Goal: Information Seeking & Learning: Learn about a topic

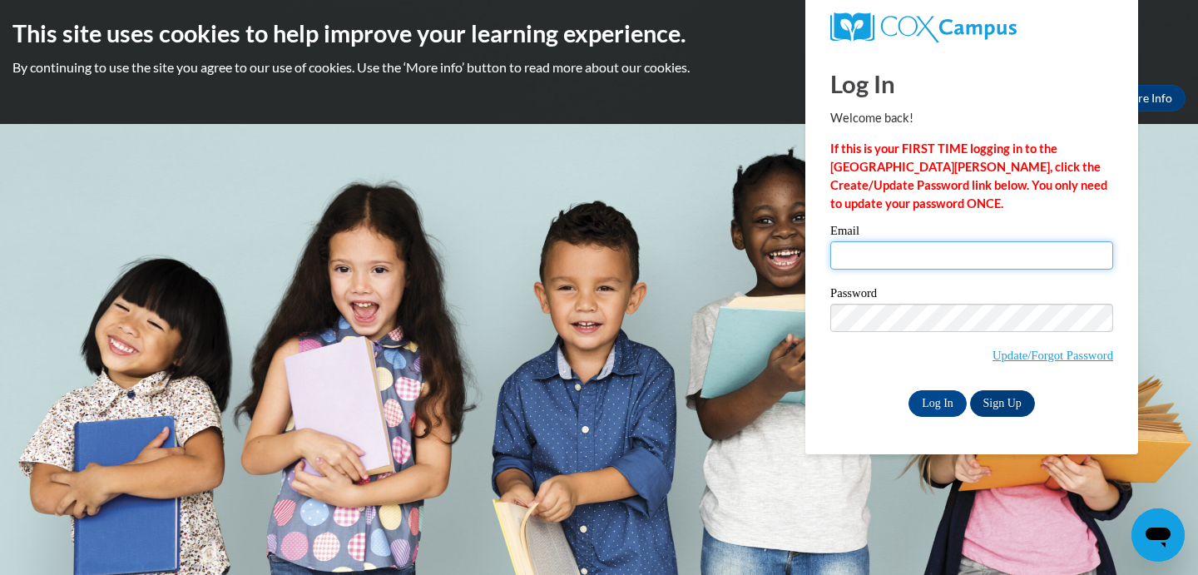
type input "[EMAIL_ADDRESS][DOMAIN_NAME]"
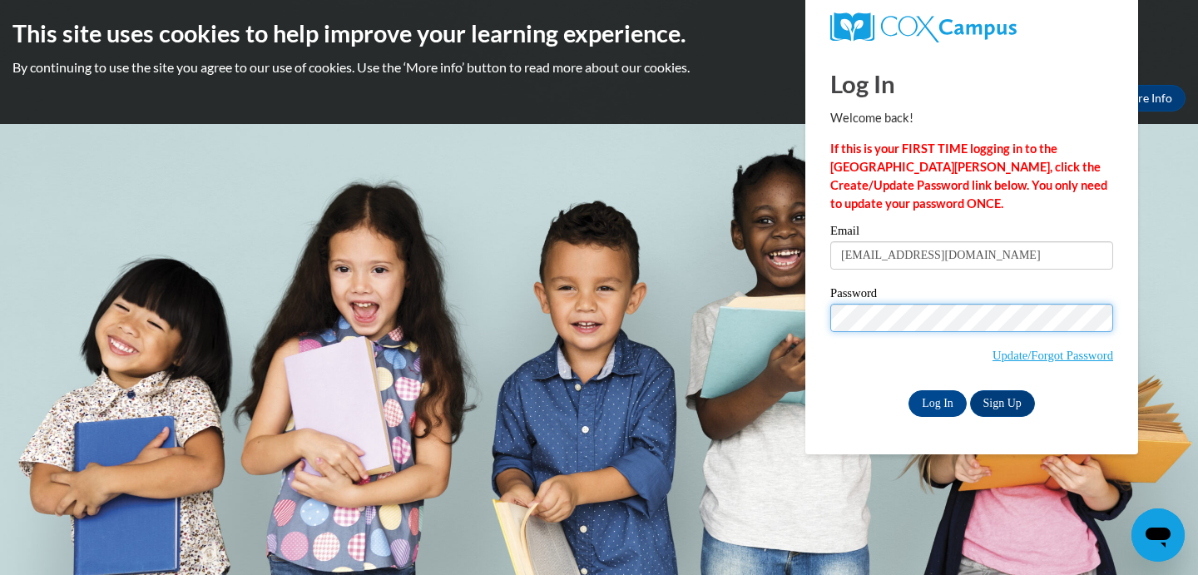
click at [936, 400] on input "Log In" at bounding box center [938, 403] width 58 height 27
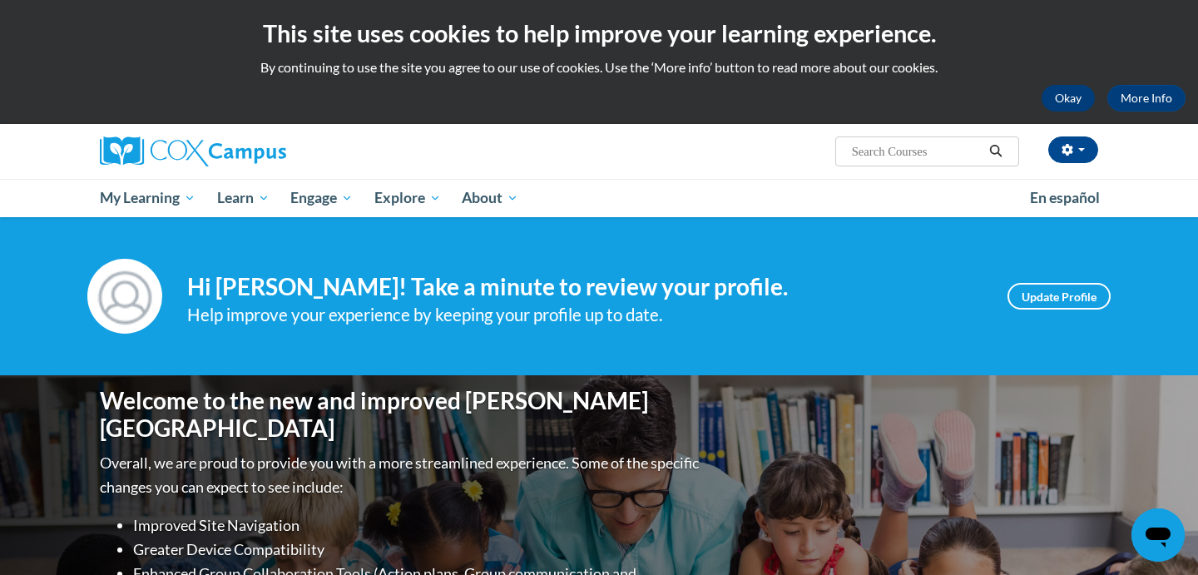
click at [1067, 92] on button "Okay" at bounding box center [1068, 98] width 53 height 27
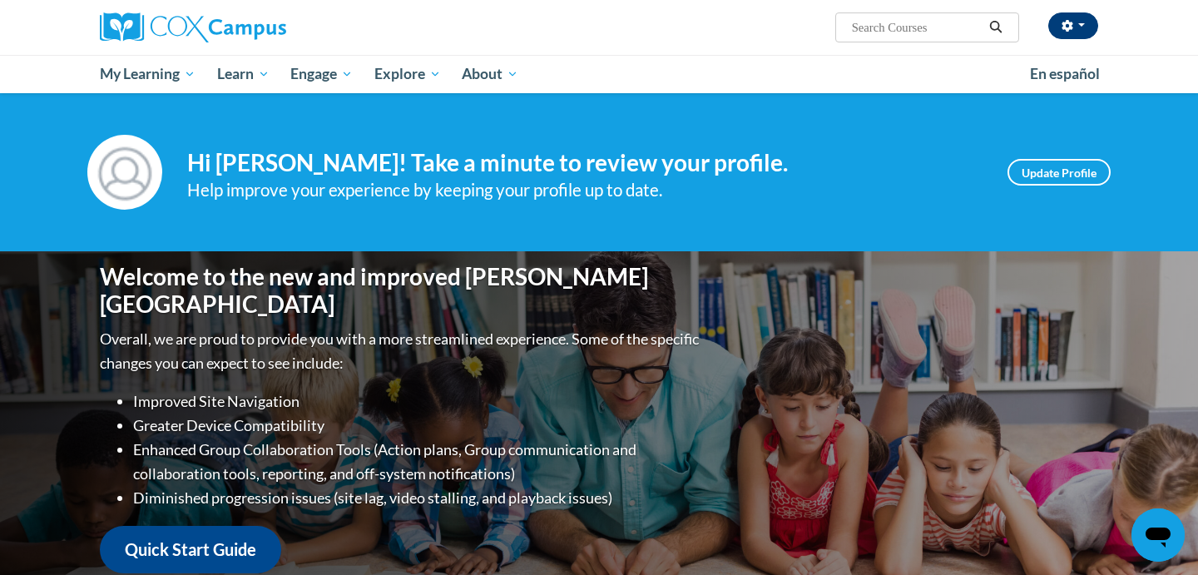
click at [1076, 17] on button "button" at bounding box center [1073, 25] width 50 height 27
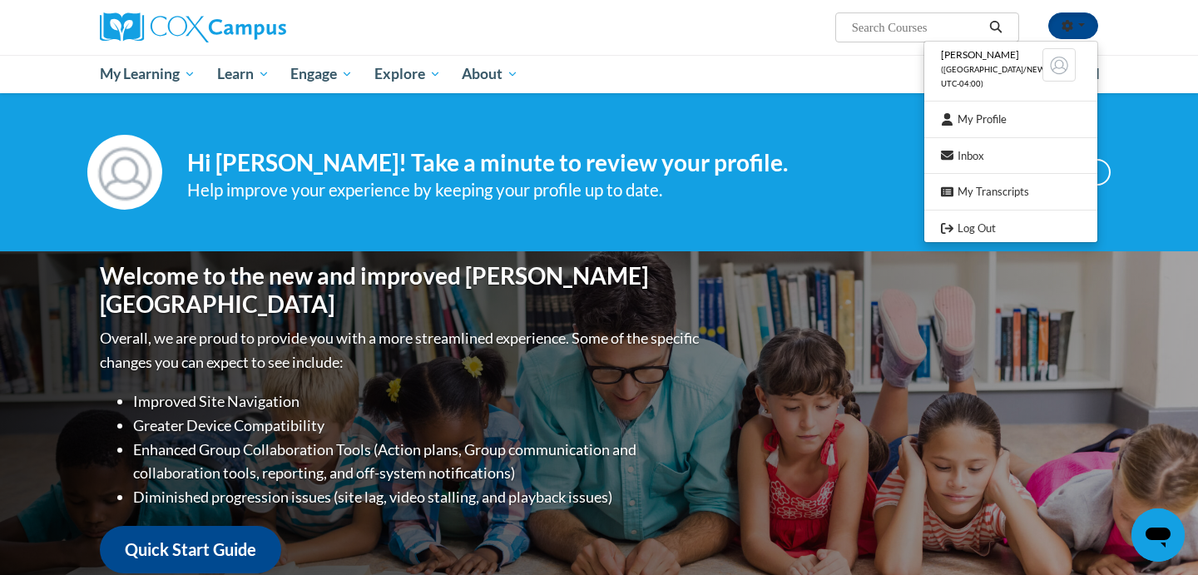
click at [810, 78] on ul "My Learning My Learning My Course Progress Certificates My Action Plans Group D…" at bounding box center [554, 74] width 930 height 38
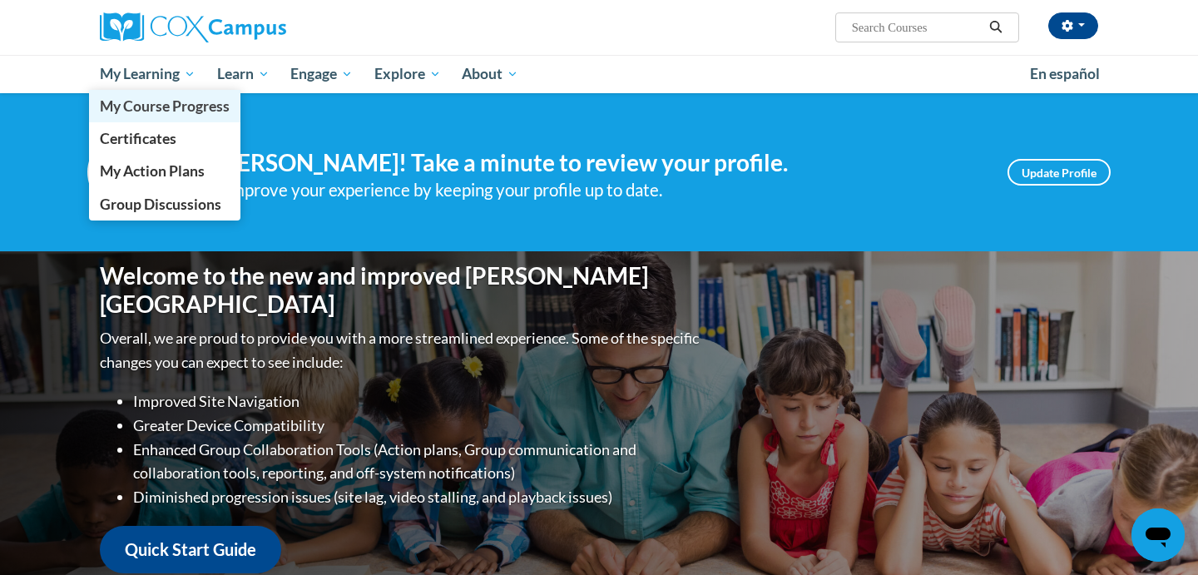
click at [162, 110] on span "My Course Progress" at bounding box center [165, 105] width 130 height 17
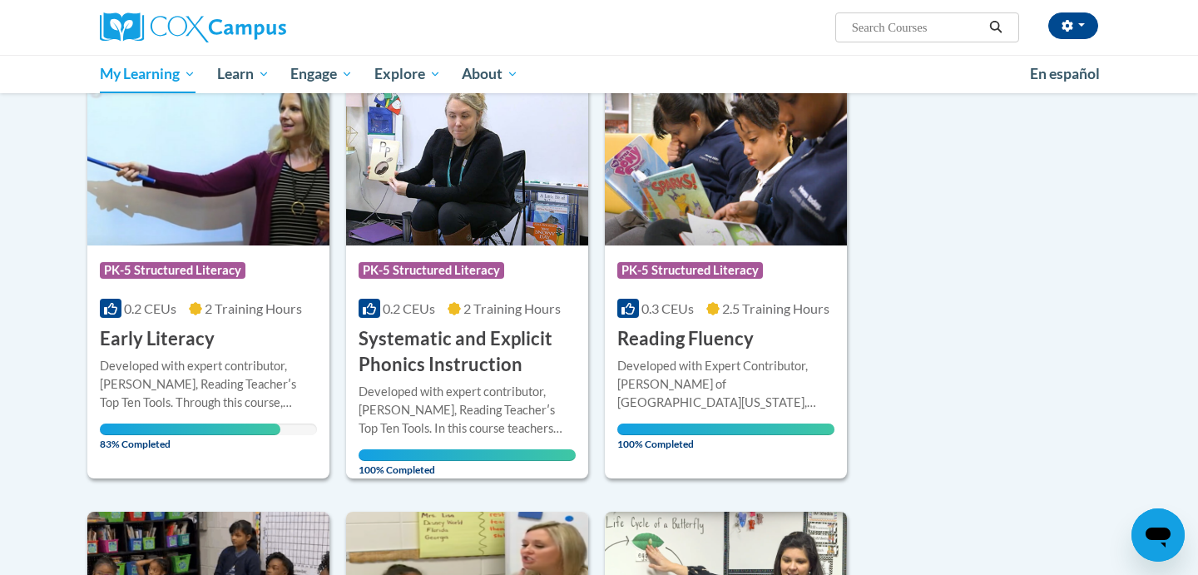
scroll to position [256, 0]
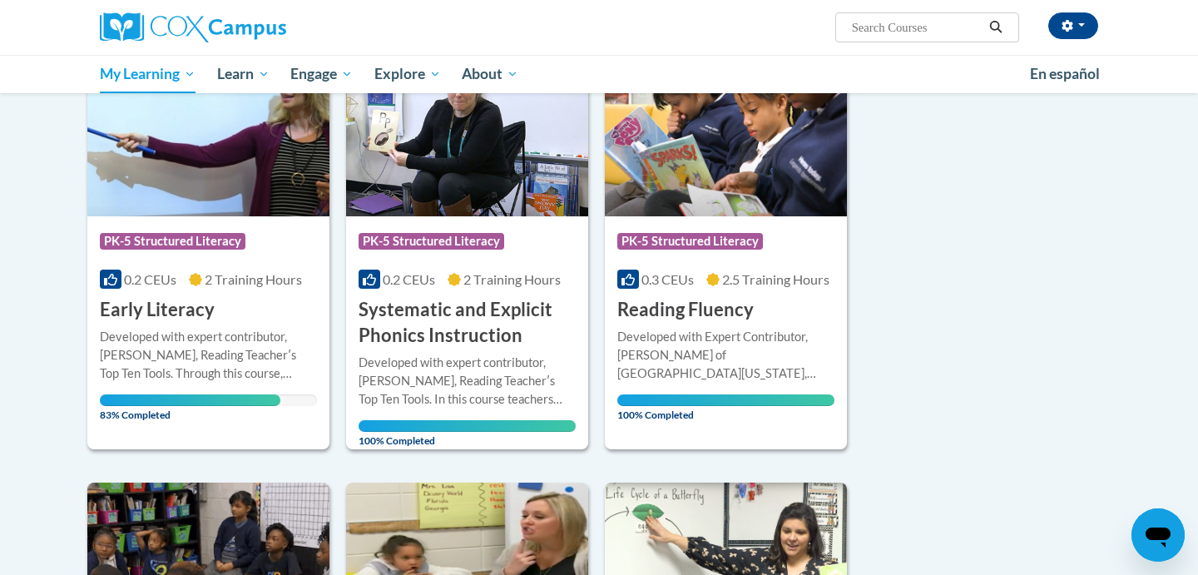
click at [214, 268] on div "Course Category: PK-5 Structured Literacy 0.2 CEUs 2 Training Hours COURSE Earl…" at bounding box center [208, 269] width 242 height 107
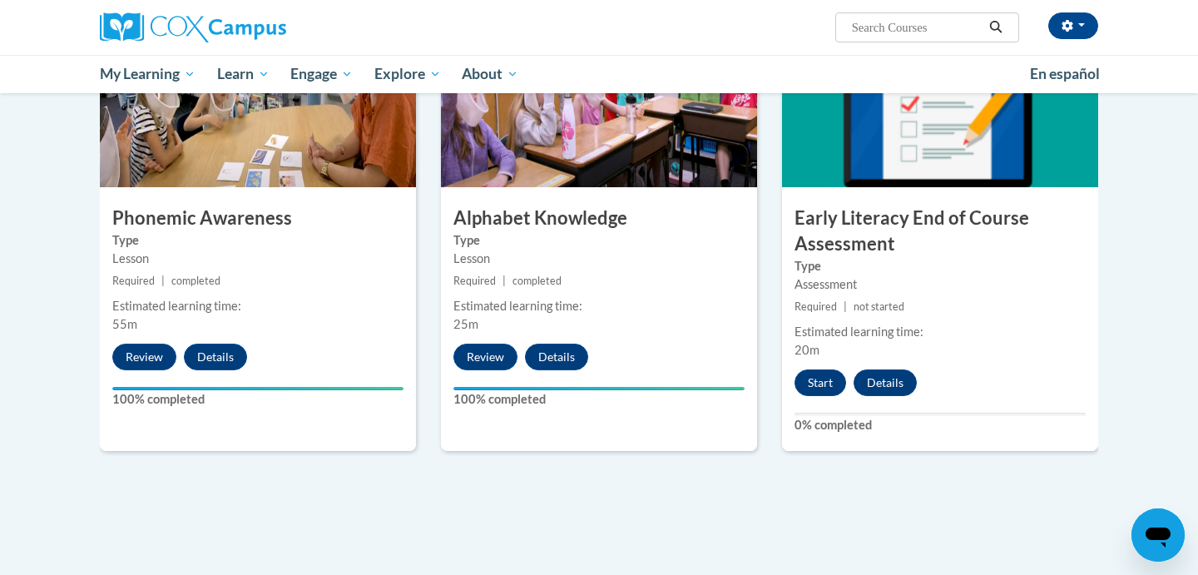
scroll to position [879, 0]
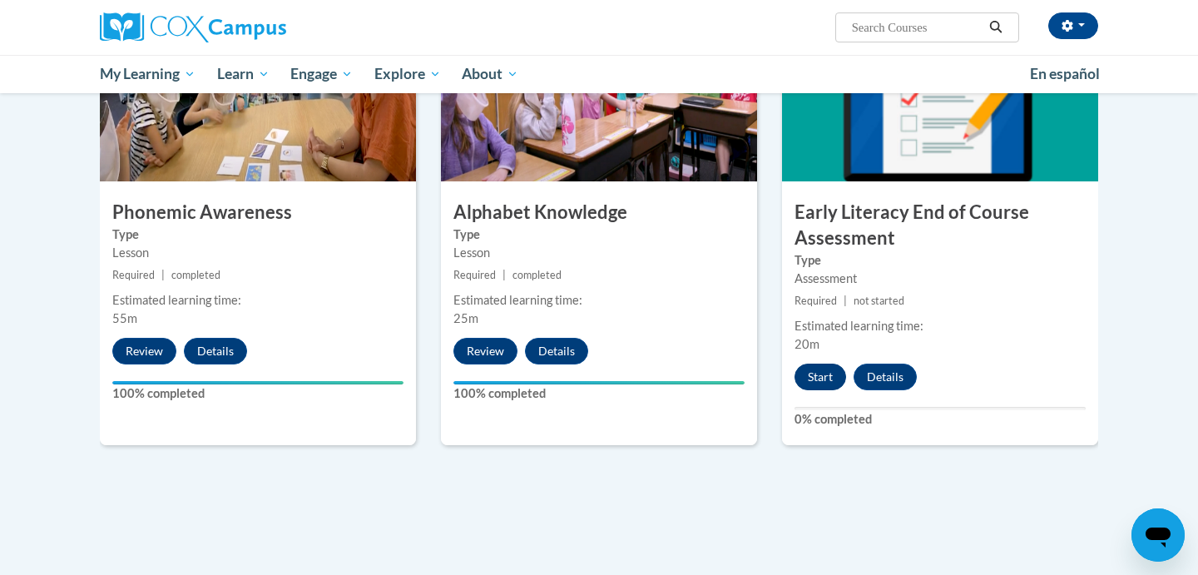
click at [804, 373] on button "Start" at bounding box center [821, 377] width 52 height 27
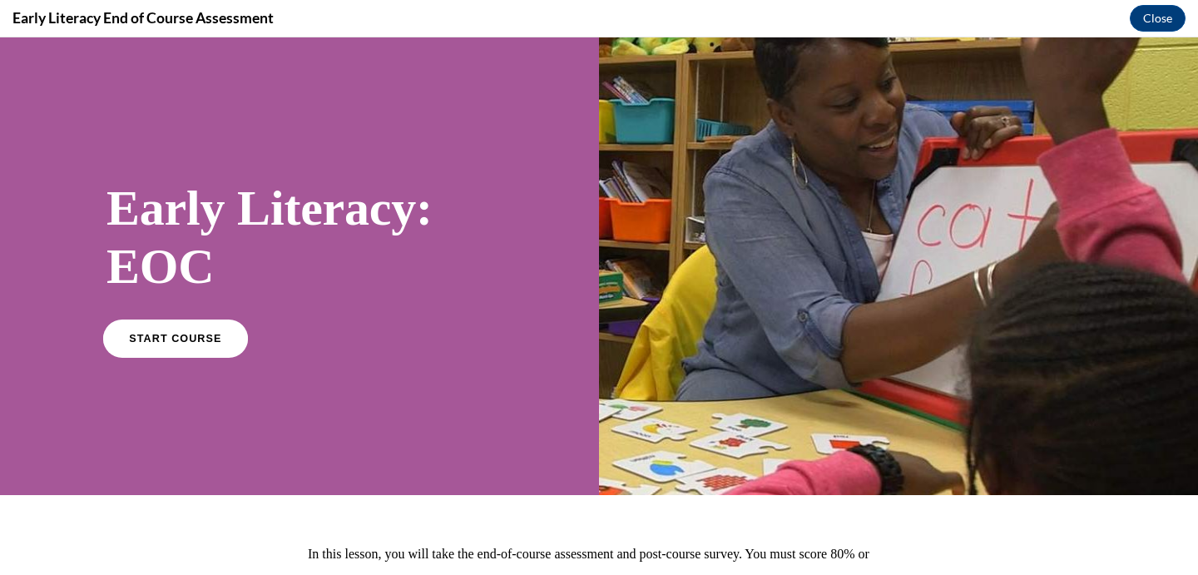
scroll to position [0, 0]
click at [159, 335] on span "START COURSE" at bounding box center [175, 338] width 92 height 12
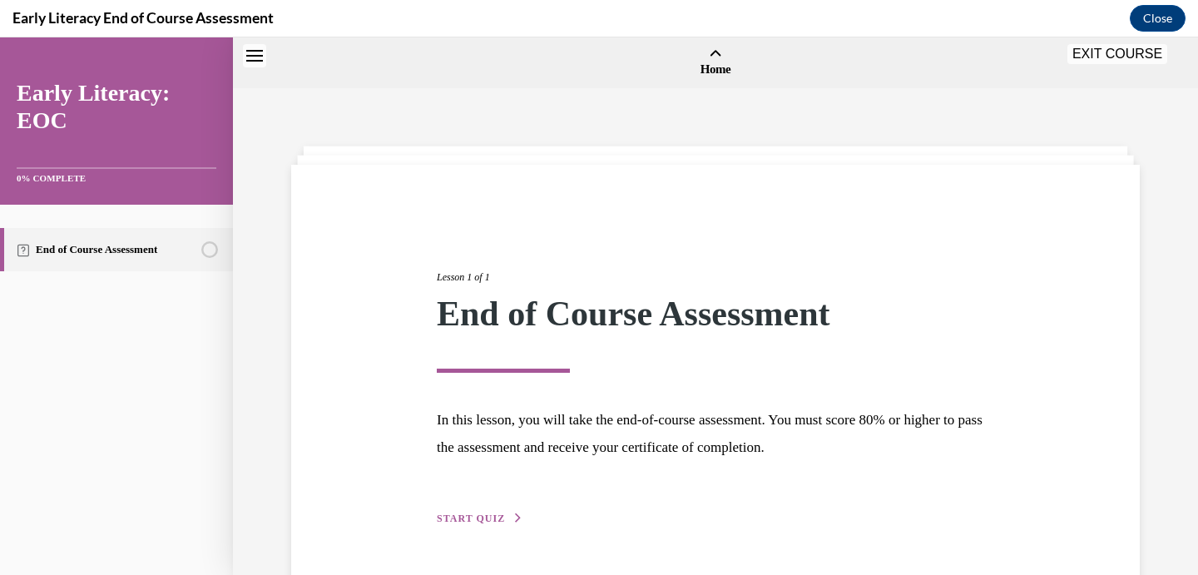
scroll to position [52, 0]
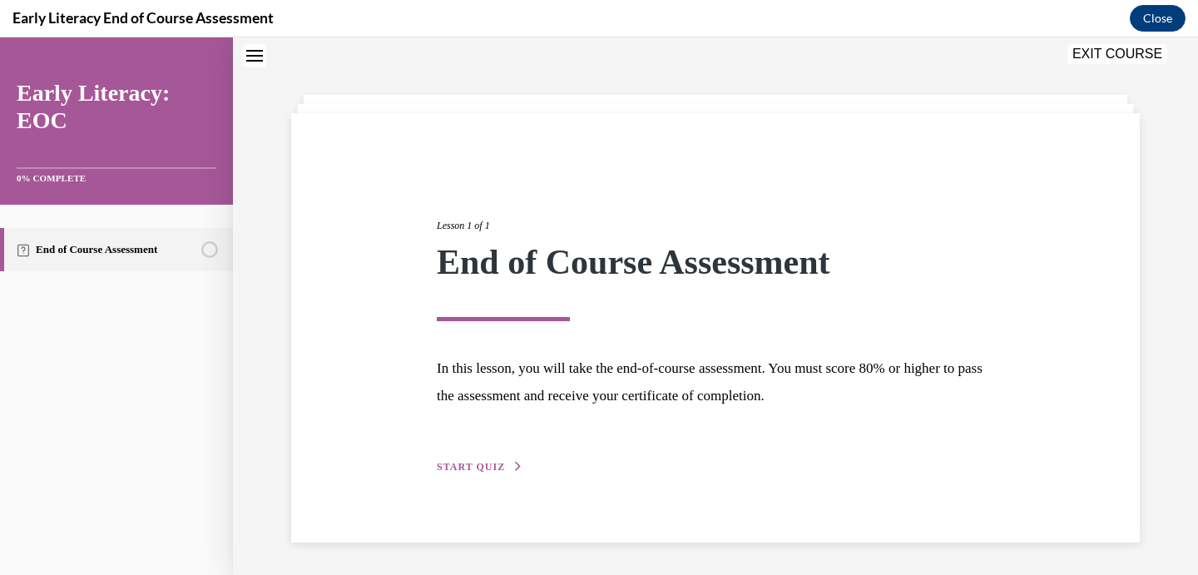
click at [465, 468] on span "START QUIZ" at bounding box center [471, 467] width 68 height 12
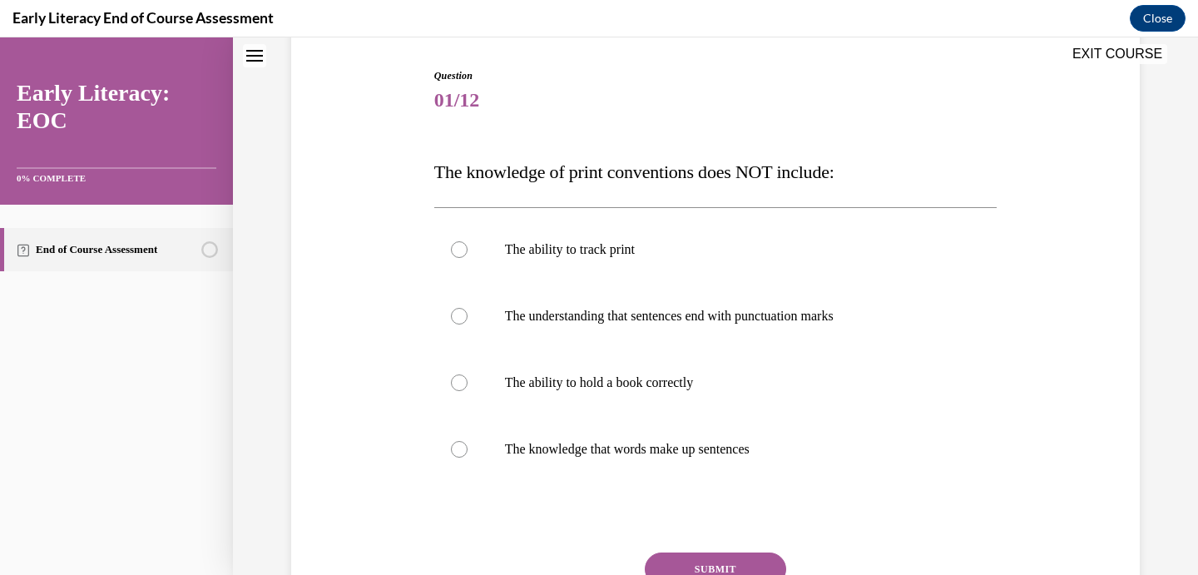
scroll to position [183, 0]
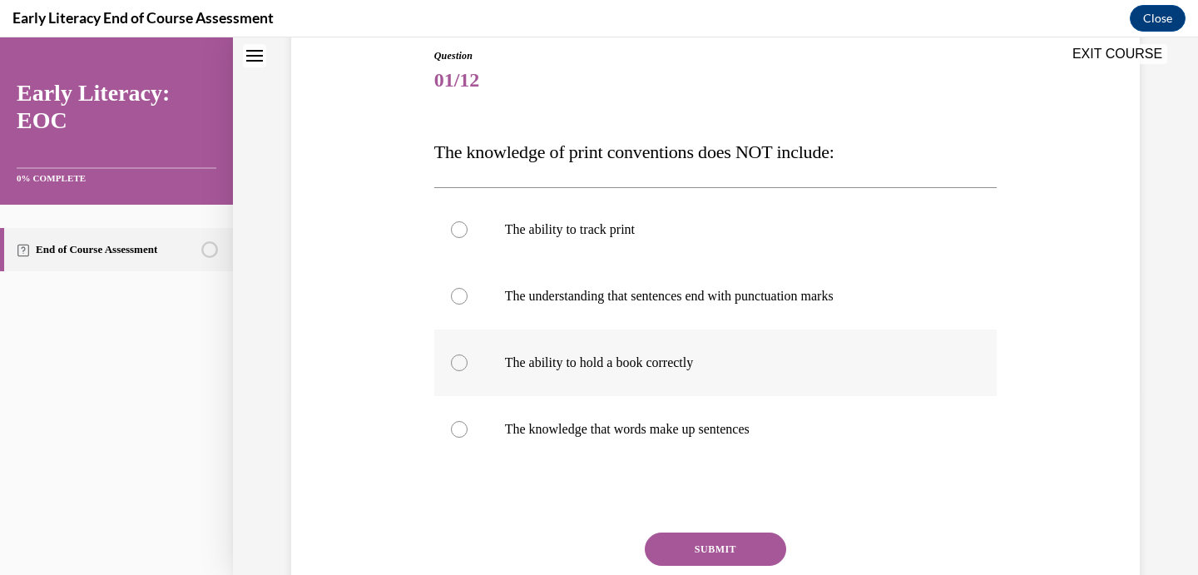
click at [657, 364] on p "The ability to hold a book correctly" at bounding box center [730, 362] width 451 height 17
click at [713, 541] on button "SUBMIT" at bounding box center [715, 549] width 141 height 33
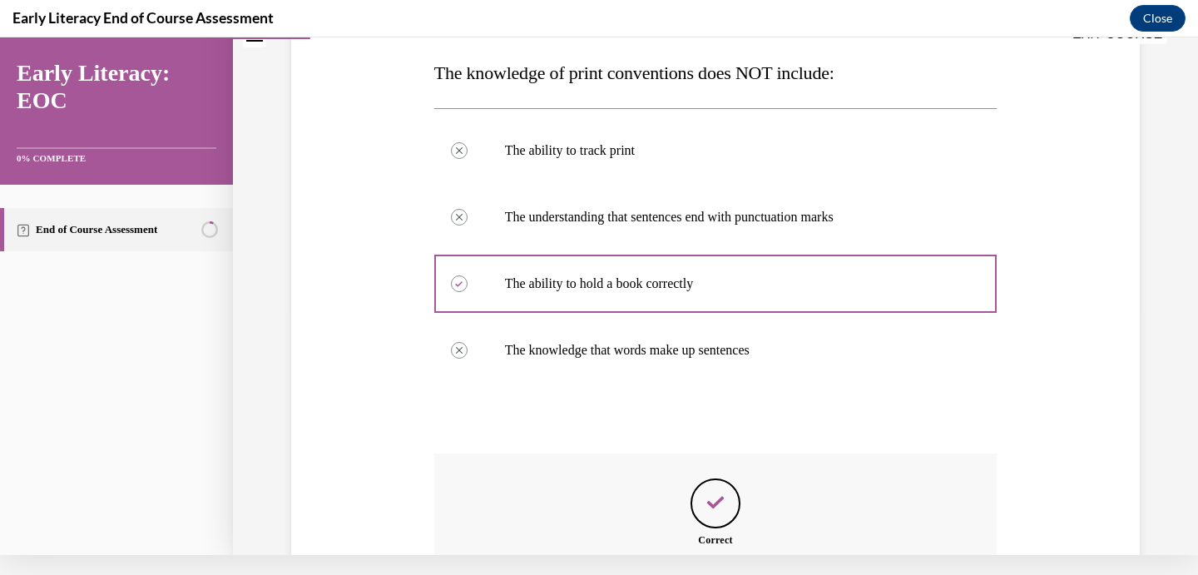
scroll to position [424, 0]
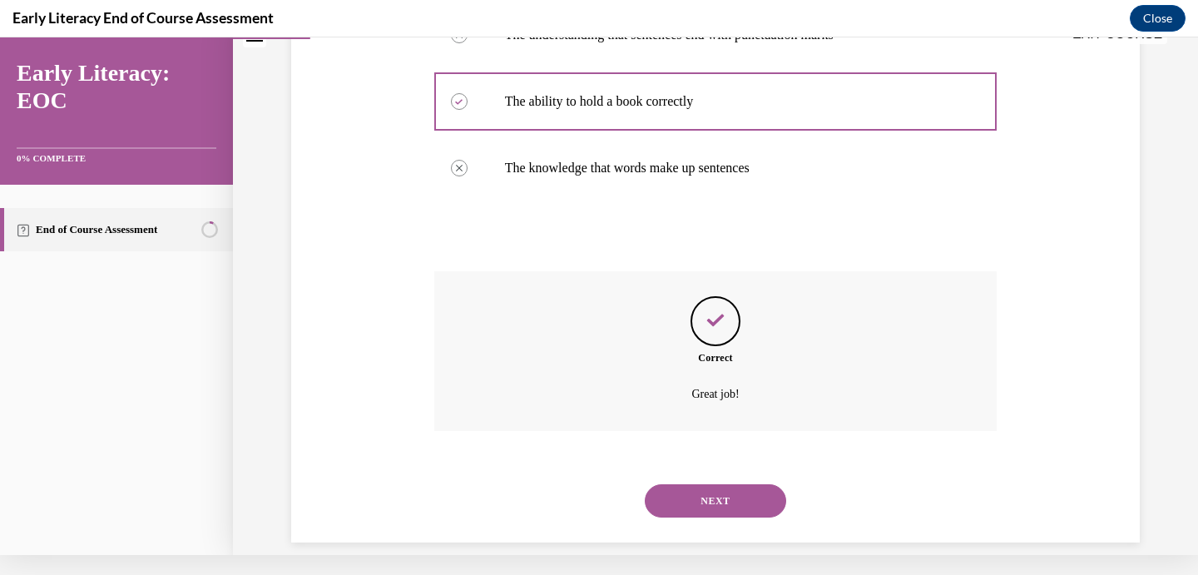
click at [701, 484] on button "NEXT" at bounding box center [715, 500] width 141 height 33
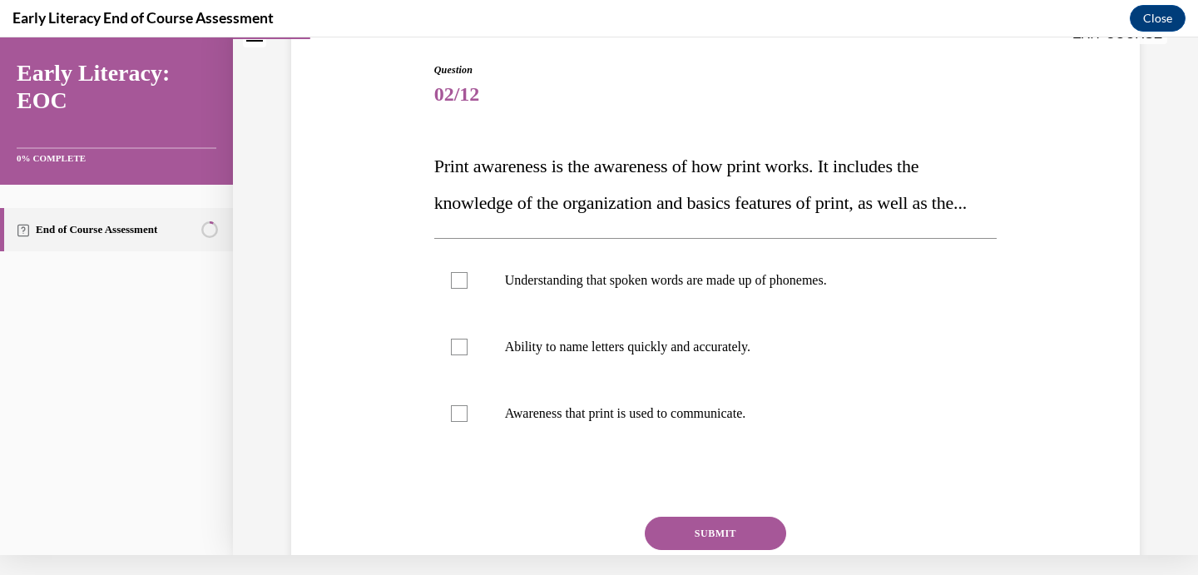
scroll to position [156, 0]
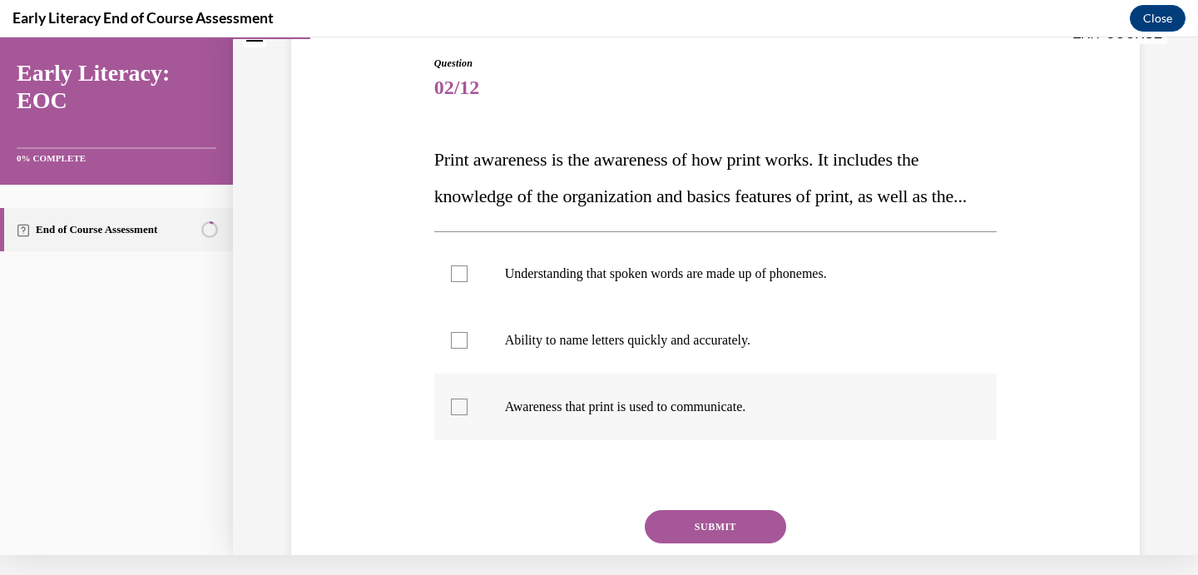
click at [679, 440] on div at bounding box center [715, 407] width 563 height 67
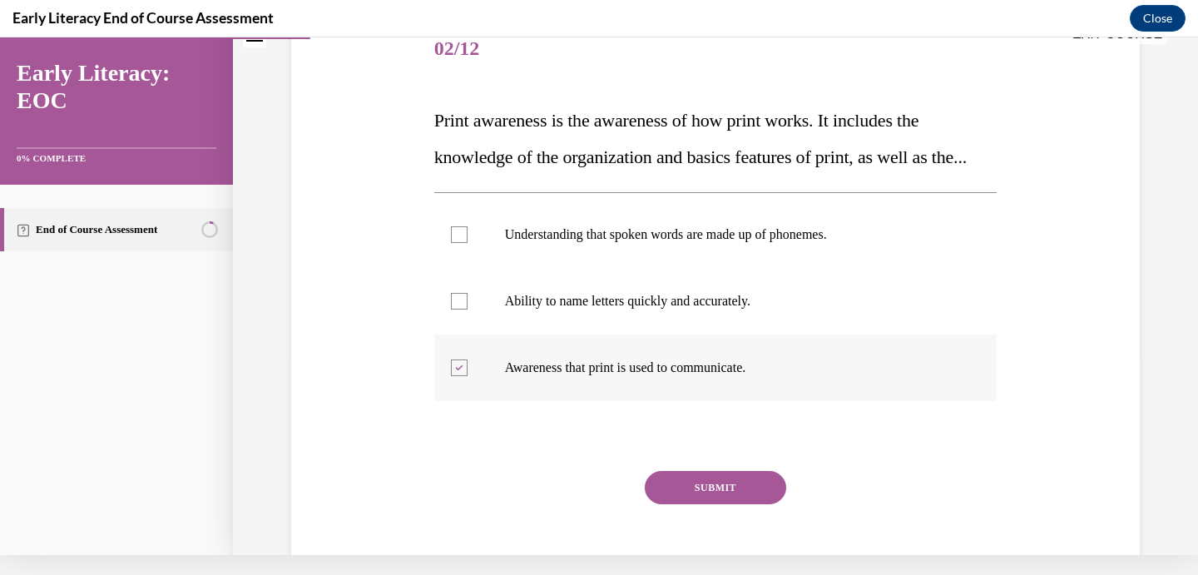
scroll to position [201, 0]
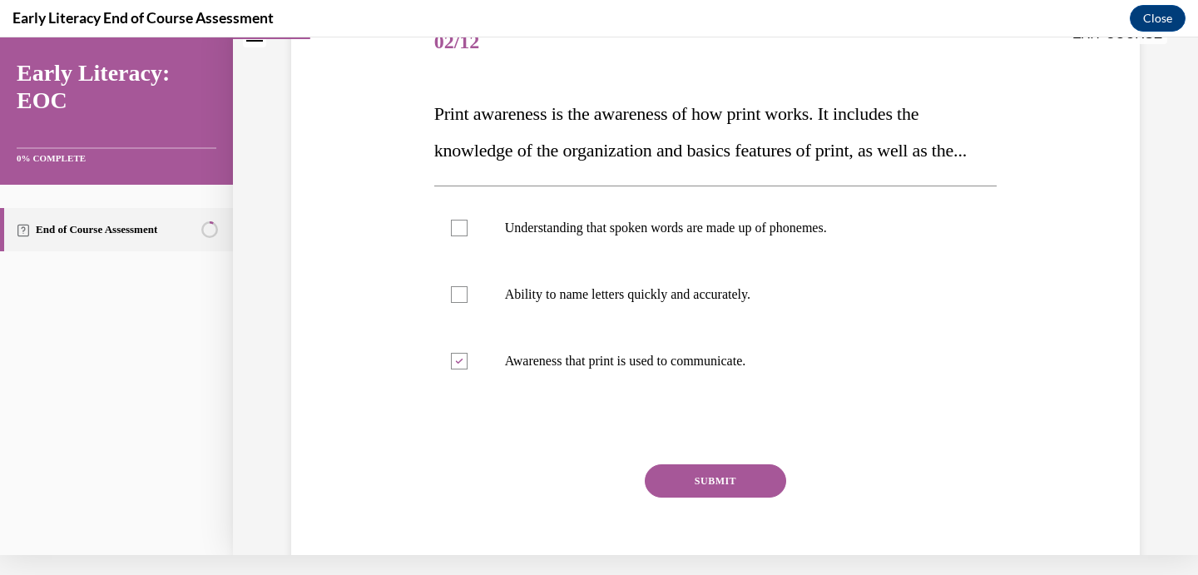
click at [704, 498] on button "SUBMIT" at bounding box center [715, 480] width 141 height 33
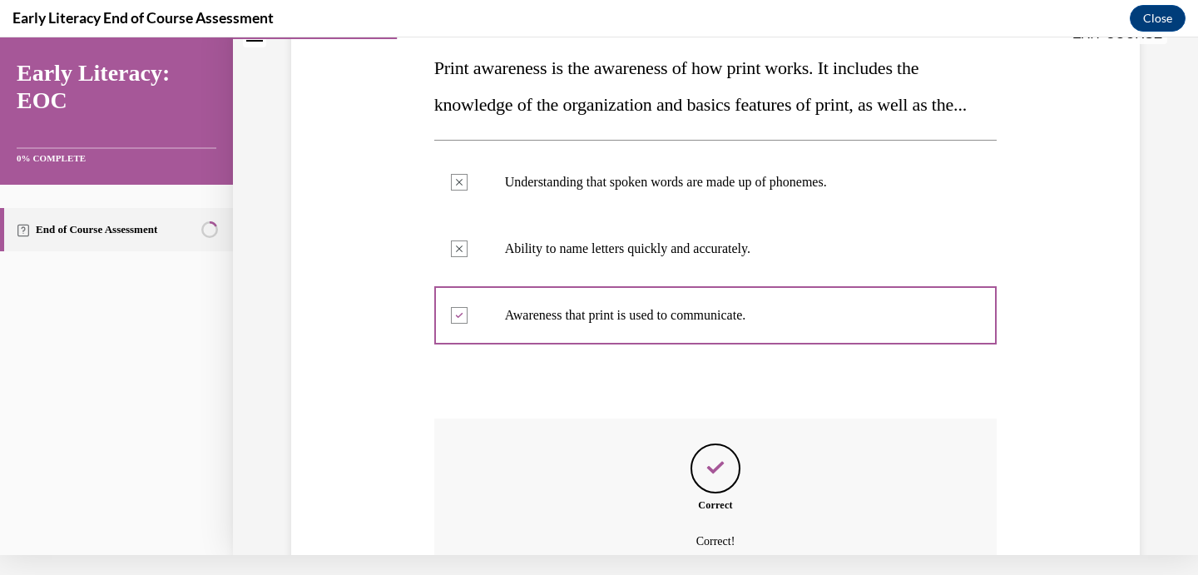
scroll to position [431, 0]
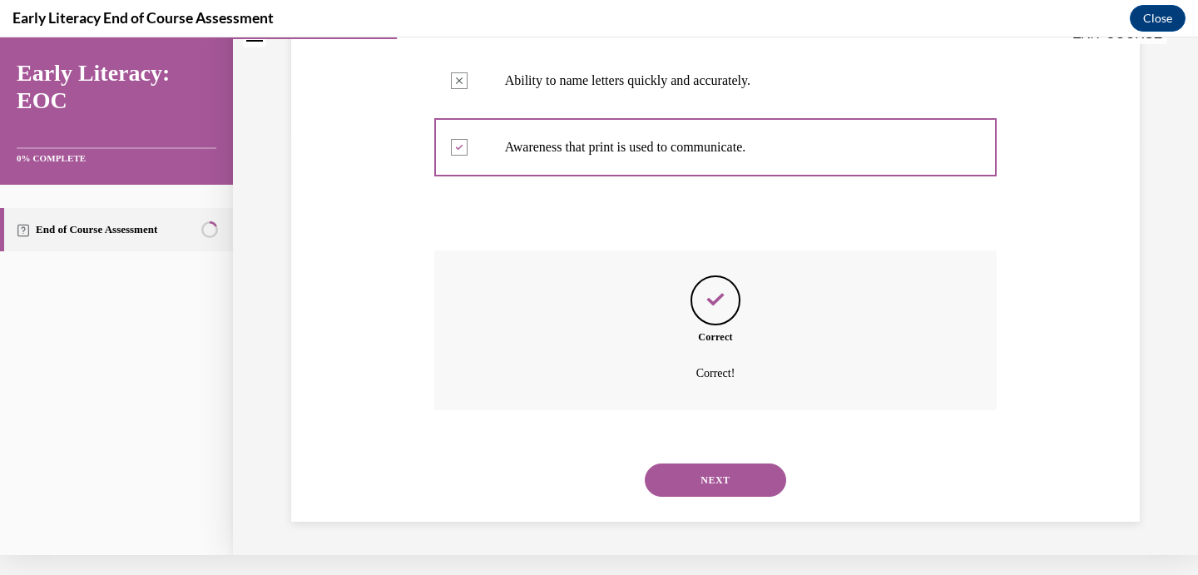
click at [710, 473] on button "NEXT" at bounding box center [715, 480] width 141 height 33
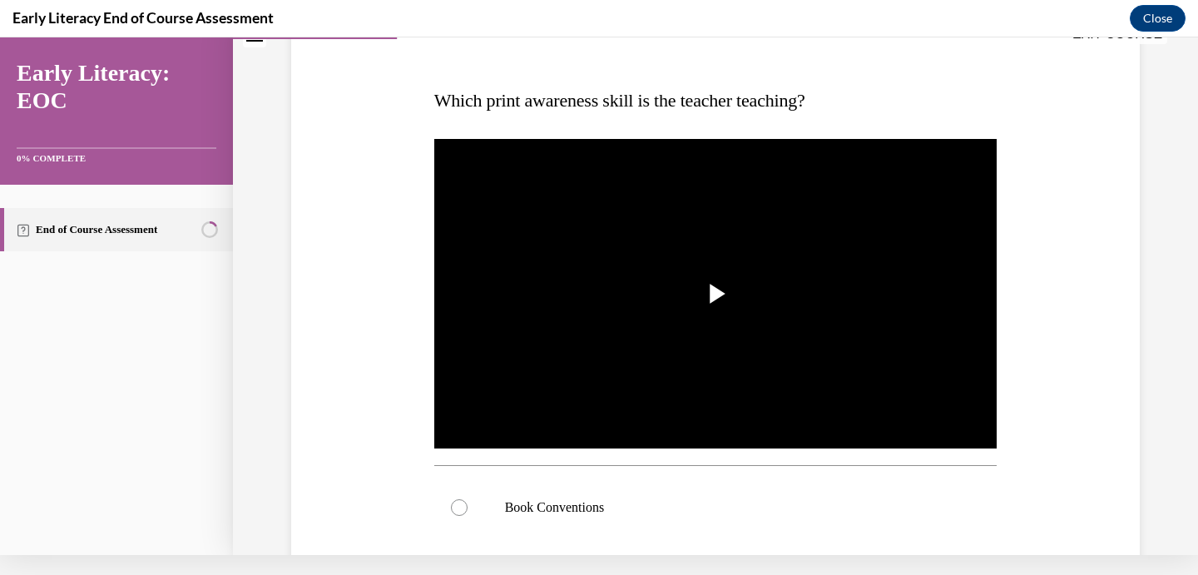
scroll to position [235, 0]
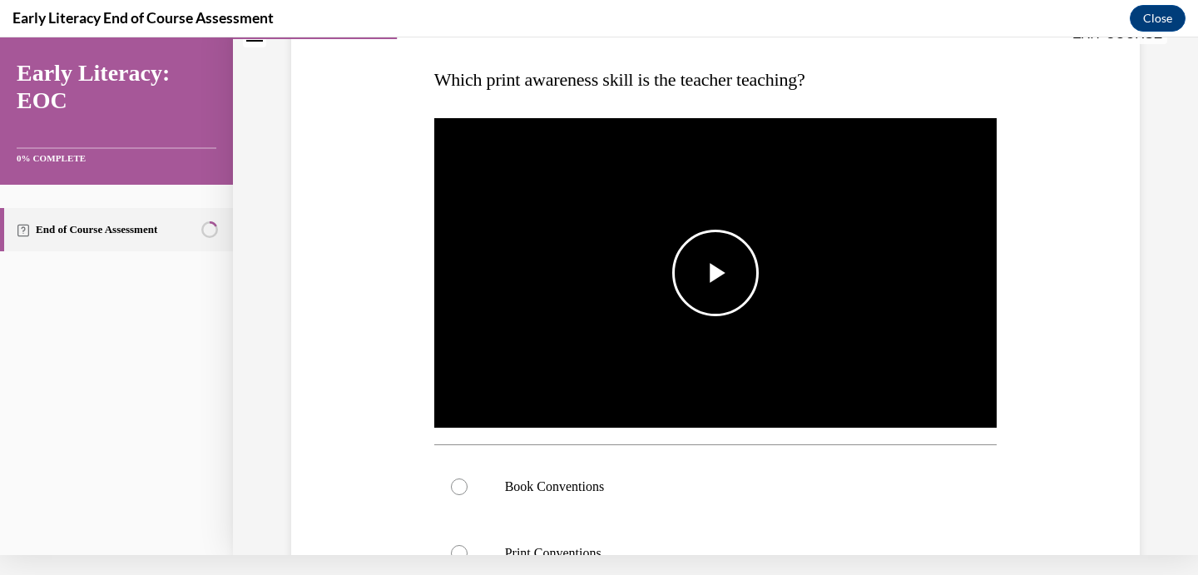
click at [716, 273] on span "Video player" at bounding box center [716, 273] width 0 height 0
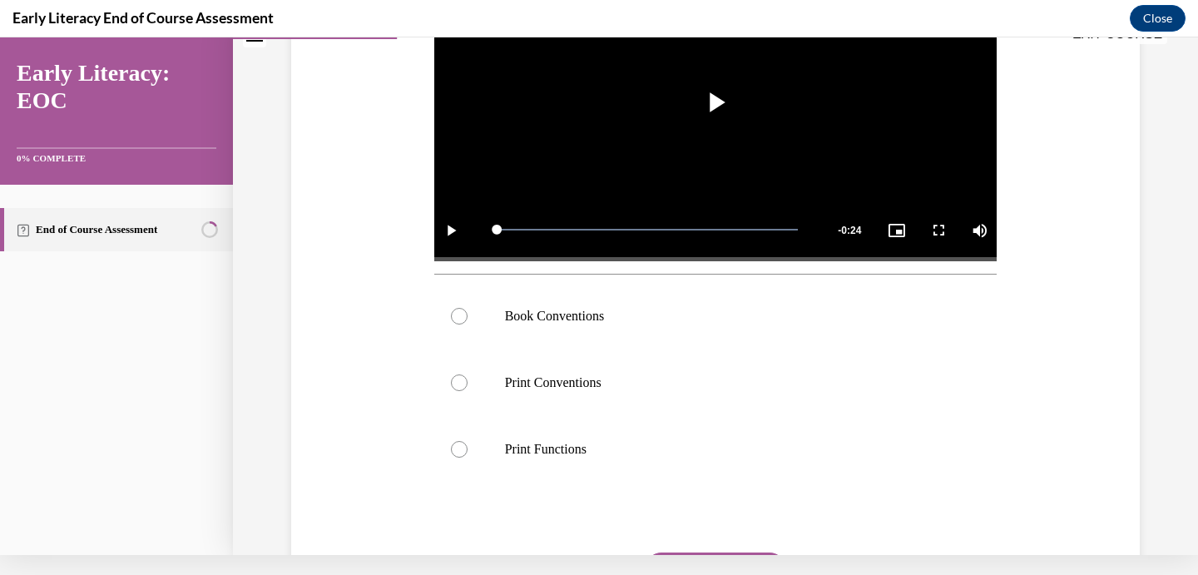
scroll to position [452, 0]
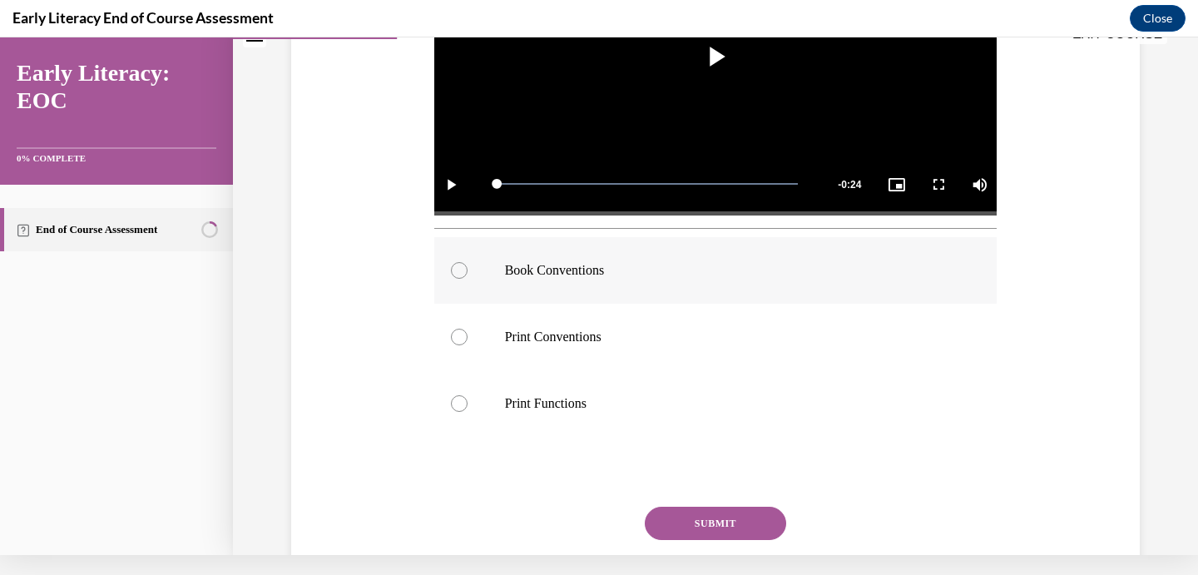
click at [600, 265] on p "Book Conventions" at bounding box center [730, 270] width 451 height 17
click at [703, 522] on button "SUBMIT" at bounding box center [715, 523] width 141 height 33
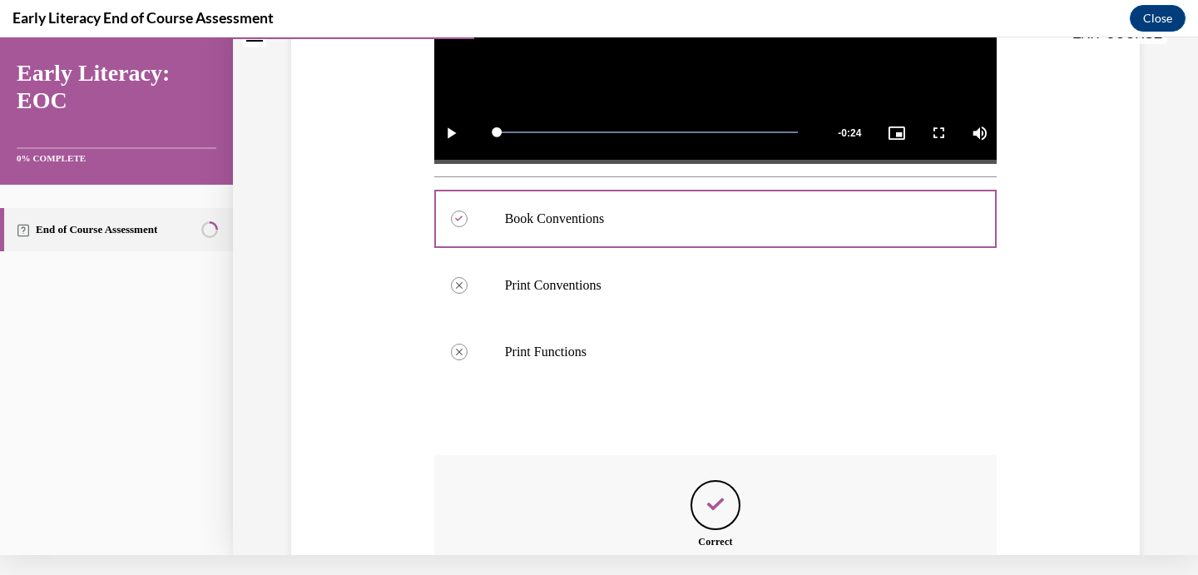
scroll to position [687, 0]
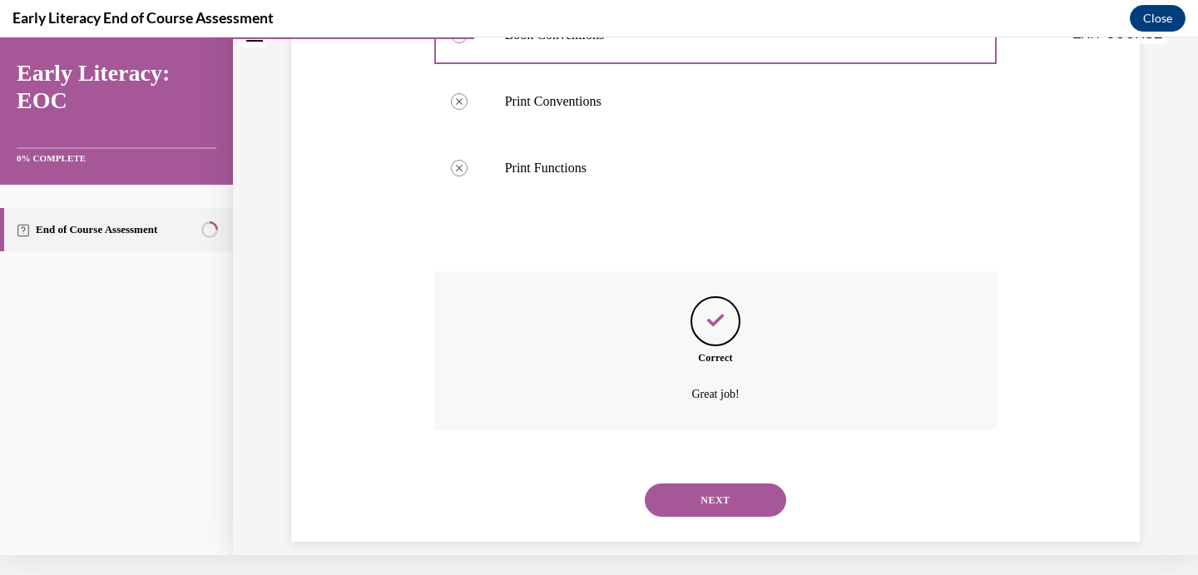
click at [716, 467] on div "NEXT" at bounding box center [715, 500] width 563 height 67
click at [716, 483] on button "NEXT" at bounding box center [715, 499] width 141 height 33
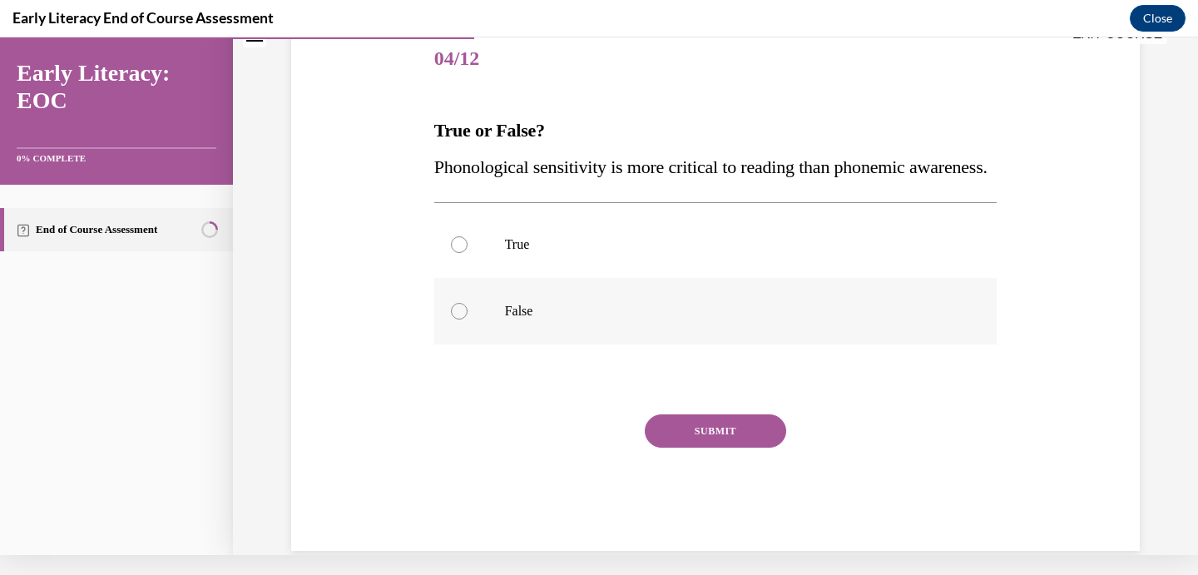
scroll to position [0, 0]
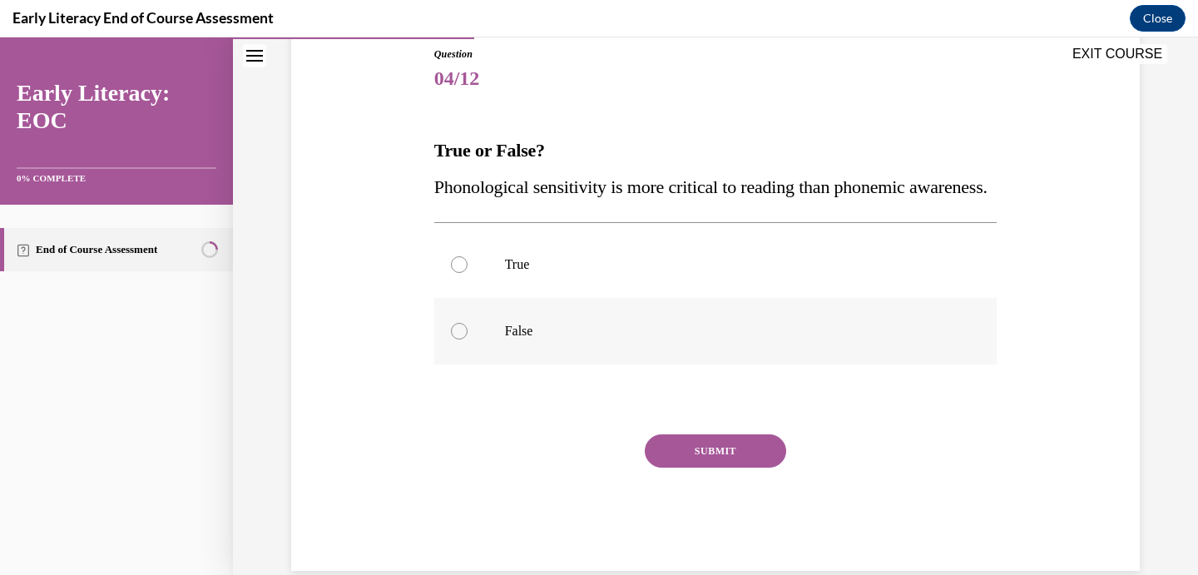
click at [526, 364] on div at bounding box center [715, 331] width 563 height 67
click at [710, 468] on button "SUBMIT" at bounding box center [715, 450] width 141 height 33
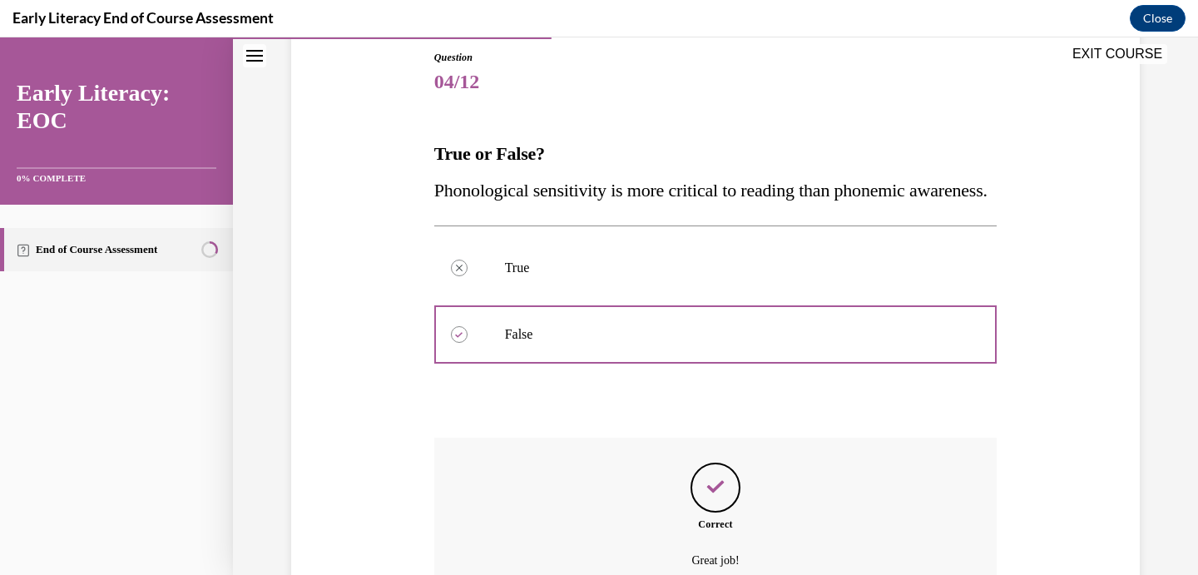
scroll to position [364, 0]
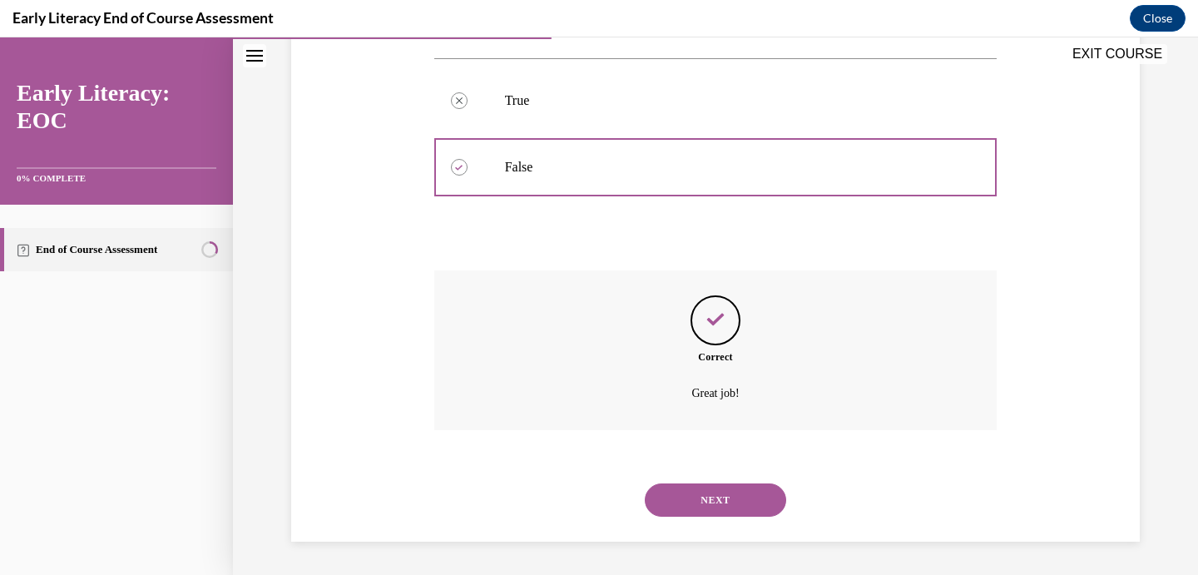
click at [708, 487] on button "NEXT" at bounding box center [715, 499] width 141 height 33
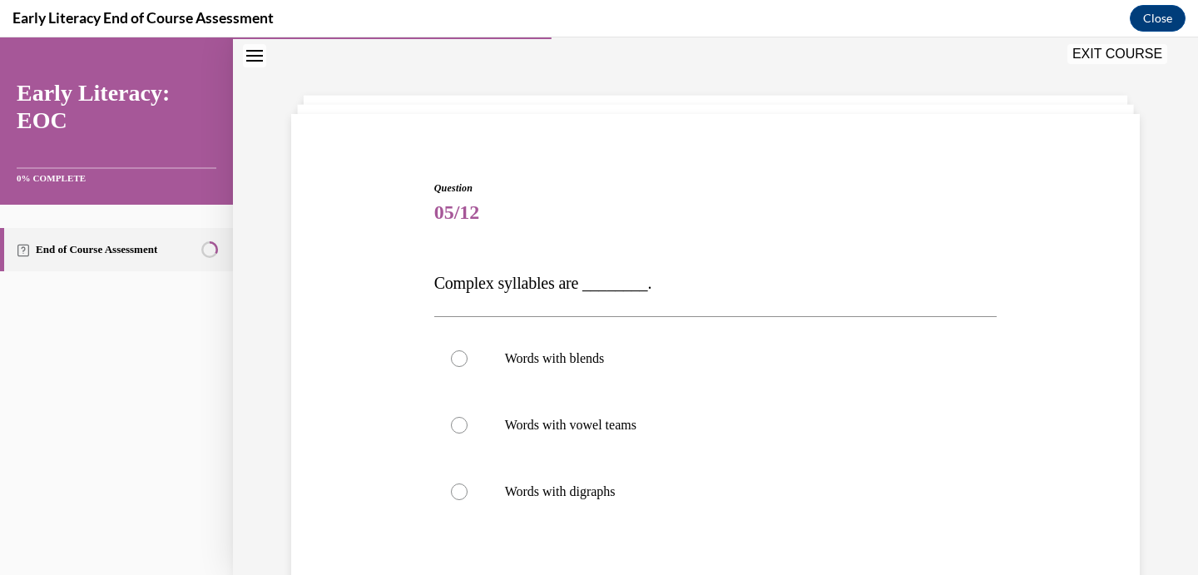
scroll to position [102, 0]
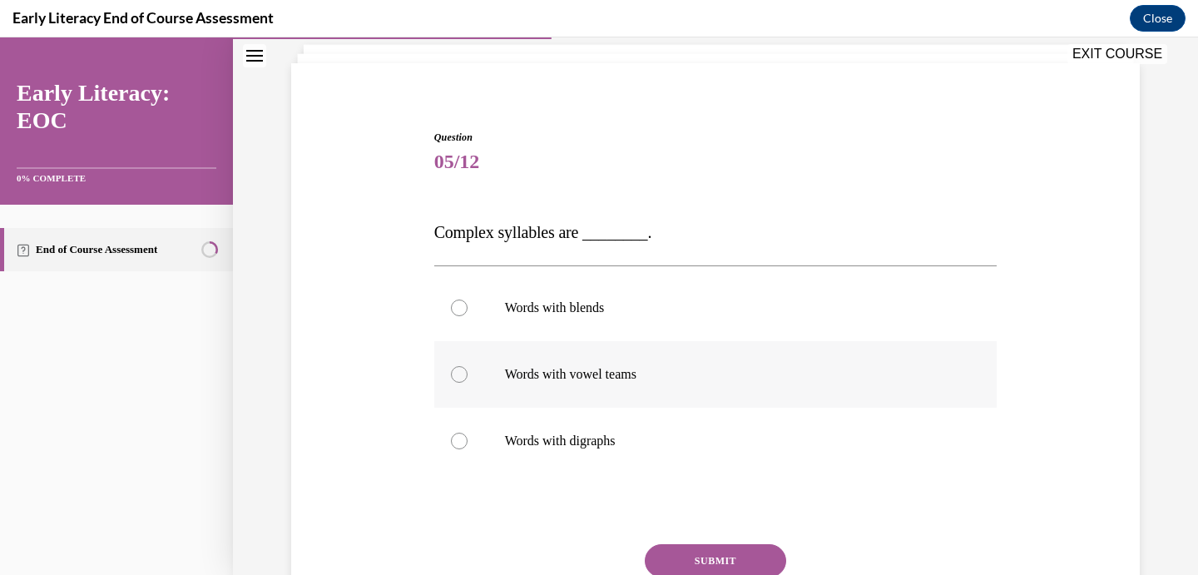
click at [652, 388] on div at bounding box center [715, 374] width 563 height 67
click at [697, 564] on button "SUBMIT" at bounding box center [715, 560] width 141 height 33
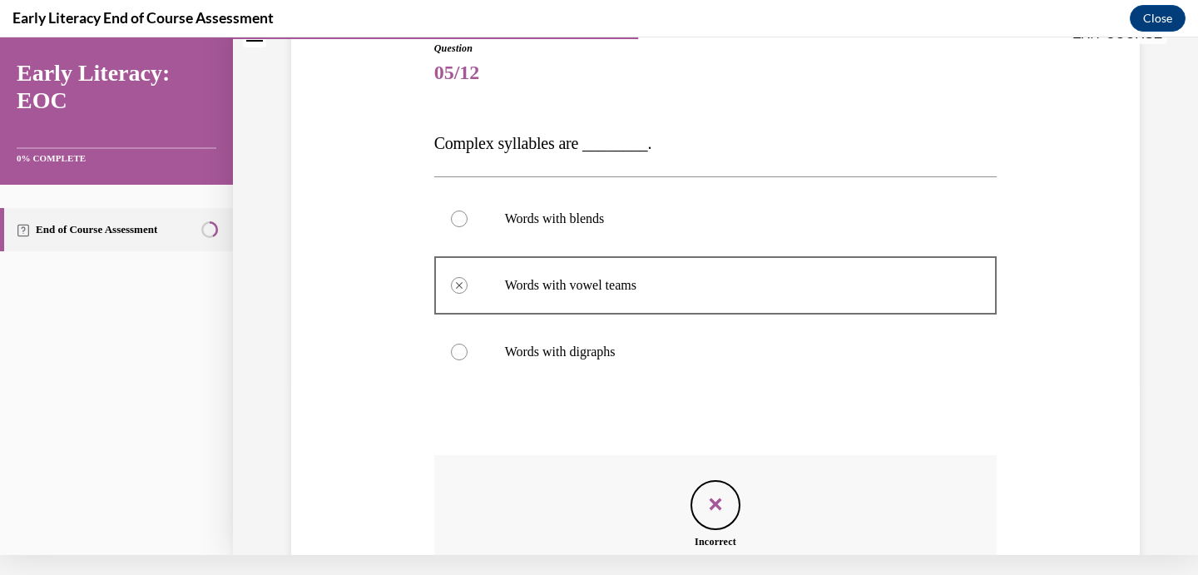
scroll to position [358, 0]
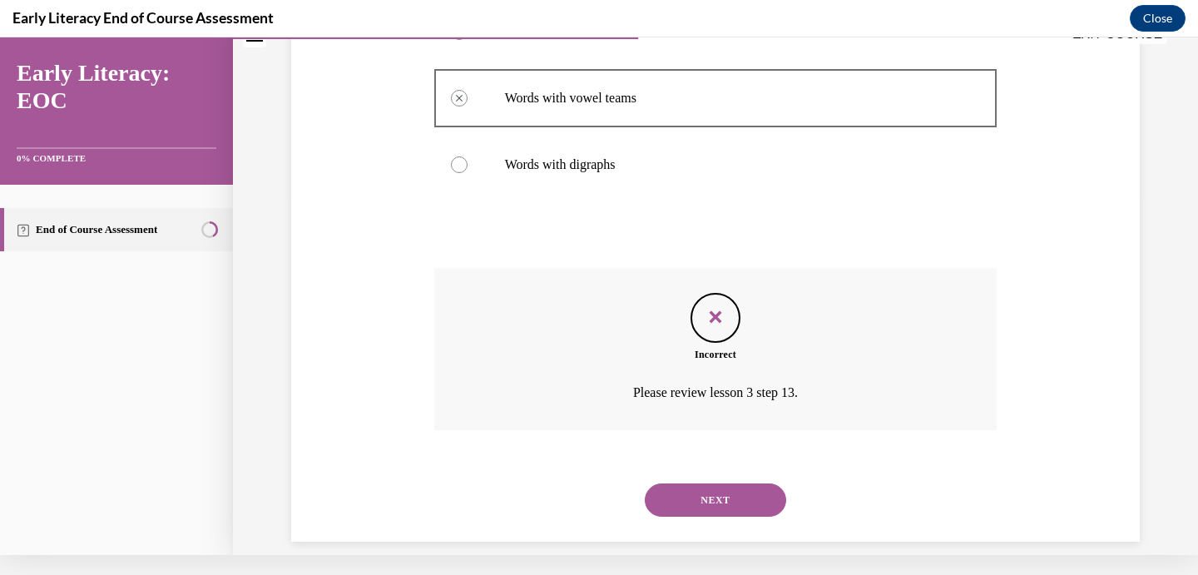
click at [732, 487] on button "NEXT" at bounding box center [715, 499] width 141 height 33
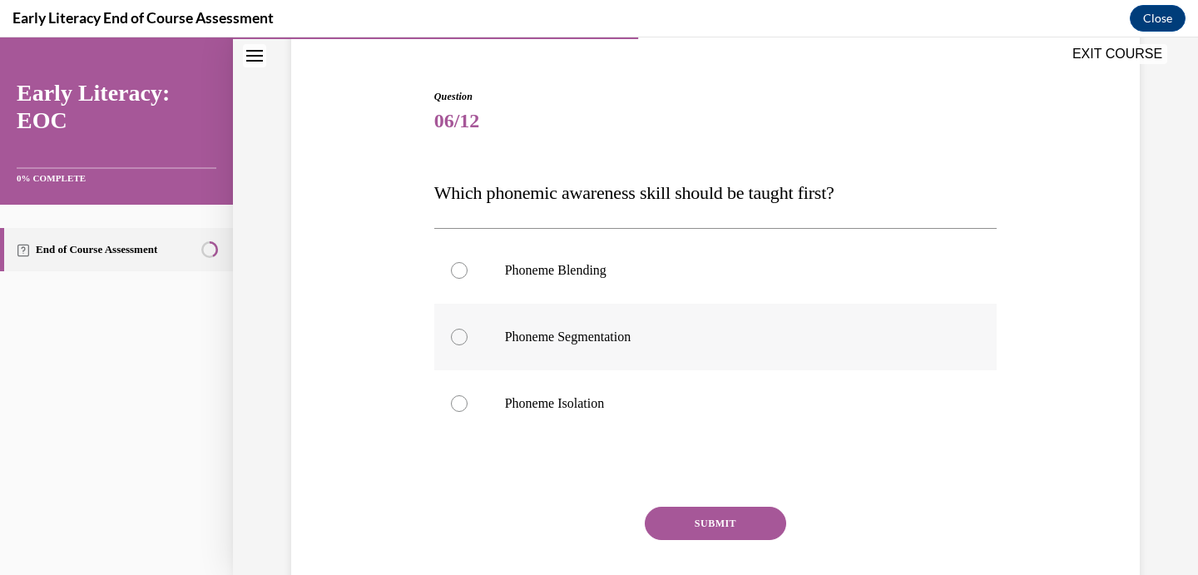
scroll to position [136, 0]
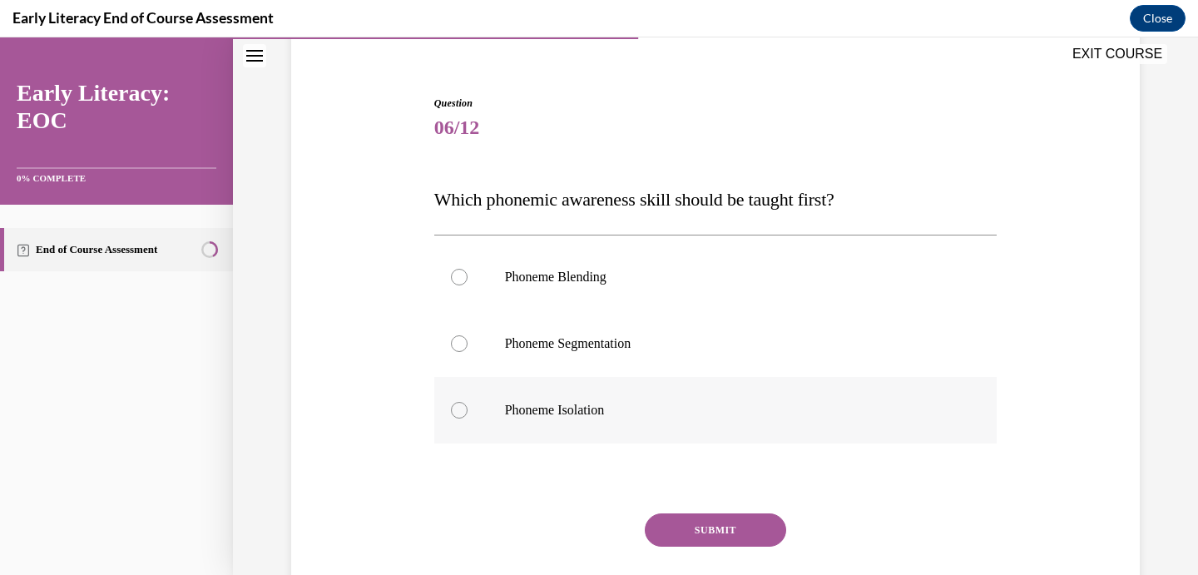
click at [609, 387] on div at bounding box center [715, 410] width 563 height 67
click at [699, 532] on button "SUBMIT" at bounding box center [715, 529] width 141 height 33
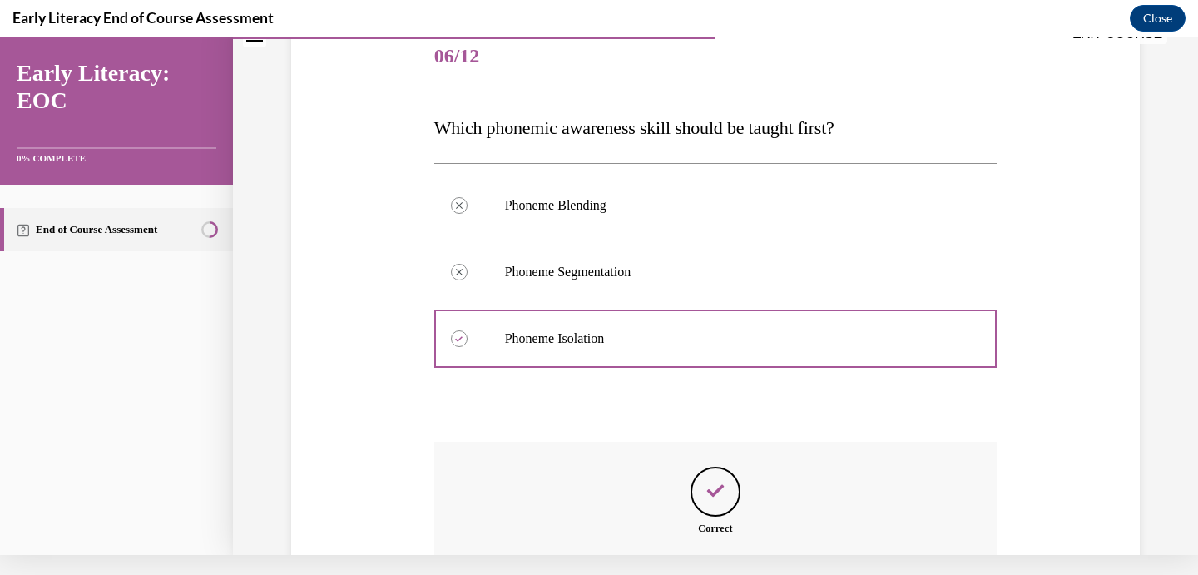
scroll to position [358, 0]
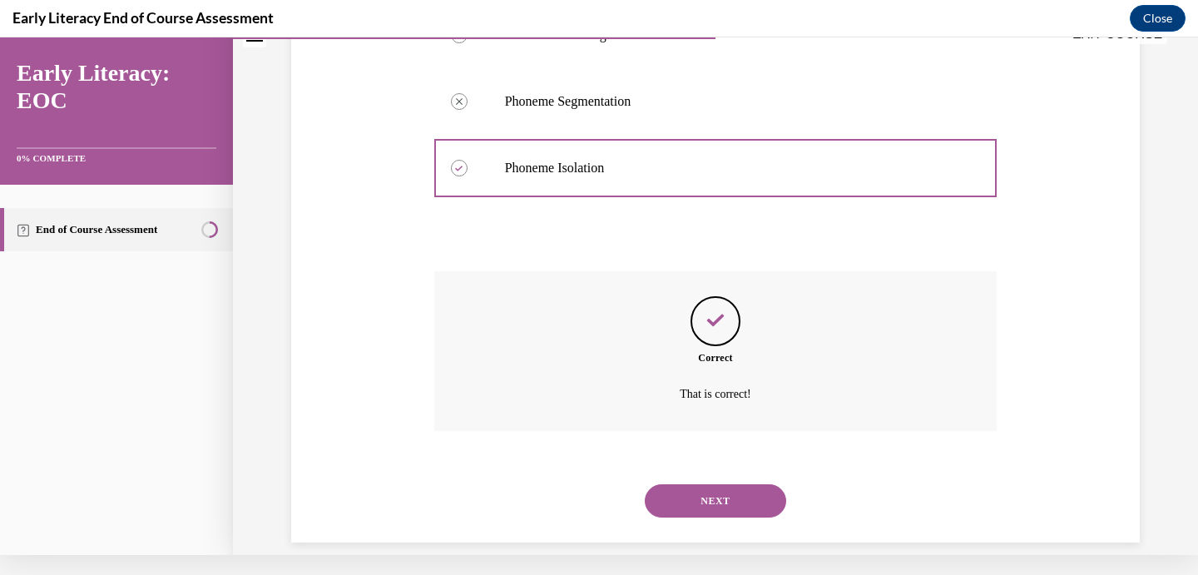
click at [697, 488] on button "NEXT" at bounding box center [715, 500] width 141 height 33
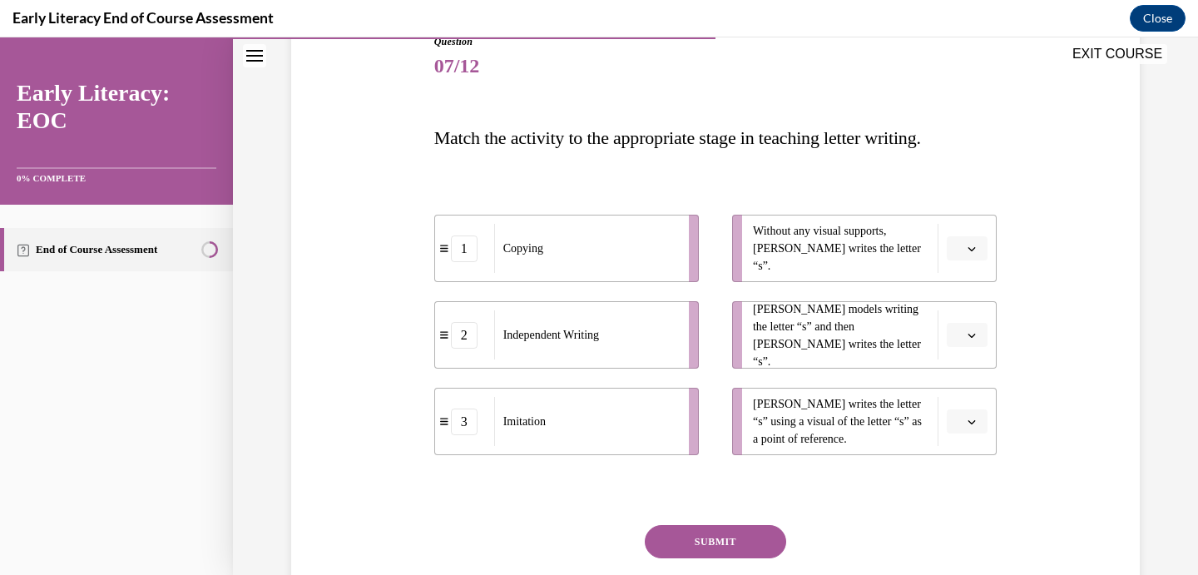
scroll to position [191, 0]
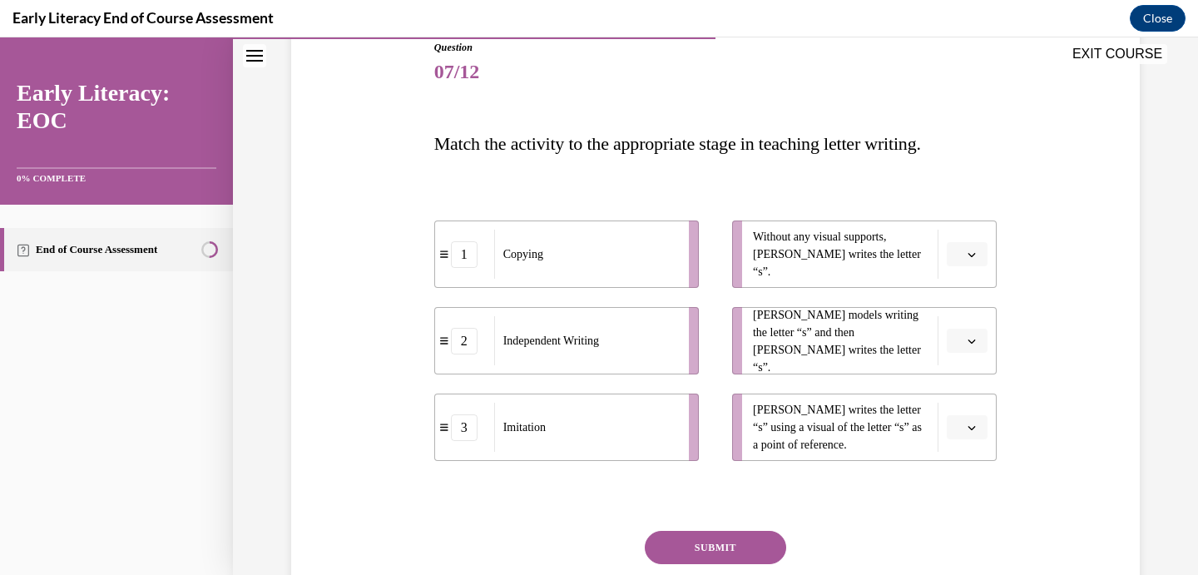
click at [964, 340] on button "button" at bounding box center [967, 341] width 41 height 25
click at [960, 417] on span "1" at bounding box center [961, 410] width 6 height 13
click at [965, 252] on button "button" at bounding box center [967, 254] width 41 height 25
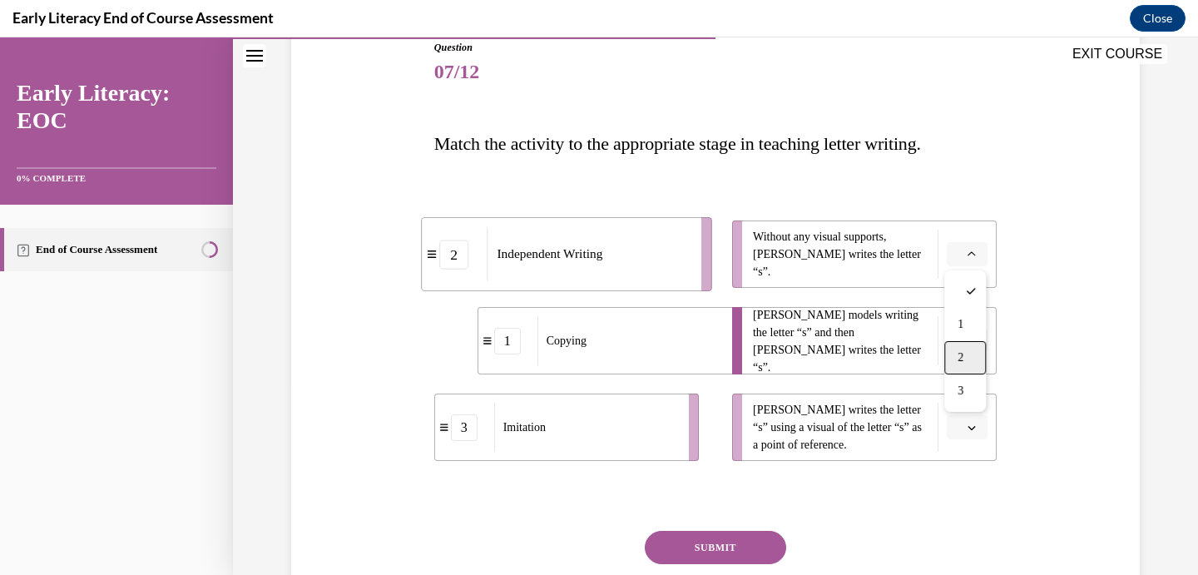
click at [964, 351] on span "2" at bounding box center [961, 357] width 6 height 13
click at [978, 433] on span "button" at bounding box center [972, 428] width 12 height 12
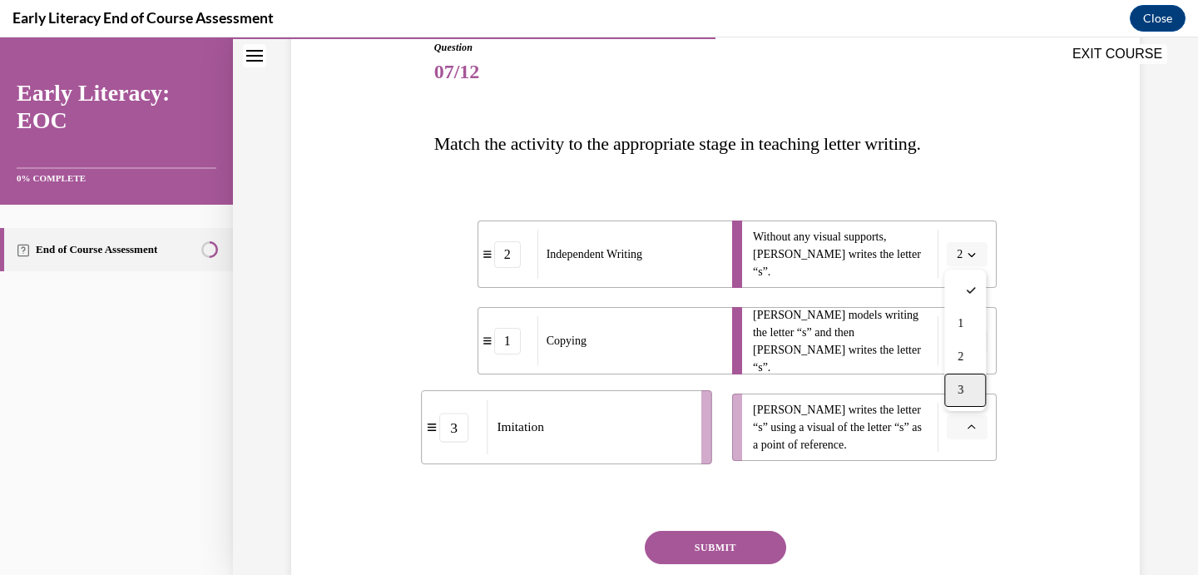
click at [969, 396] on div "3" at bounding box center [965, 390] width 42 height 33
click at [715, 544] on button "SUBMIT" at bounding box center [715, 547] width 141 height 33
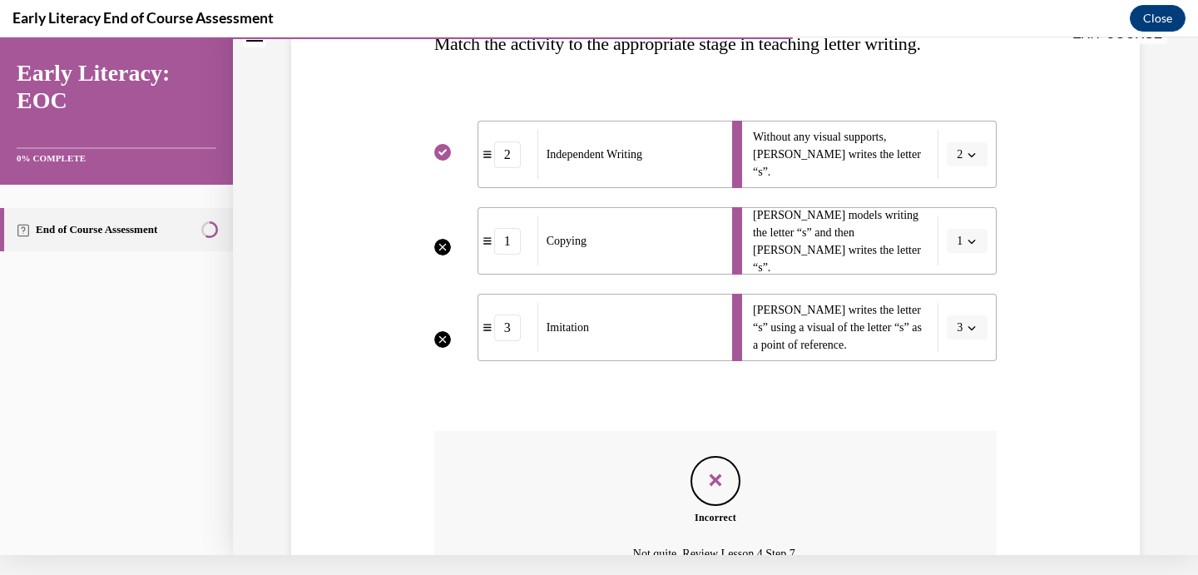
scroll to position [431, 0]
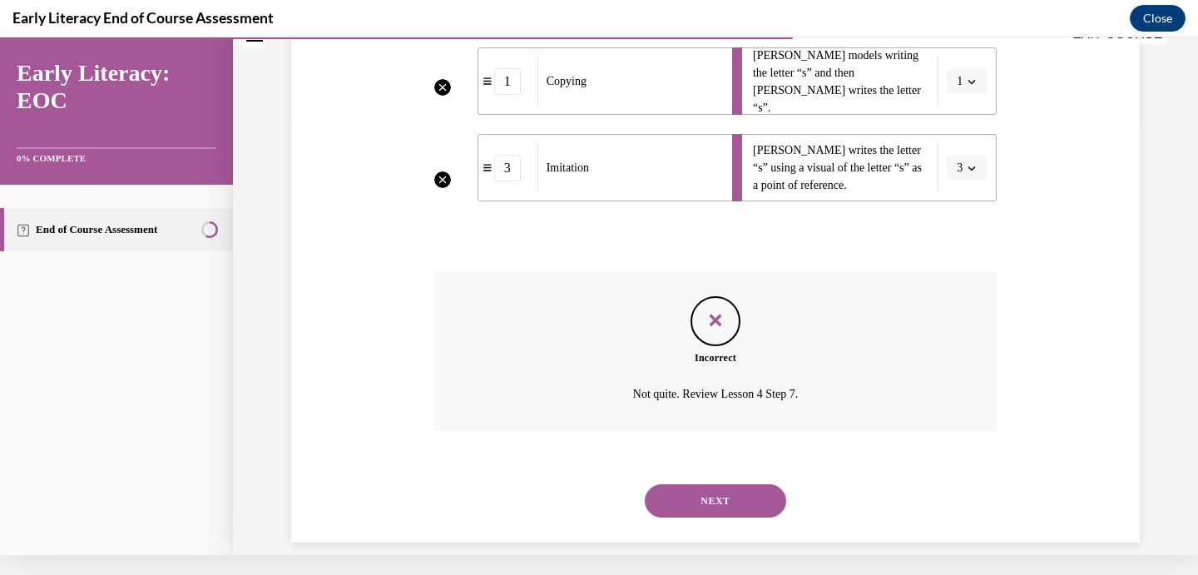
click at [723, 484] on button "NEXT" at bounding box center [715, 500] width 141 height 33
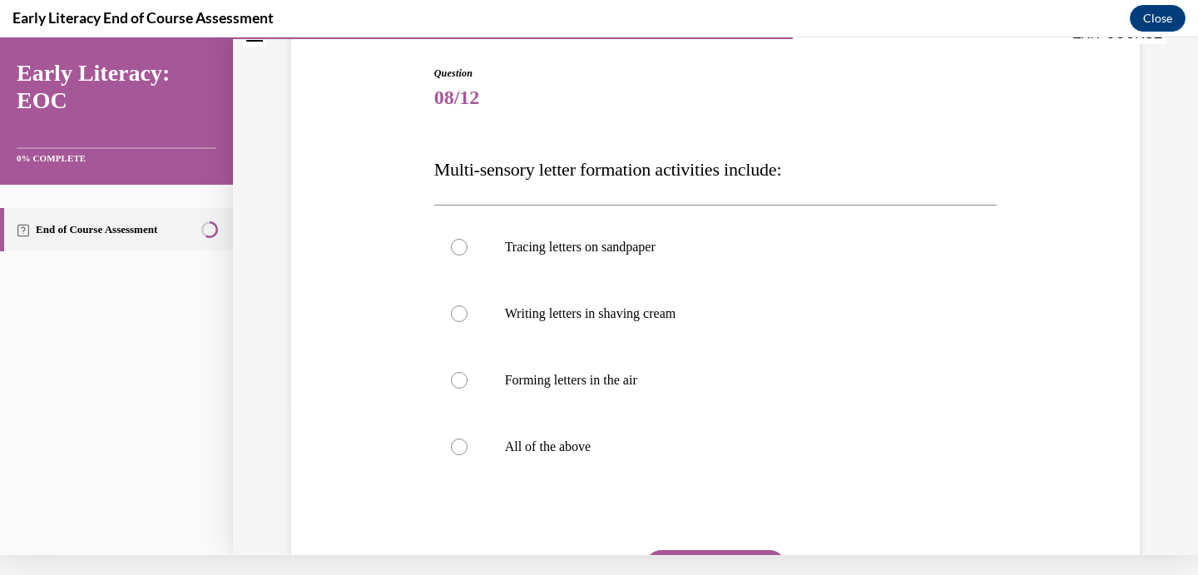
scroll to position [151, 0]
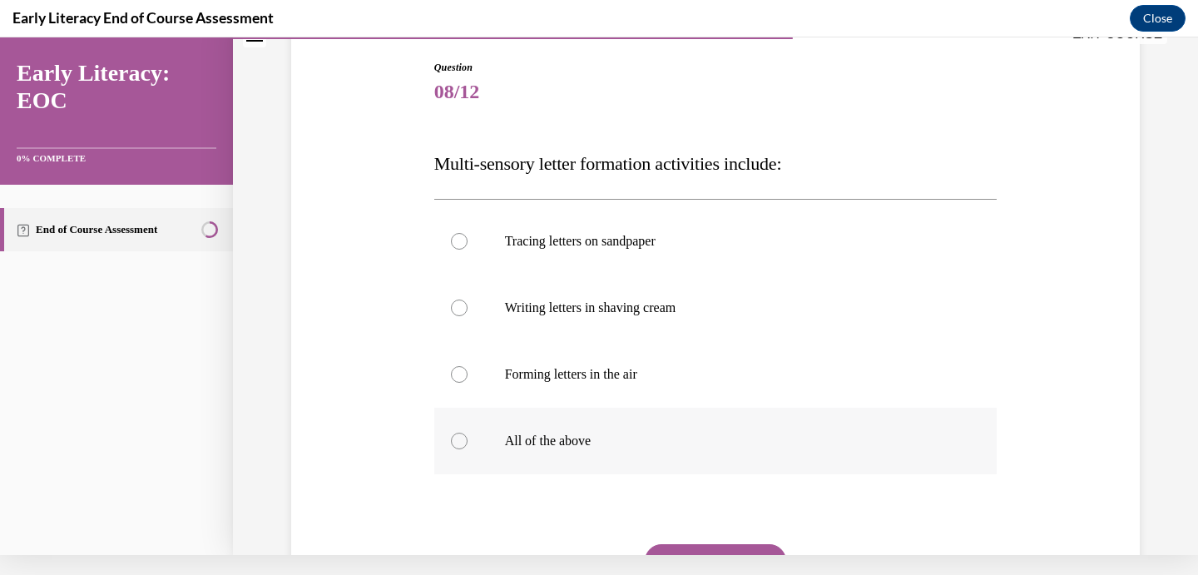
click at [592, 452] on div at bounding box center [715, 441] width 563 height 67
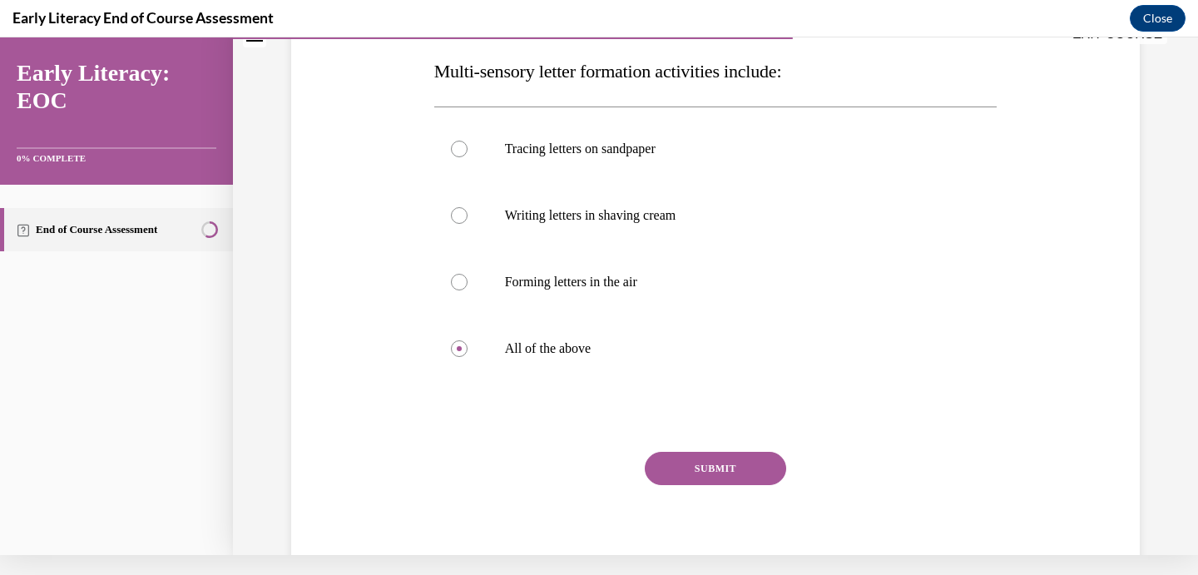
scroll to position [282, 0]
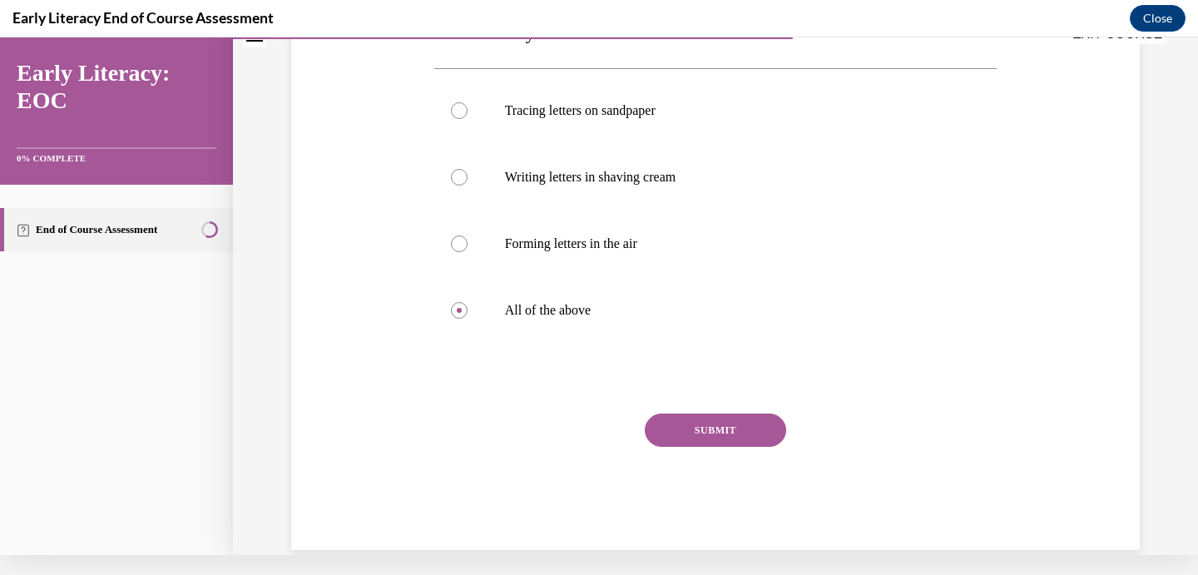
click at [688, 426] on button "SUBMIT" at bounding box center [715, 430] width 141 height 33
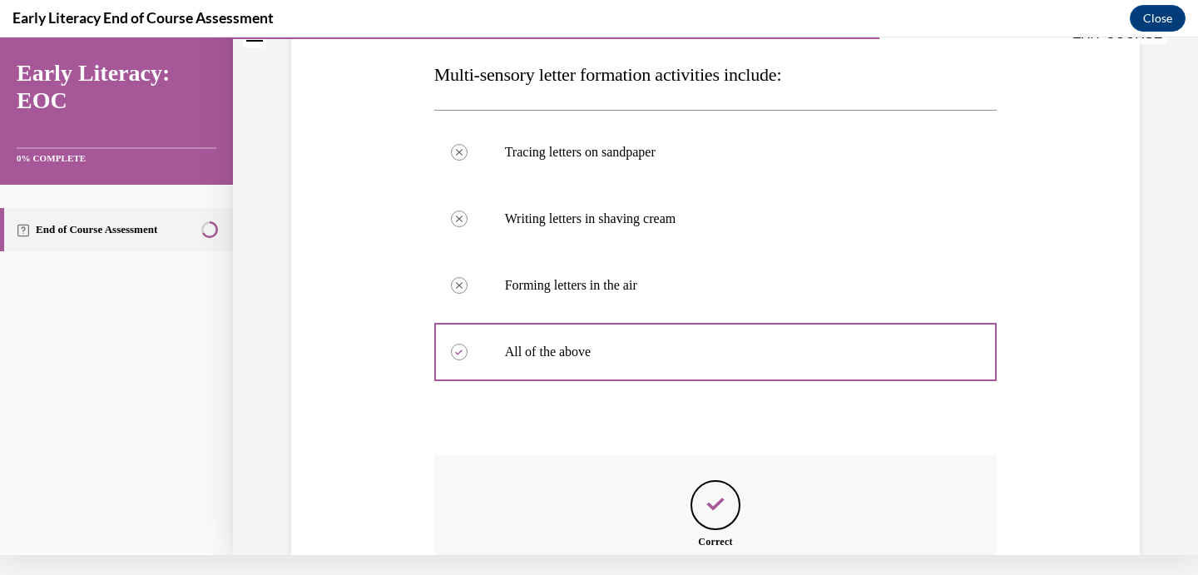
scroll to position [424, 0]
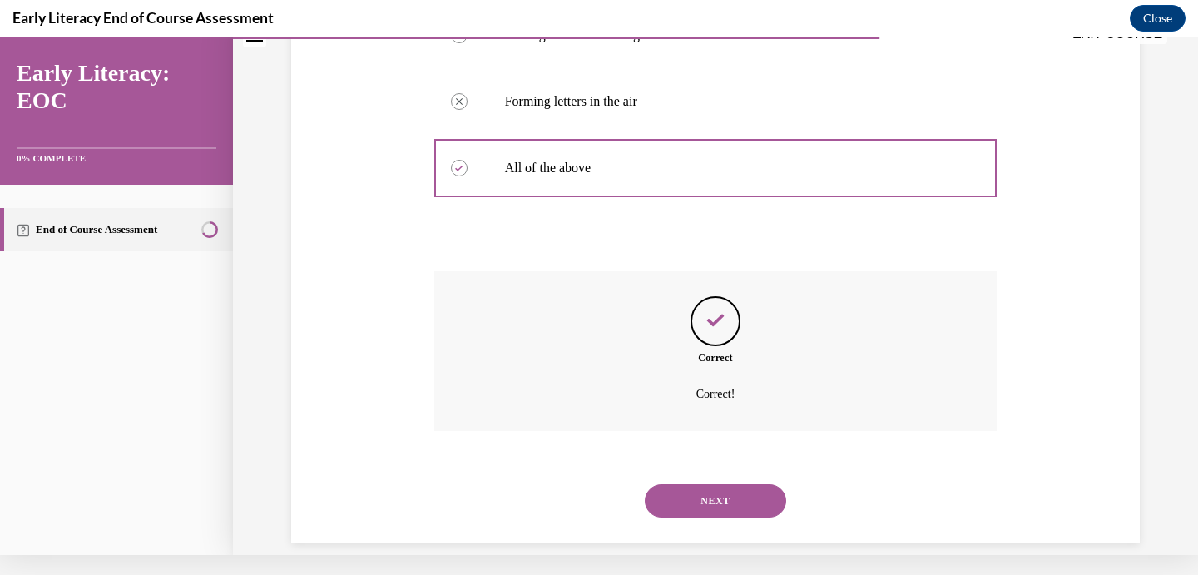
click at [706, 484] on button "NEXT" at bounding box center [715, 500] width 141 height 33
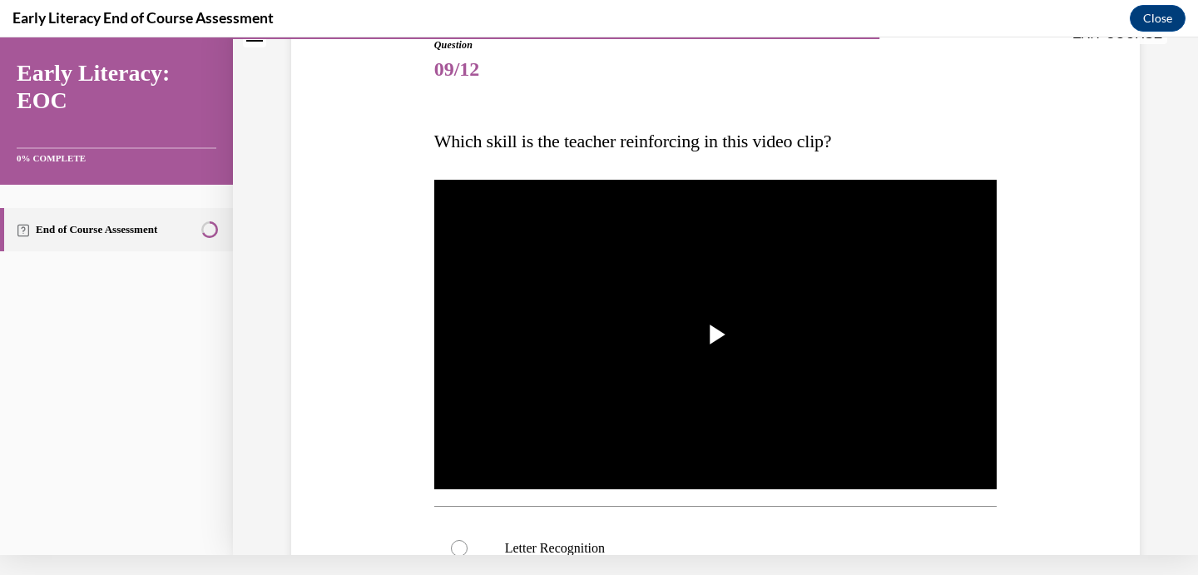
scroll to position [196, 0]
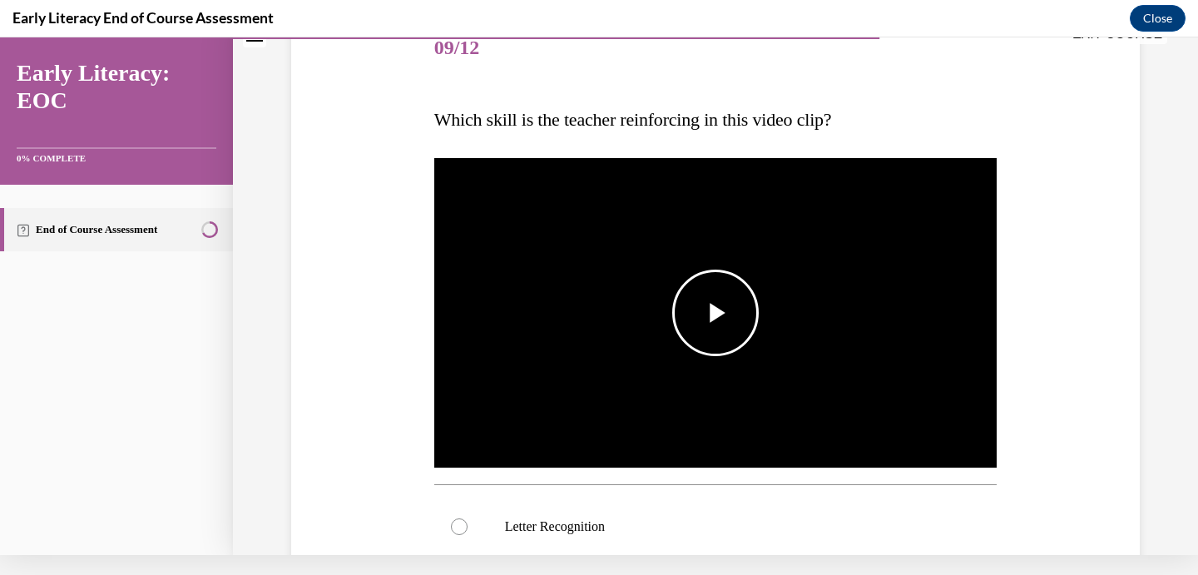
click at [716, 313] on span "Video player" at bounding box center [716, 313] width 0 height 0
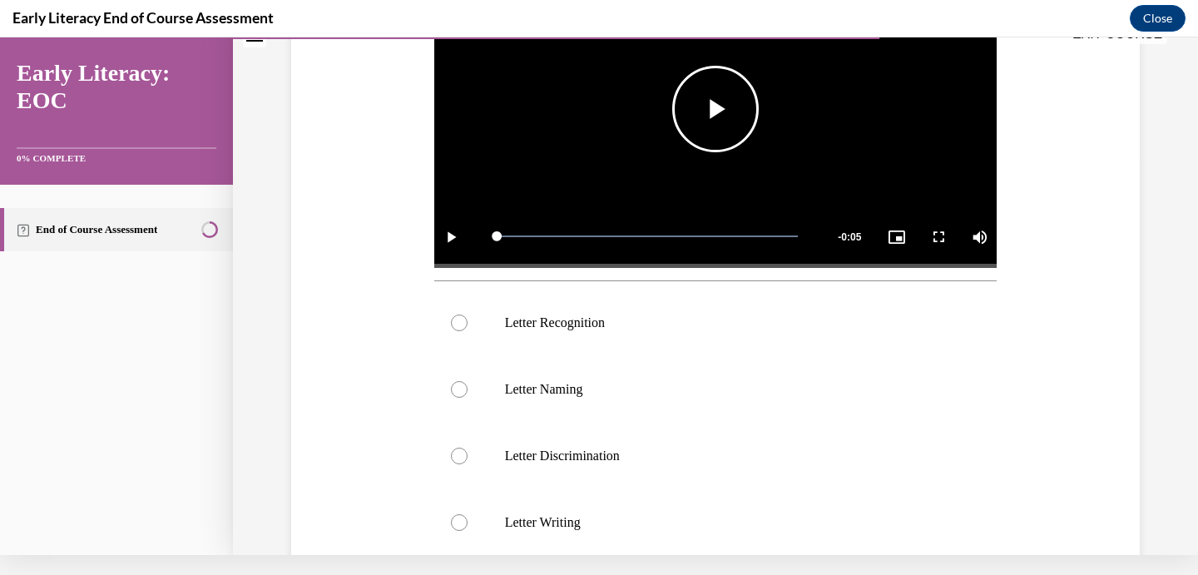
scroll to position [448, 0]
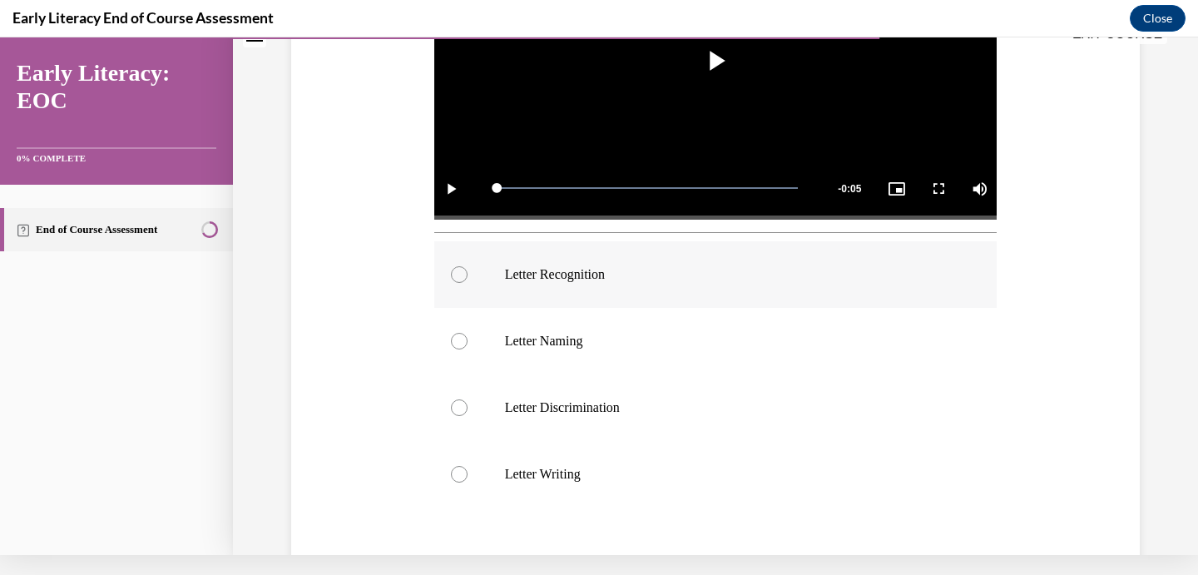
click at [607, 269] on p "Letter Recognition" at bounding box center [730, 274] width 451 height 17
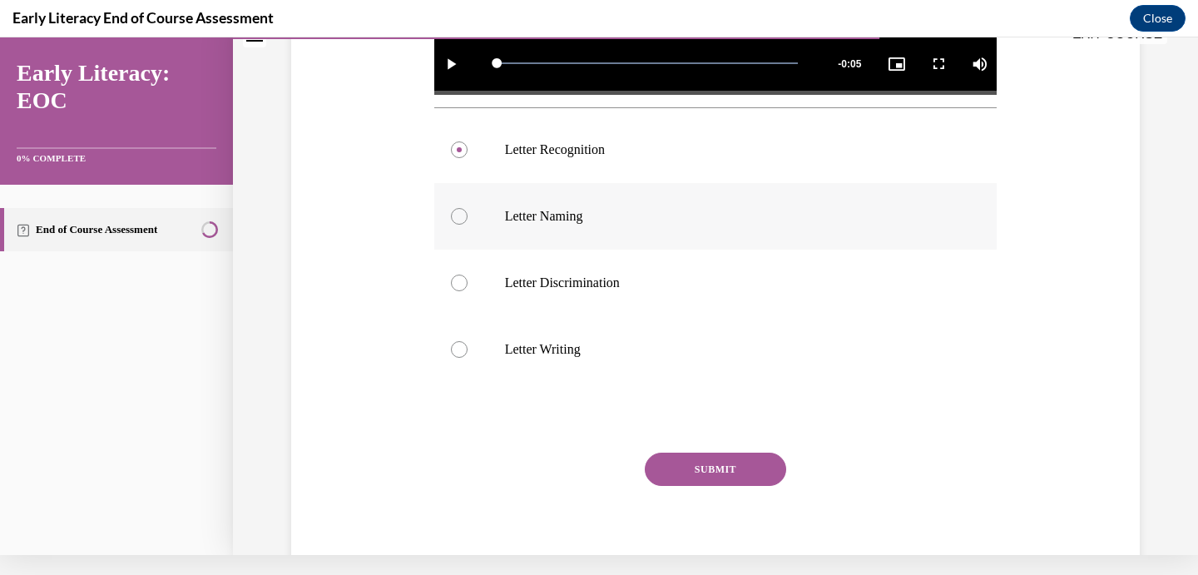
scroll to position [607, 0]
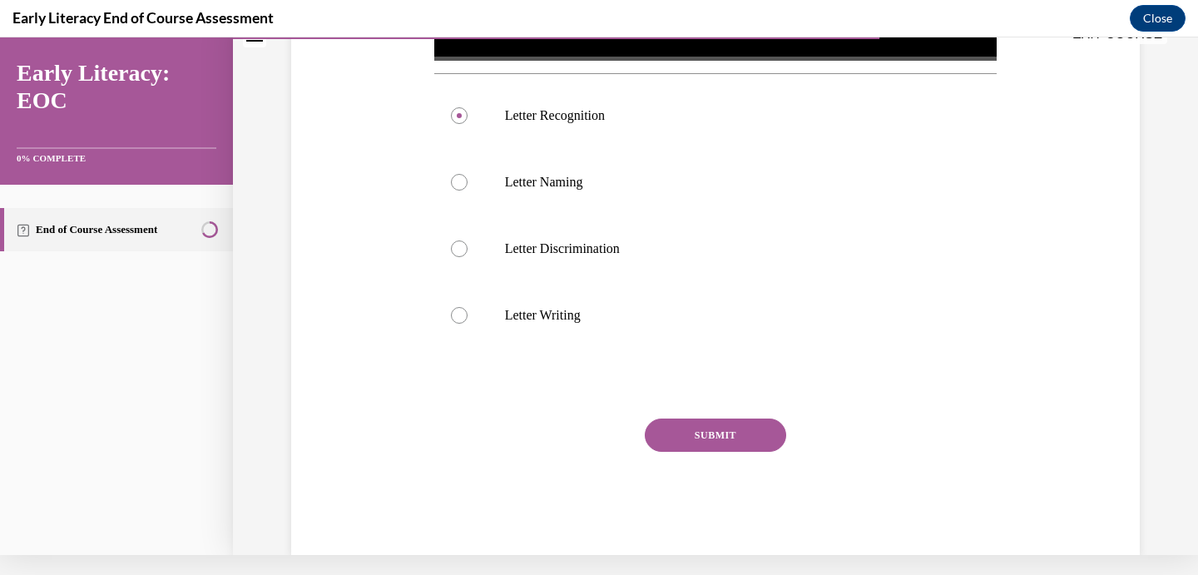
click at [682, 439] on button "SUBMIT" at bounding box center [715, 435] width 141 height 33
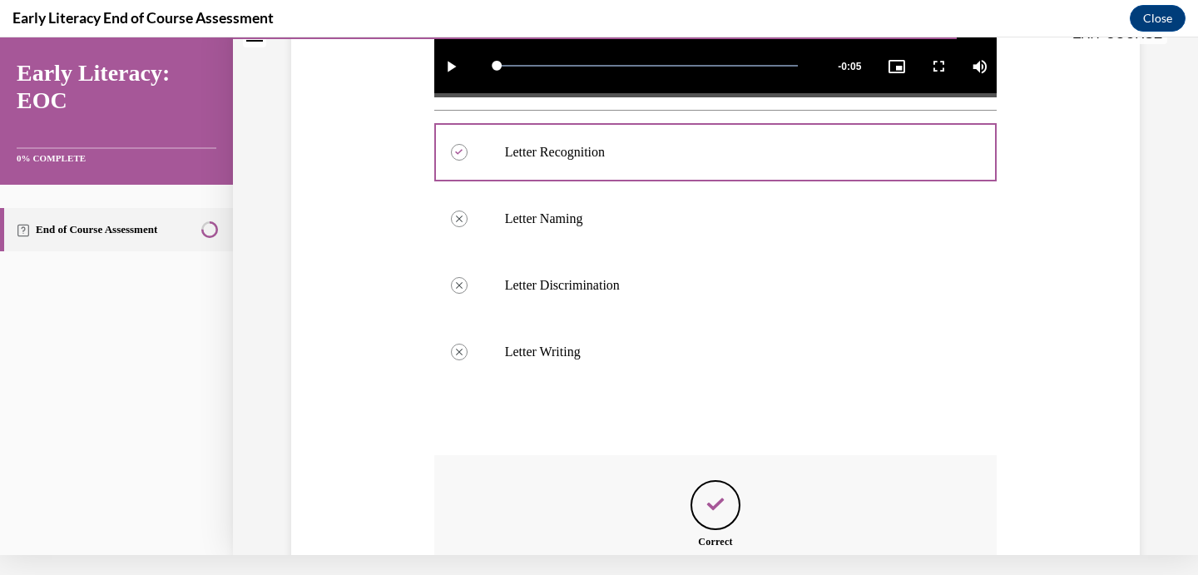
scroll to position [754, 0]
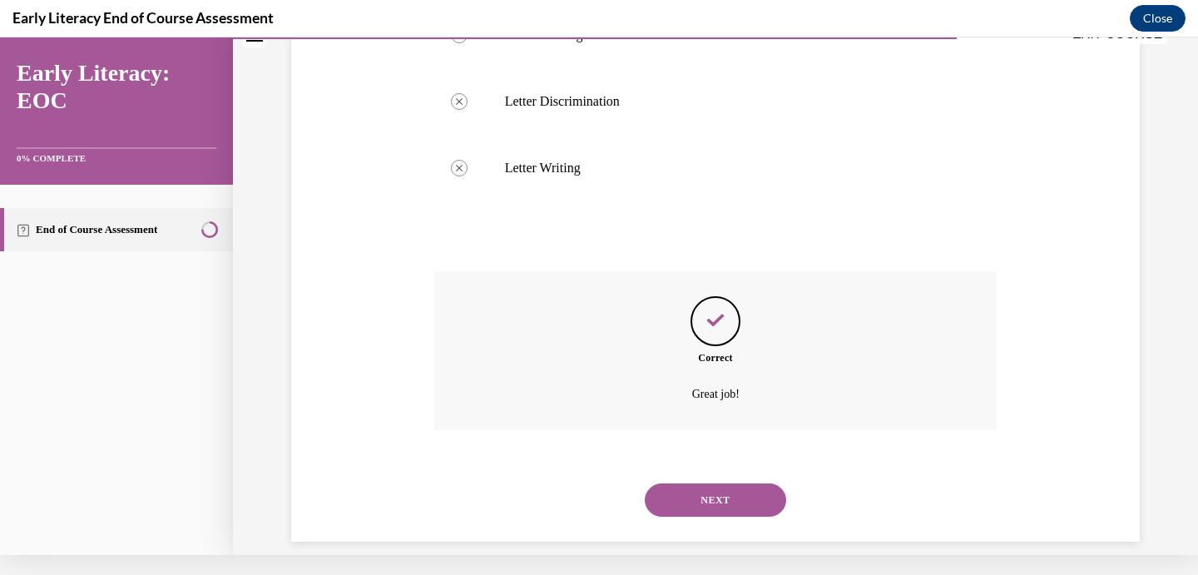
click at [708, 488] on button "NEXT" at bounding box center [715, 499] width 141 height 33
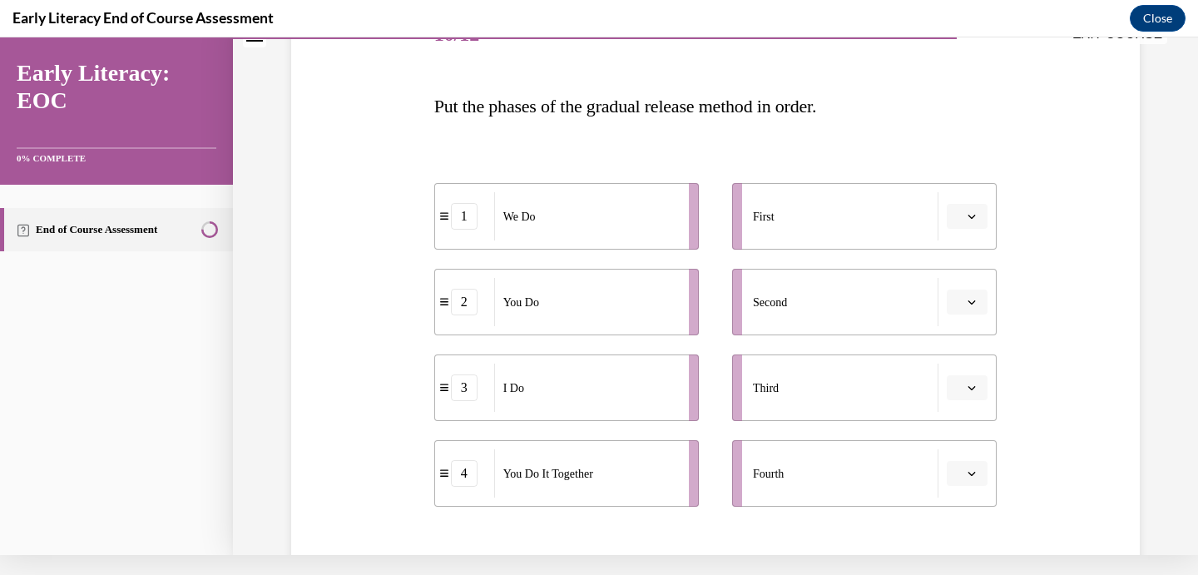
scroll to position [204, 0]
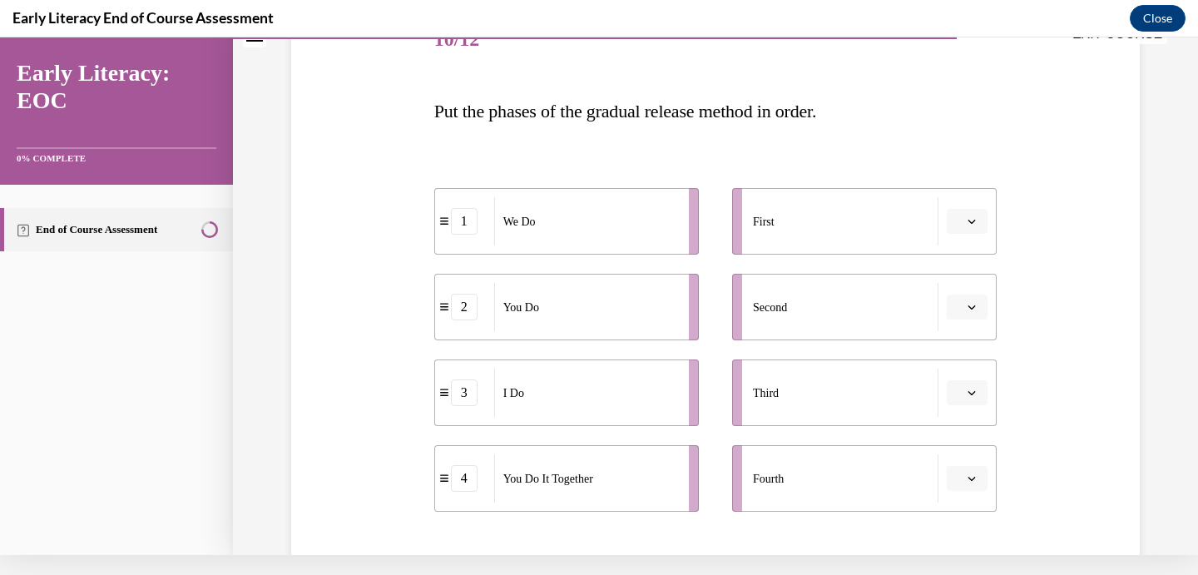
click at [962, 220] on span "Please select an option" at bounding box center [960, 221] width 6 height 17
click at [959, 355] on span "3" at bounding box center [961, 358] width 6 height 13
click at [970, 305] on icon "button" at bounding box center [972, 307] width 8 height 8
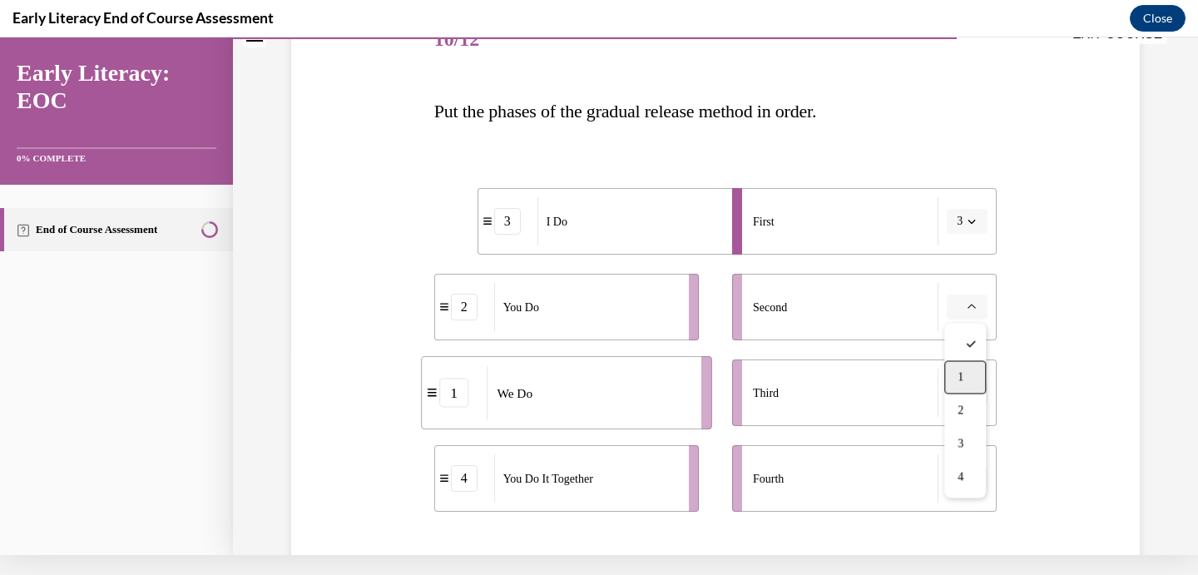
click at [970, 370] on div "1" at bounding box center [965, 377] width 42 height 33
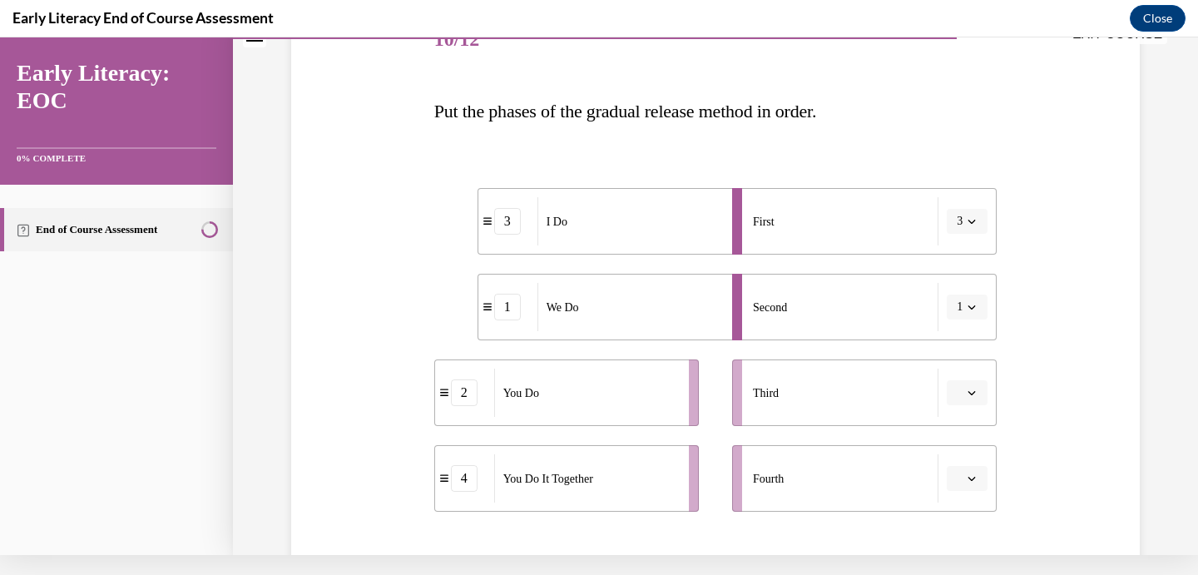
click at [970, 394] on icon "button" at bounding box center [972, 393] width 7 height 4
click at [964, 325] on span "3" at bounding box center [961, 322] width 6 height 13
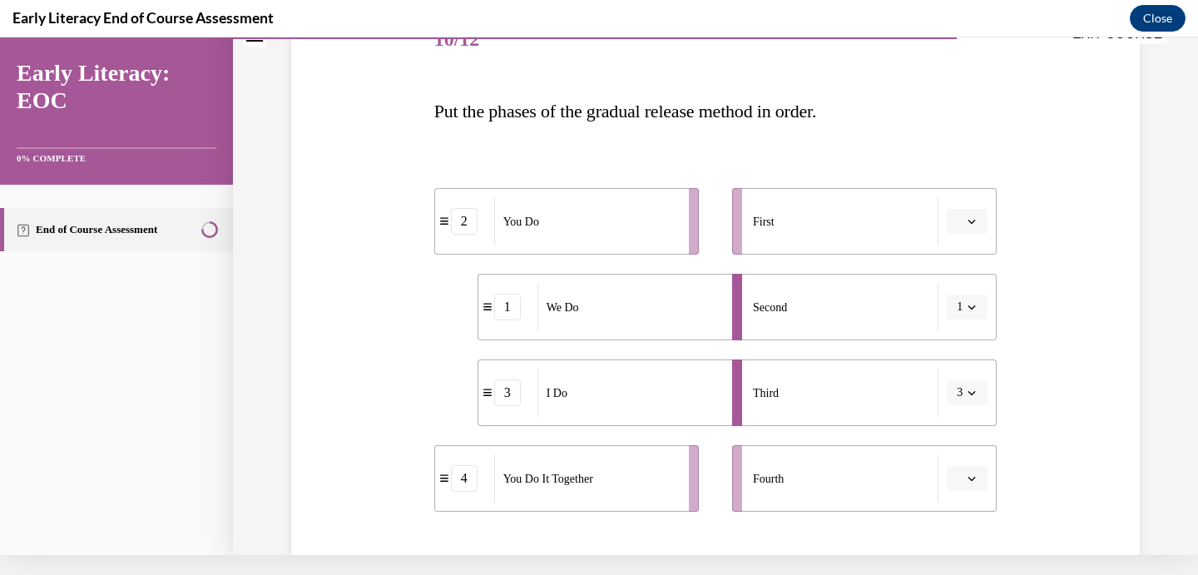
click at [965, 392] on button "3" at bounding box center [967, 392] width 41 height 25
click at [959, 261] on span "1" at bounding box center [957, 256] width 6 height 13
click at [969, 220] on icon "button" at bounding box center [972, 221] width 8 height 8
click at [963, 356] on span "3" at bounding box center [961, 358] width 6 height 13
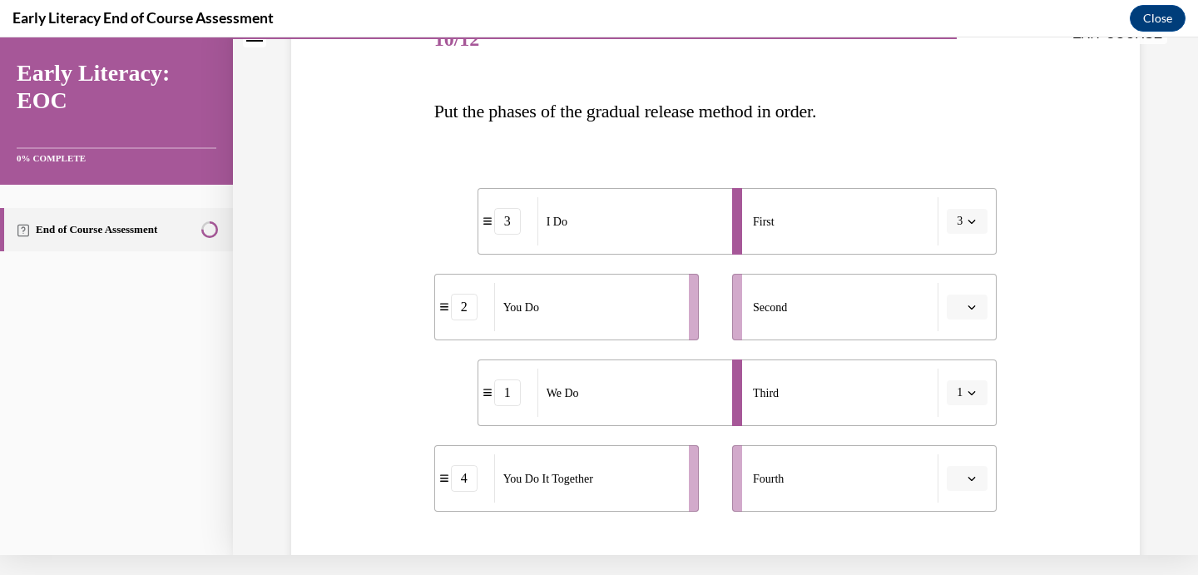
click at [972, 308] on icon "button" at bounding box center [972, 307] width 8 height 8
click at [958, 384] on div "1" at bounding box center [965, 377] width 42 height 33
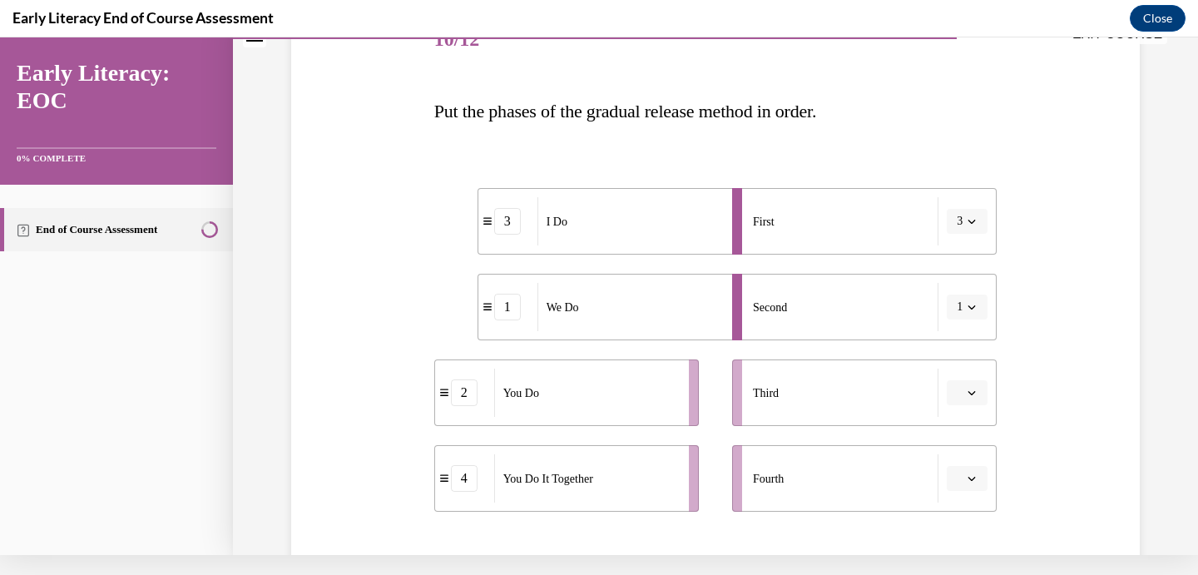
click at [973, 395] on icon "button" at bounding box center [972, 393] width 8 height 8
click at [969, 350] on div "4" at bounding box center [965, 356] width 42 height 33
click at [972, 476] on icon "button" at bounding box center [972, 478] width 8 height 8
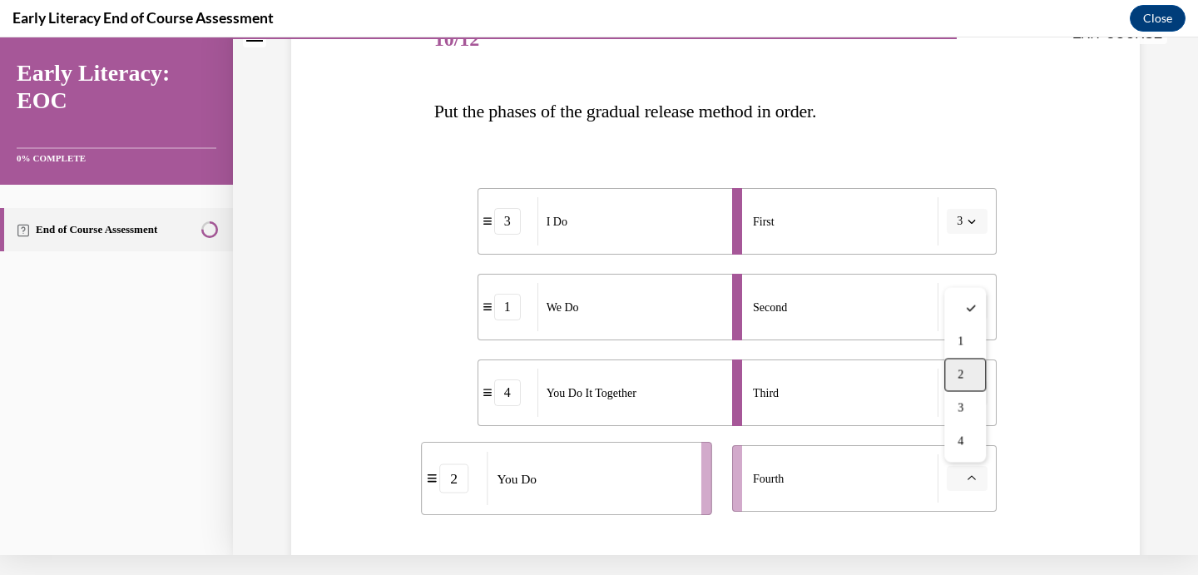
click at [956, 374] on div "2" at bounding box center [965, 375] width 42 height 33
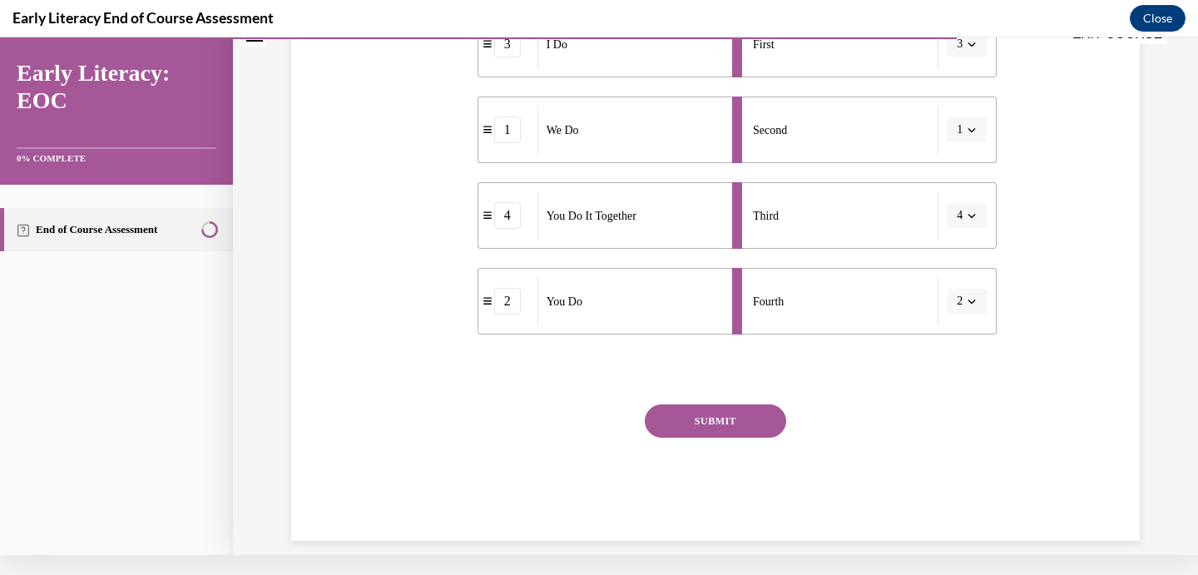
scroll to position [380, 0]
click at [725, 420] on button "SUBMIT" at bounding box center [715, 421] width 141 height 33
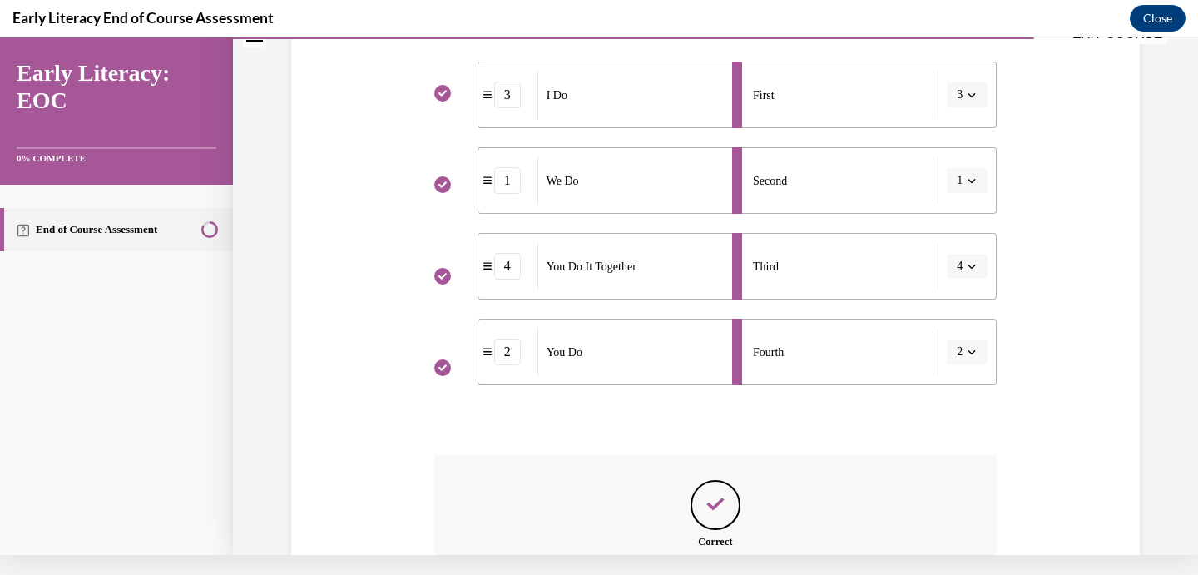
scroll to position [514, 0]
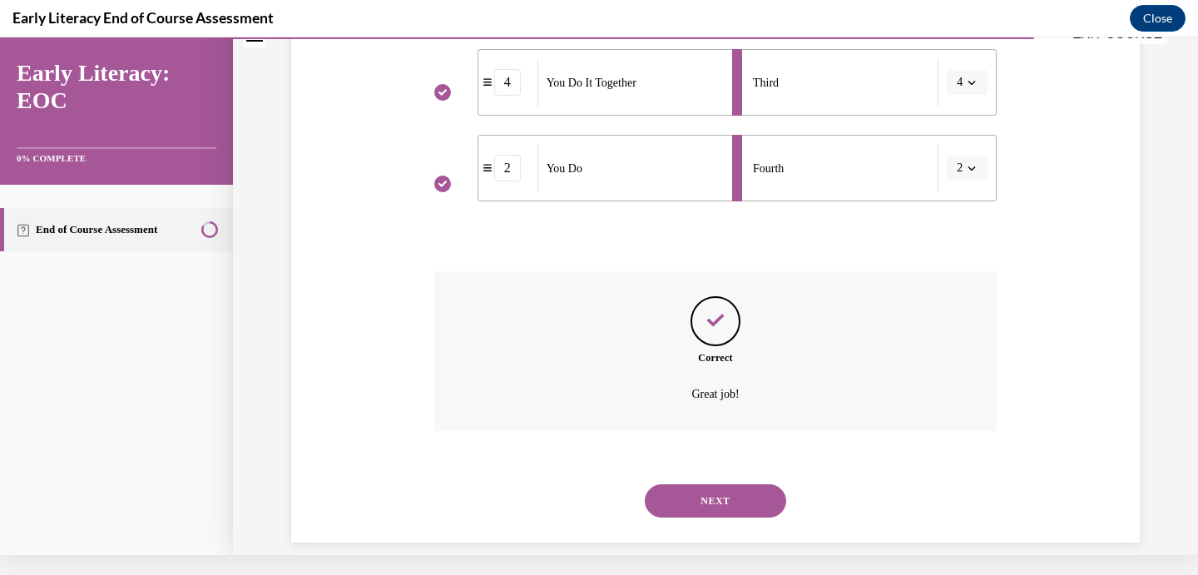
click at [735, 484] on button "NEXT" at bounding box center [715, 500] width 141 height 33
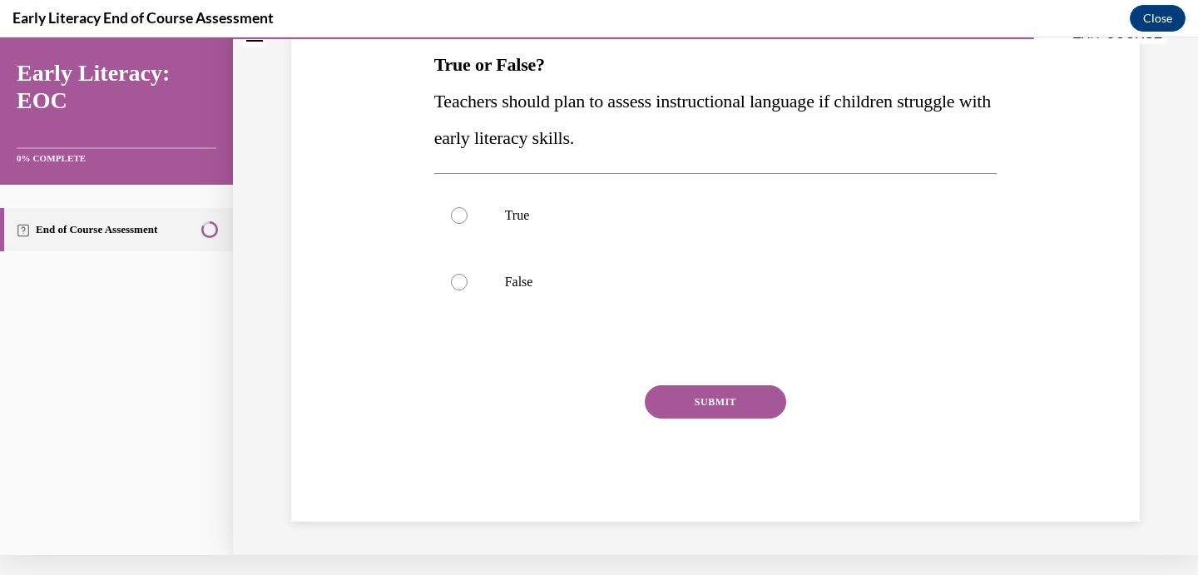
scroll to position [0, 0]
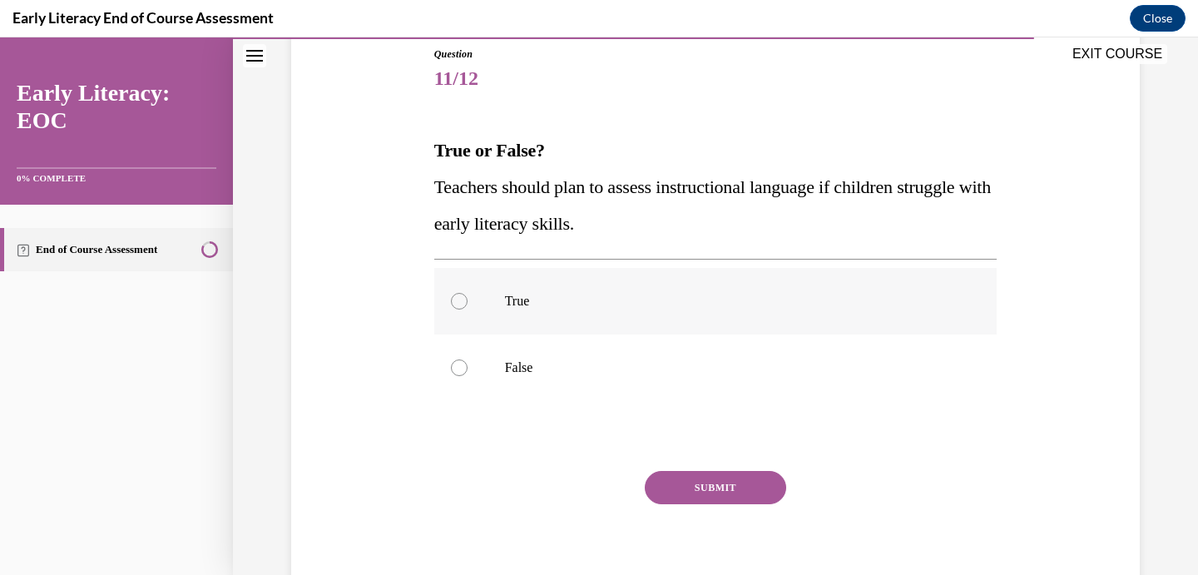
click at [558, 306] on p "True" at bounding box center [730, 301] width 451 height 17
click at [714, 488] on button "SUBMIT" at bounding box center [715, 487] width 141 height 33
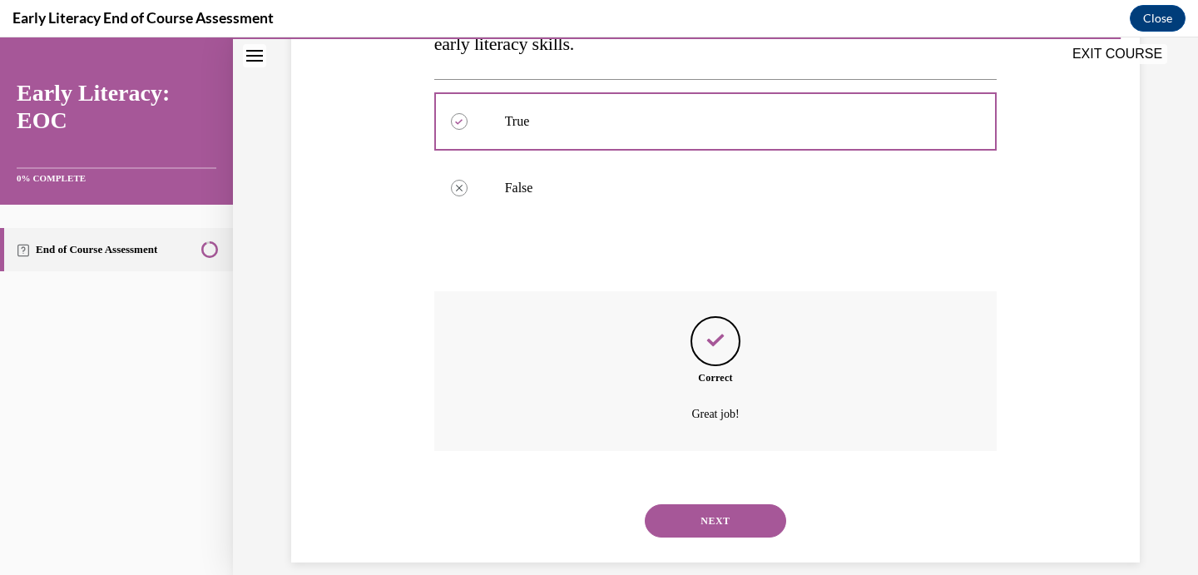
click at [721, 507] on button "NEXT" at bounding box center [715, 520] width 141 height 33
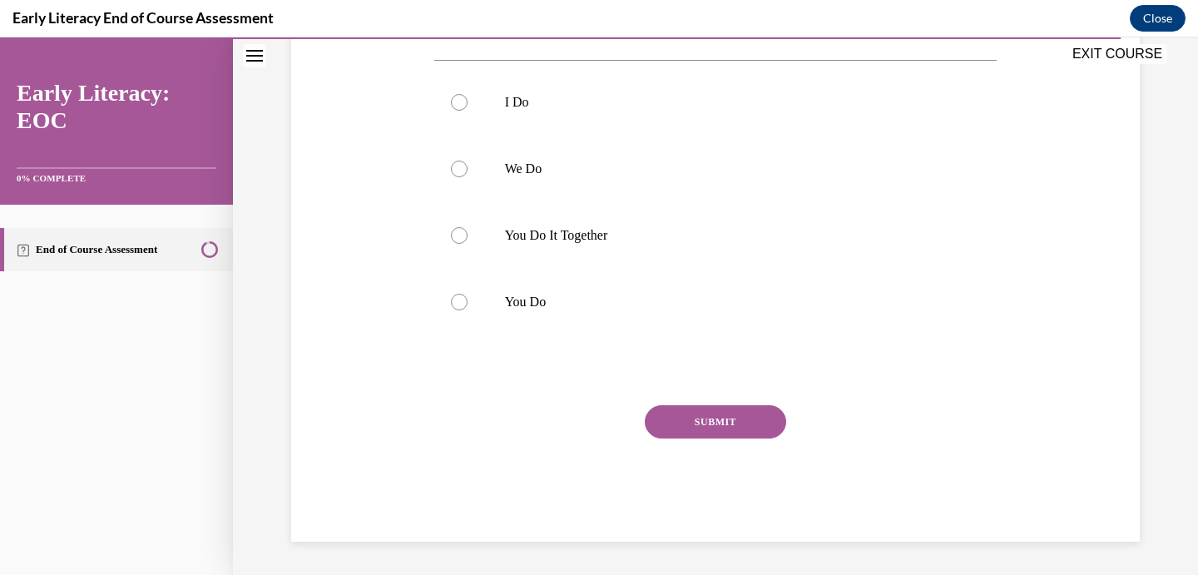
scroll to position [186, 0]
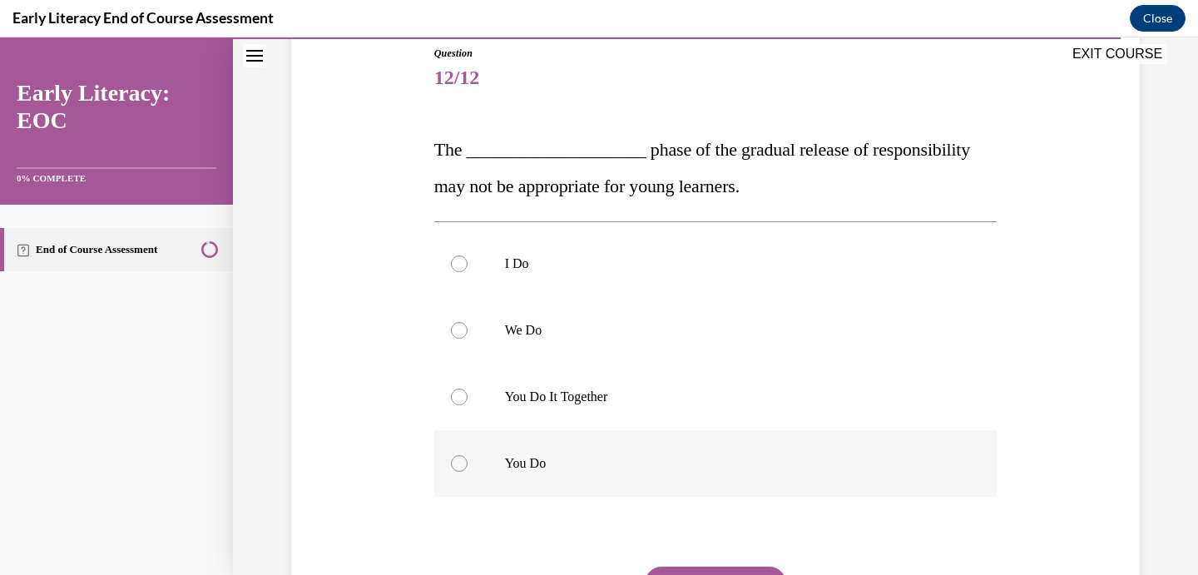
click at [539, 464] on p "You Do" at bounding box center [730, 463] width 451 height 17
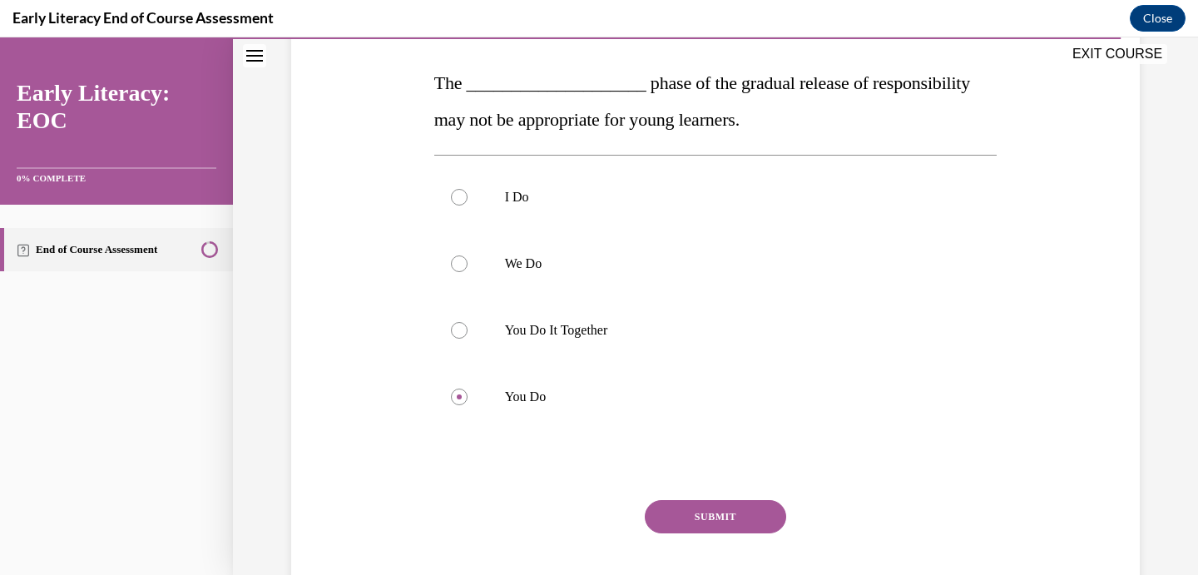
click at [697, 526] on button "SUBMIT" at bounding box center [715, 516] width 141 height 33
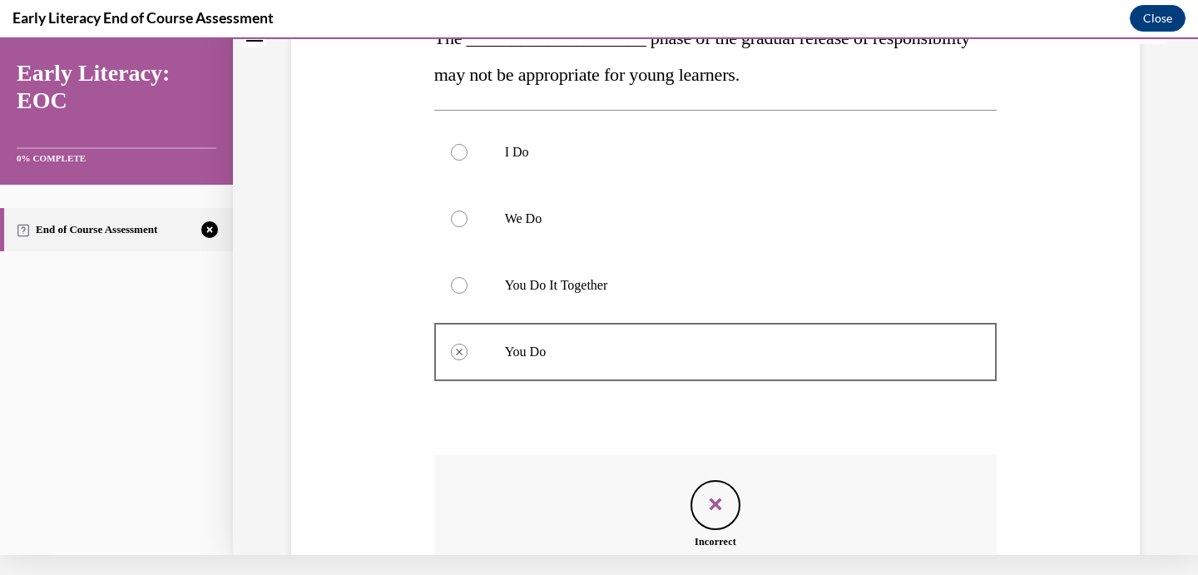
scroll to position [461, 0]
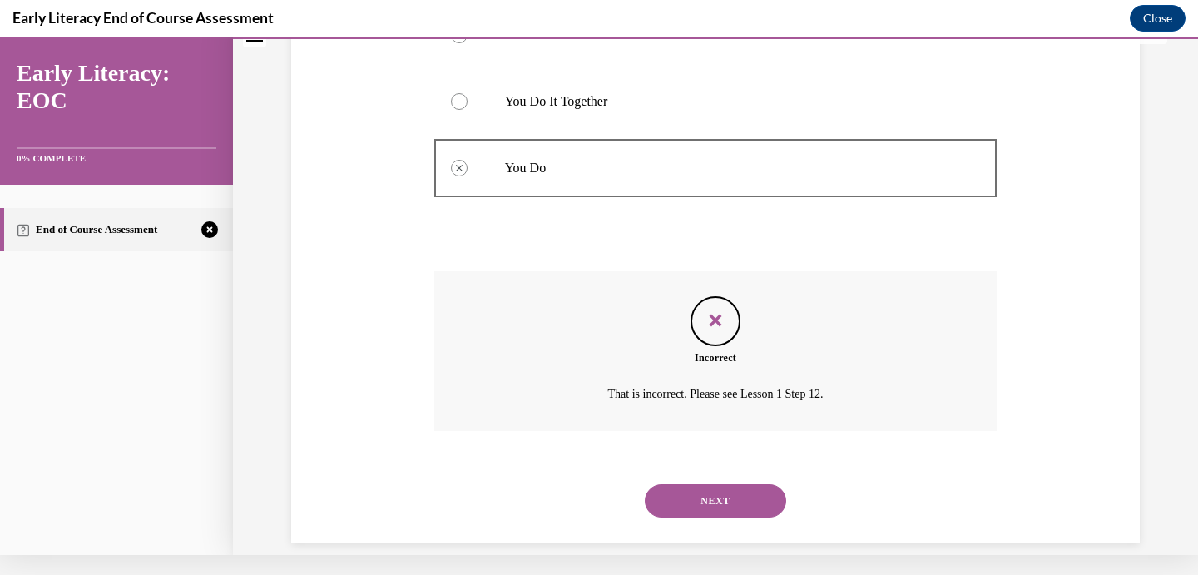
click at [706, 484] on button "NEXT" at bounding box center [715, 500] width 141 height 33
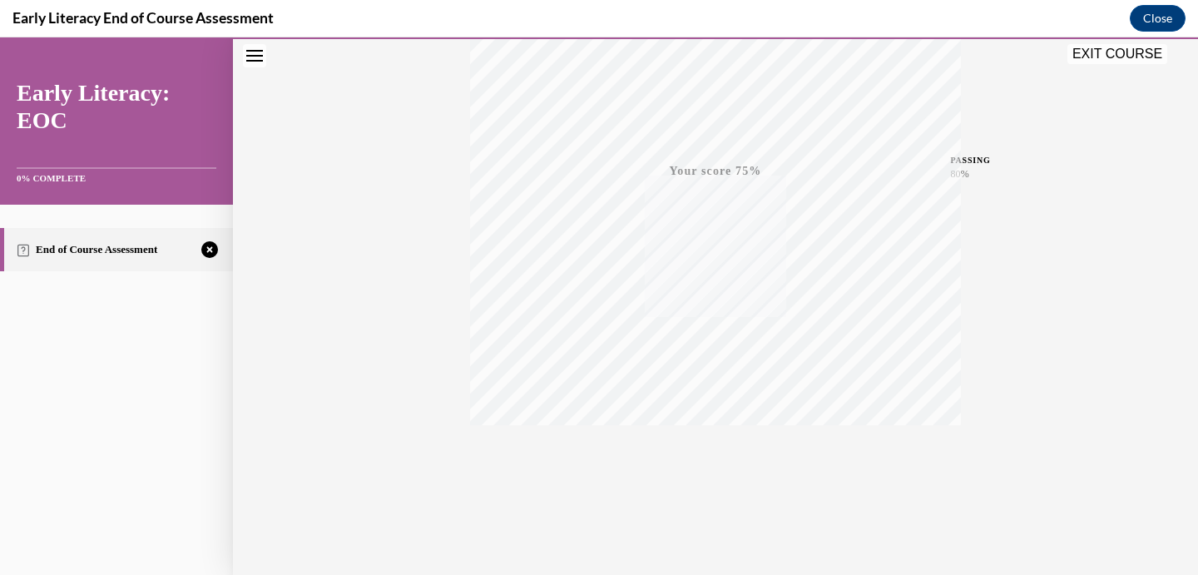
scroll to position [315, 0]
click at [721, 450] on span "TAKE AGAIN" at bounding box center [716, 449] width 59 height 9
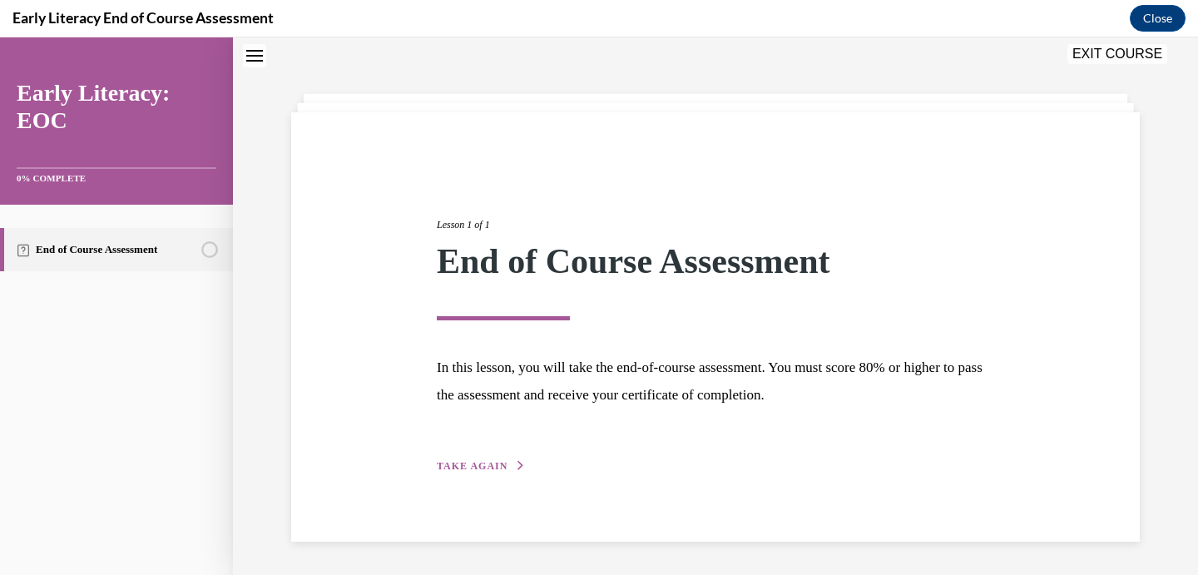
scroll to position [52, 0]
click at [482, 468] on span "TAKE AGAIN" at bounding box center [472, 466] width 71 height 12
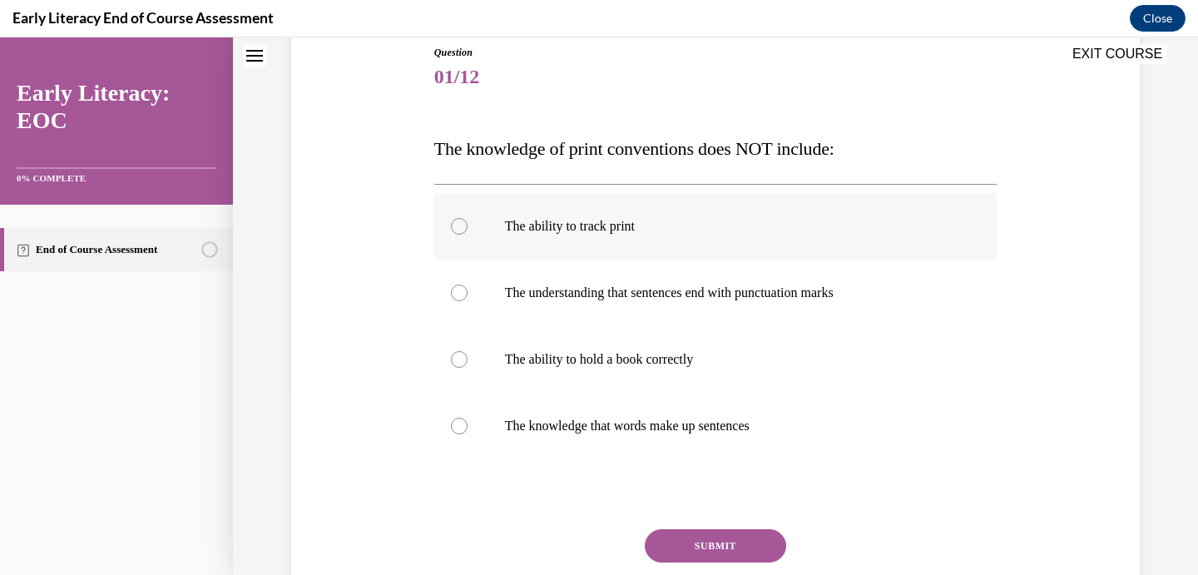
scroll to position [171, 0]
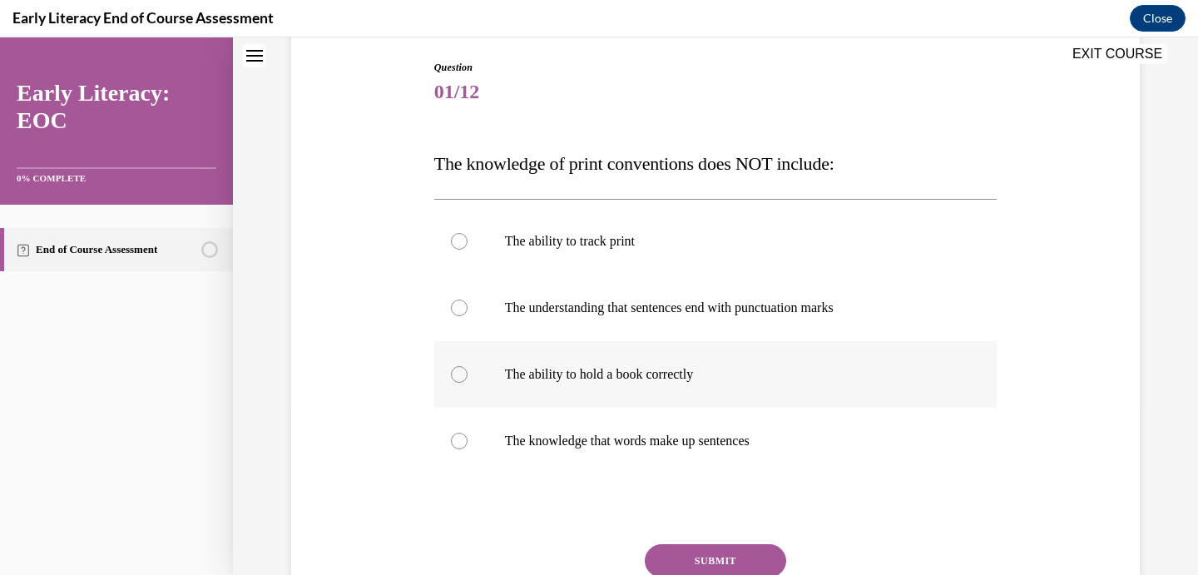
click at [637, 386] on div at bounding box center [715, 374] width 563 height 67
click at [706, 559] on button "SUBMIT" at bounding box center [715, 560] width 141 height 33
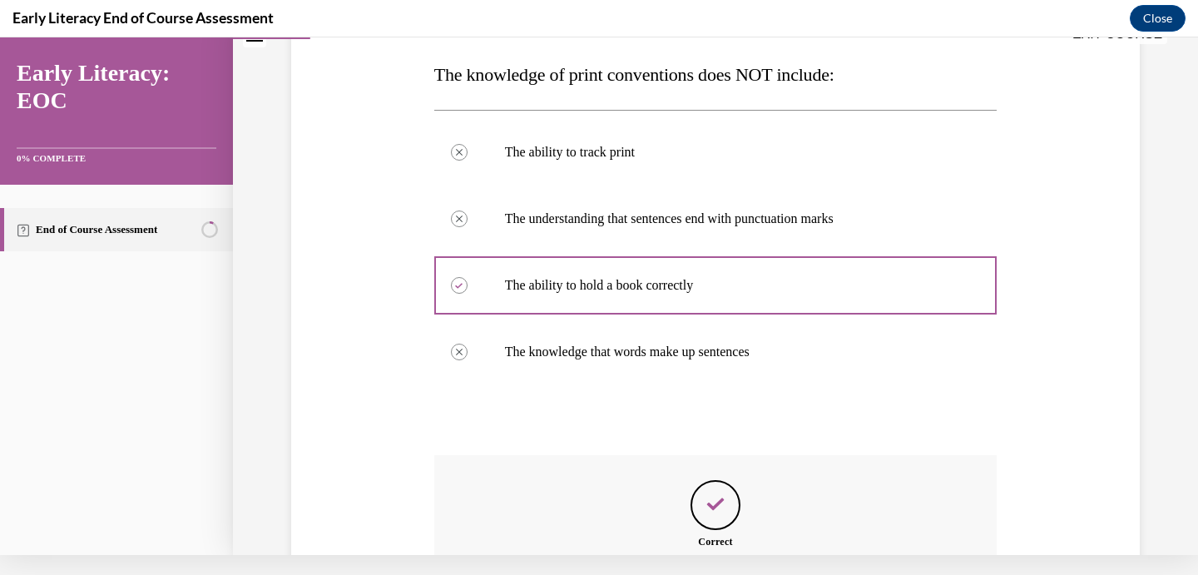
scroll to position [424, 0]
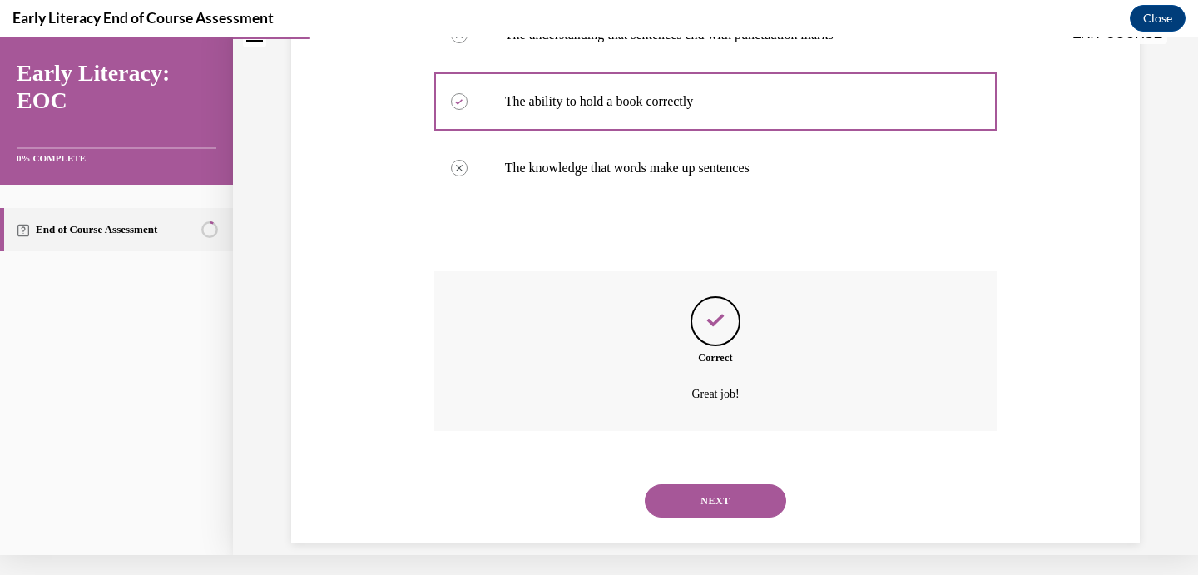
click at [702, 484] on button "NEXT" at bounding box center [715, 500] width 141 height 33
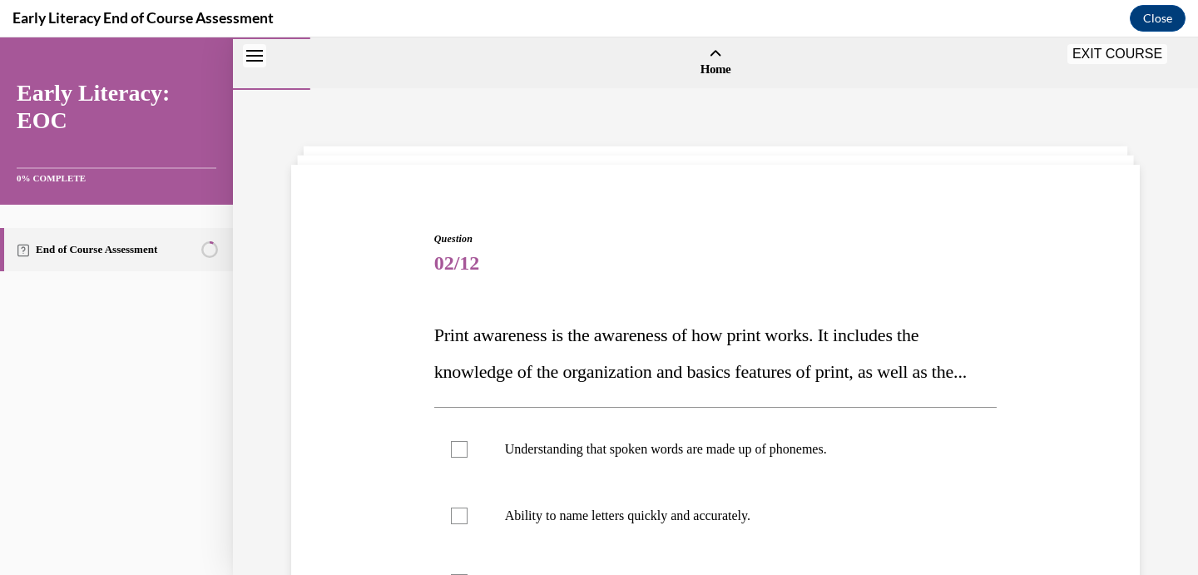
scroll to position [181, 0]
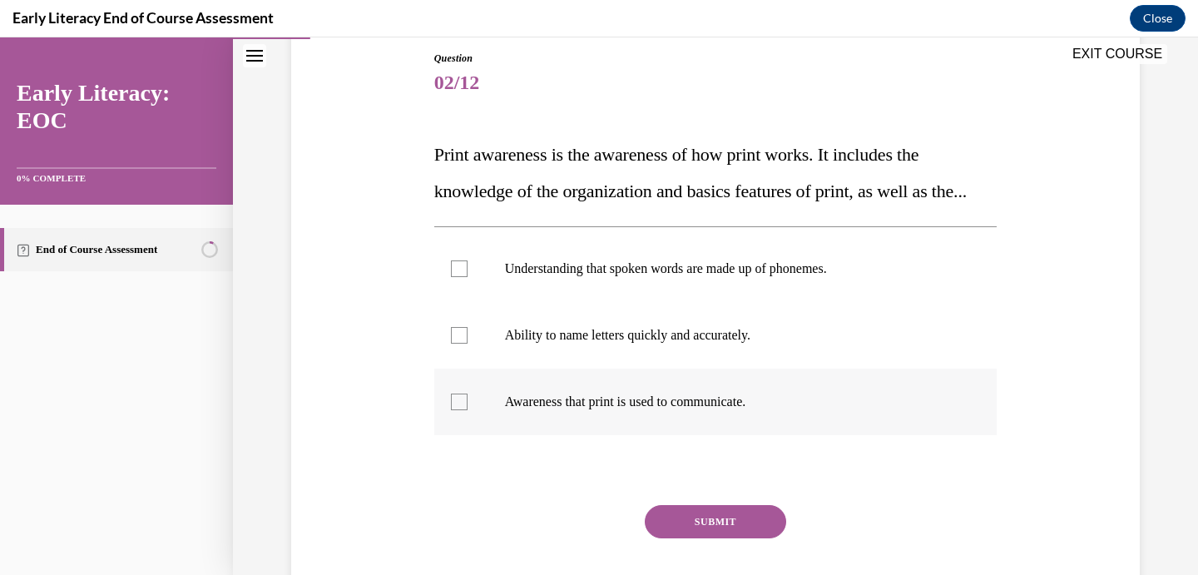
click at [736, 425] on div at bounding box center [715, 402] width 563 height 67
click at [714, 538] on button "SUBMIT" at bounding box center [715, 521] width 141 height 33
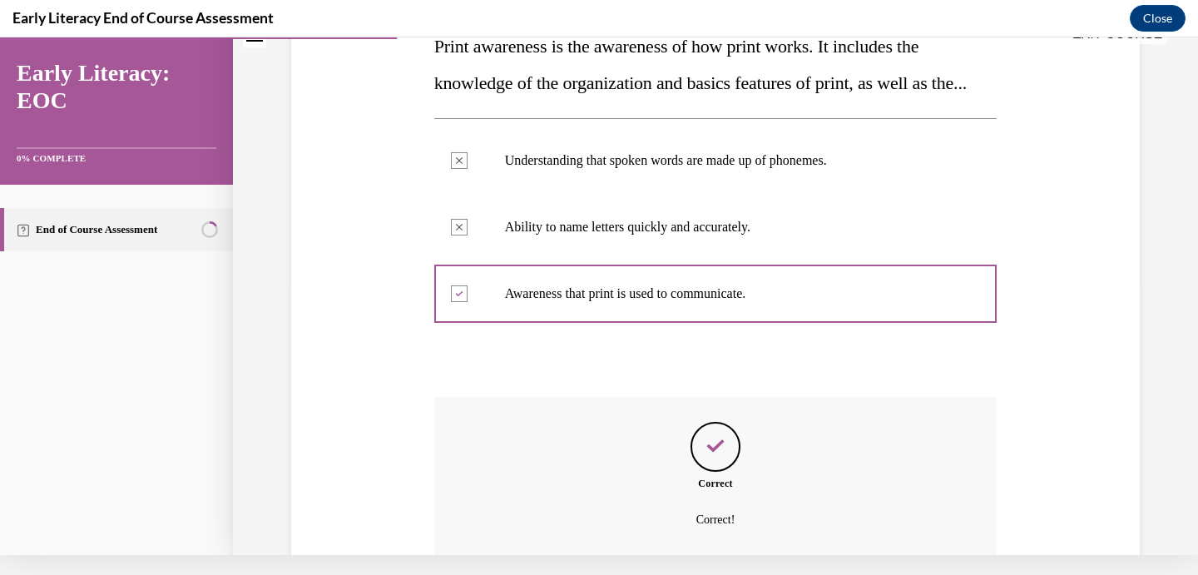
scroll to position [431, 0]
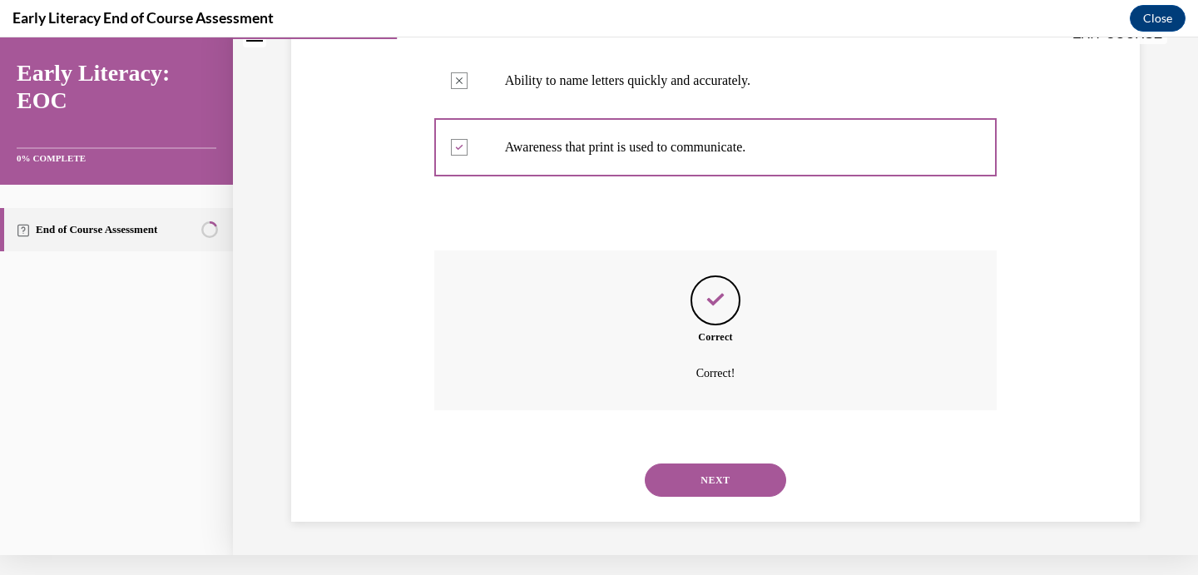
click at [709, 493] on button "NEXT" at bounding box center [715, 480] width 141 height 33
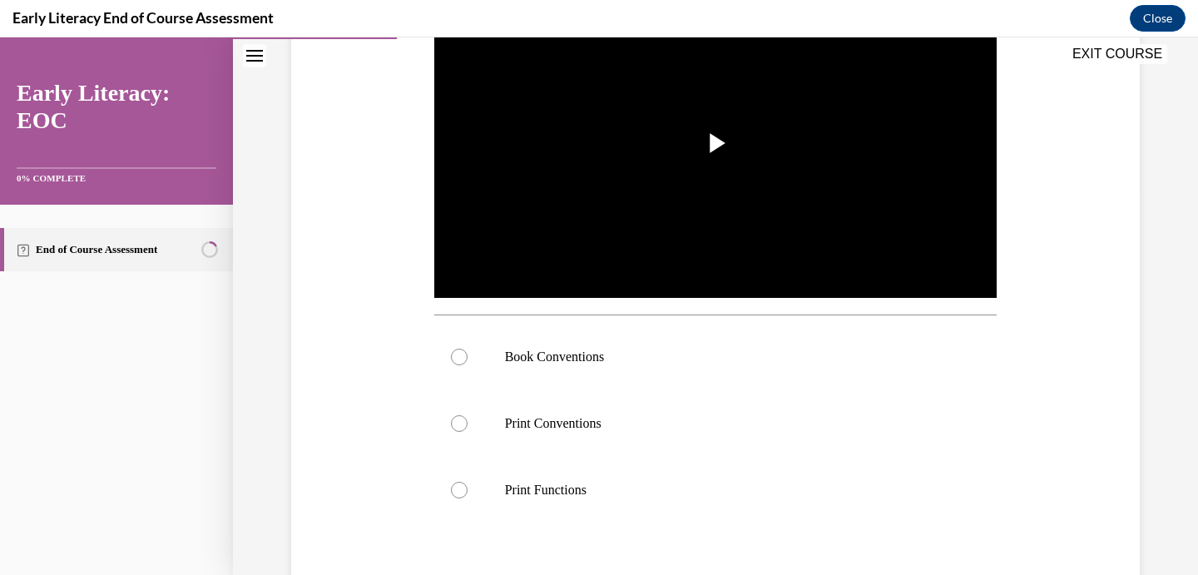
scroll to position [412, 0]
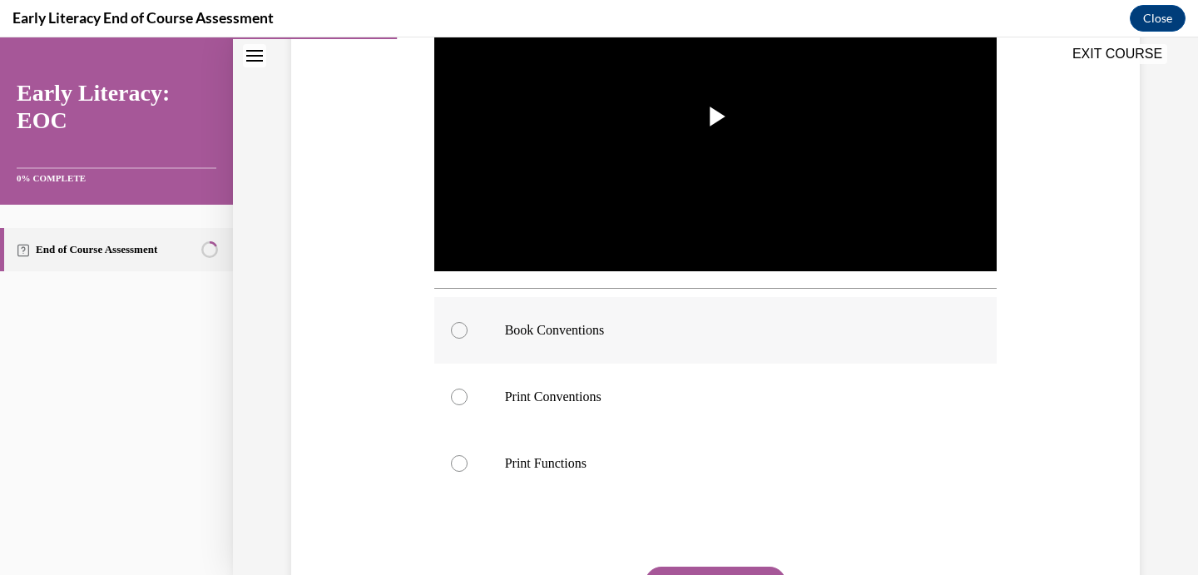
click at [557, 319] on div at bounding box center [715, 330] width 563 height 67
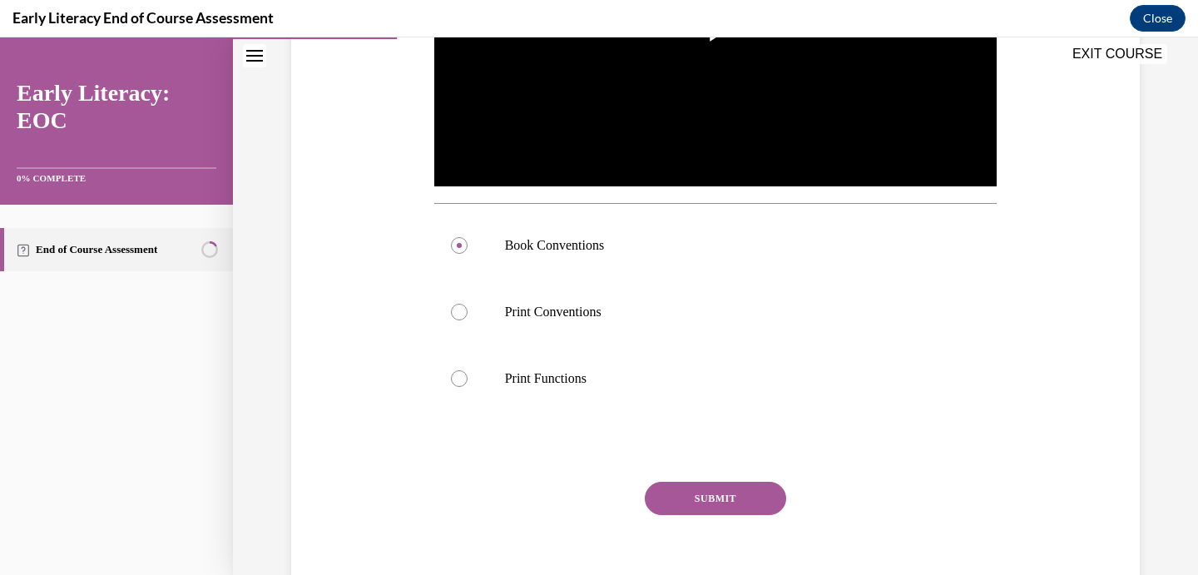
scroll to position [517, 0]
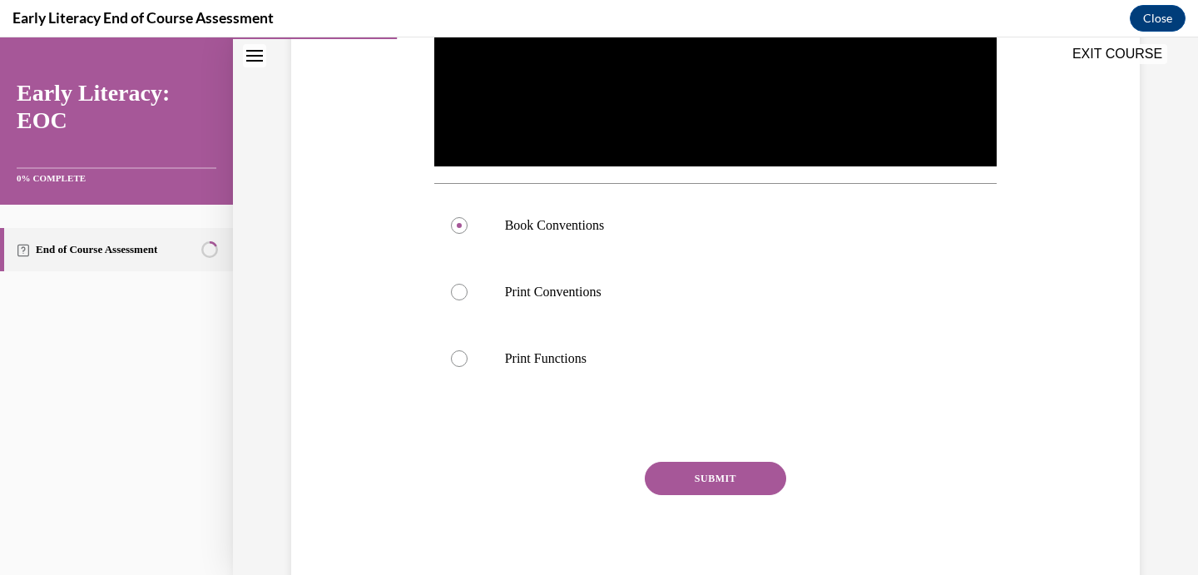
click at [692, 488] on button "SUBMIT" at bounding box center [715, 478] width 141 height 33
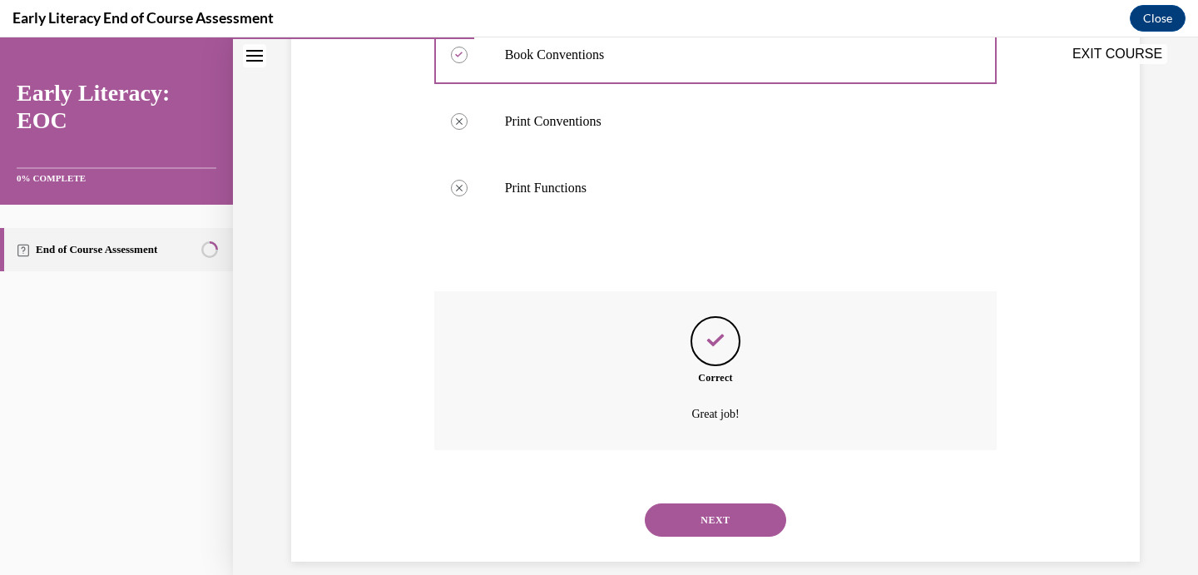
click at [686, 508] on button "NEXT" at bounding box center [715, 519] width 141 height 33
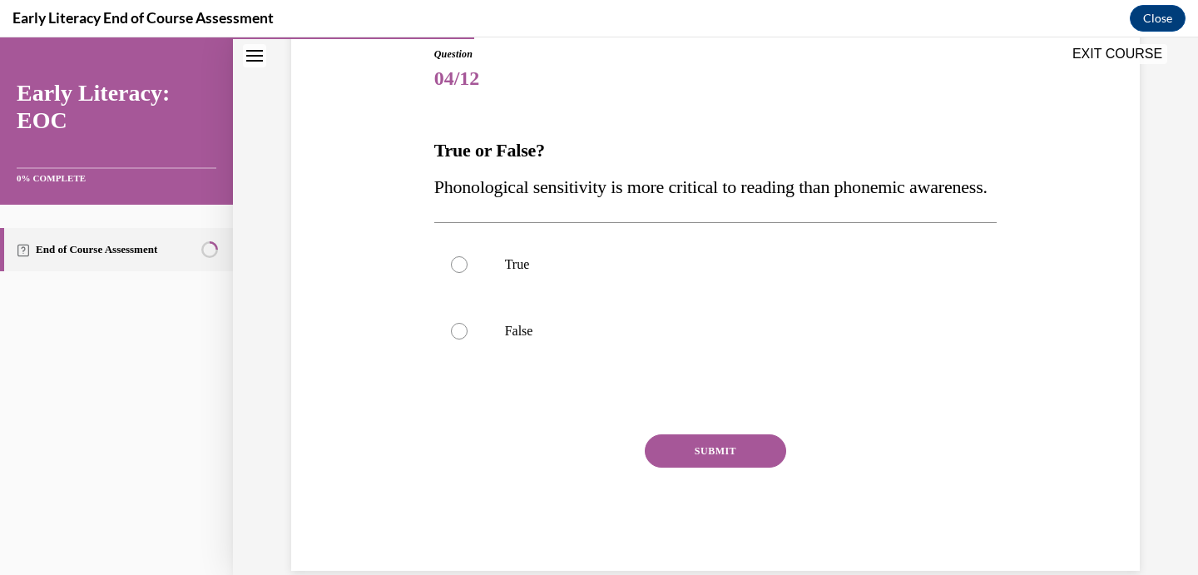
scroll to position [204, 0]
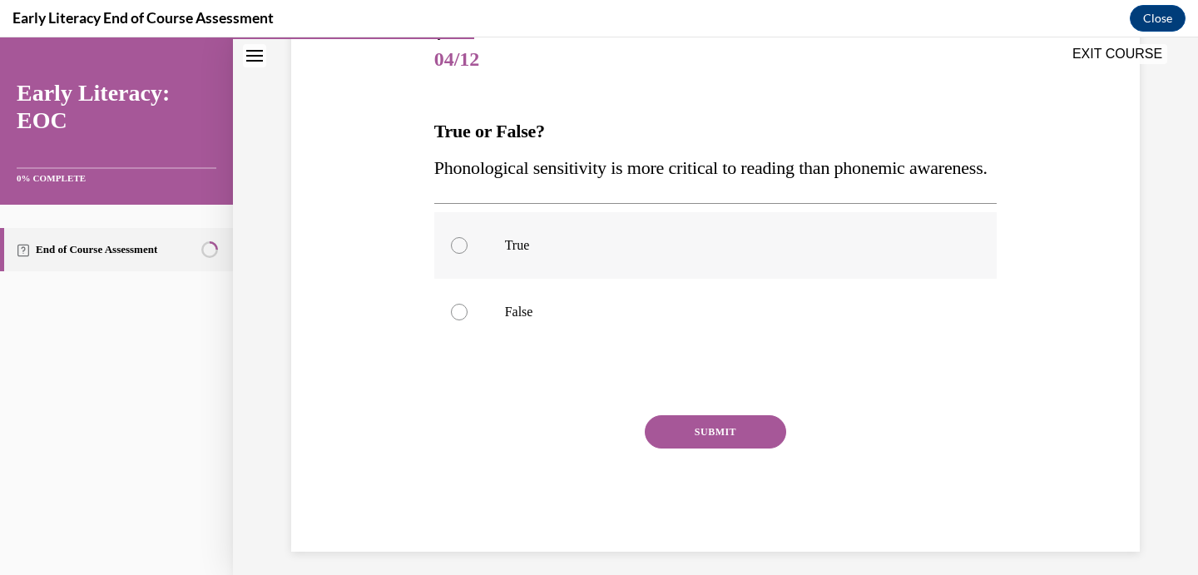
click at [559, 254] on p "True" at bounding box center [730, 245] width 451 height 17
click at [683, 449] on button "SUBMIT" at bounding box center [715, 431] width 141 height 33
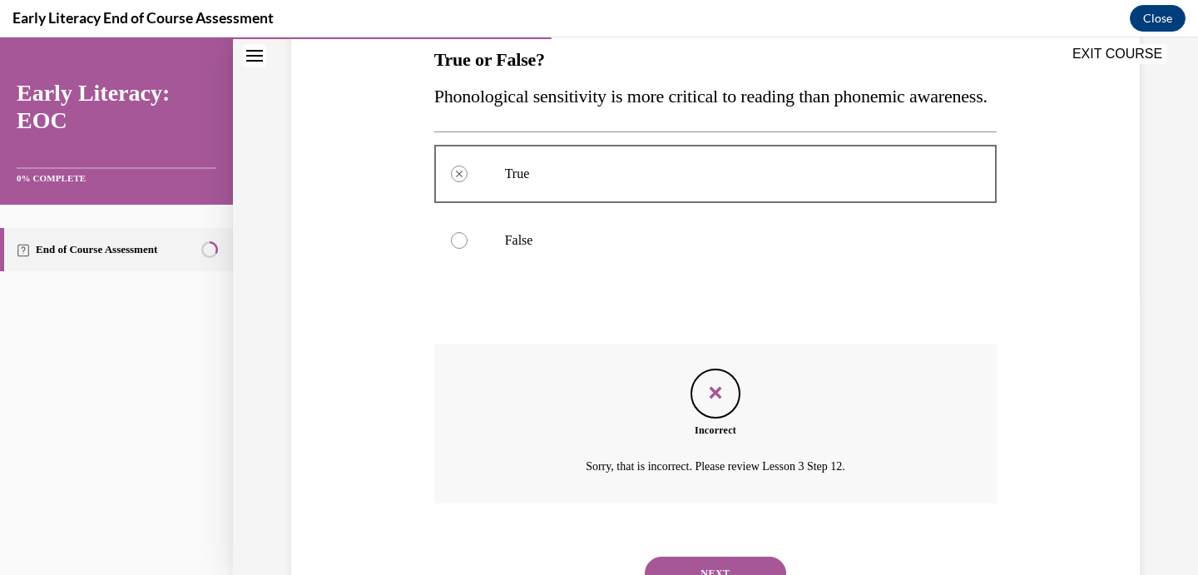
scroll to position [278, 0]
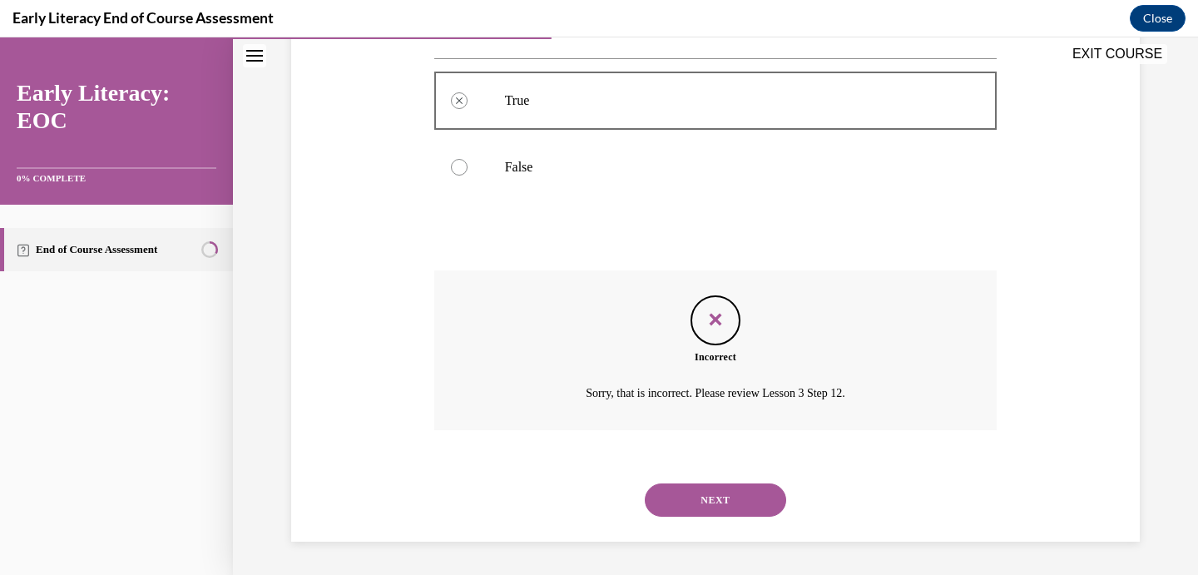
click at [697, 496] on button "NEXT" at bounding box center [715, 499] width 141 height 33
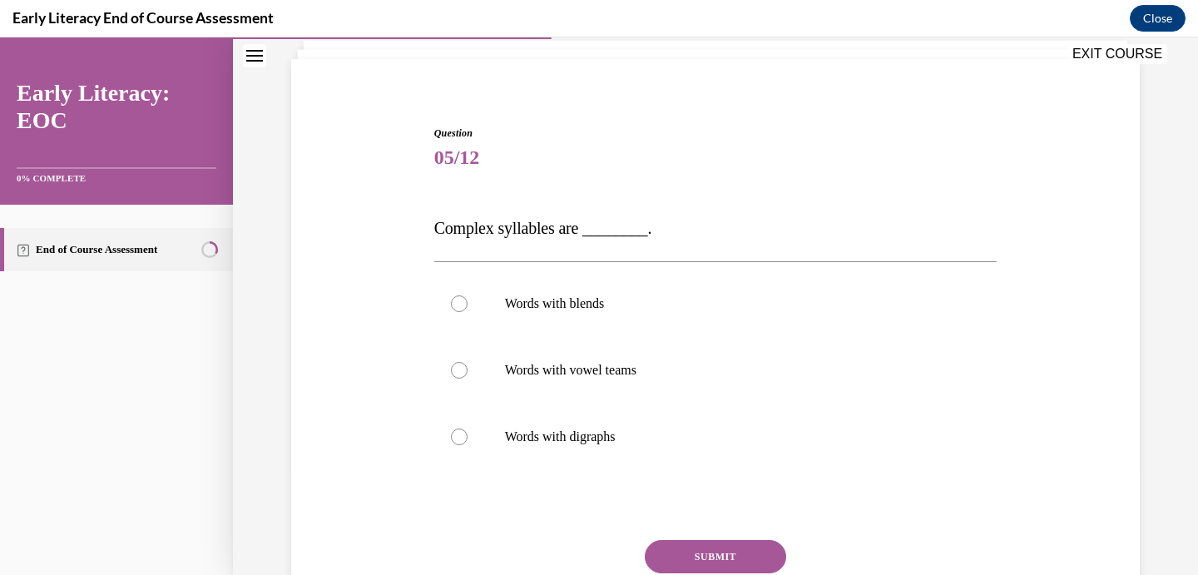
scroll to position [145, 0]
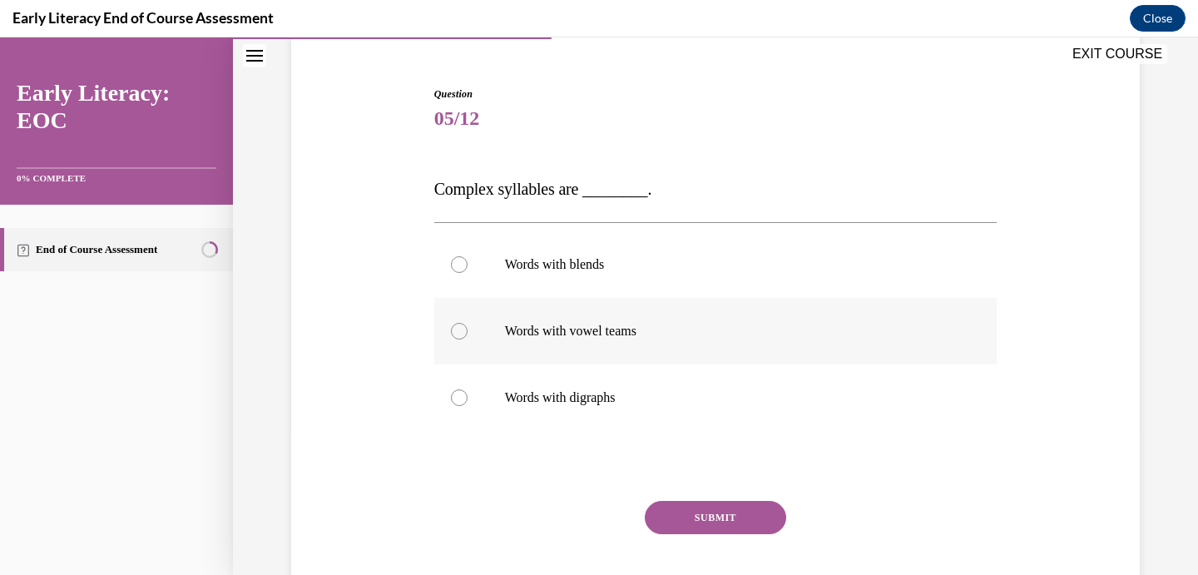
click at [652, 345] on div at bounding box center [715, 331] width 563 height 67
click at [702, 523] on button "SUBMIT" at bounding box center [715, 517] width 141 height 33
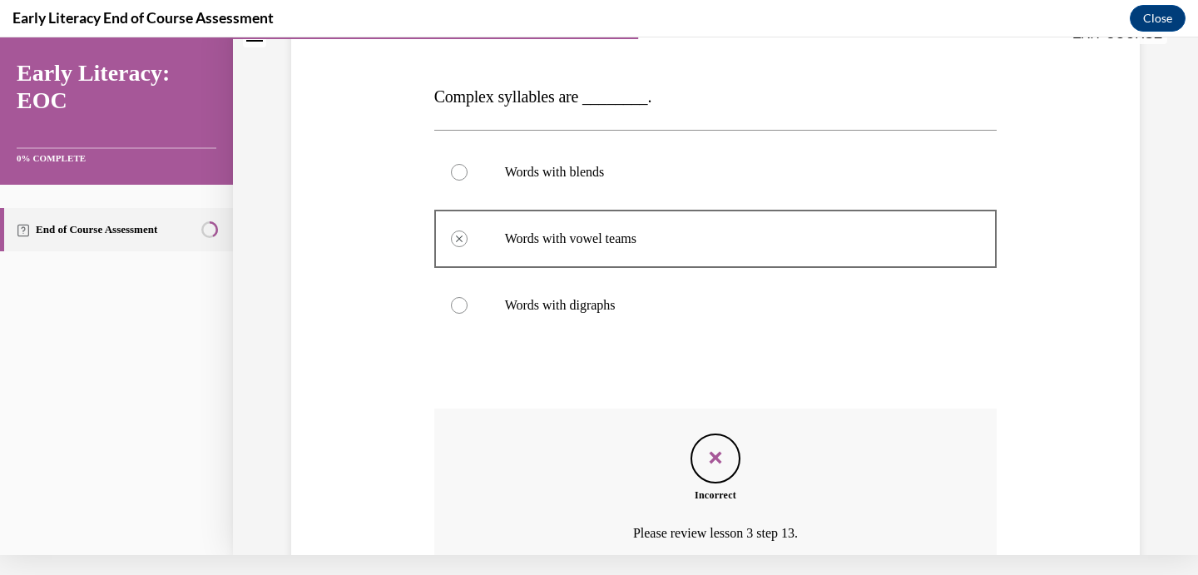
scroll to position [221, 0]
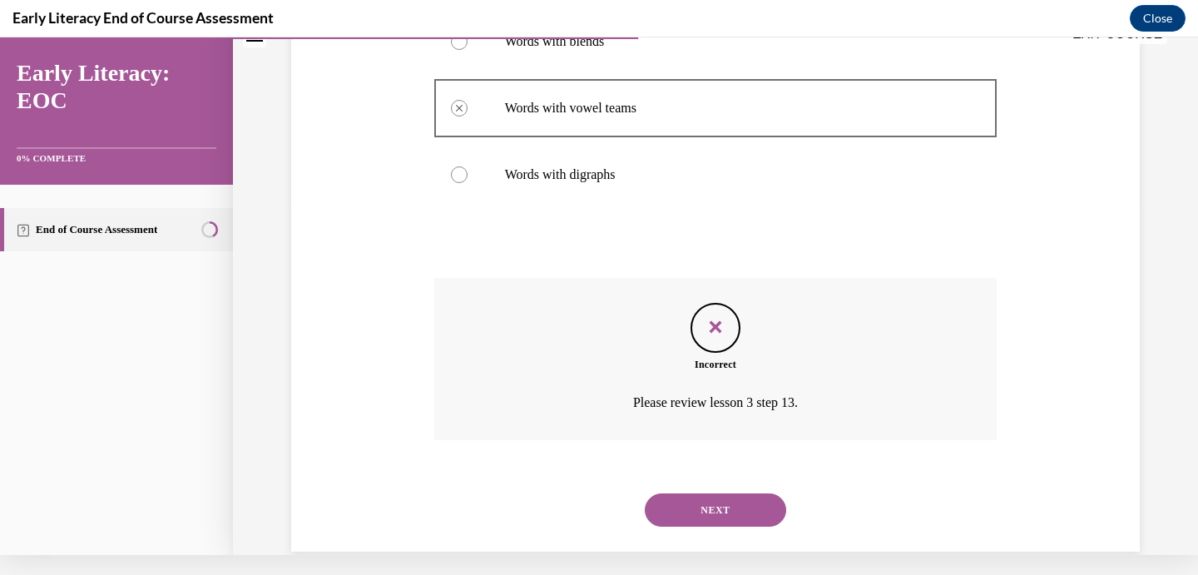
click at [701, 493] on button "NEXT" at bounding box center [715, 509] width 141 height 33
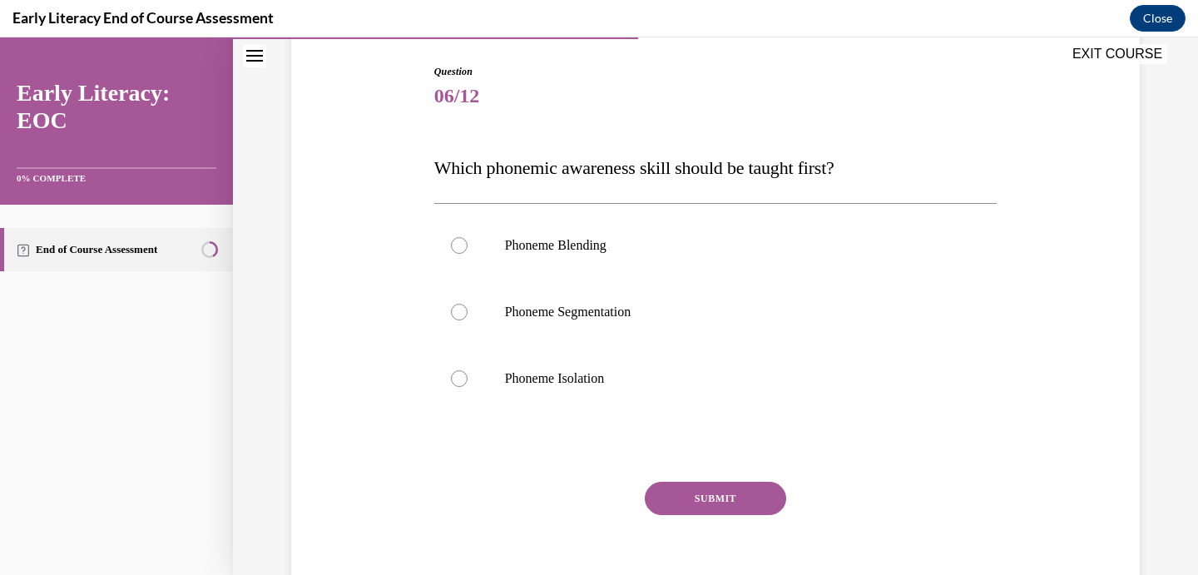
scroll to position [164, 0]
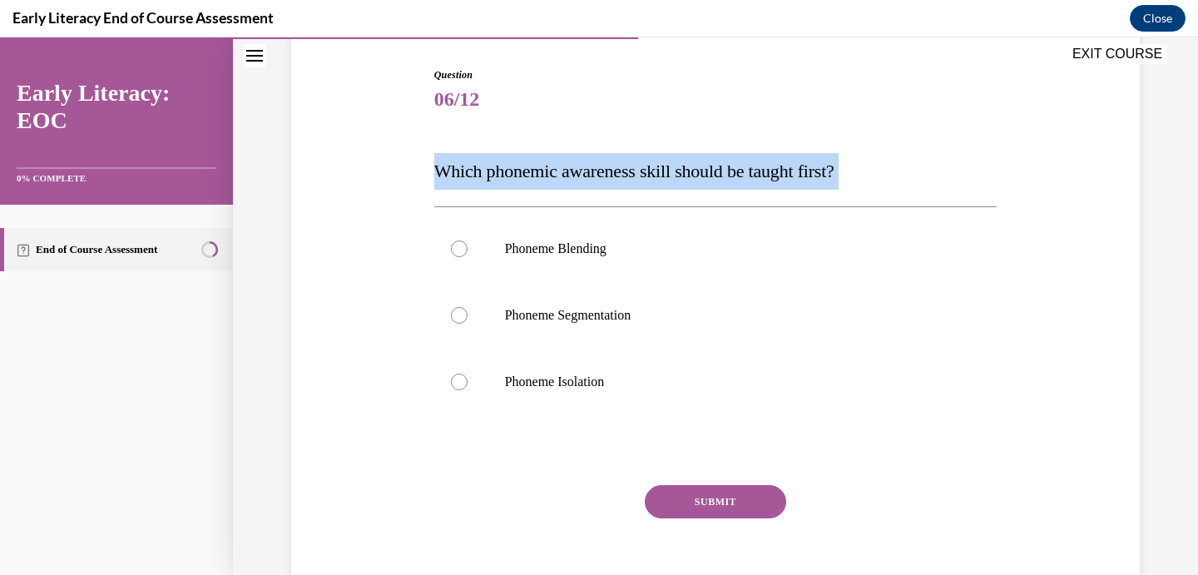
drag, startPoint x: 432, startPoint y: 176, endPoint x: 493, endPoint y: 196, distance: 63.9
click at [493, 196] on div "Question 06/12 Which phonemic awareness skill should be taught first? Phoneme B…" at bounding box center [716, 331] width 572 height 579
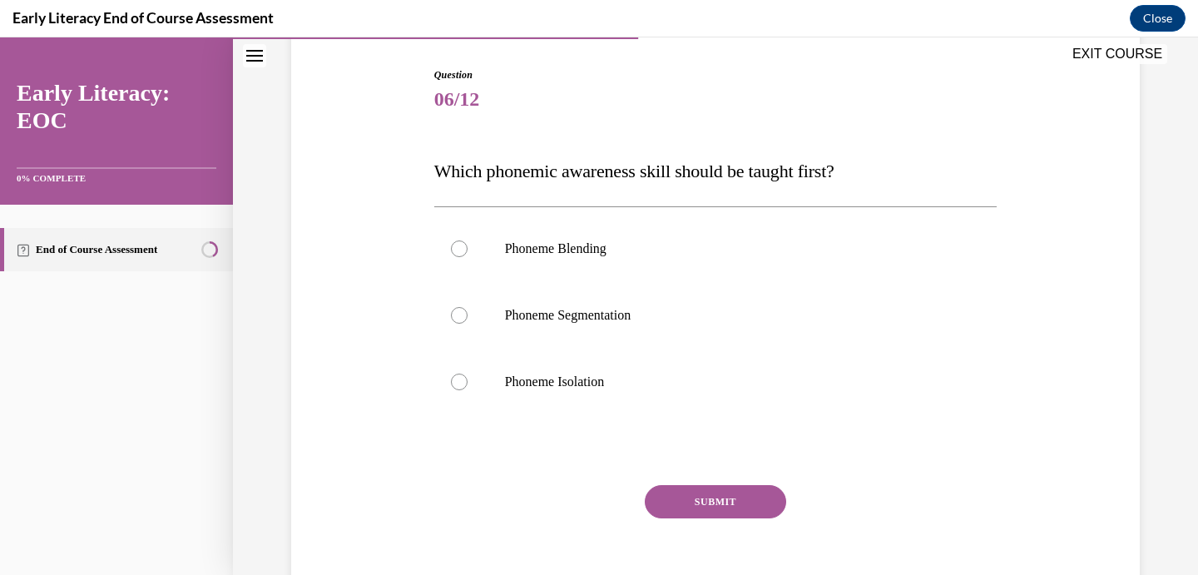
drag, startPoint x: 493, startPoint y: 196, endPoint x: 507, endPoint y: 199, distance: 14.4
click at [507, 199] on div "Question 06/12 Which phonemic awareness skill should be taught first? Phoneme B…" at bounding box center [715, 344] width 563 height 554
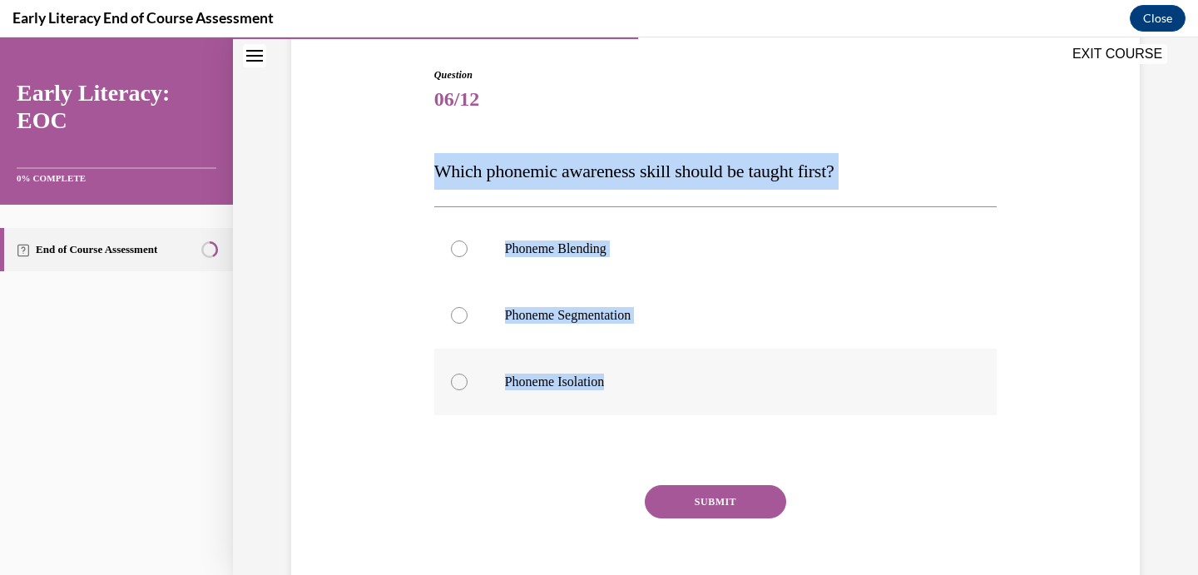
drag, startPoint x: 435, startPoint y: 173, endPoint x: 614, endPoint y: 379, distance: 273.1
click at [614, 379] on div "Question 06/12 Which phonemic awareness skill should be taught first? Phoneme B…" at bounding box center [715, 344] width 563 height 554
copy div "Which phonemic awareness skill should be taught first? Phoneme Blending Phoneme…"
click at [483, 383] on div at bounding box center [715, 382] width 563 height 67
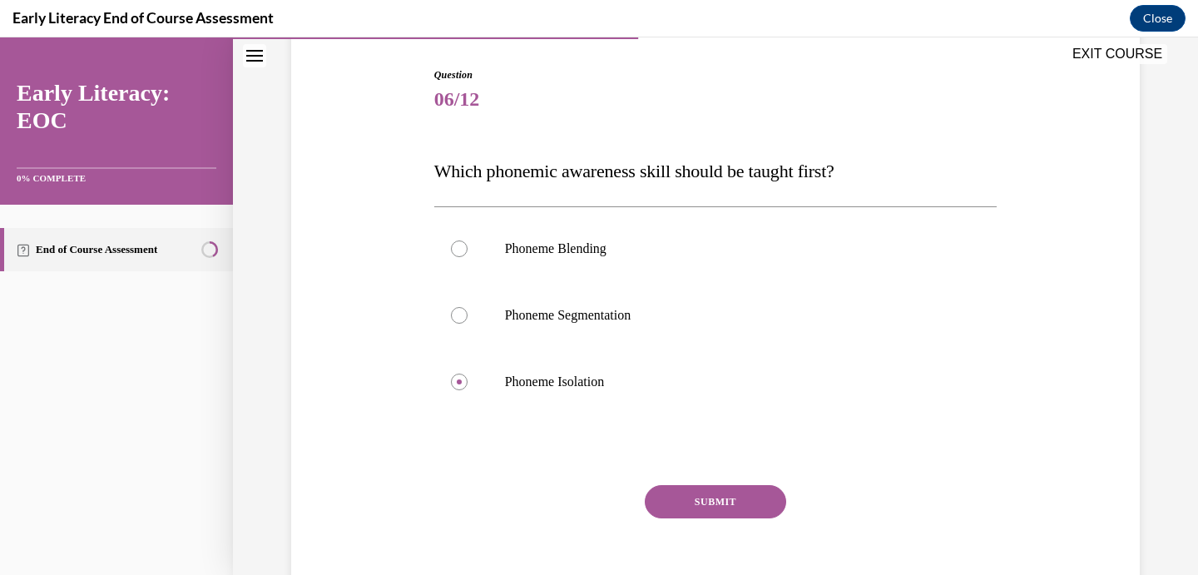
click at [708, 497] on button "SUBMIT" at bounding box center [715, 501] width 141 height 33
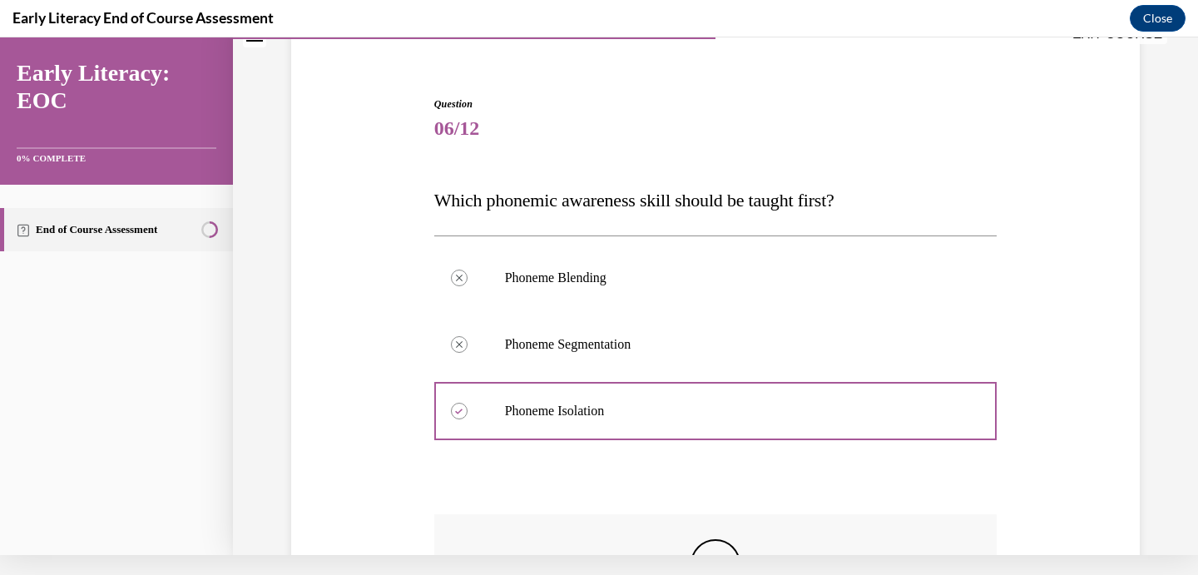
scroll to position [117, 0]
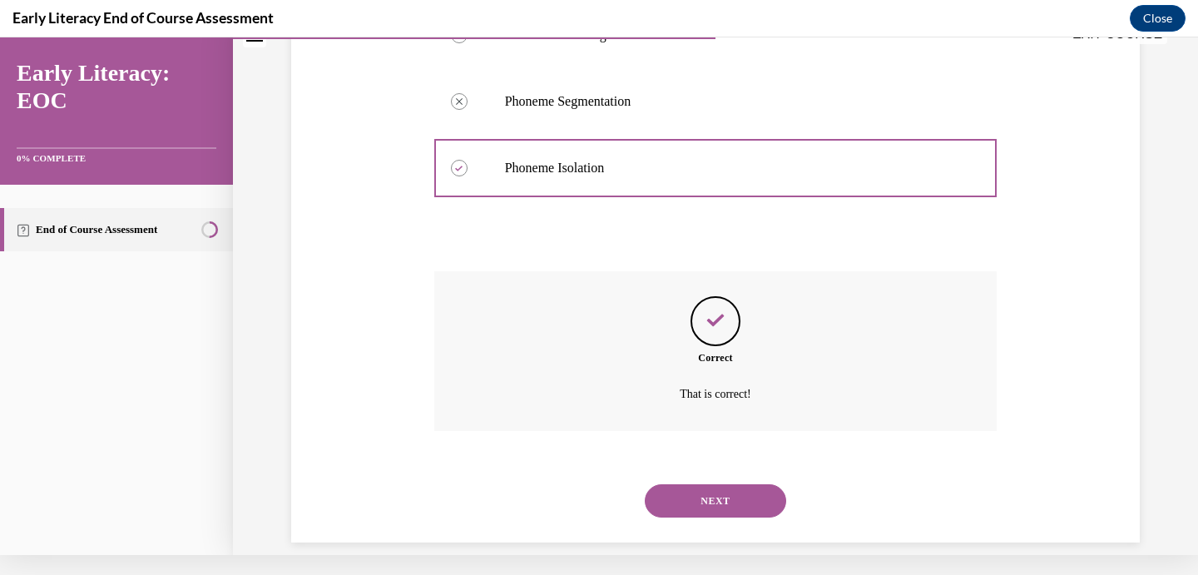
click at [707, 484] on button "NEXT" at bounding box center [715, 500] width 141 height 33
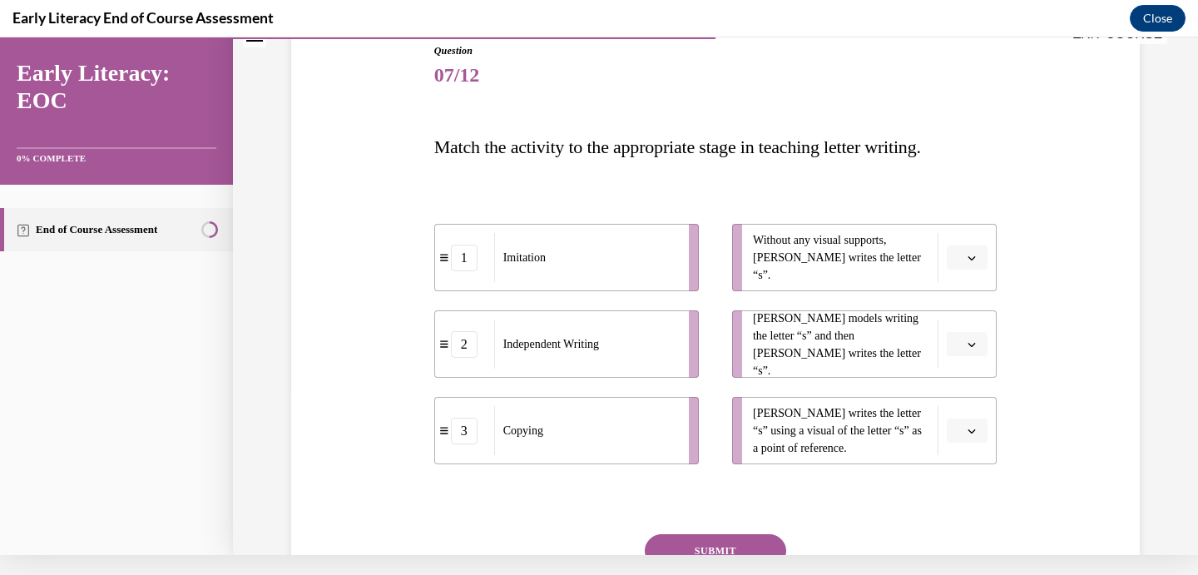
scroll to position [214, 0]
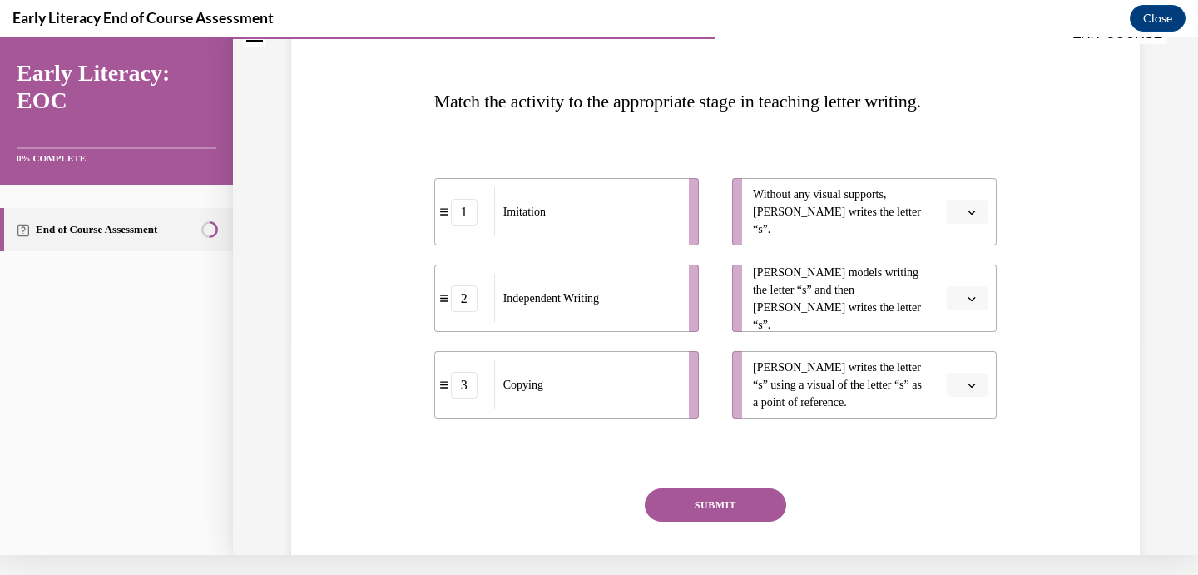
click at [963, 300] on span "Please select an option" at bounding box center [960, 298] width 6 height 17
click at [964, 377] on div "1" at bounding box center [965, 368] width 42 height 33
click at [951, 216] on button "button" at bounding box center [967, 212] width 41 height 25
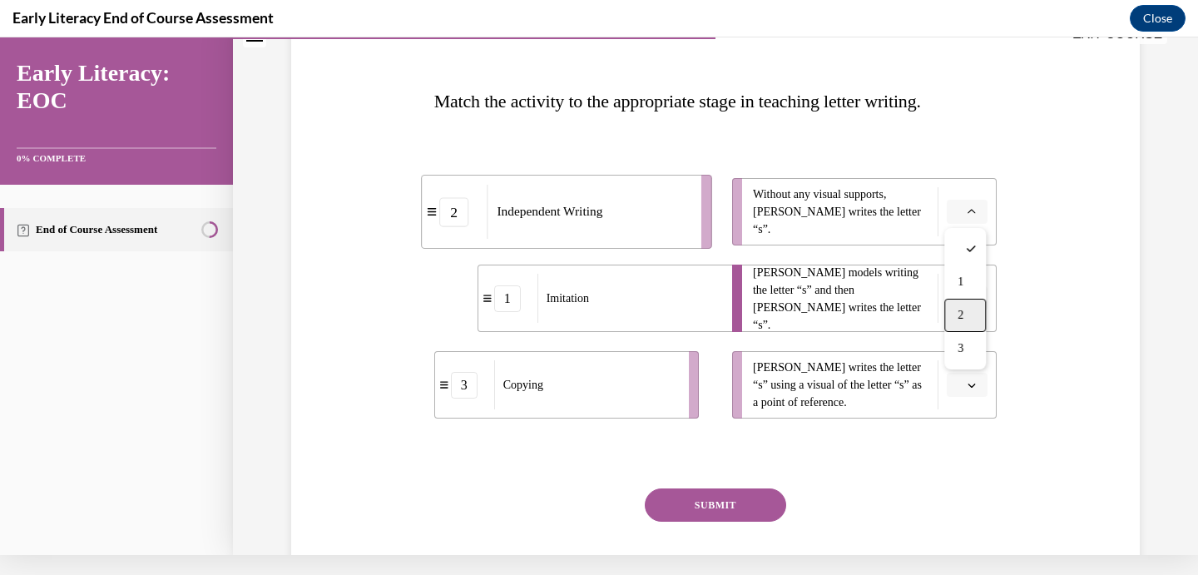
click at [964, 315] on span "2" at bounding box center [961, 315] width 6 height 13
click at [966, 384] on span "button" at bounding box center [972, 385] width 12 height 12
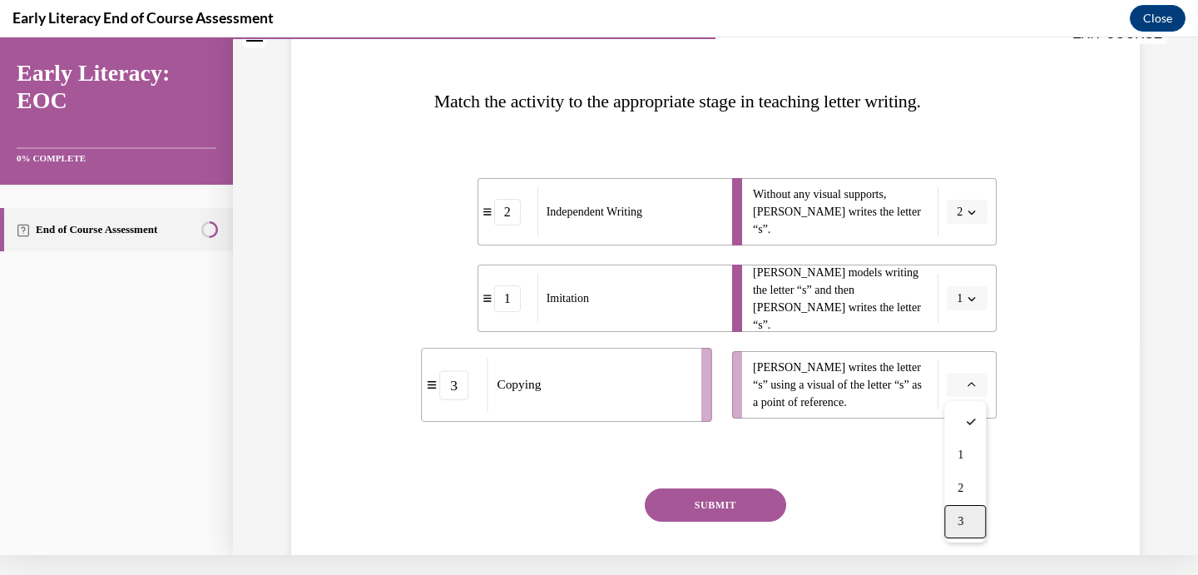
click at [956, 522] on div "3" at bounding box center [965, 521] width 42 height 33
click at [717, 508] on button "SUBMIT" at bounding box center [715, 504] width 141 height 33
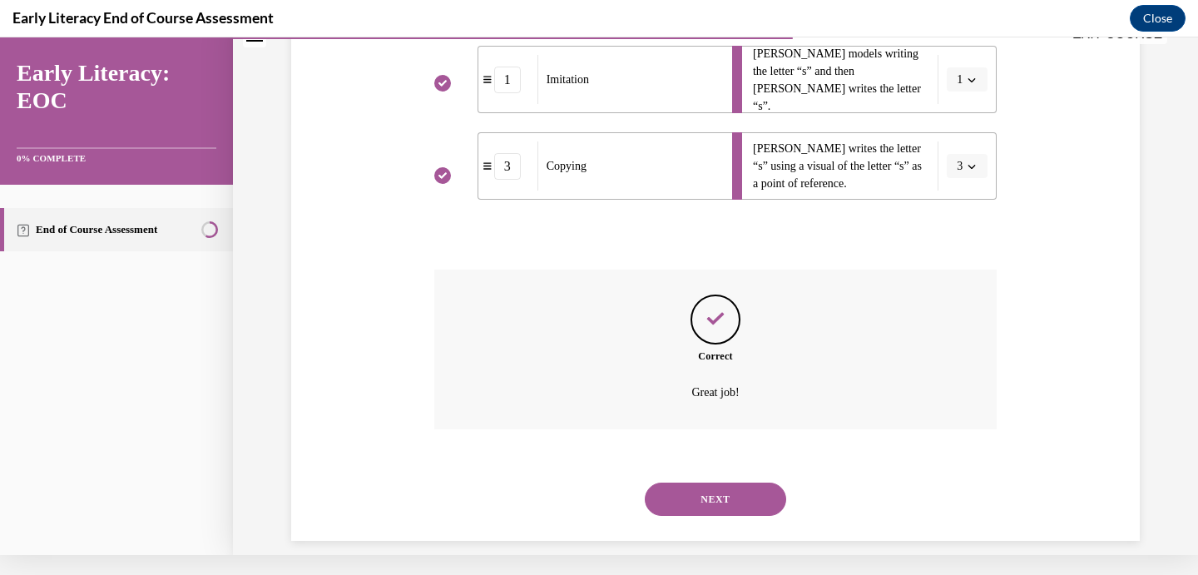
scroll to position [431, 0]
click at [727, 484] on button "NEXT" at bounding box center [715, 500] width 141 height 33
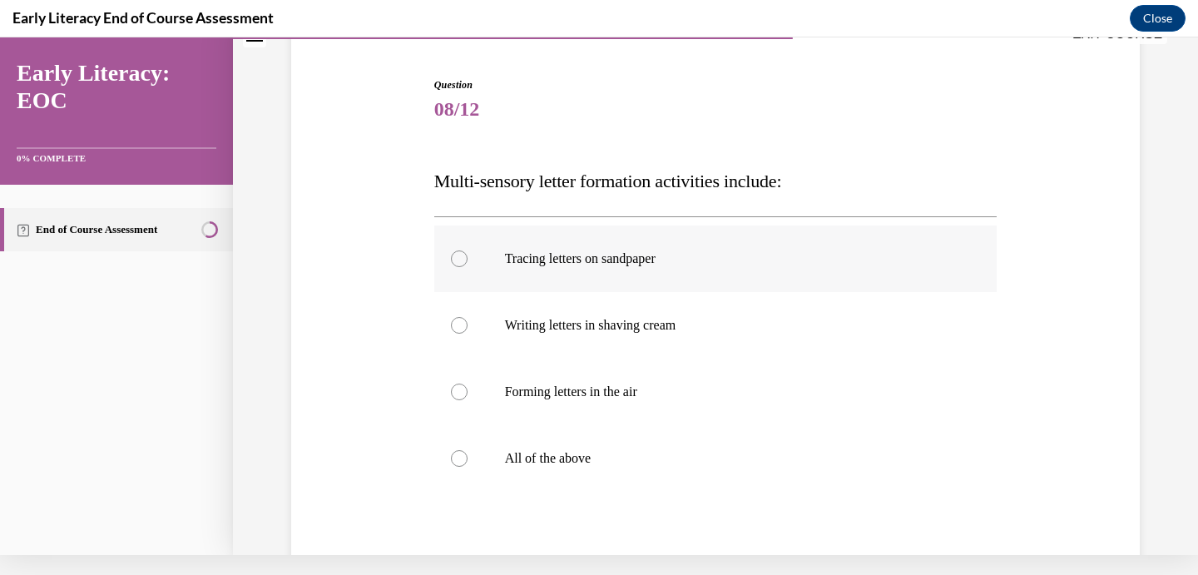
scroll to position [160, 0]
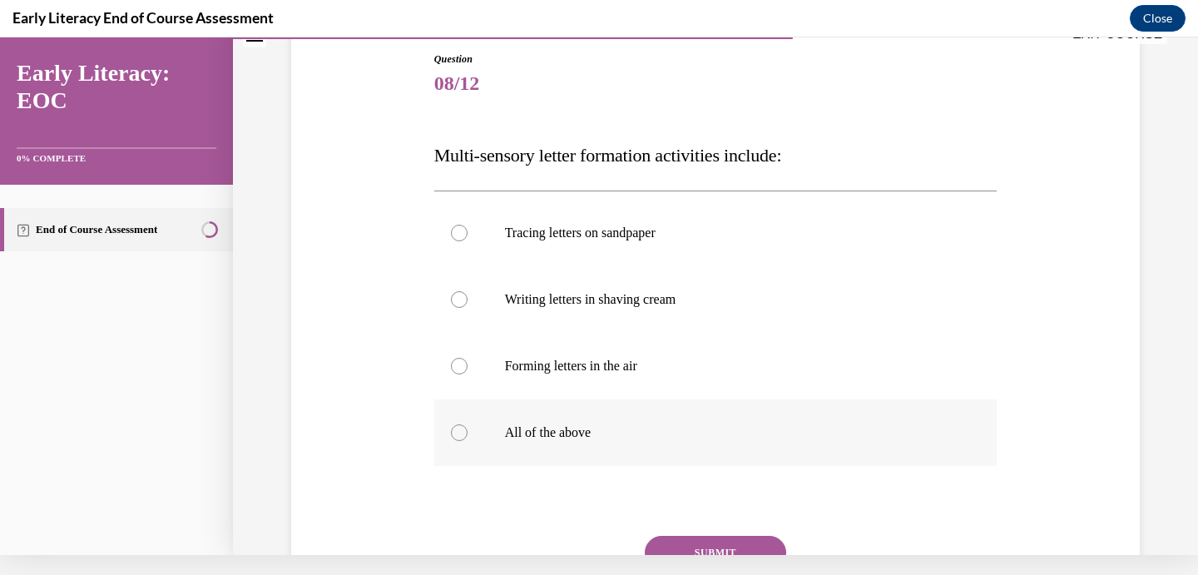
click at [543, 443] on div at bounding box center [715, 432] width 563 height 67
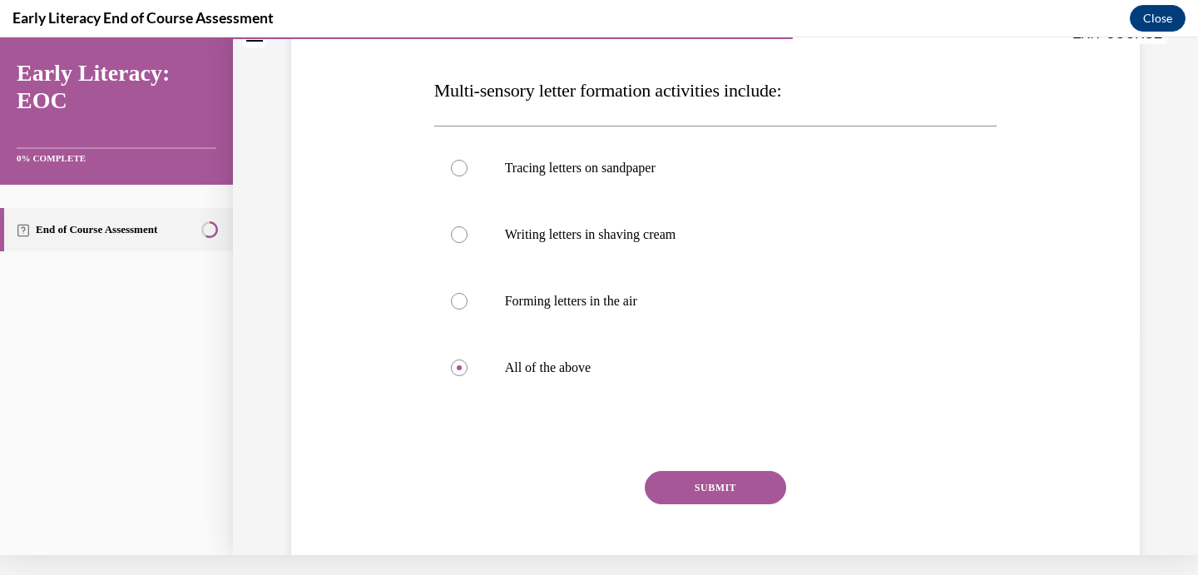
scroll to position [249, 0]
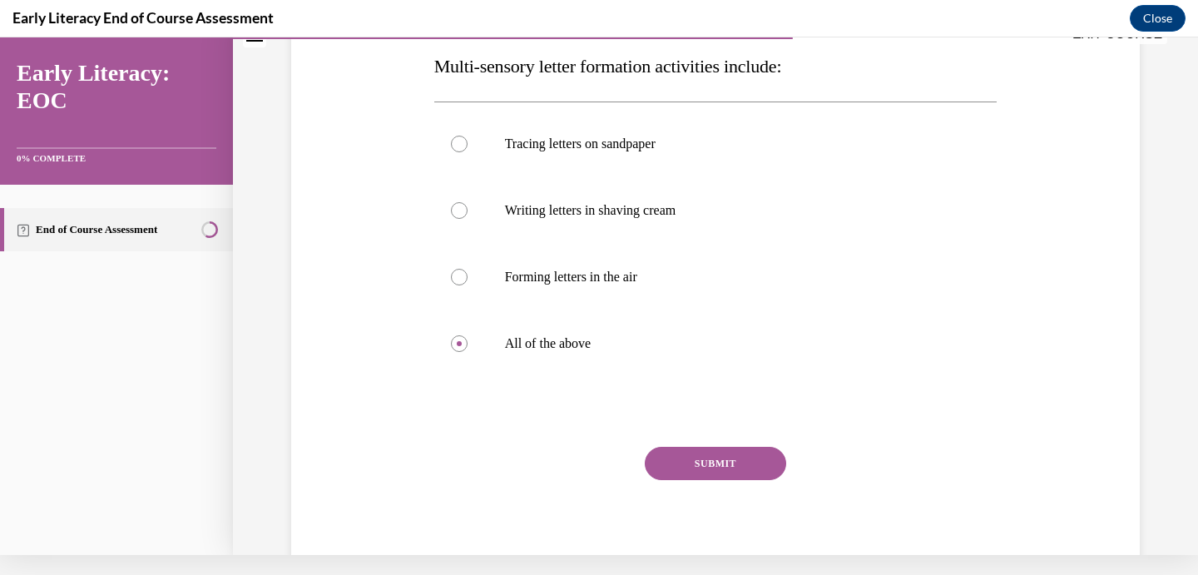
click at [692, 473] on button "SUBMIT" at bounding box center [715, 463] width 141 height 33
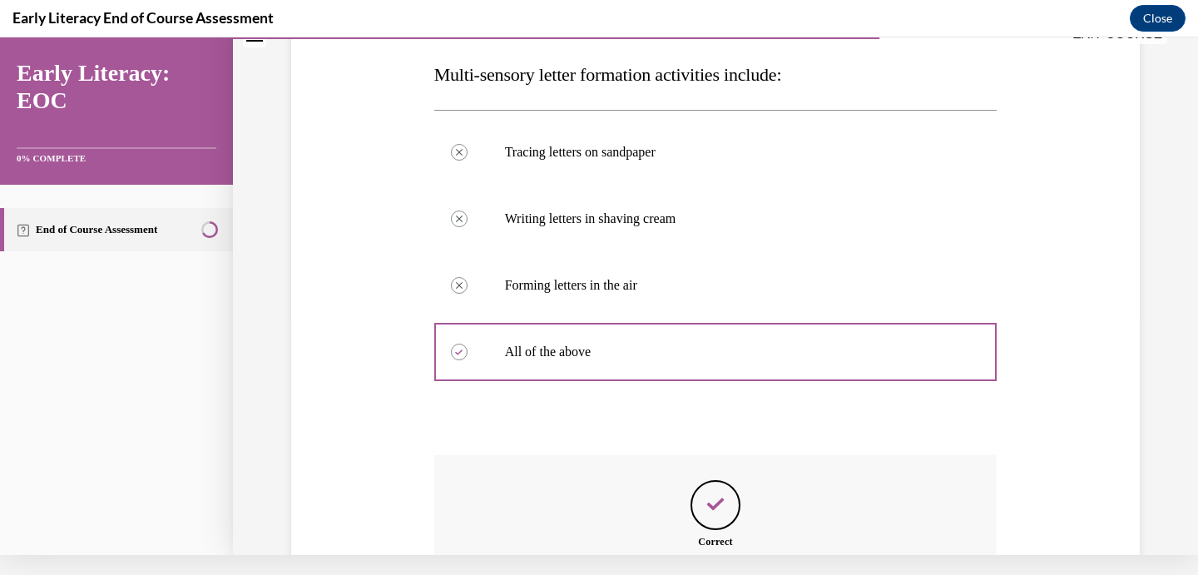
scroll to position [424, 0]
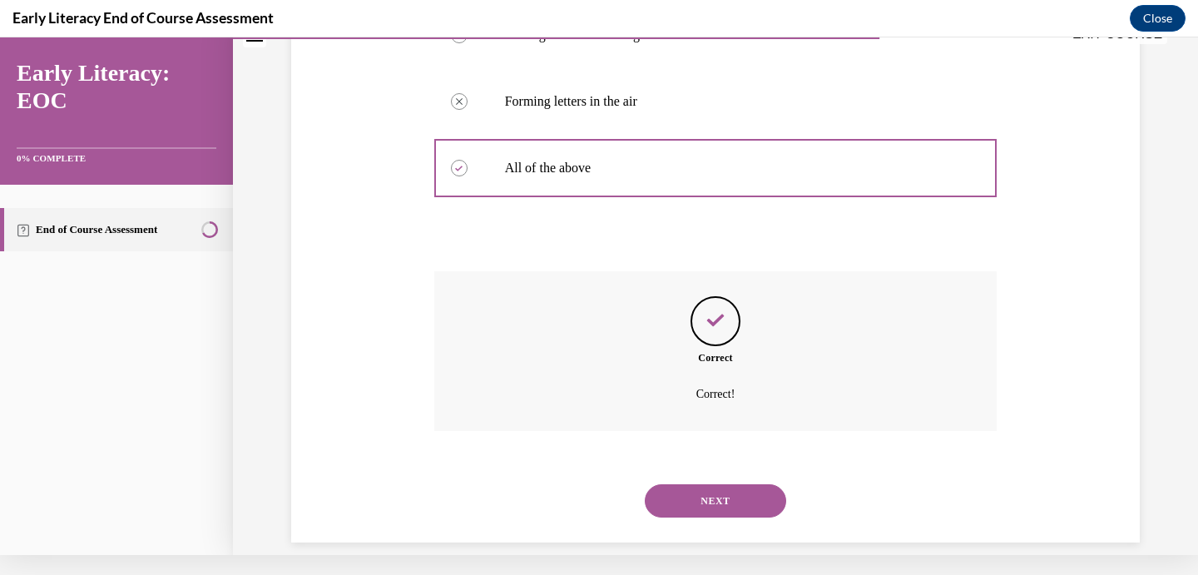
click at [715, 484] on button "NEXT" at bounding box center [715, 500] width 141 height 33
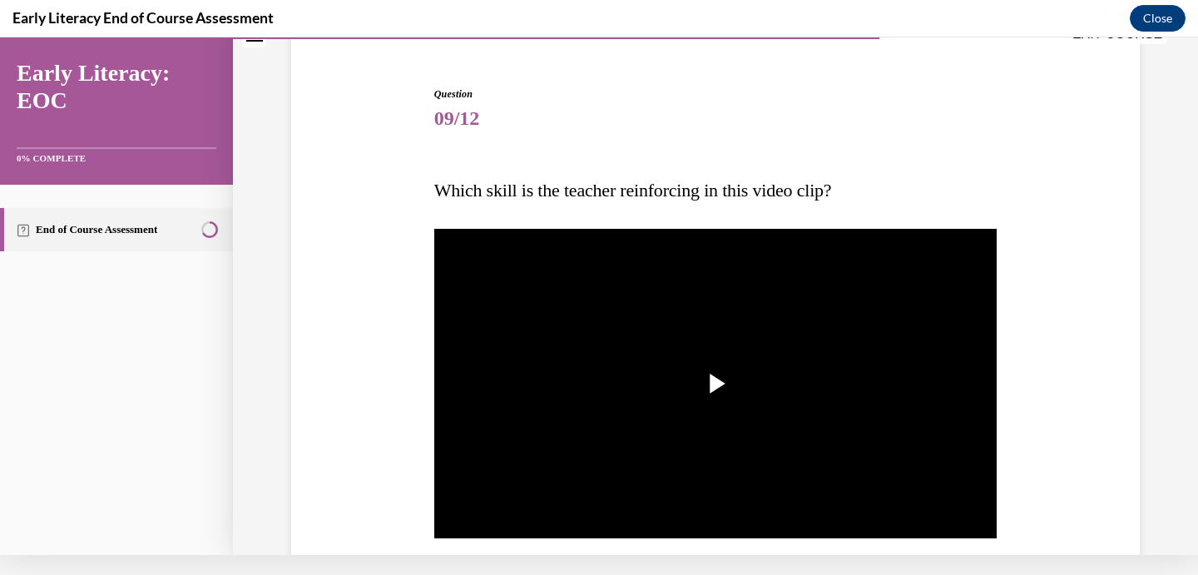
scroll to position [166, 0]
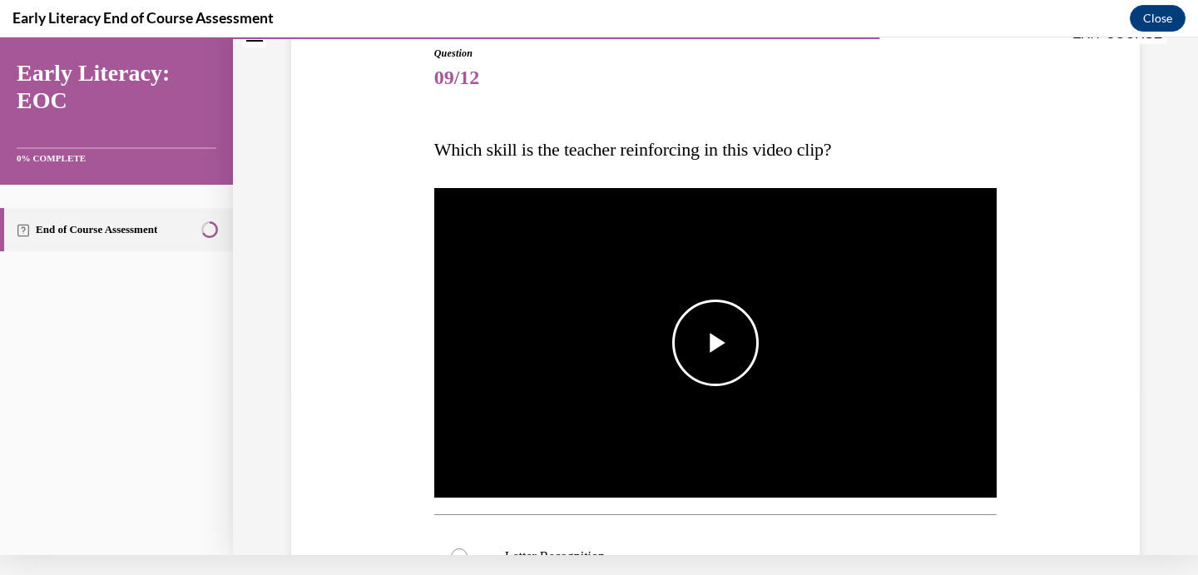
click at [716, 343] on span "Video player" at bounding box center [716, 343] width 0 height 0
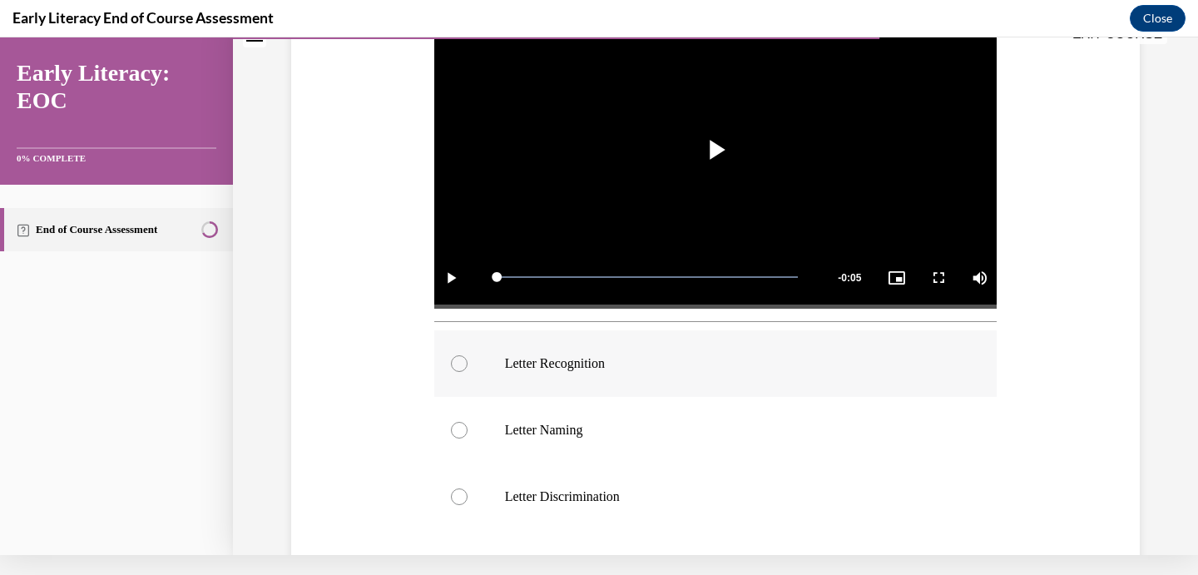
scroll to position [426, 0]
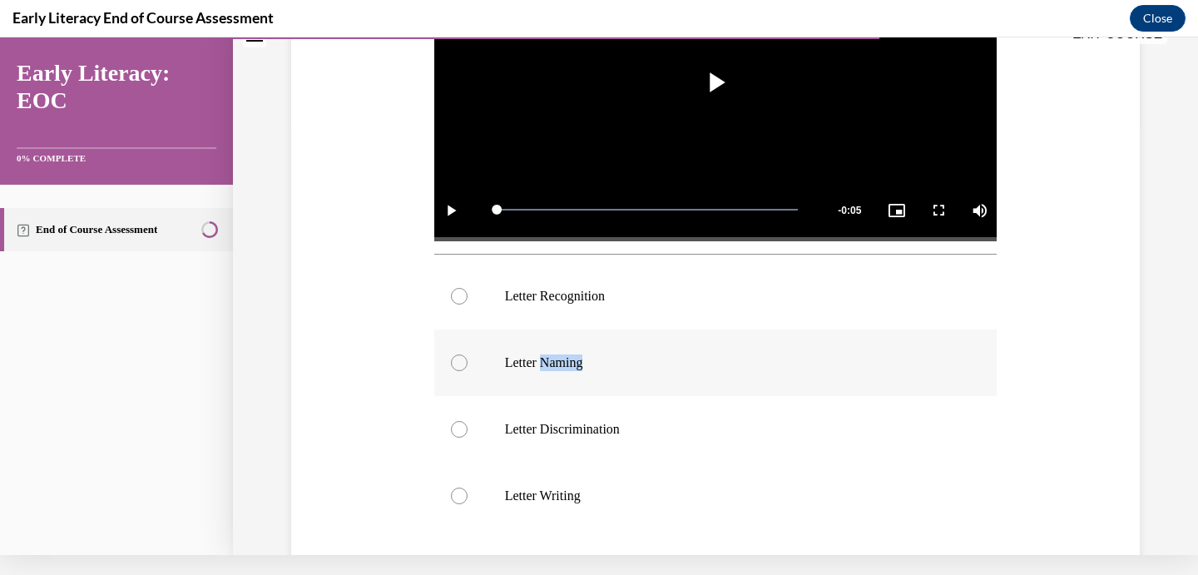
click at [748, 360] on p "Letter Naming" at bounding box center [730, 362] width 451 height 17
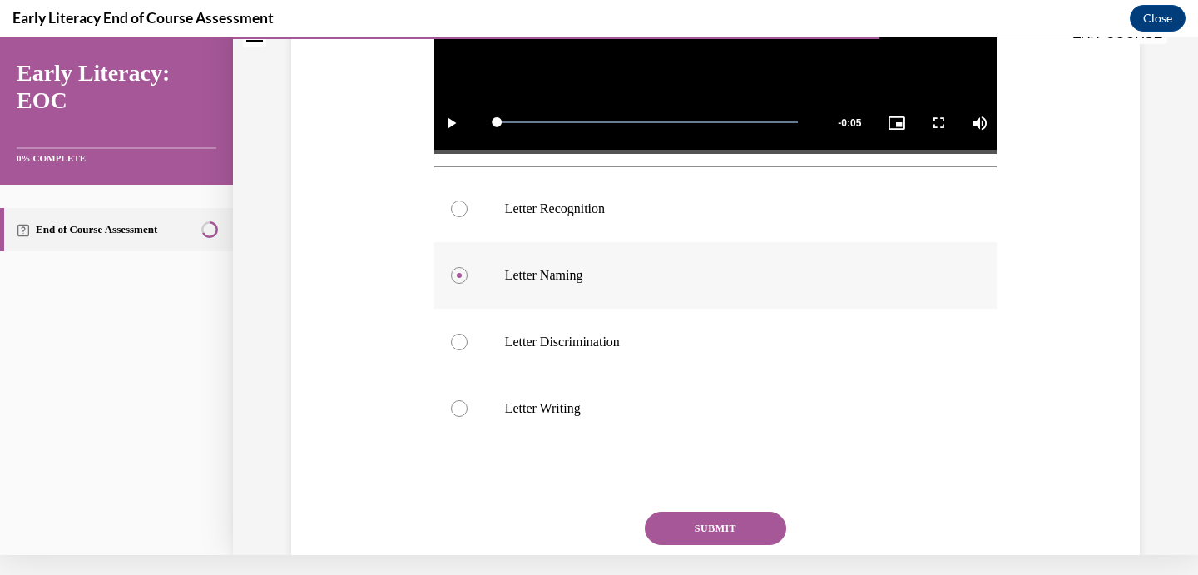
scroll to position [543, 0]
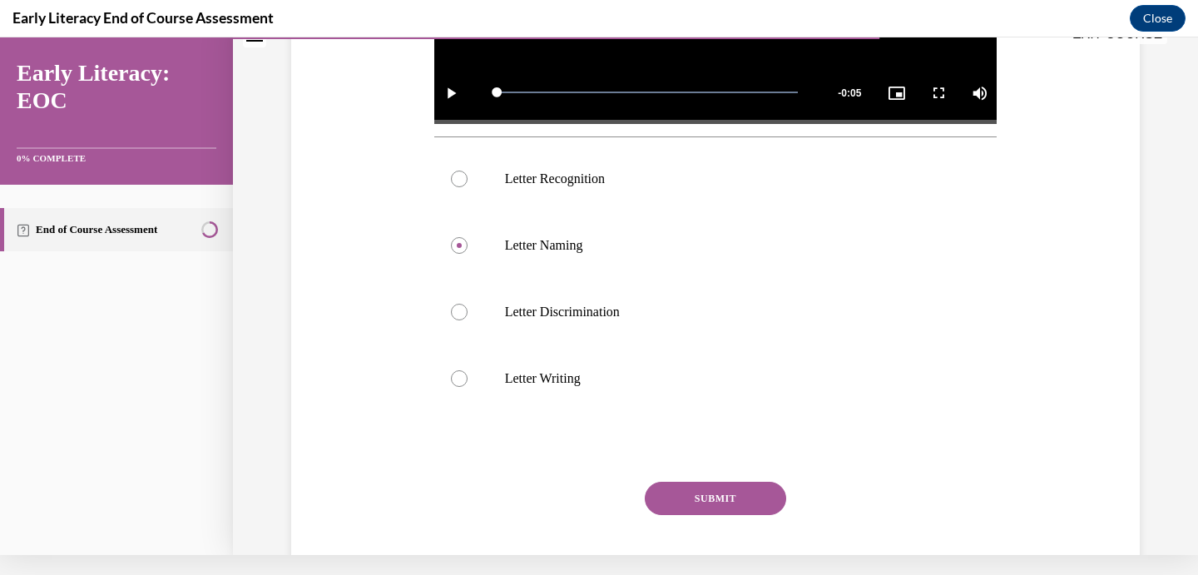
click at [695, 499] on button "SUBMIT" at bounding box center [715, 498] width 141 height 33
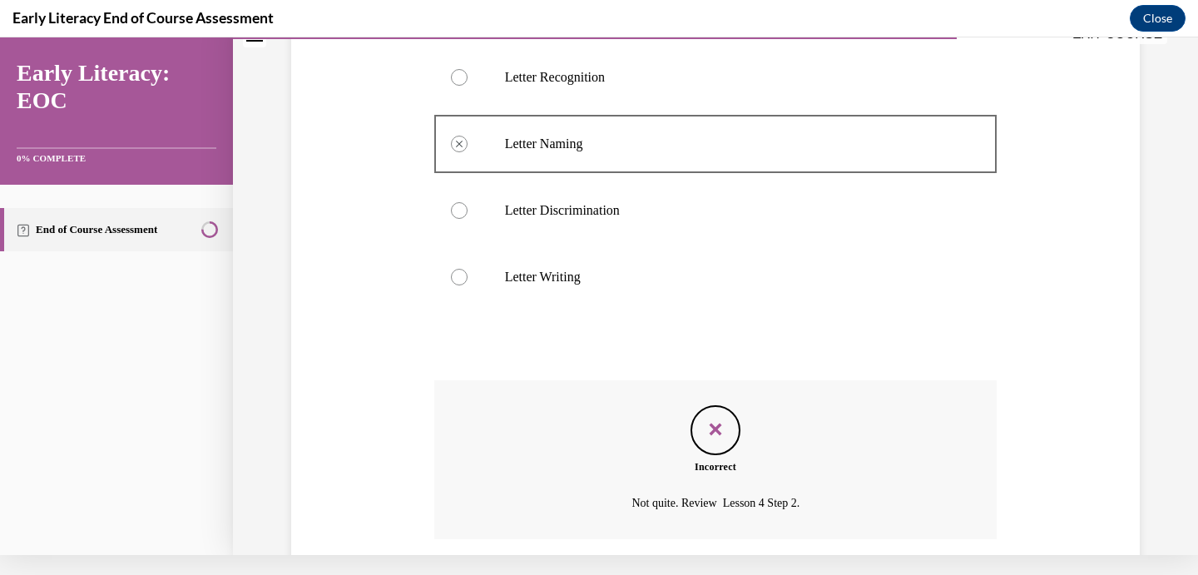
scroll to position [695, 0]
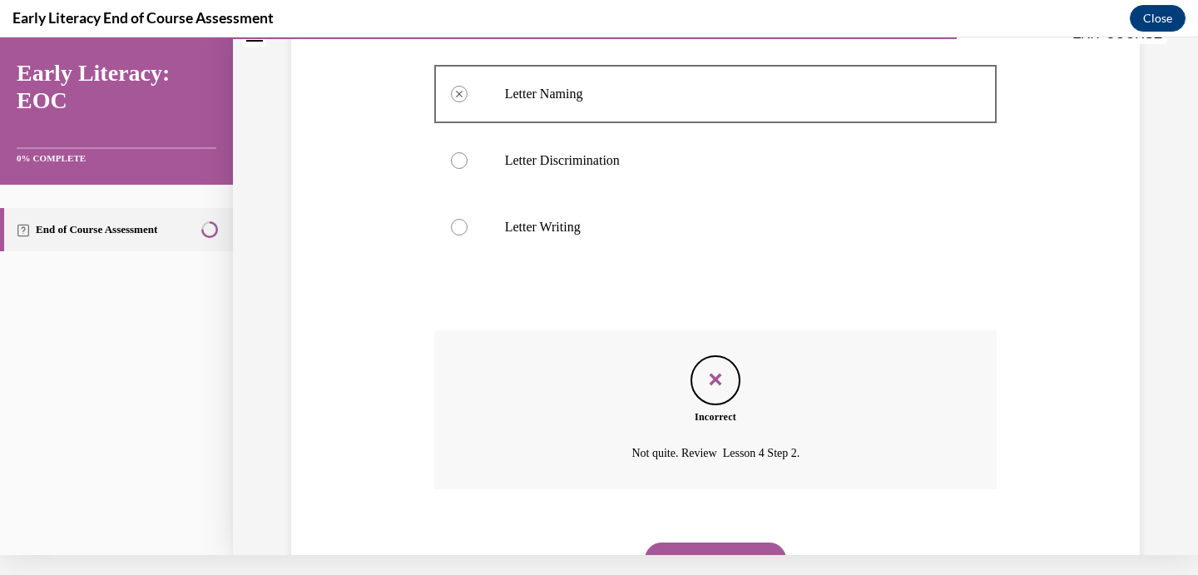
click at [683, 561] on div "EXIT COURSE Early Literacy: EOC 0% COMPLETE End of Course Assessment Home Quest…" at bounding box center [599, 306] width 1198 height 538
click at [692, 543] on button "NEXT" at bounding box center [715, 559] width 141 height 33
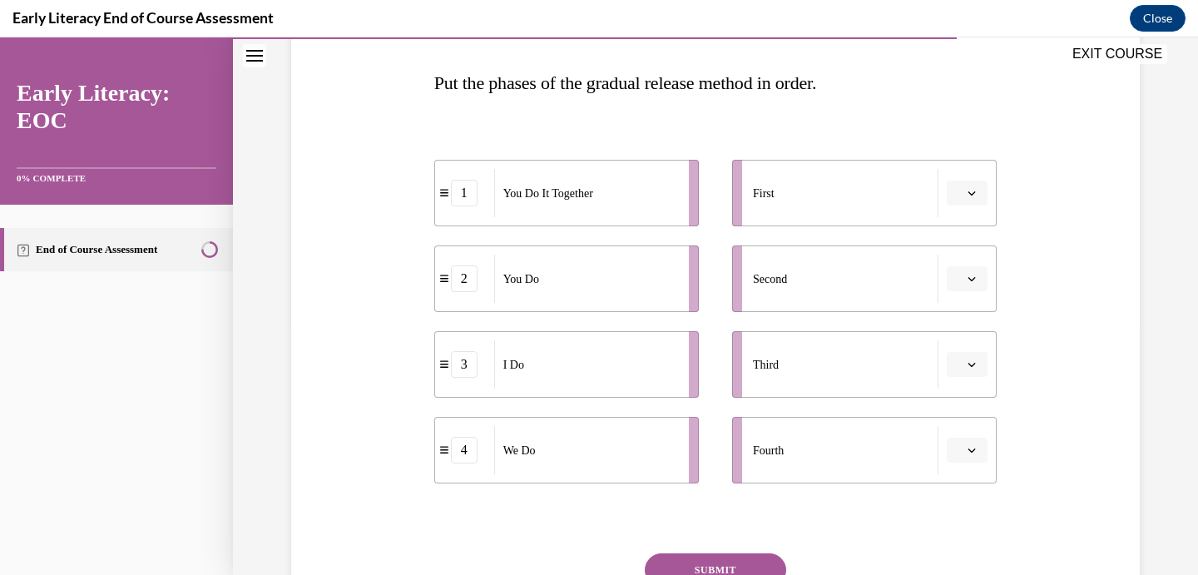
scroll to position [254, 0]
click at [971, 188] on icon "button" at bounding box center [972, 191] width 8 height 8
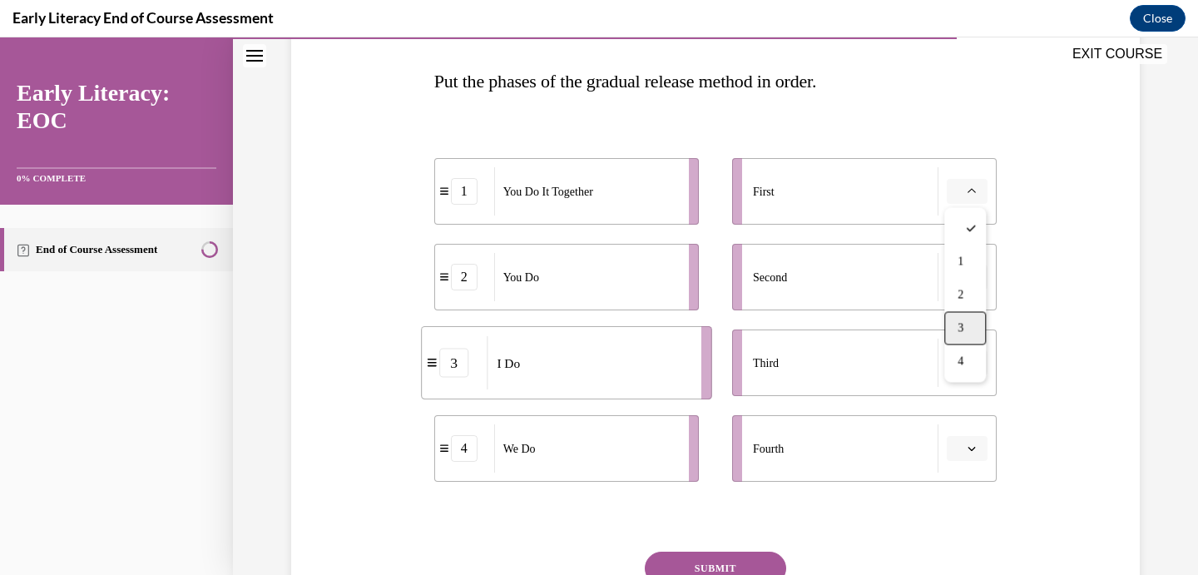
click at [961, 323] on span "3" at bounding box center [961, 328] width 6 height 13
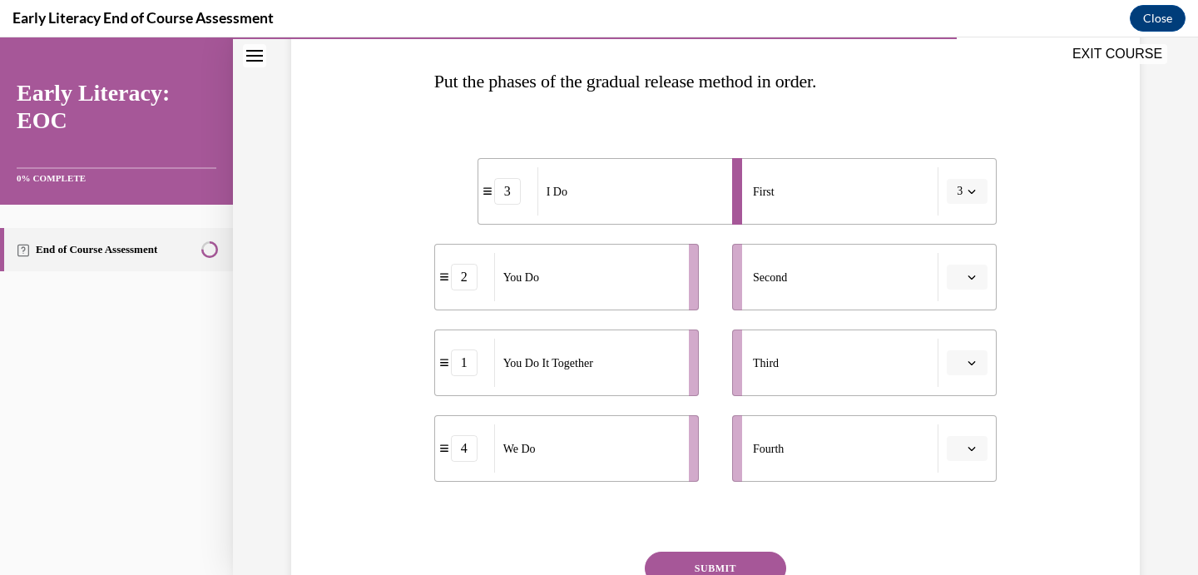
click at [974, 275] on icon "button" at bounding box center [972, 277] width 8 height 8
click at [964, 451] on span "4" at bounding box center [961, 447] width 6 height 13
click at [966, 359] on span "button" at bounding box center [972, 363] width 12 height 12
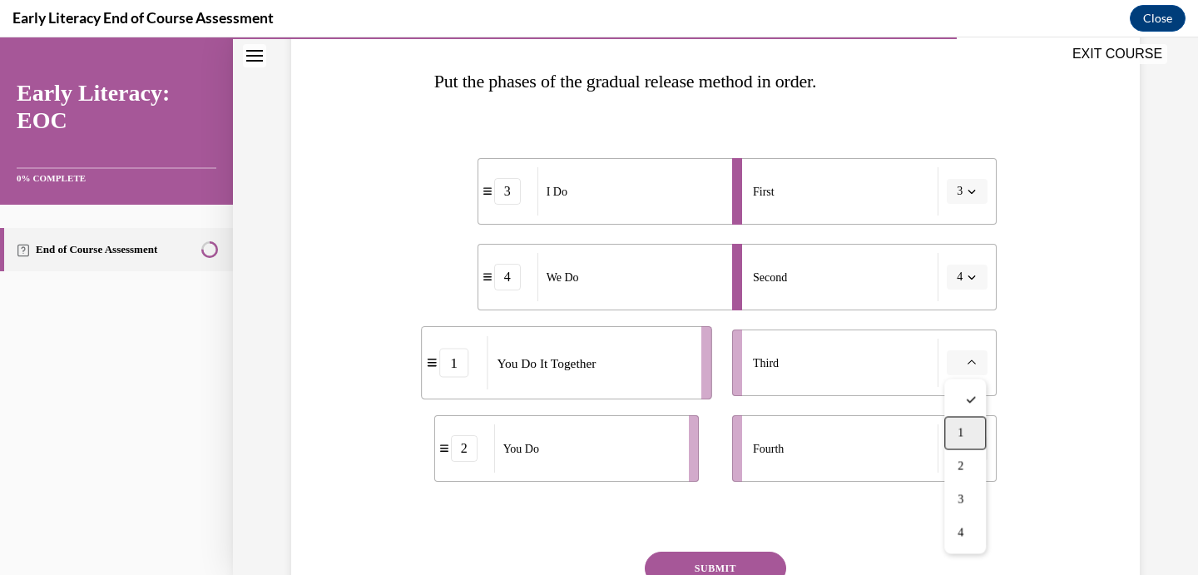
click at [961, 428] on span "1" at bounding box center [961, 433] width 6 height 13
click at [965, 452] on button "button" at bounding box center [967, 448] width 41 height 25
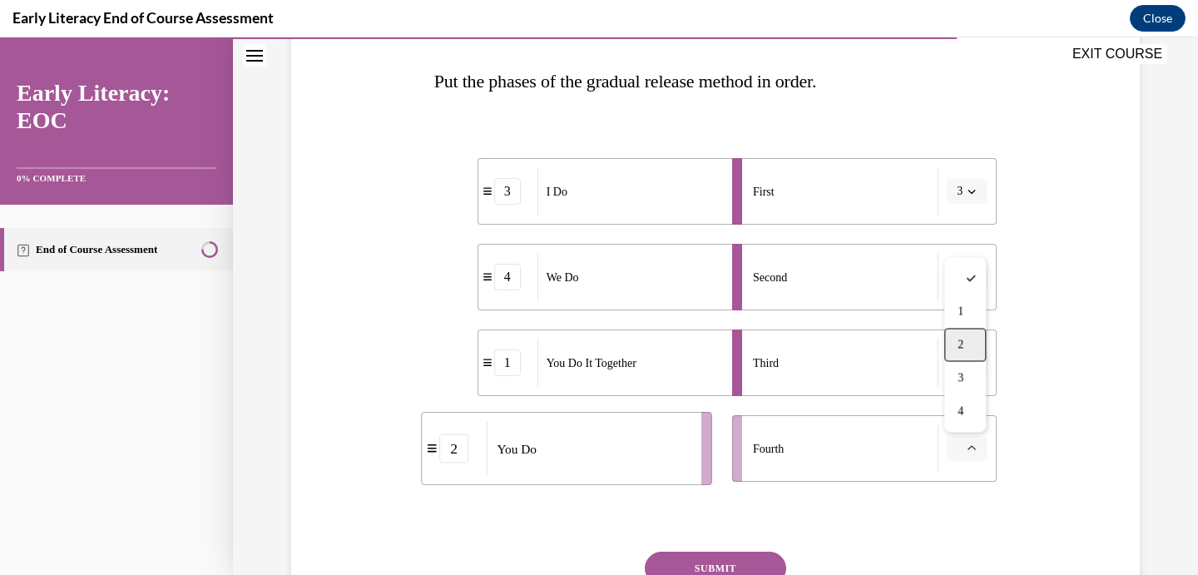
click at [970, 350] on div "2" at bounding box center [965, 345] width 42 height 33
click at [718, 563] on button "SUBMIT" at bounding box center [715, 568] width 141 height 33
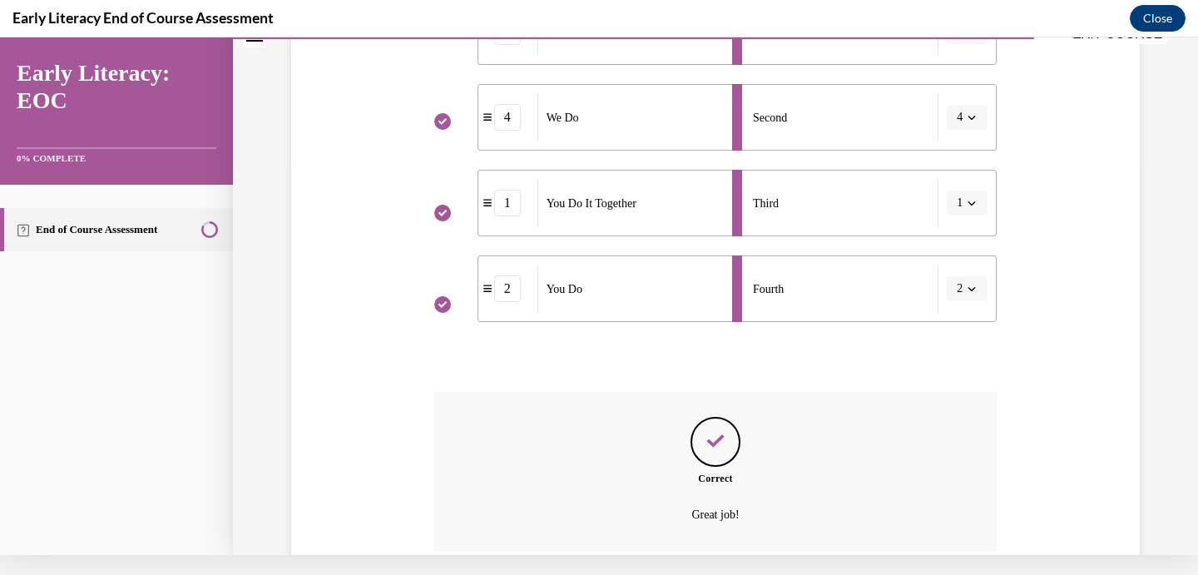
scroll to position [499, 0]
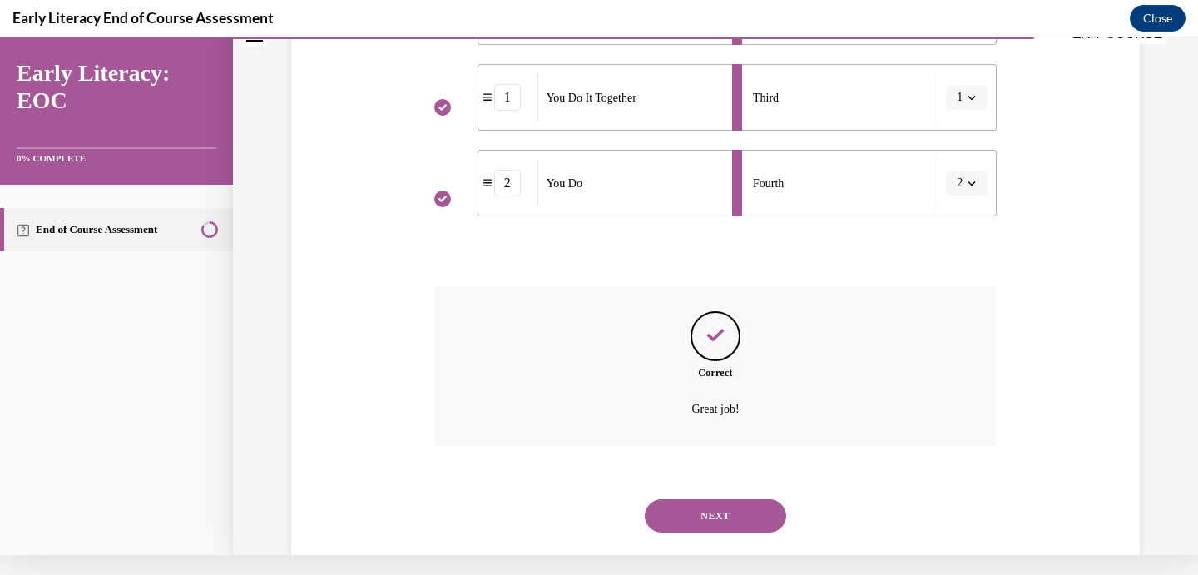
click at [730, 499] on button "NEXT" at bounding box center [715, 515] width 141 height 33
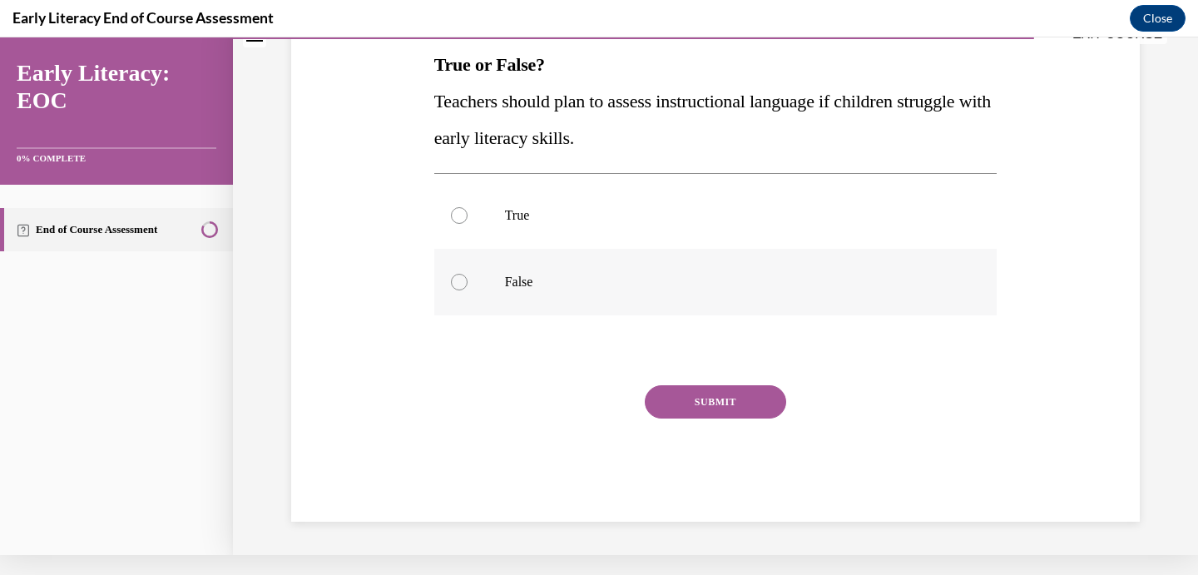
scroll to position [0, 0]
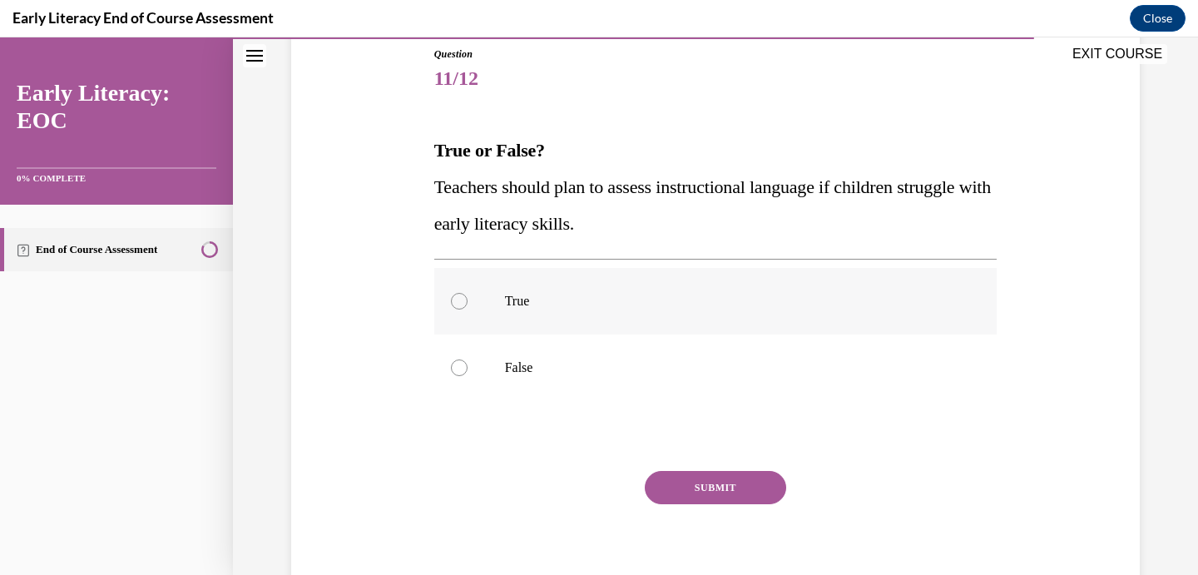
click at [546, 311] on div at bounding box center [715, 301] width 563 height 67
click at [686, 495] on button "SUBMIT" at bounding box center [715, 487] width 141 height 33
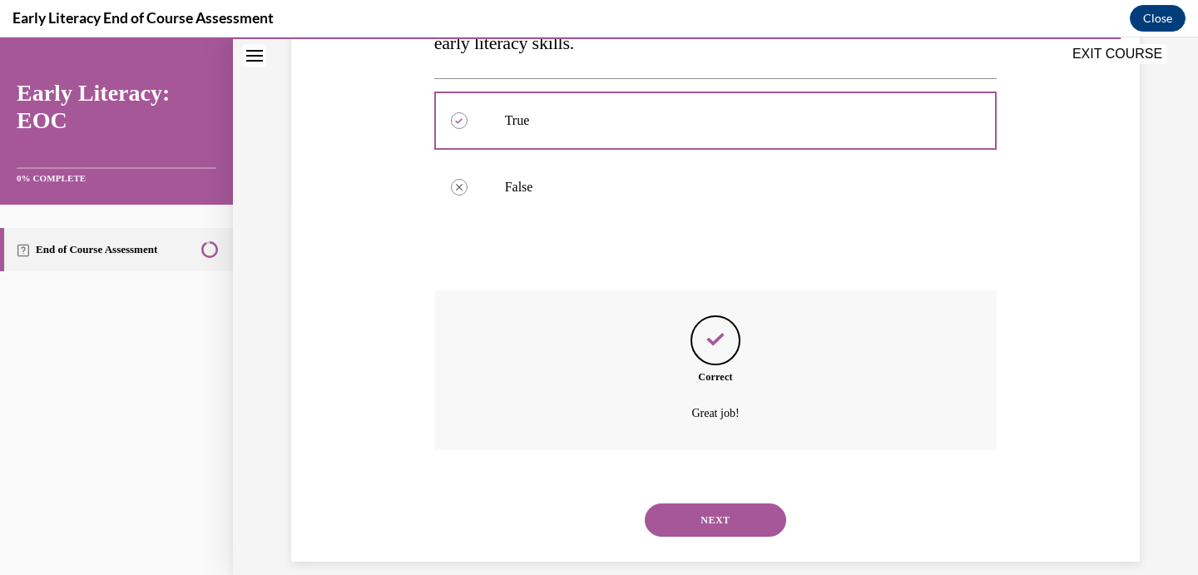
scroll to position [364, 0]
click at [718, 504] on button "NEXT" at bounding box center [715, 520] width 141 height 33
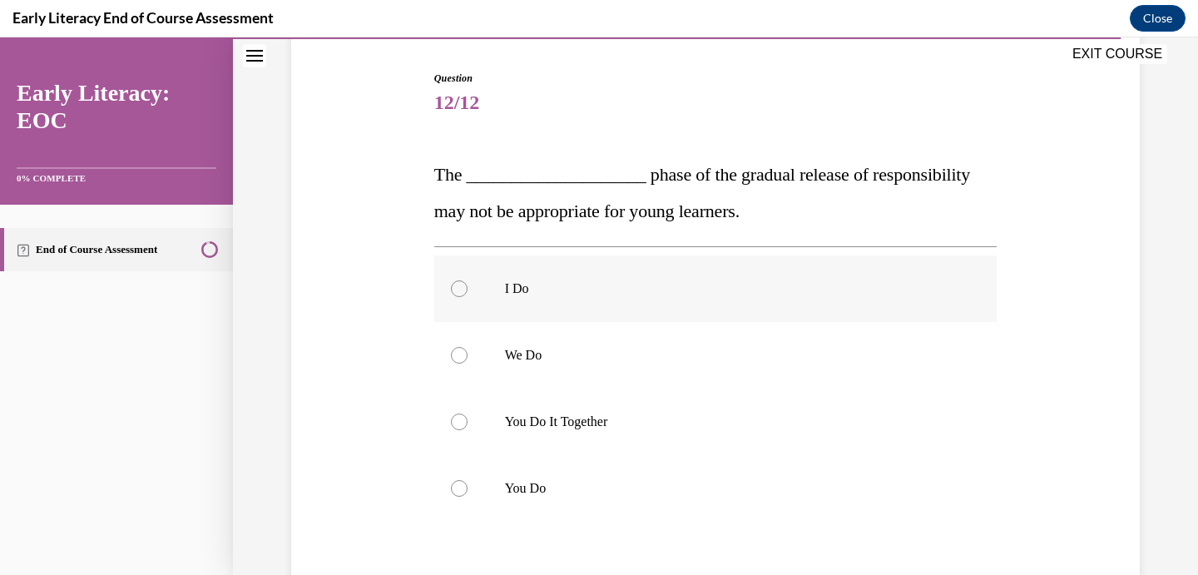
scroll to position [187, 0]
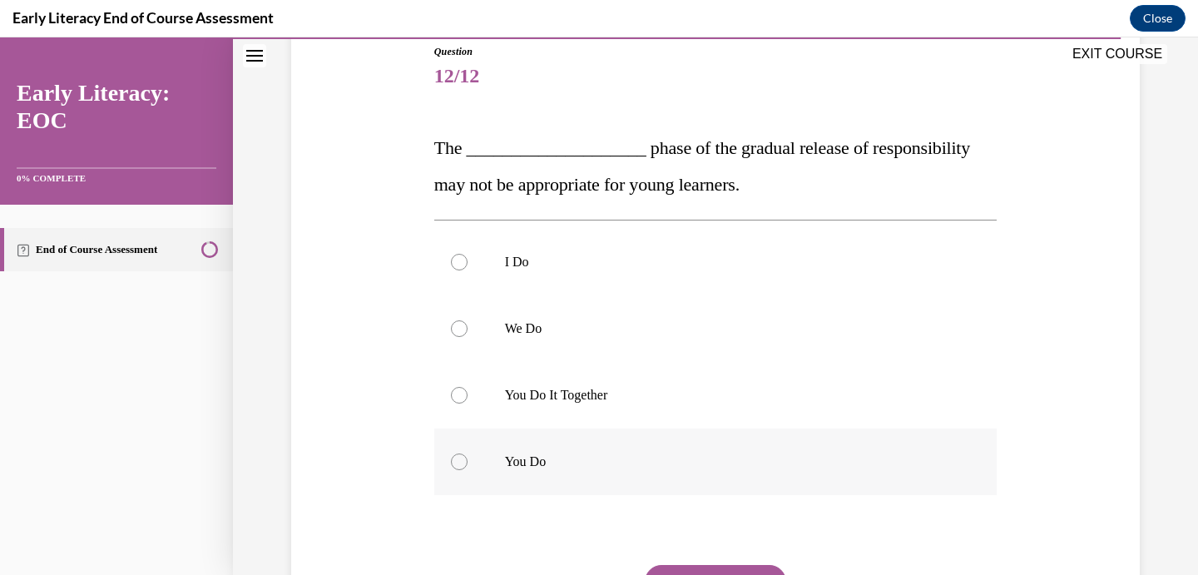
click at [548, 448] on div at bounding box center [715, 462] width 563 height 67
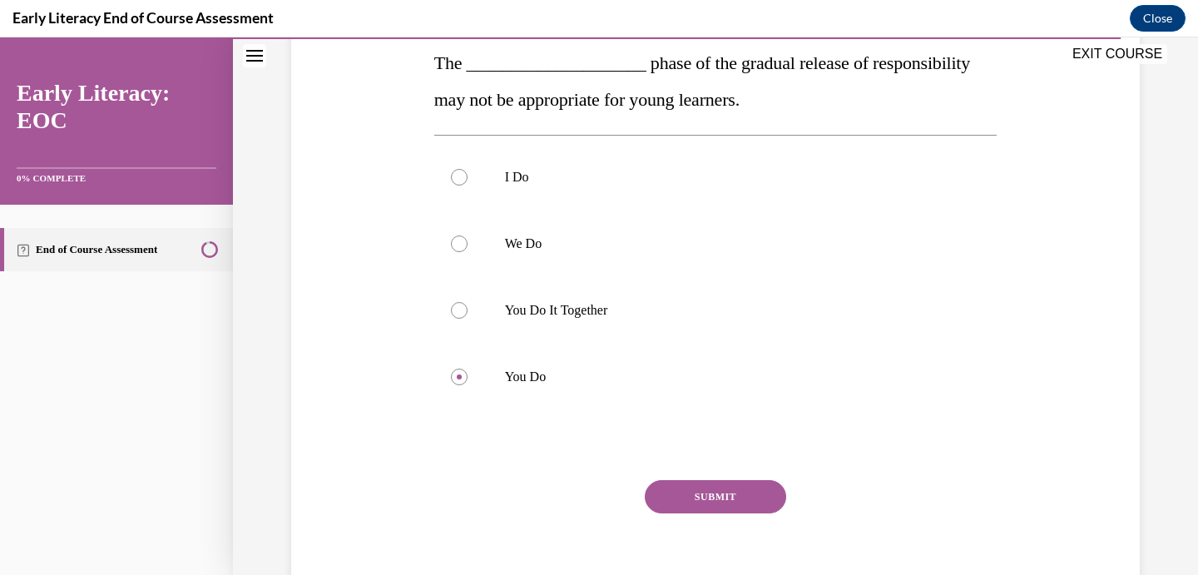
scroll to position [287, 0]
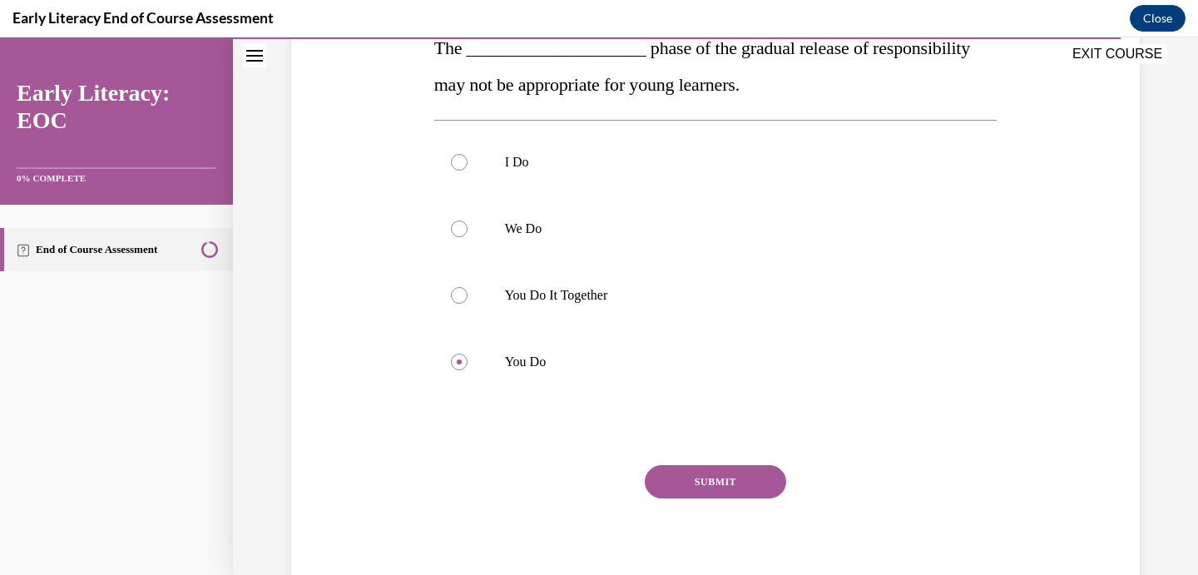
click at [685, 483] on button "SUBMIT" at bounding box center [715, 481] width 141 height 33
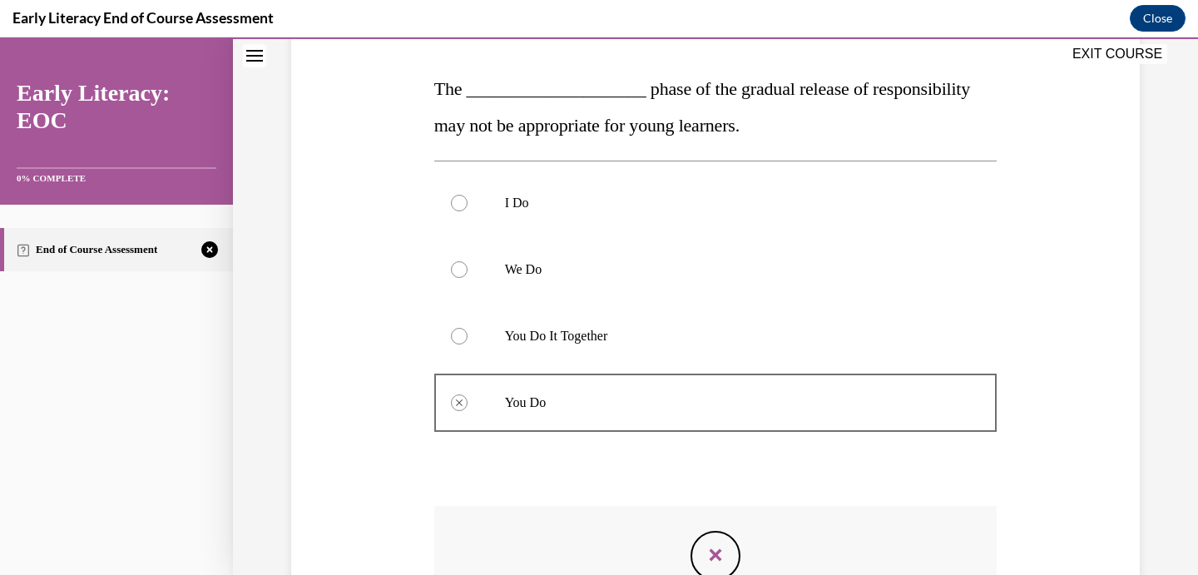
scroll to position [221, 0]
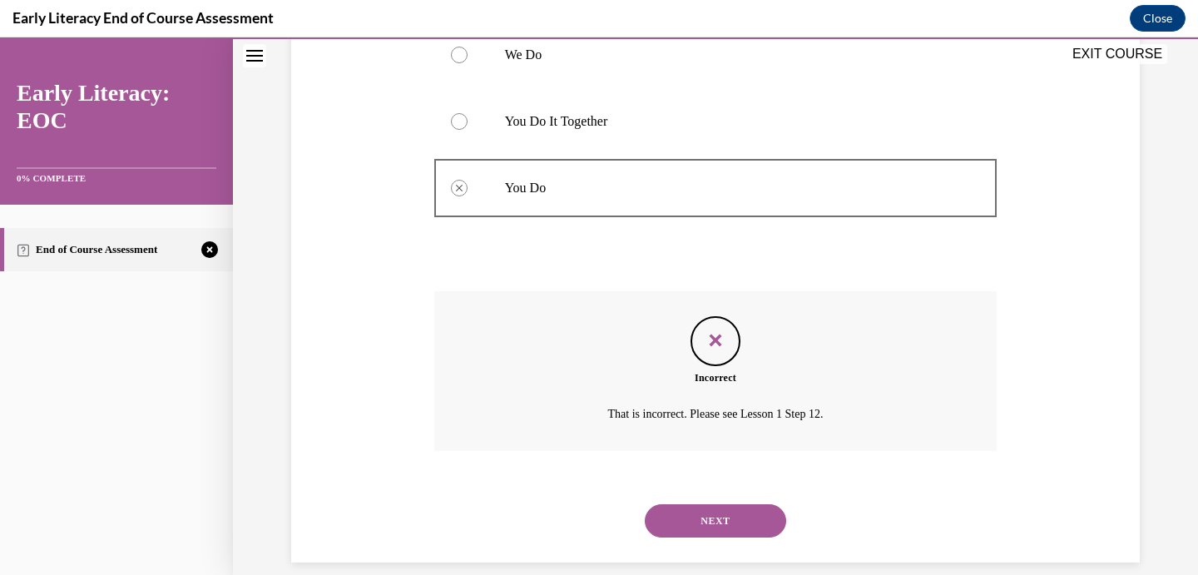
click at [697, 506] on button "NEXT" at bounding box center [715, 520] width 141 height 33
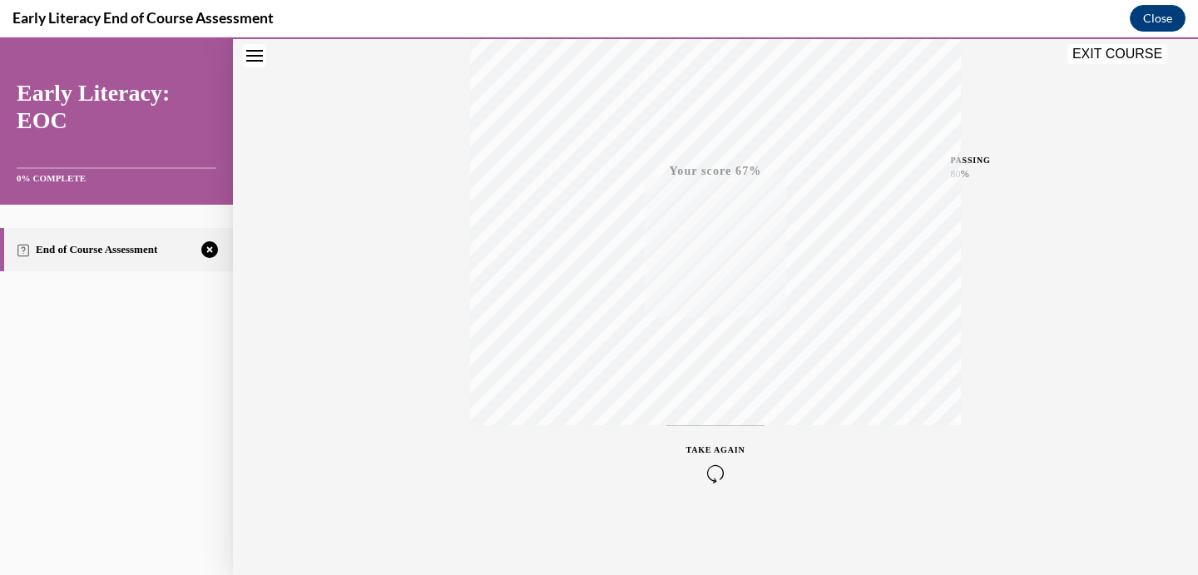
scroll to position [315, 0]
click at [722, 459] on div "TAKE AGAIN" at bounding box center [716, 463] width 59 height 39
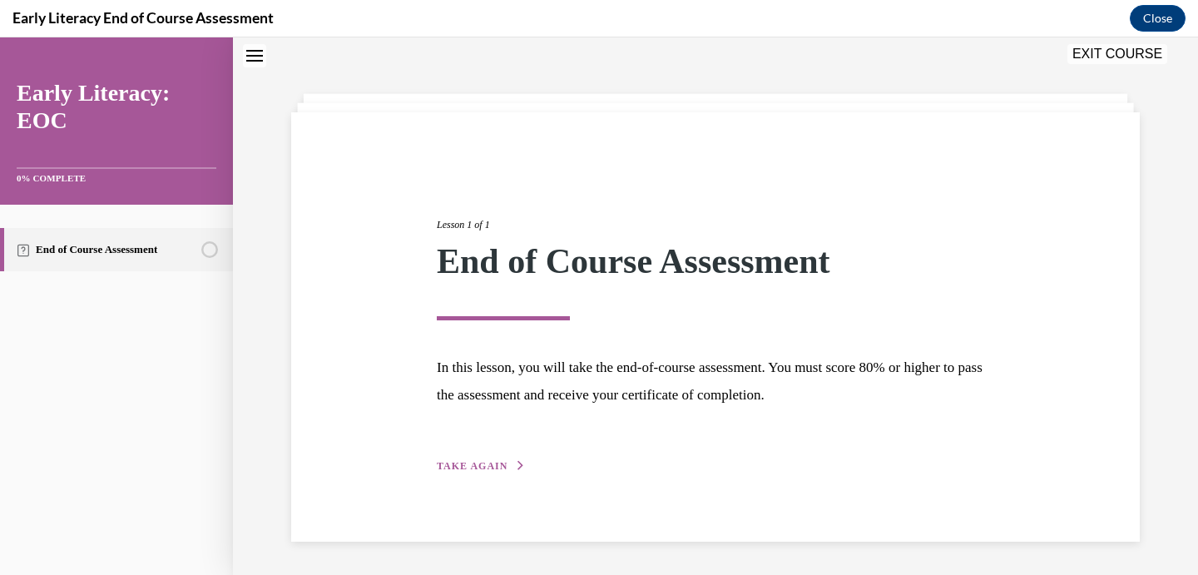
click at [498, 462] on span "TAKE AGAIN" at bounding box center [472, 466] width 71 height 12
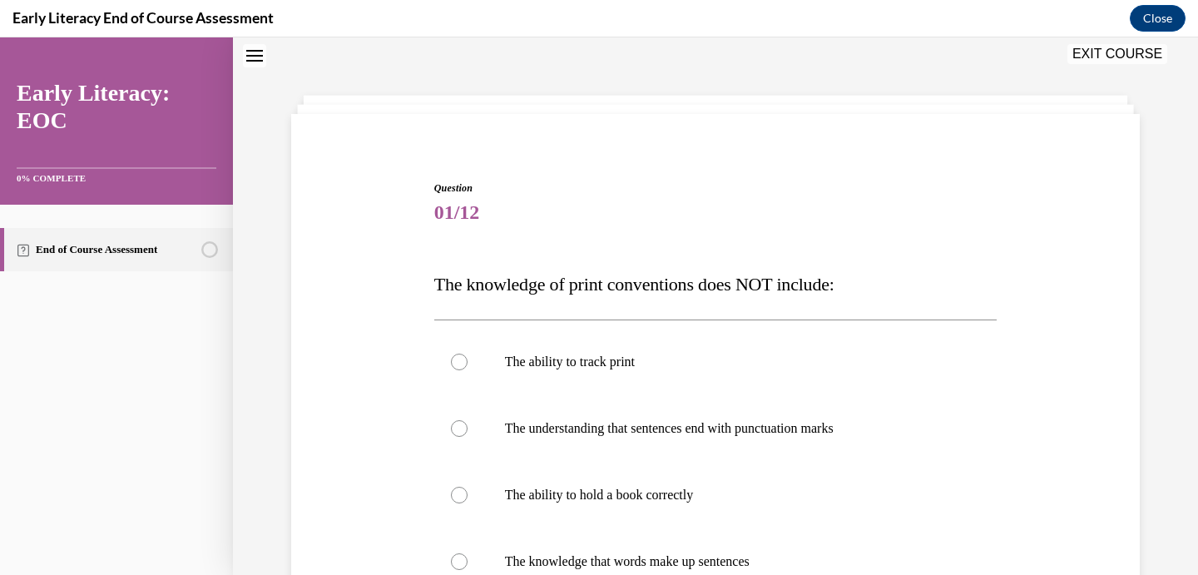
scroll to position [121, 0]
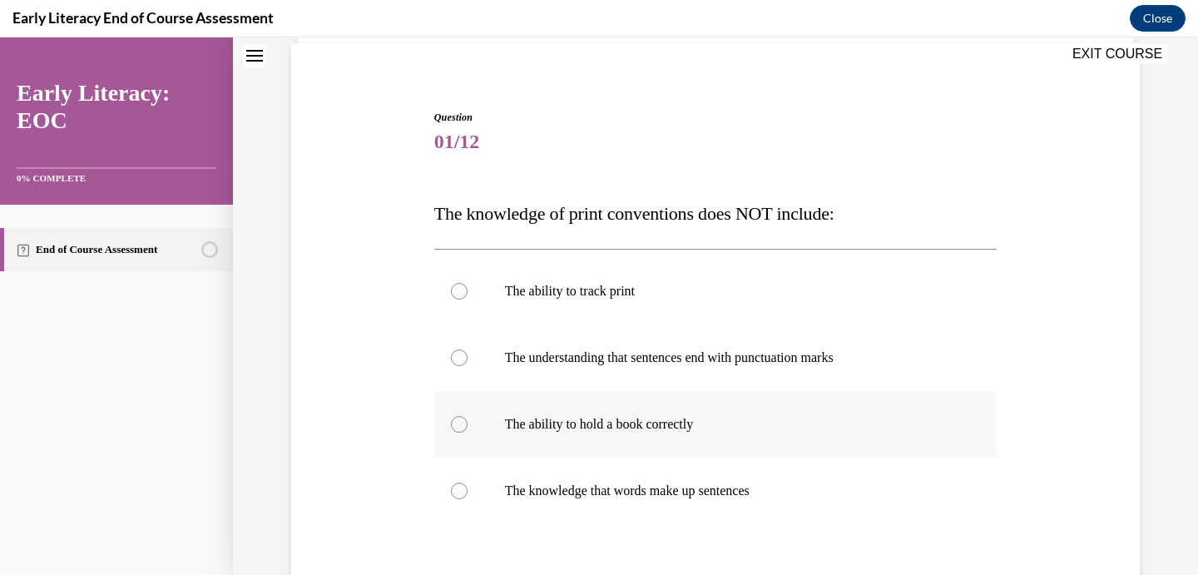
click at [662, 409] on div at bounding box center [715, 424] width 563 height 67
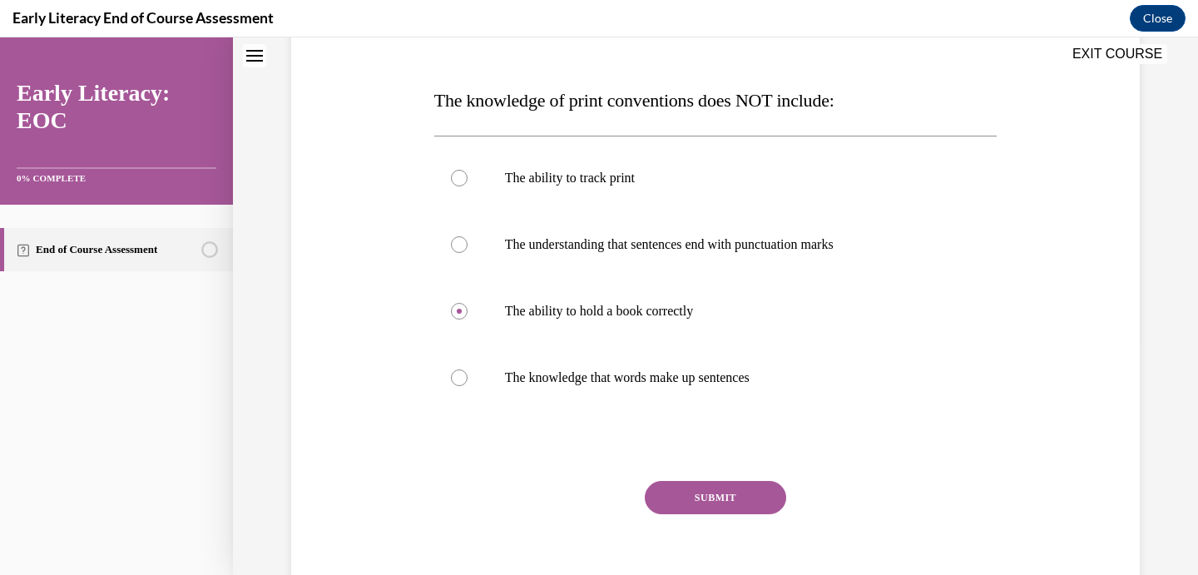
scroll to position [251, 0]
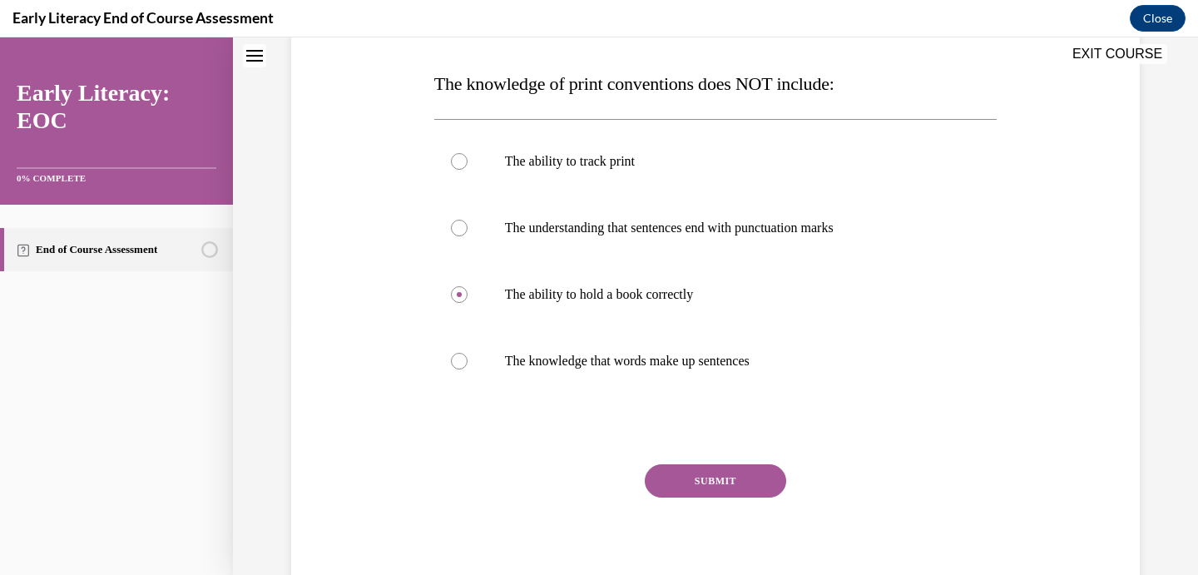
click at [721, 468] on button "SUBMIT" at bounding box center [715, 480] width 141 height 33
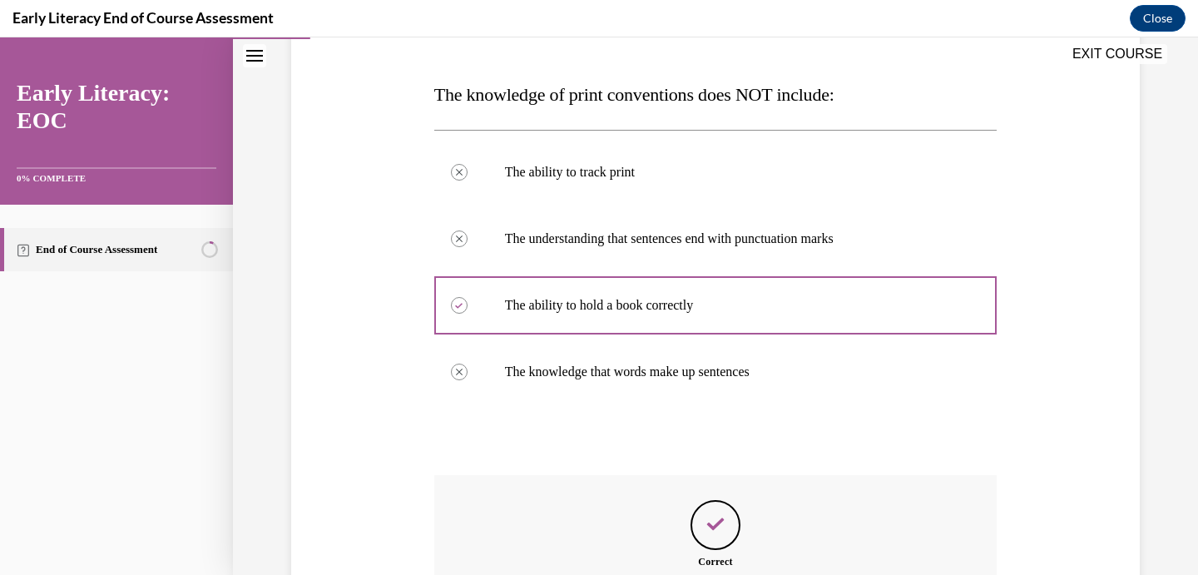
scroll to position [424, 0]
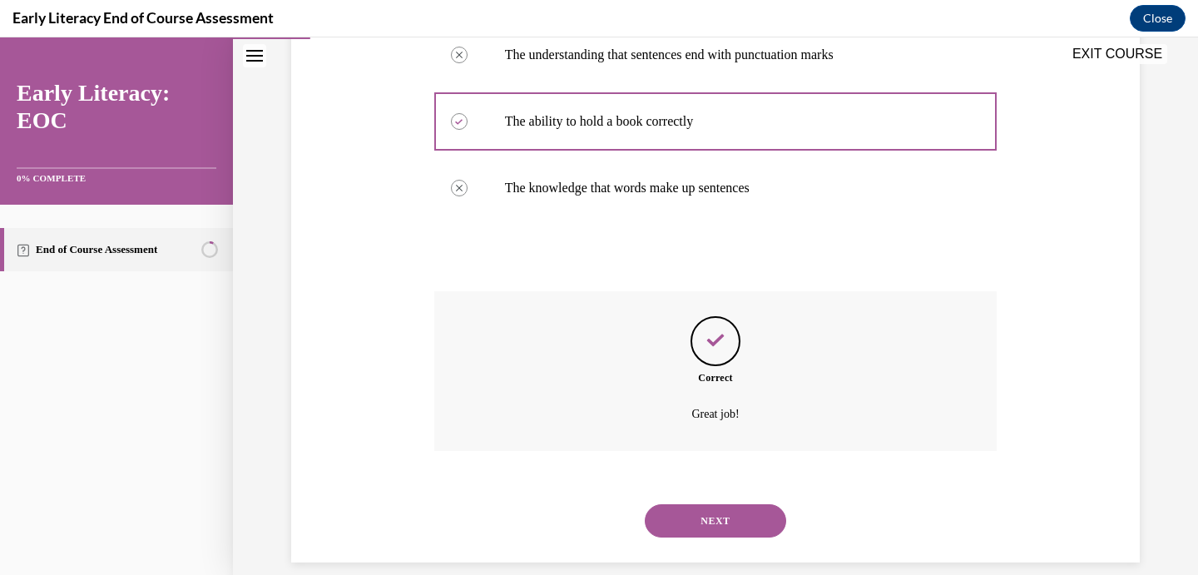
click at [681, 504] on button "NEXT" at bounding box center [715, 520] width 141 height 33
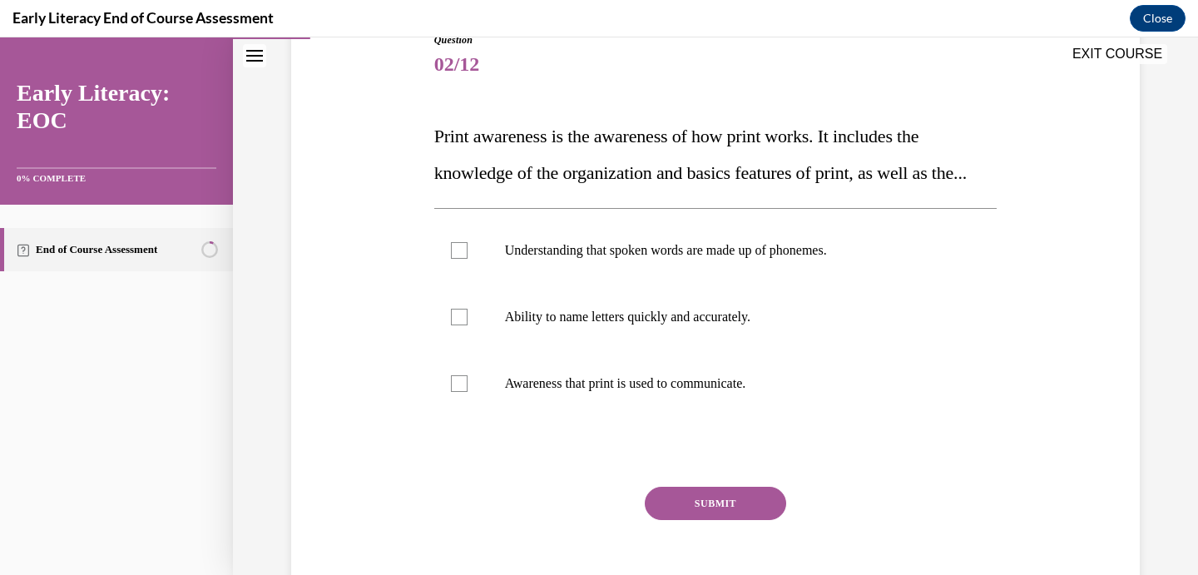
scroll to position [216, 0]
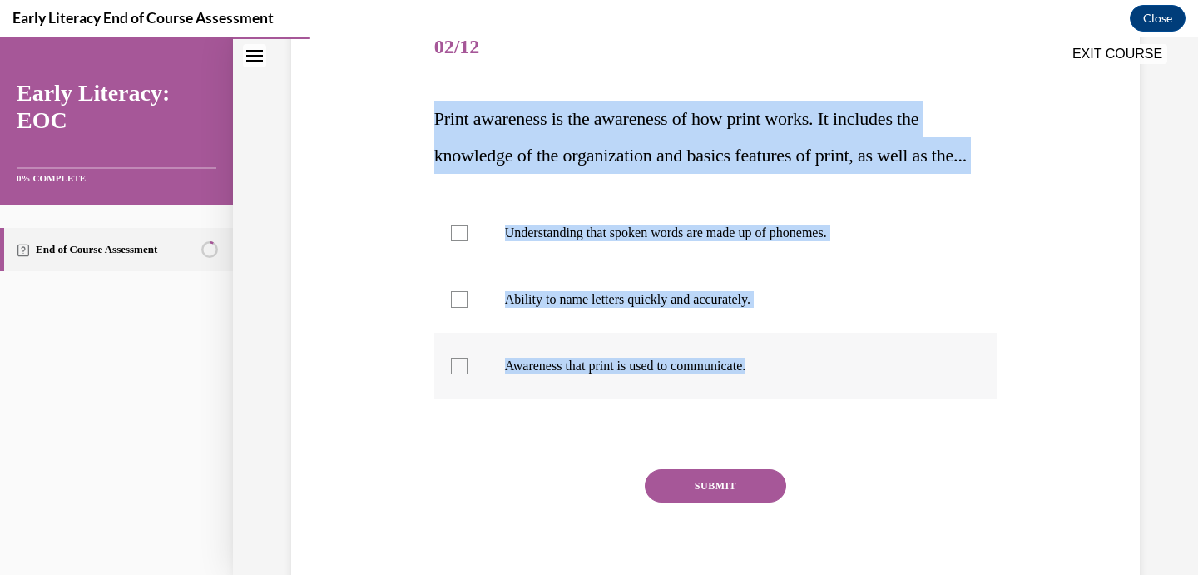
drag, startPoint x: 434, startPoint y: 117, endPoint x: 770, endPoint y: 404, distance: 440.9
click at [770, 404] on div "Question 02/12 Print awareness is the awareness of how print works. It includes…" at bounding box center [715, 310] width 563 height 591
copy div "Print awareness is the awareness of how print works. It includes the knowledge …"
click at [468, 397] on div at bounding box center [715, 366] width 563 height 67
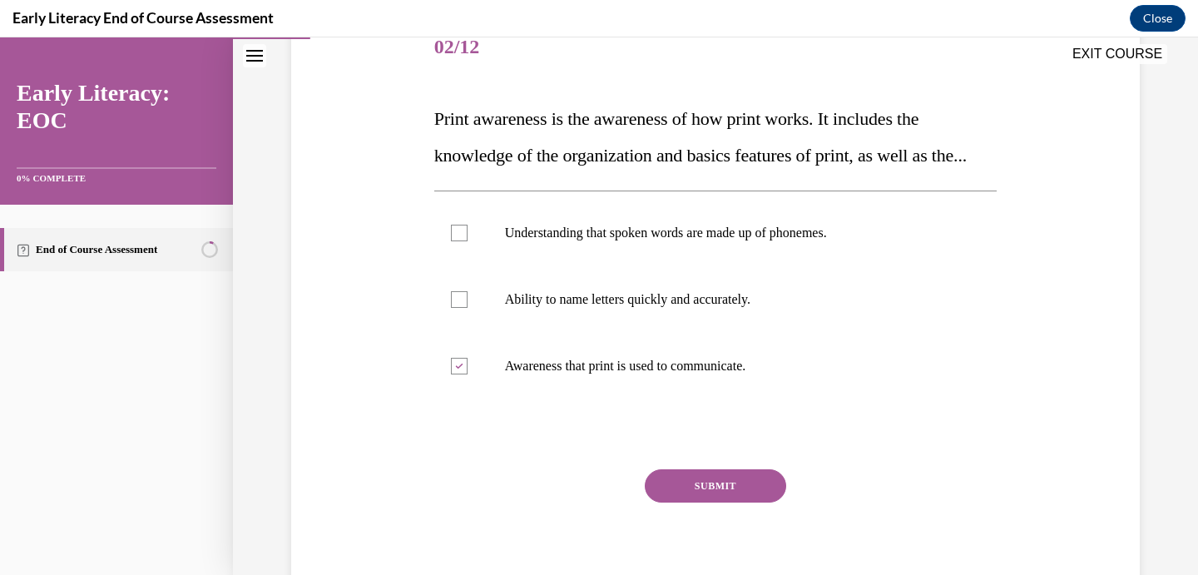
click at [743, 503] on button "SUBMIT" at bounding box center [715, 485] width 141 height 33
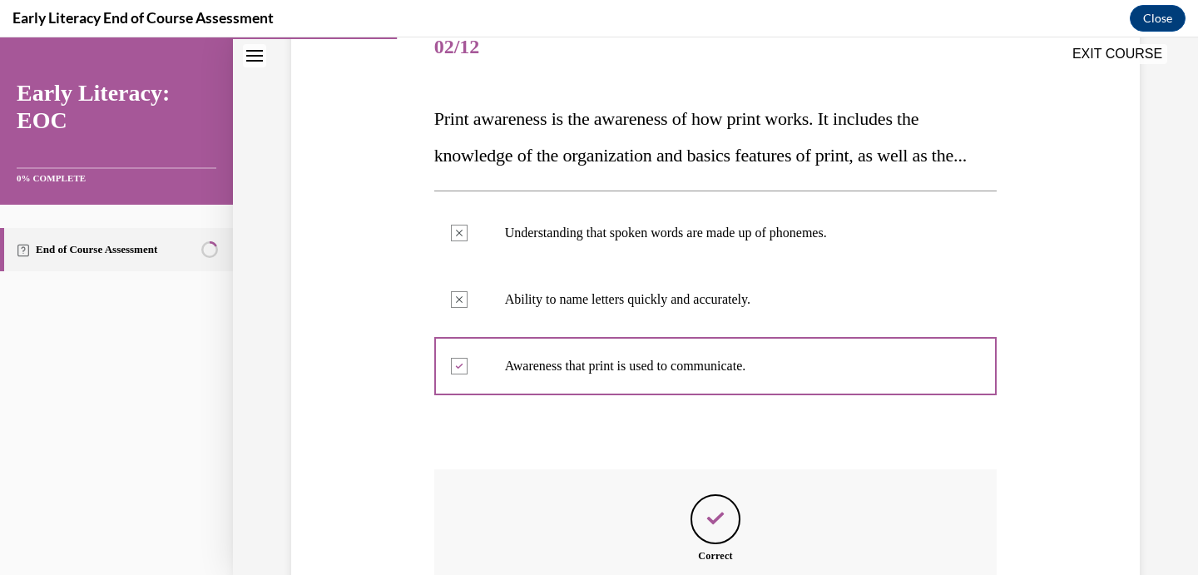
scroll to position [20, 0]
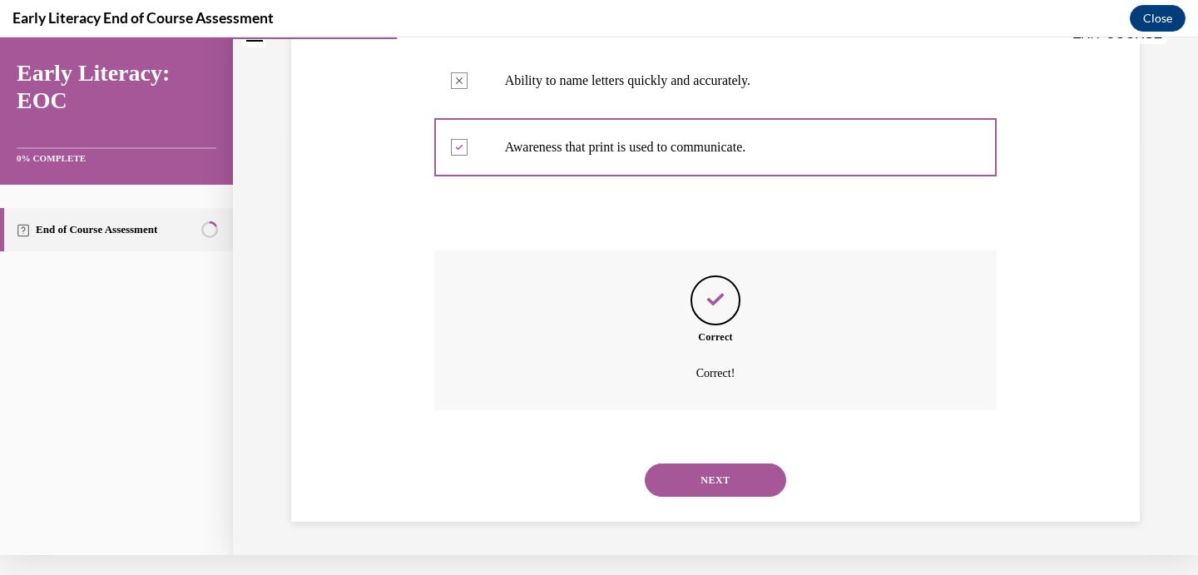
click at [720, 486] on button "NEXT" at bounding box center [715, 480] width 141 height 33
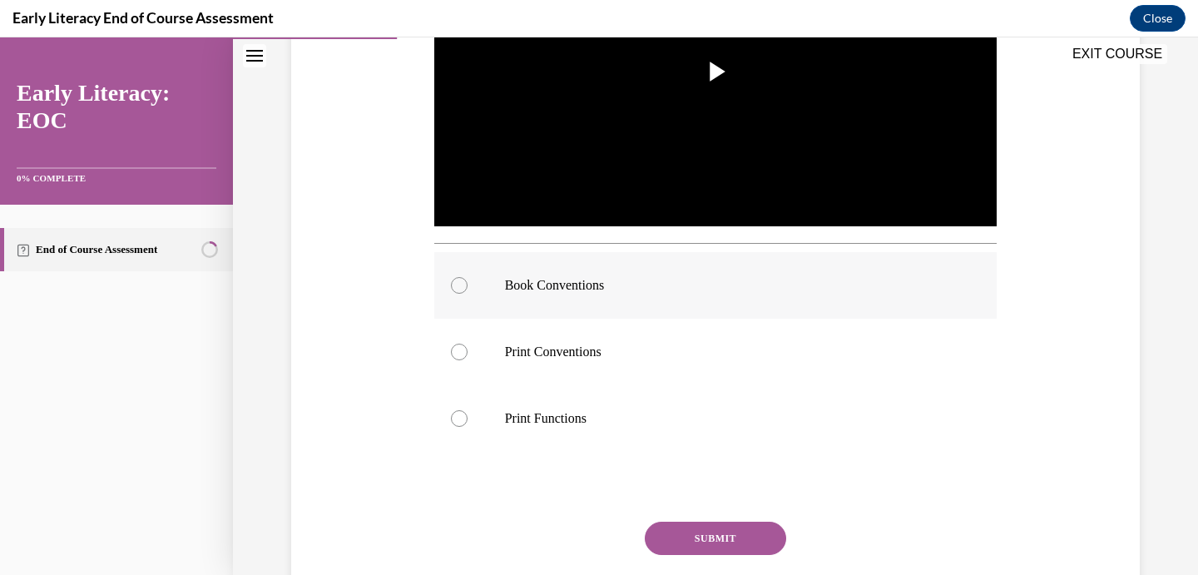
scroll to position [460, 0]
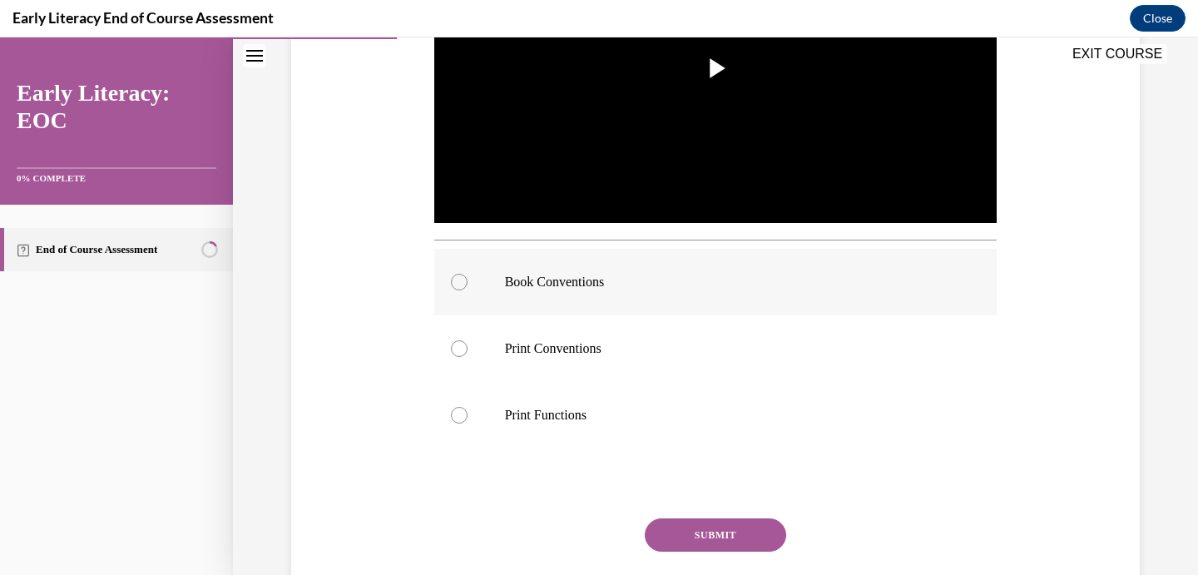
click at [552, 283] on p "Book Conventions" at bounding box center [730, 282] width 451 height 17
click at [720, 541] on button "SUBMIT" at bounding box center [715, 534] width 141 height 33
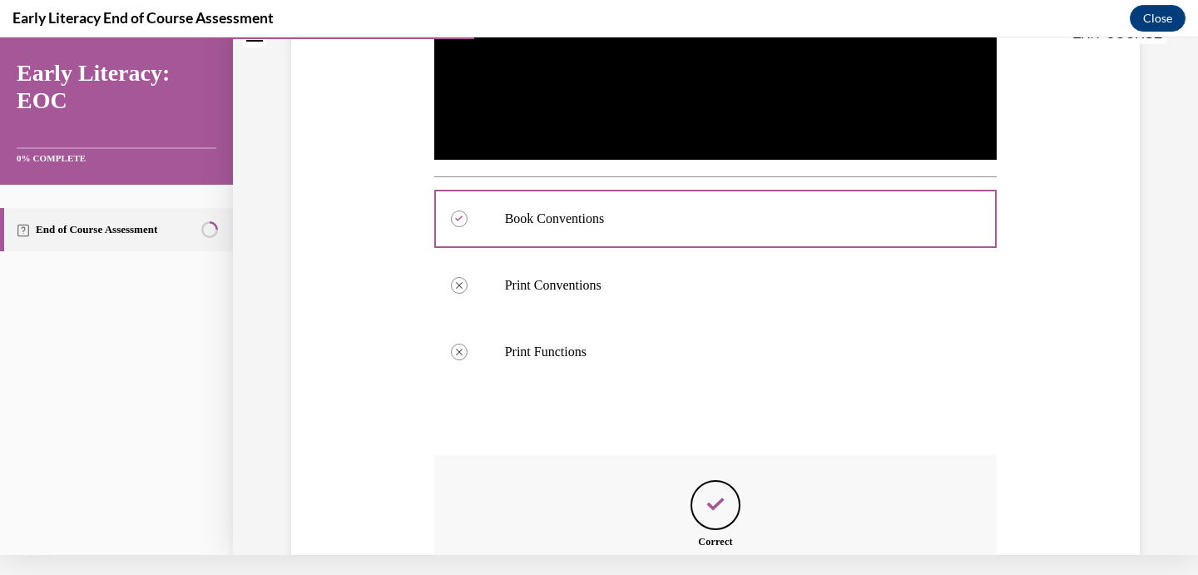
scroll to position [687, 0]
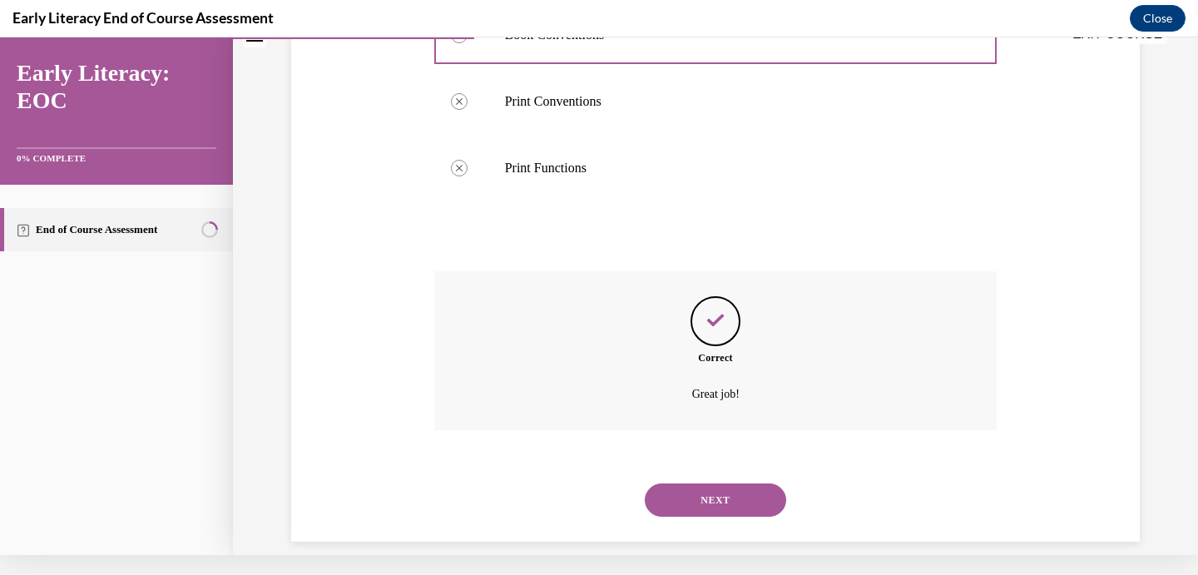
click at [711, 483] on button "NEXT" at bounding box center [715, 499] width 141 height 33
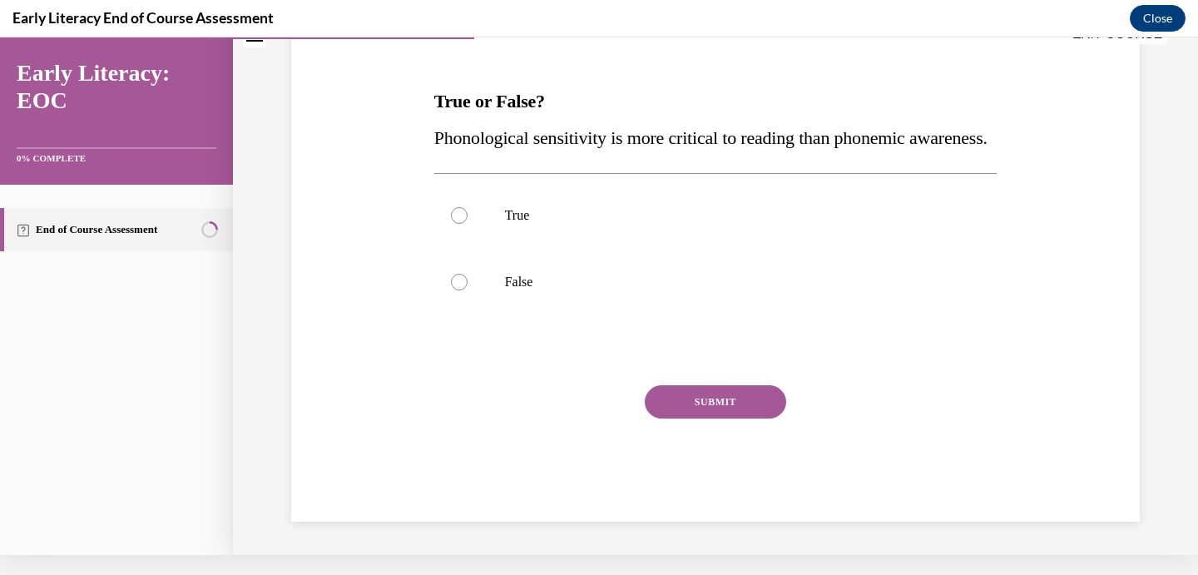
scroll to position [51, 0]
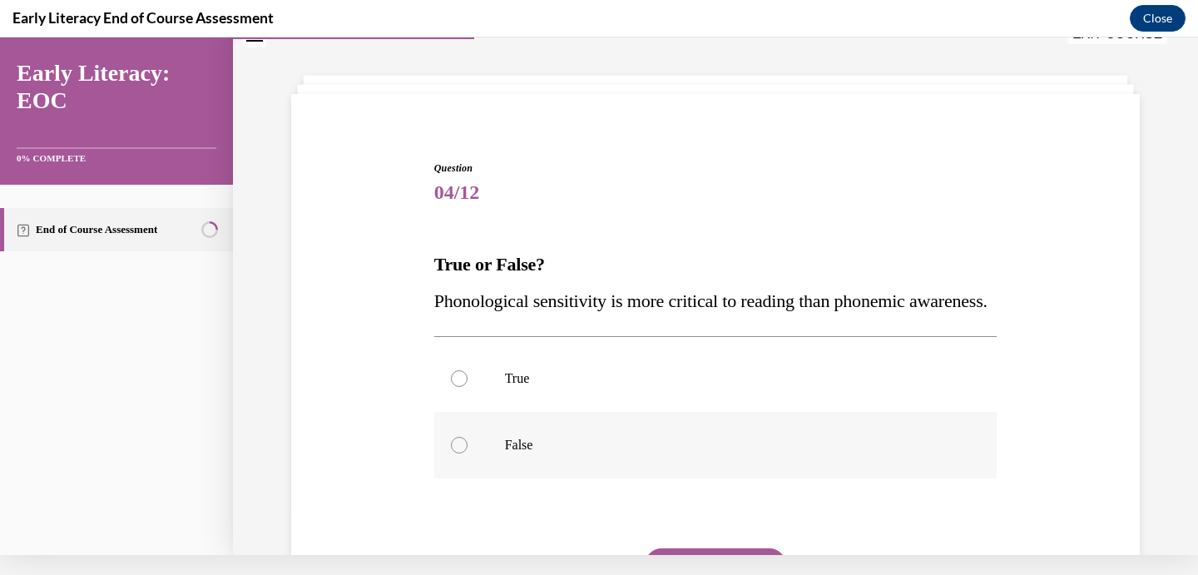
click at [531, 454] on p "False" at bounding box center [730, 445] width 451 height 17
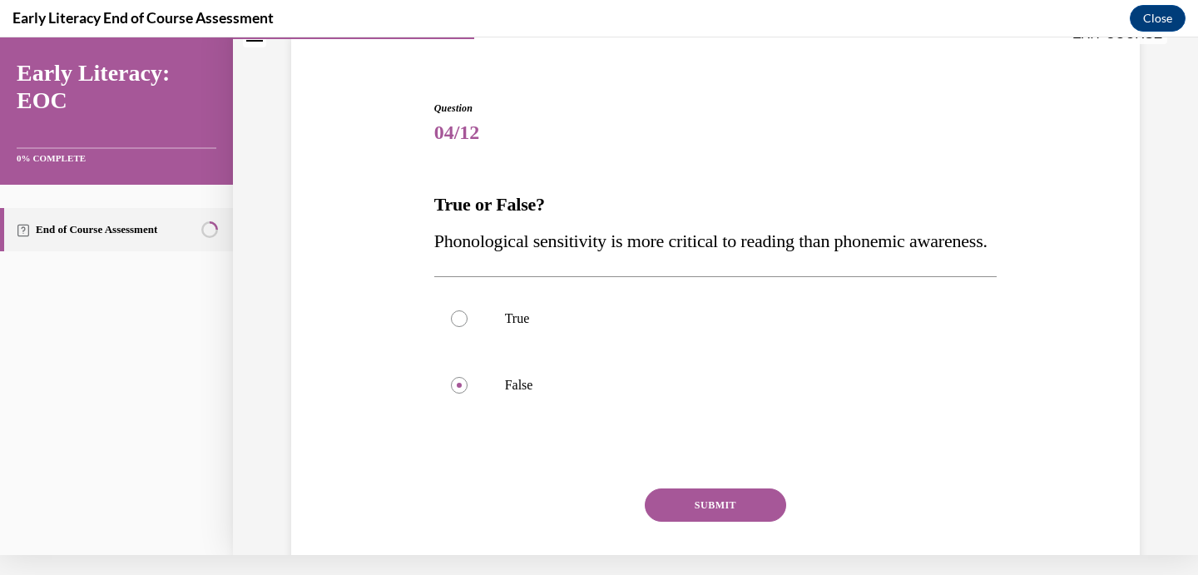
scroll to position [148, 0]
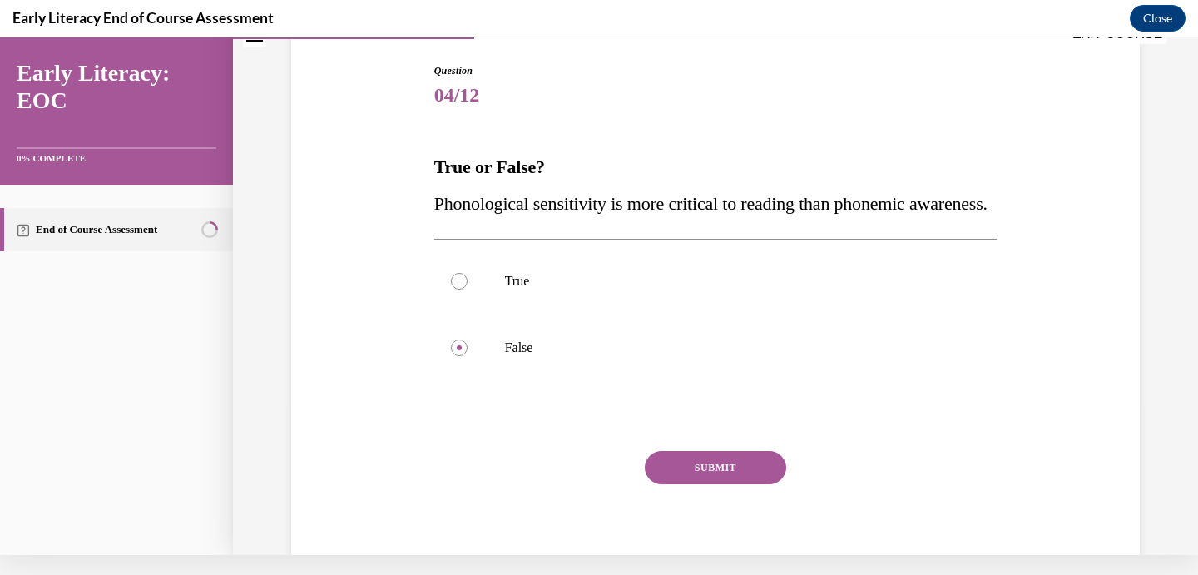
click at [716, 451] on button "SUBMIT" at bounding box center [715, 467] width 141 height 33
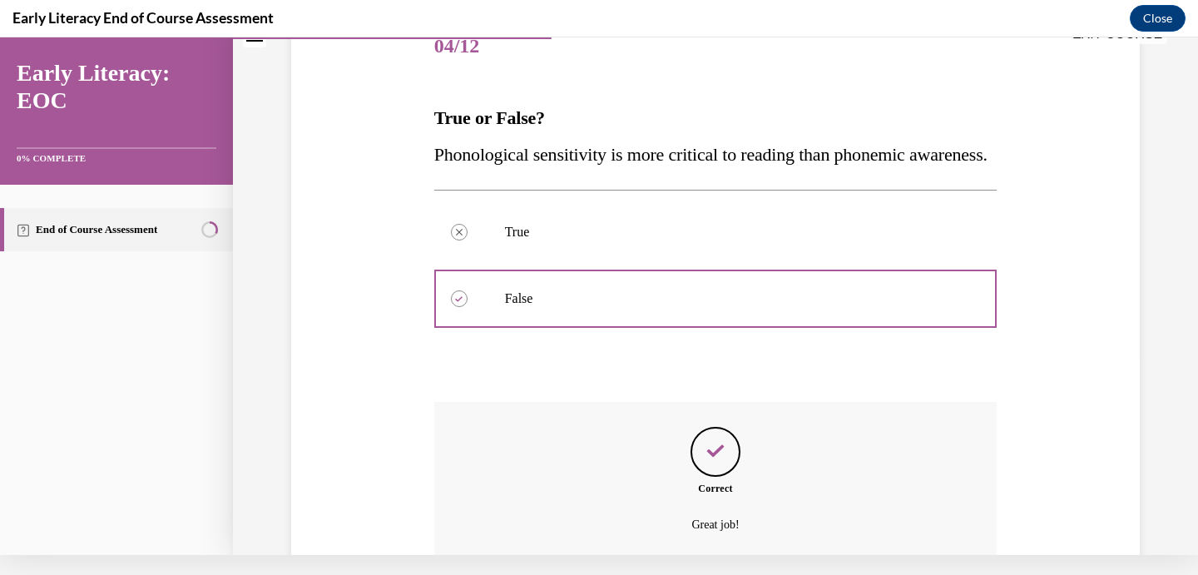
scroll to position [364, 0]
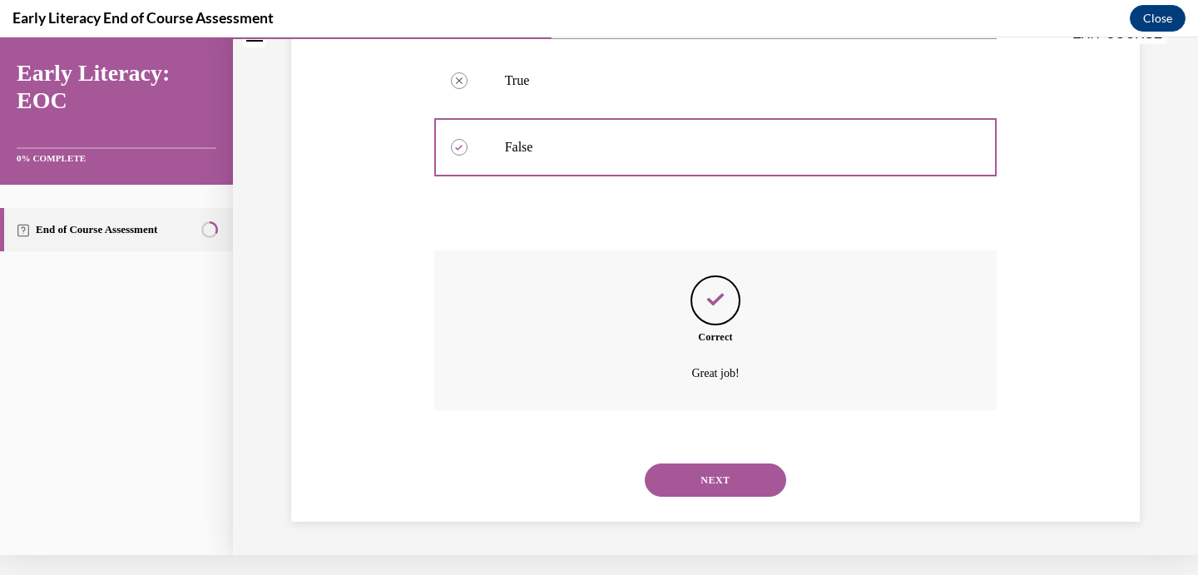
click at [712, 473] on button "NEXT" at bounding box center [715, 480] width 141 height 33
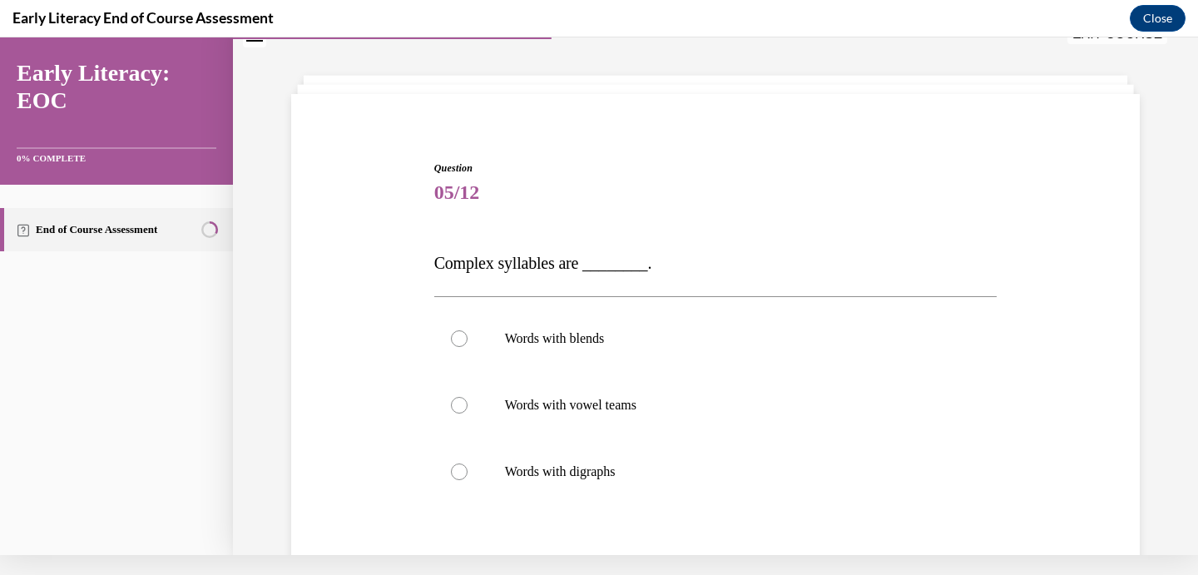
scroll to position [102, 0]
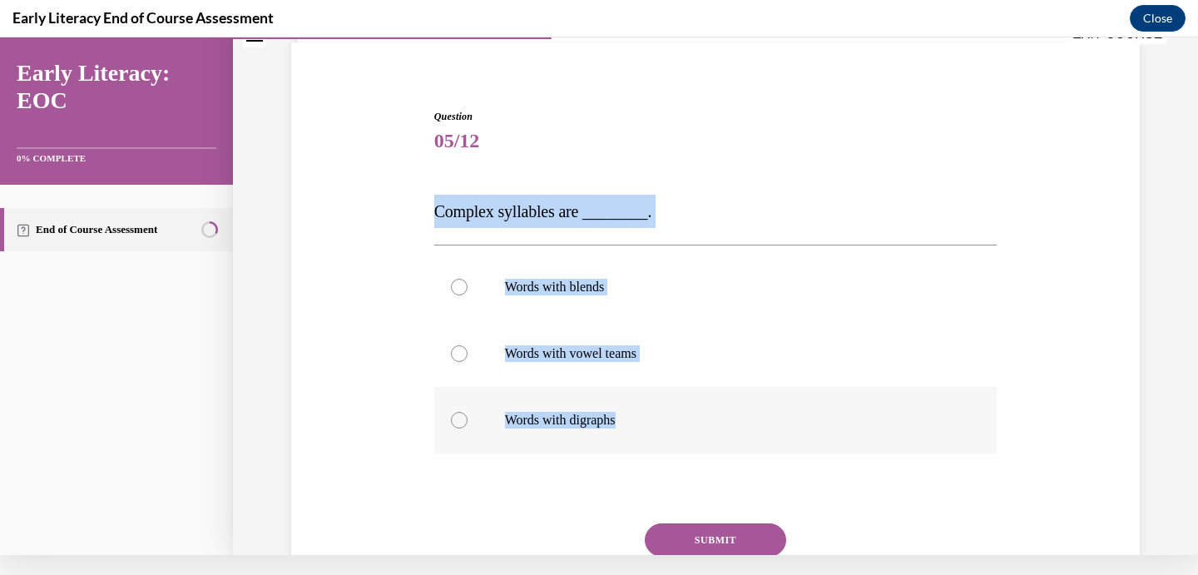
drag, startPoint x: 434, startPoint y: 210, endPoint x: 626, endPoint y: 420, distance: 285.1
click at [626, 420] on div "Question 05/12 Complex syllables are ________. Words with blends Words with vow…" at bounding box center [715, 384] width 563 height 551
copy div "Complex syllables are ________. Words with blends Words with vowel teams Words …"
click at [592, 290] on p "Words with blends" at bounding box center [730, 287] width 451 height 17
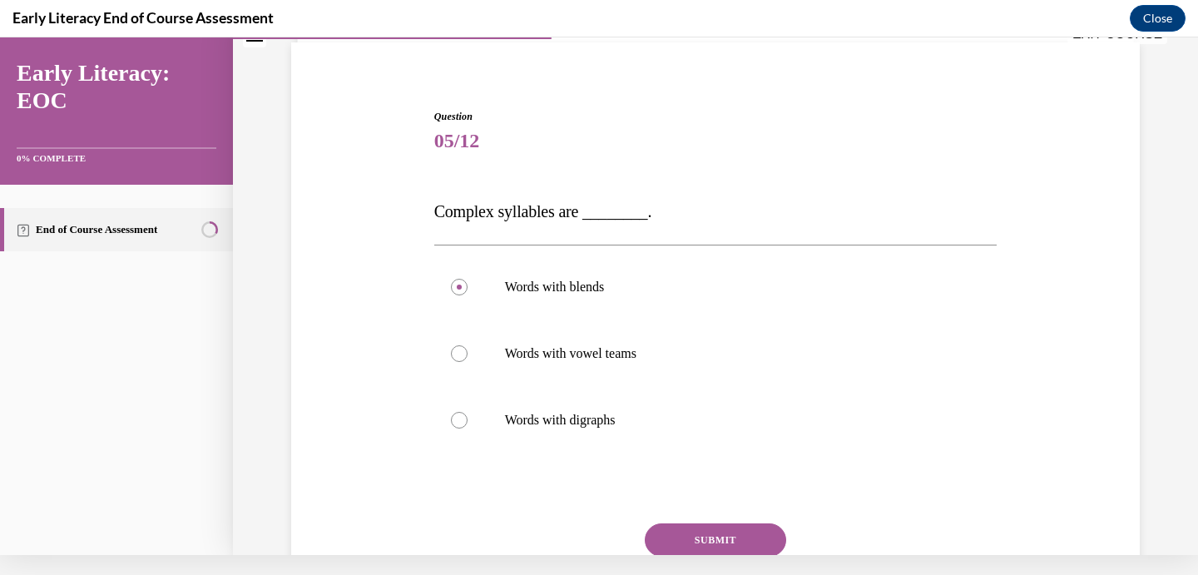
click at [712, 538] on button "SUBMIT" at bounding box center [715, 539] width 141 height 33
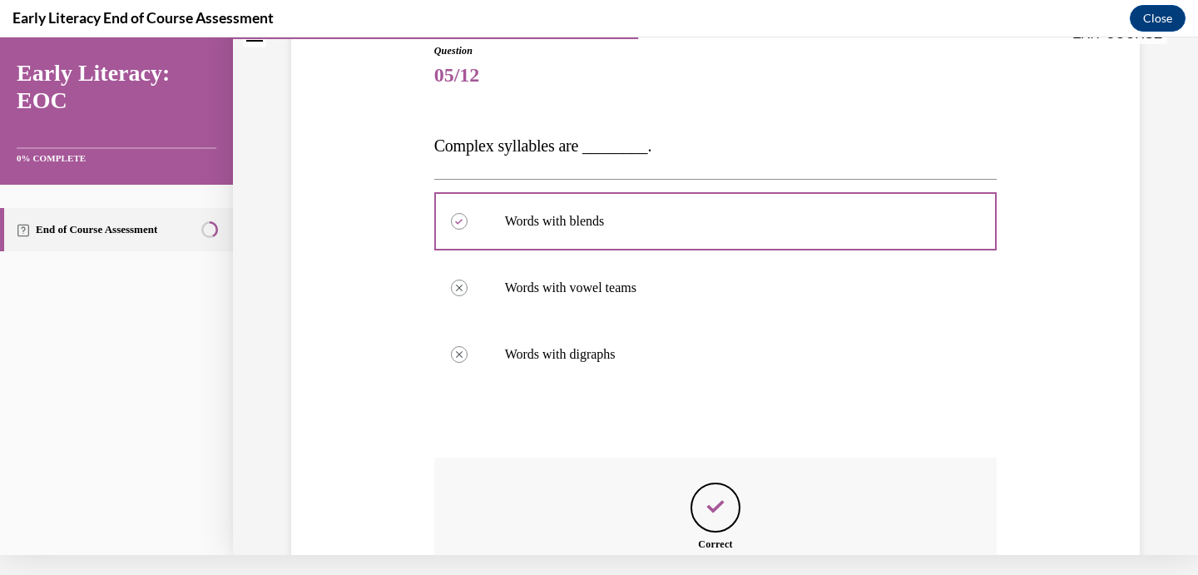
scroll to position [166, 0]
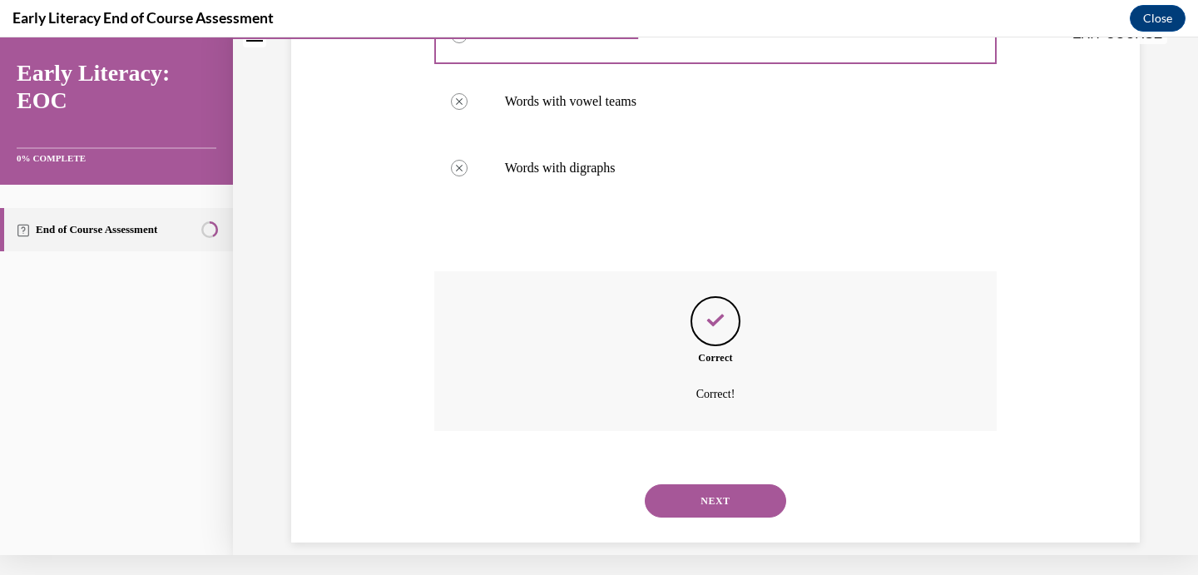
click at [729, 484] on button "NEXT" at bounding box center [715, 500] width 141 height 33
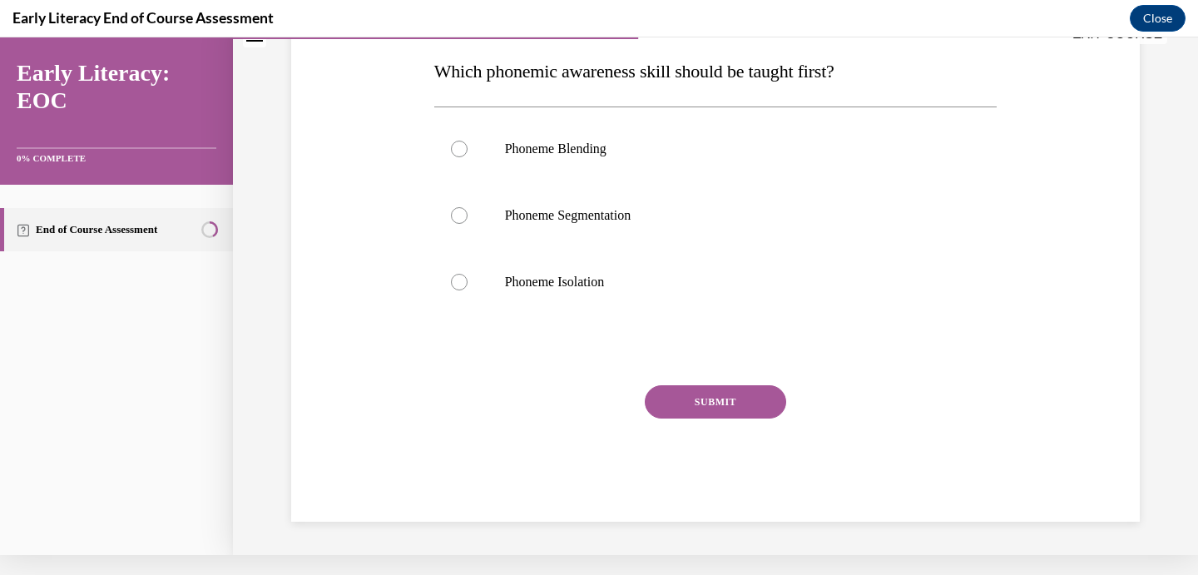
scroll to position [0, 0]
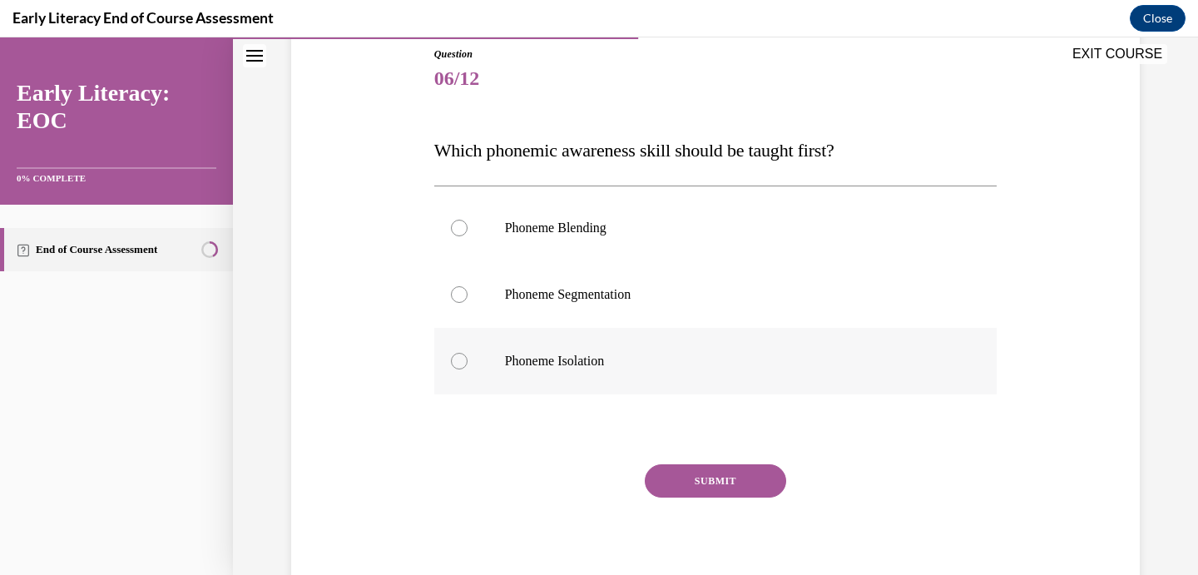
click at [535, 335] on div at bounding box center [715, 361] width 563 height 67
click at [706, 473] on button "SUBMIT" at bounding box center [715, 480] width 141 height 33
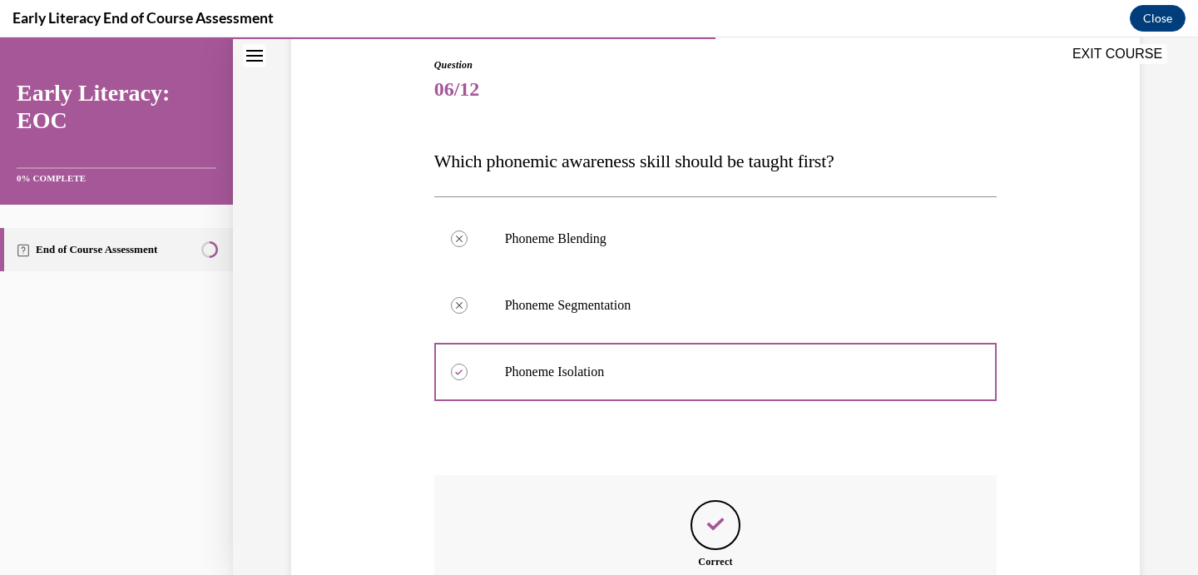
scroll to position [358, 0]
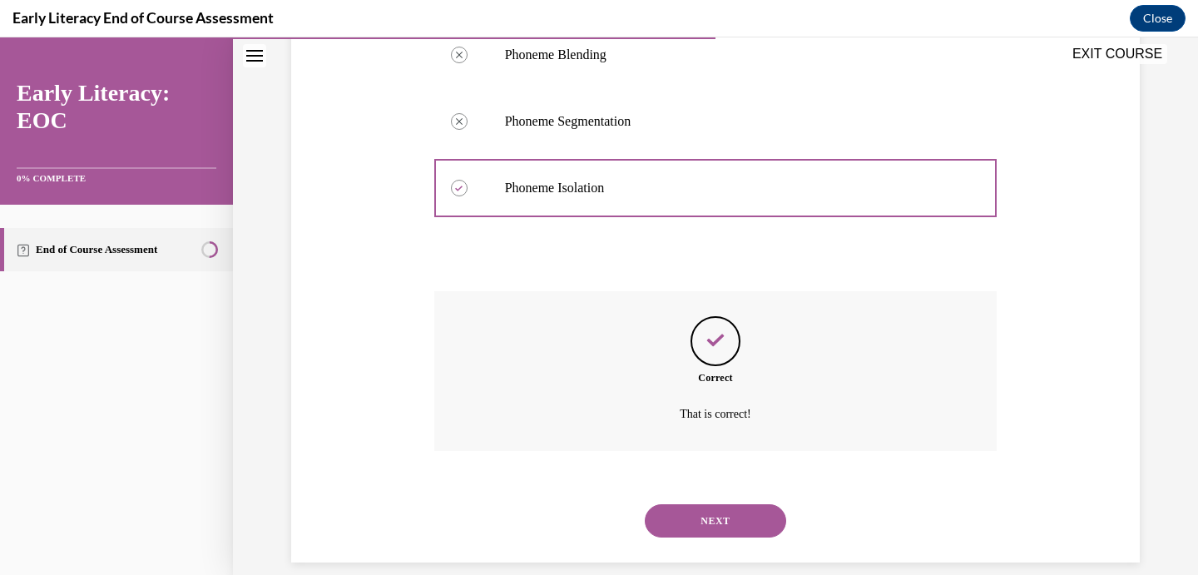
click at [706, 504] on button "NEXT" at bounding box center [715, 520] width 141 height 33
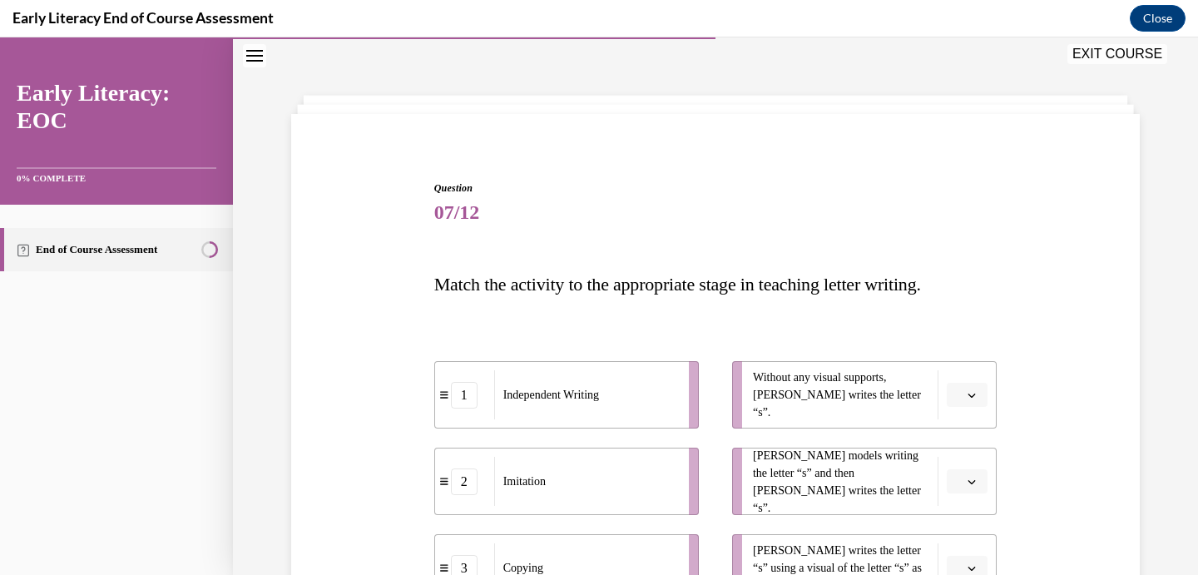
scroll to position [235, 0]
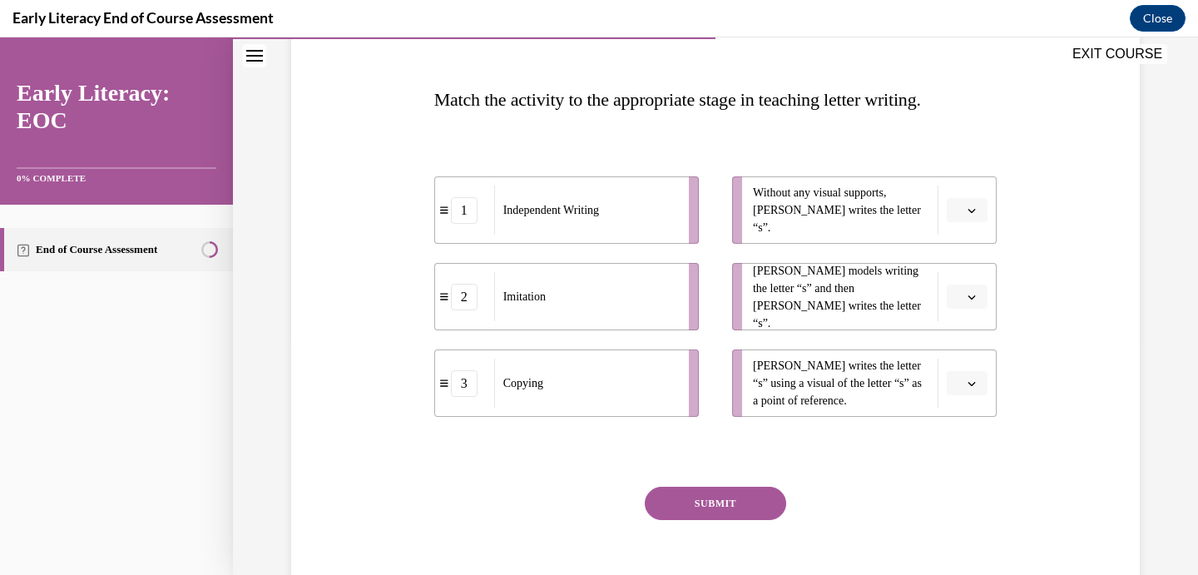
click at [967, 201] on button "button" at bounding box center [967, 210] width 41 height 25
click at [958, 283] on div "1" at bounding box center [965, 280] width 42 height 33
click at [964, 300] on button "button" at bounding box center [967, 297] width 41 height 25
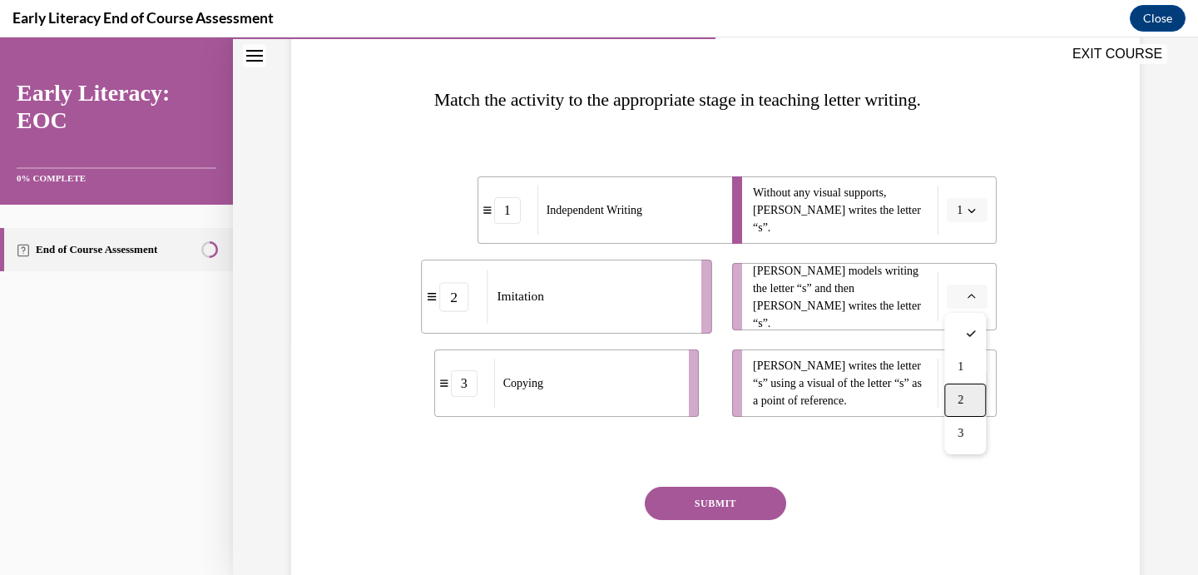
click at [967, 397] on div "2" at bounding box center [965, 400] width 42 height 33
click at [967, 382] on span "button" at bounding box center [972, 384] width 12 height 12
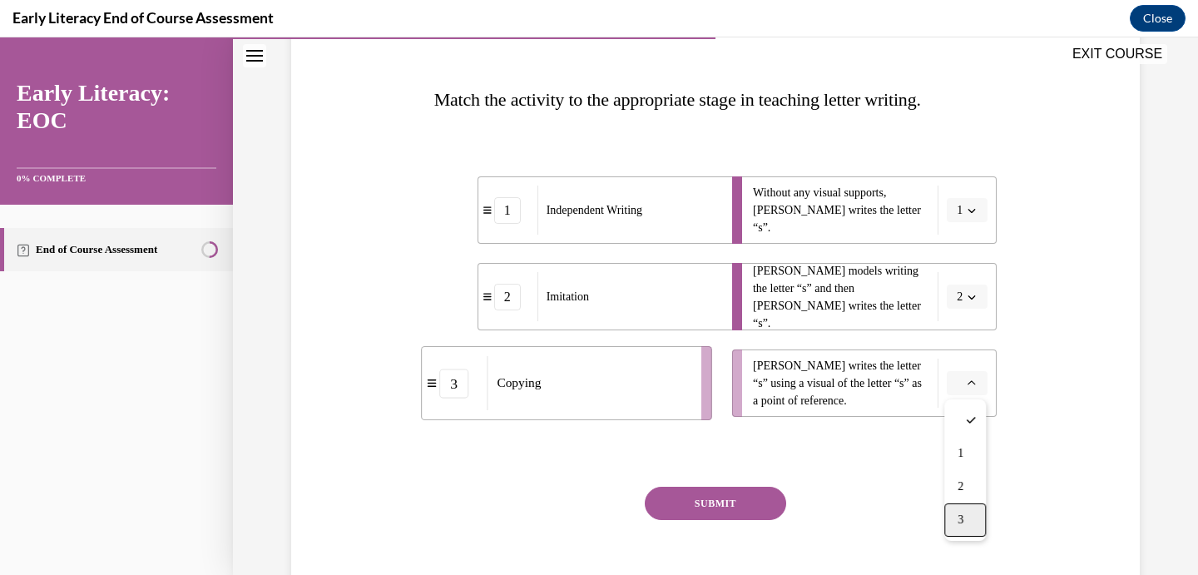
click at [951, 518] on div "3" at bounding box center [965, 519] width 42 height 33
click at [747, 498] on button "SUBMIT" at bounding box center [715, 503] width 141 height 33
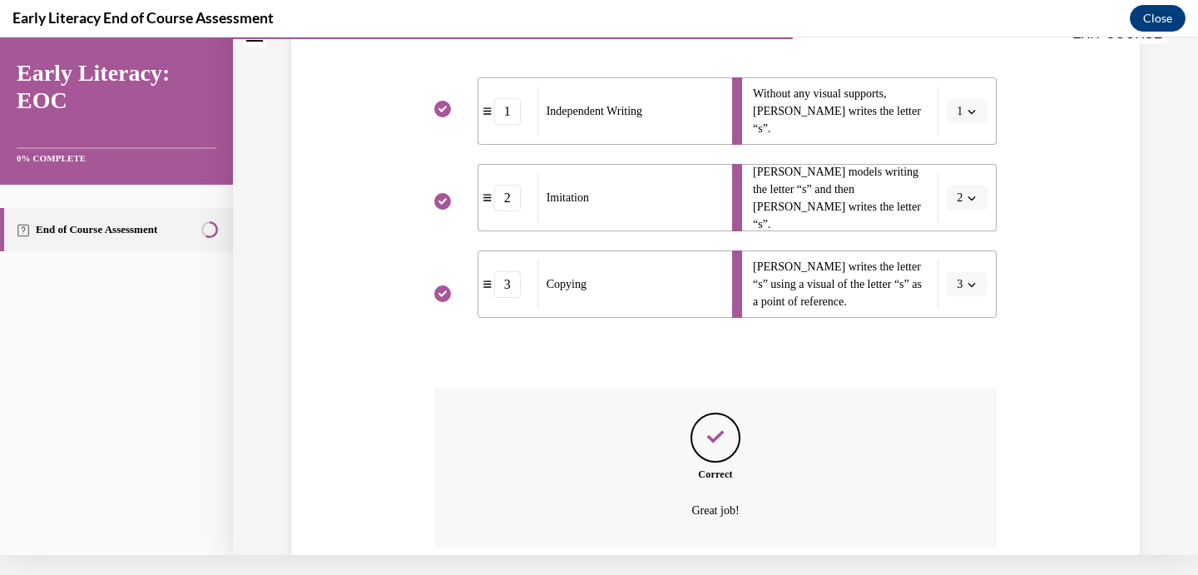
scroll to position [431, 0]
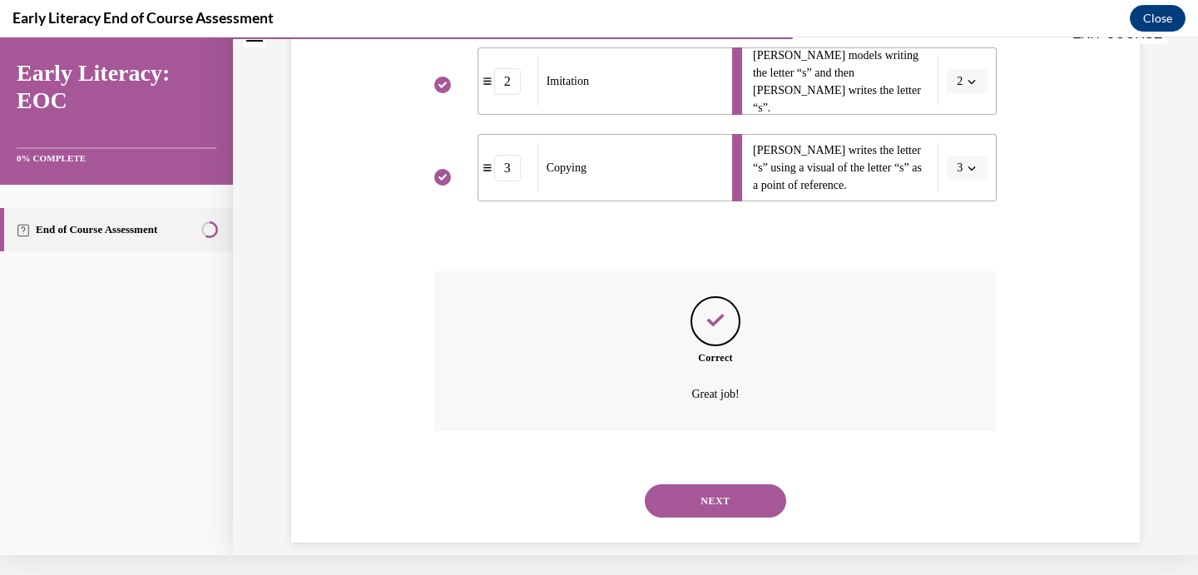
click at [717, 493] on button "NEXT" at bounding box center [715, 500] width 141 height 33
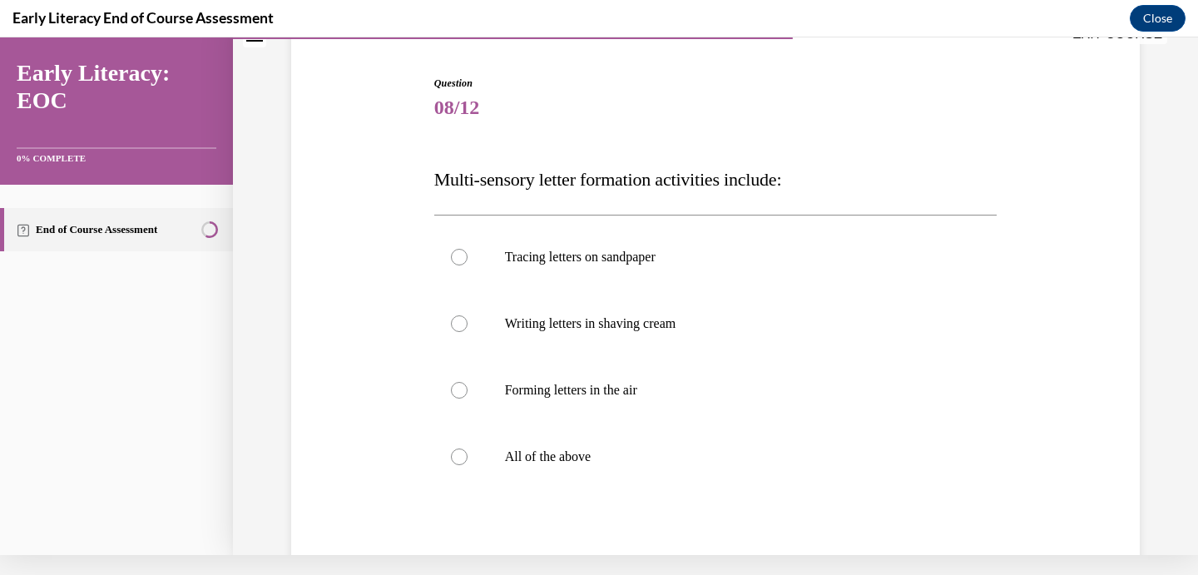
scroll to position [137, 0]
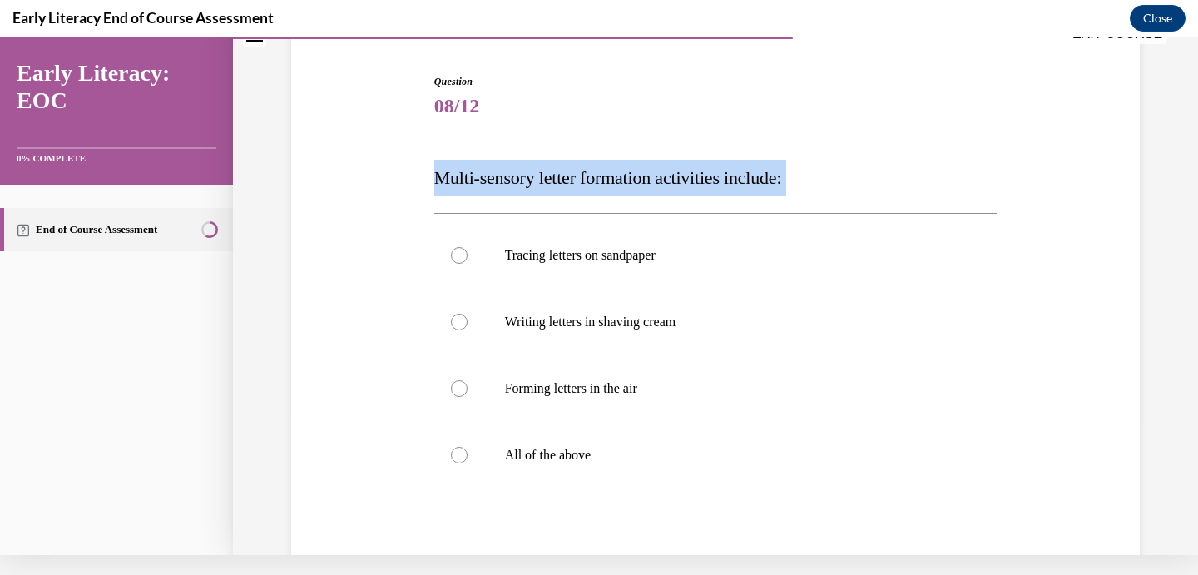
drag, startPoint x: 436, startPoint y: 174, endPoint x: 418, endPoint y: 175, distance: 18.3
click at [418, 175] on div "Question 08/12 Multi-sensory letter formation activities include: Tracing lette…" at bounding box center [715, 359] width 857 height 671
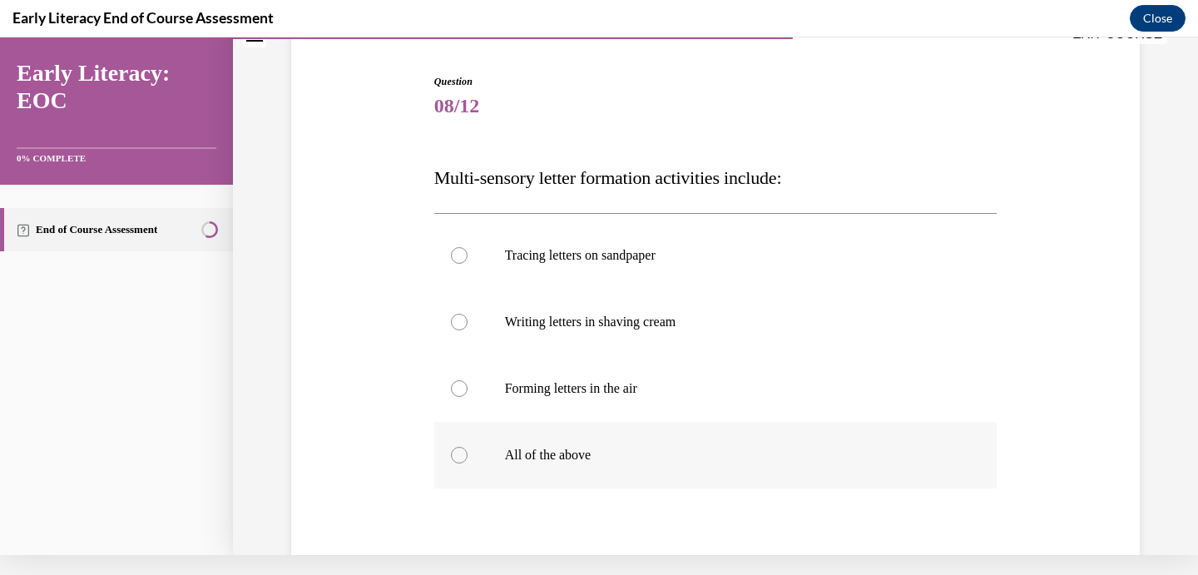
click at [533, 454] on p "All of the above" at bounding box center [730, 455] width 451 height 17
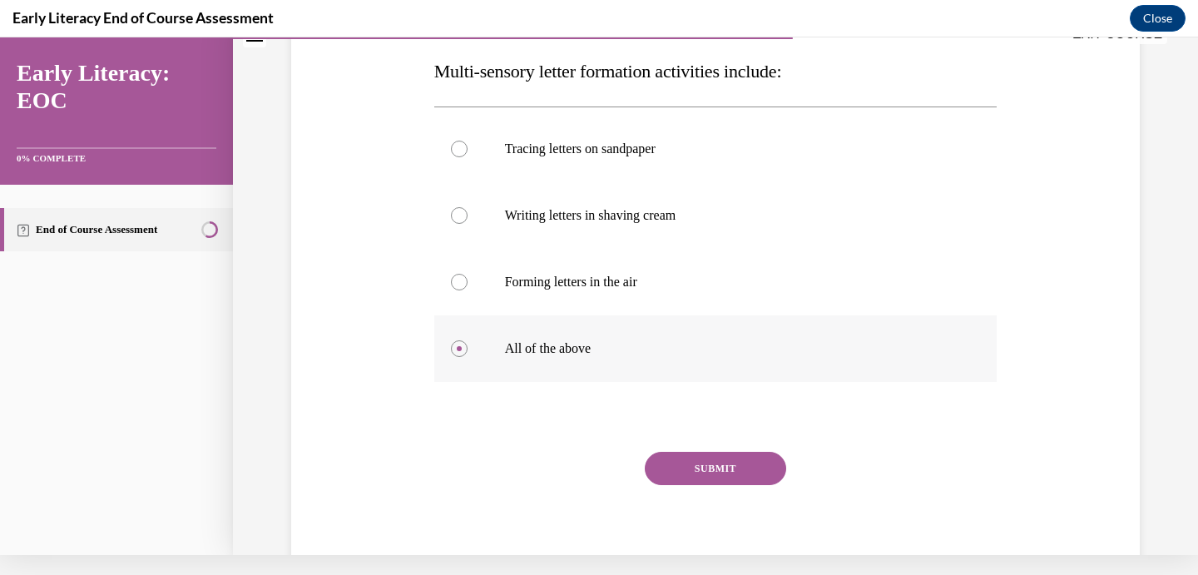
scroll to position [268, 0]
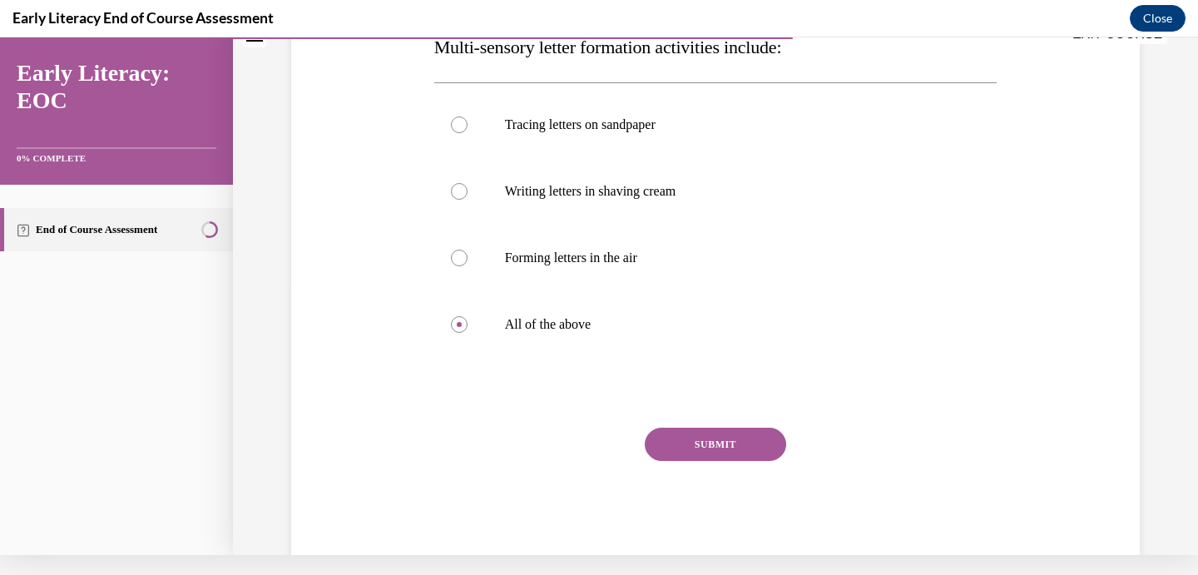
click at [706, 441] on button "SUBMIT" at bounding box center [715, 444] width 141 height 33
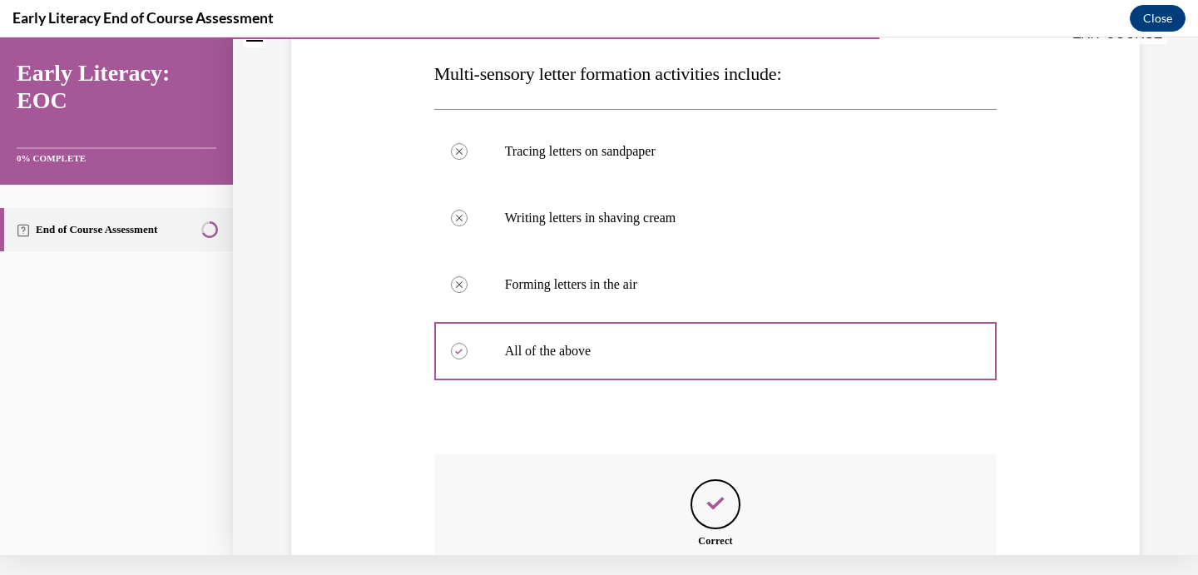
scroll to position [424, 0]
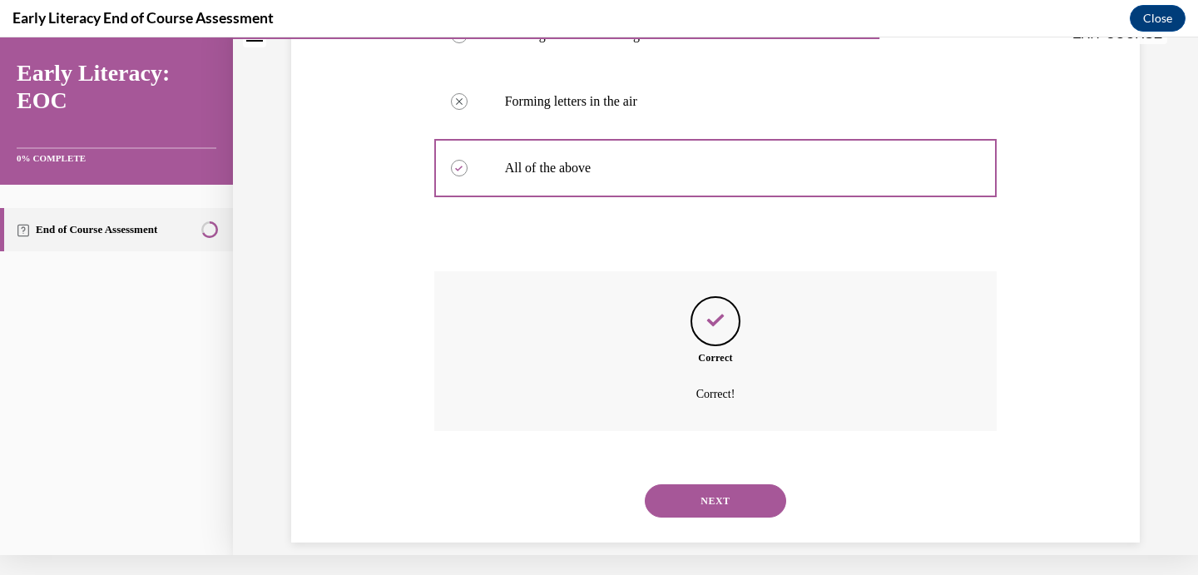
click at [693, 484] on button "NEXT" at bounding box center [715, 500] width 141 height 33
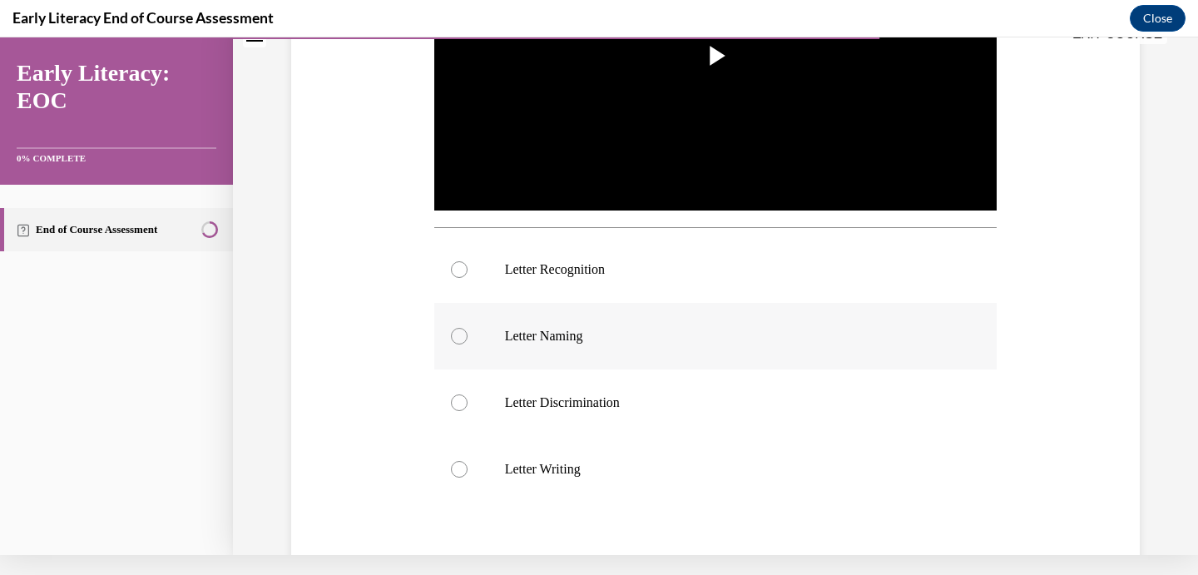
scroll to position [456, 0]
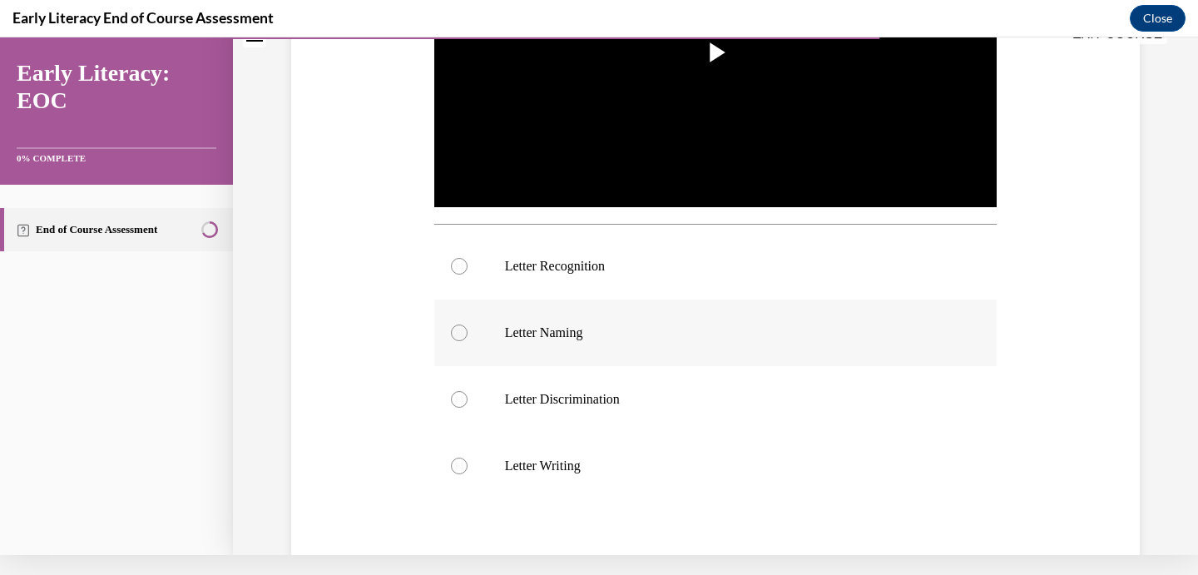
click at [554, 322] on div at bounding box center [715, 333] width 563 height 67
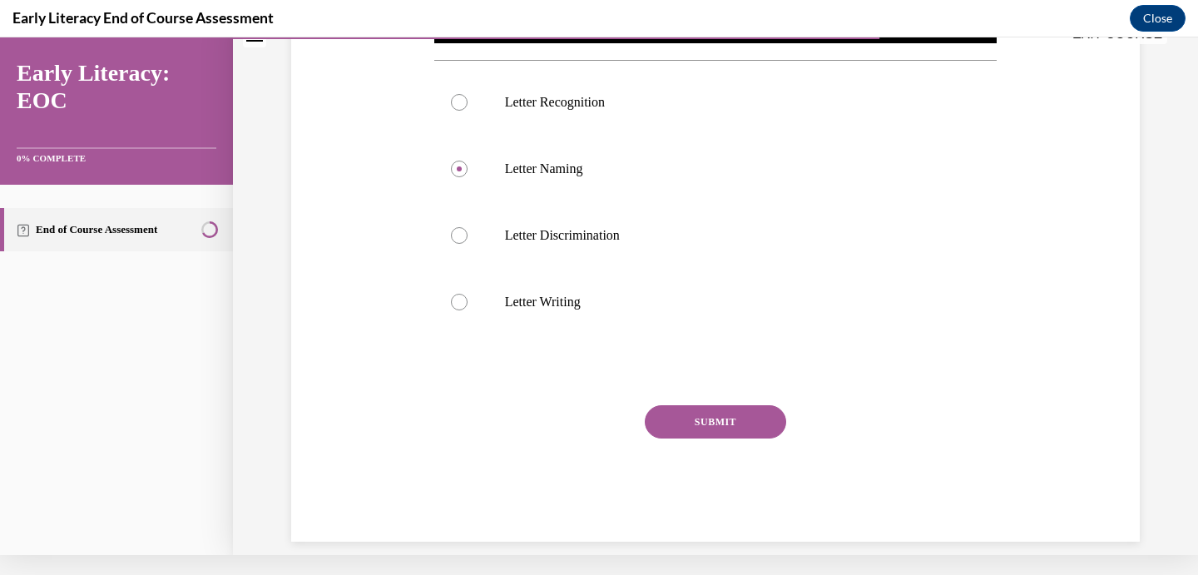
click at [692, 421] on button "SUBMIT" at bounding box center [715, 421] width 141 height 33
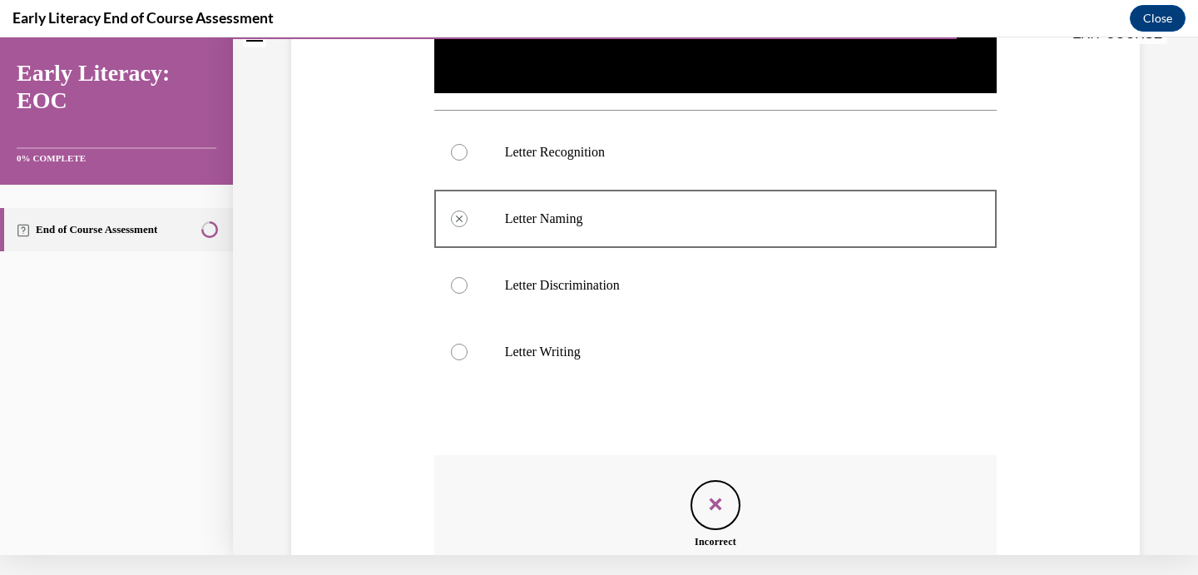
scroll to position [754, 0]
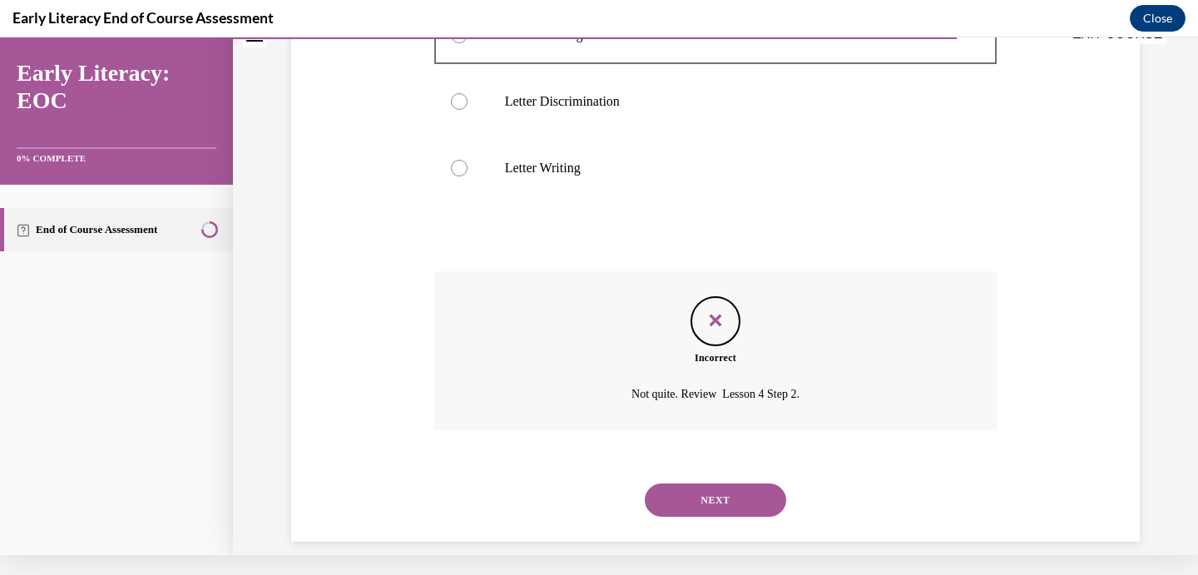
click at [719, 483] on button "NEXT" at bounding box center [715, 499] width 141 height 33
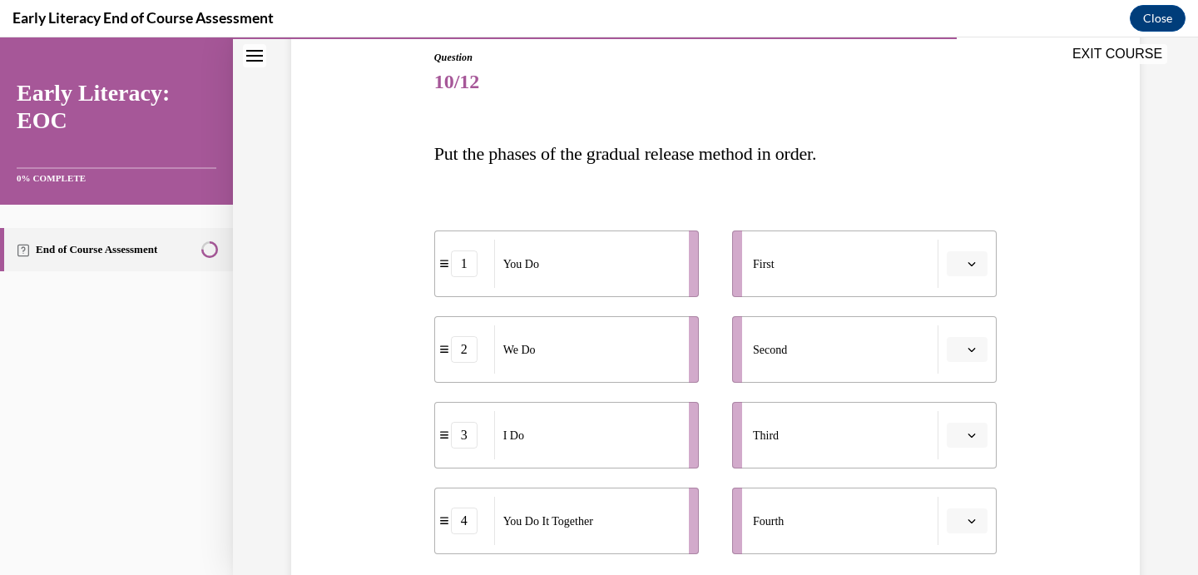
scroll to position [237, 0]
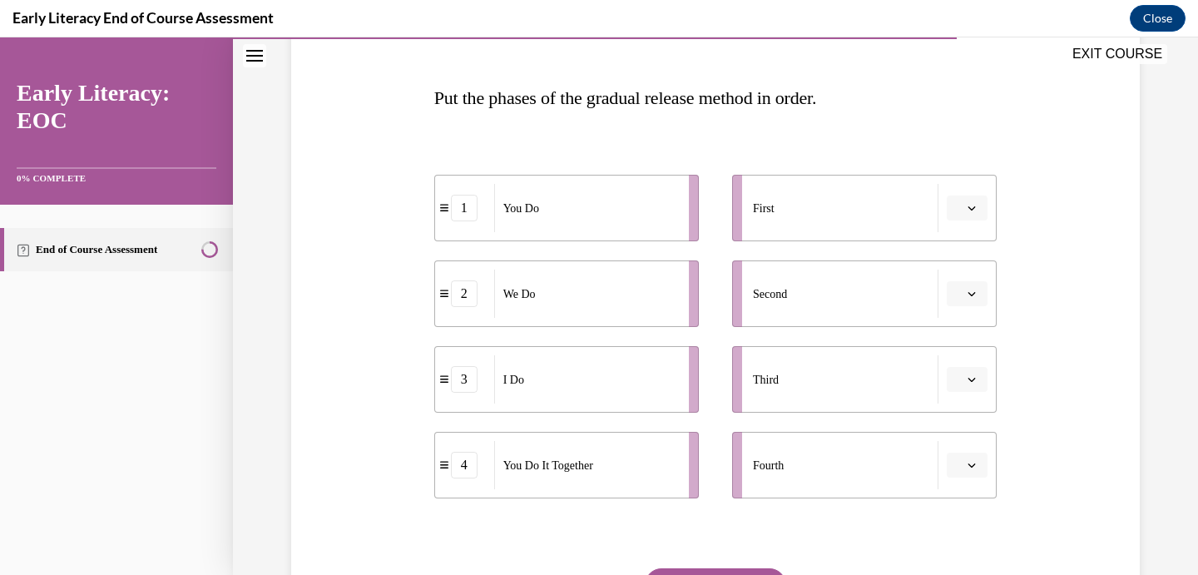
click at [963, 207] on span "Please select an option" at bounding box center [960, 208] width 6 height 17
click at [963, 335] on div "3" at bounding box center [965, 345] width 42 height 33
click at [974, 289] on span "button" at bounding box center [972, 294] width 12 height 12
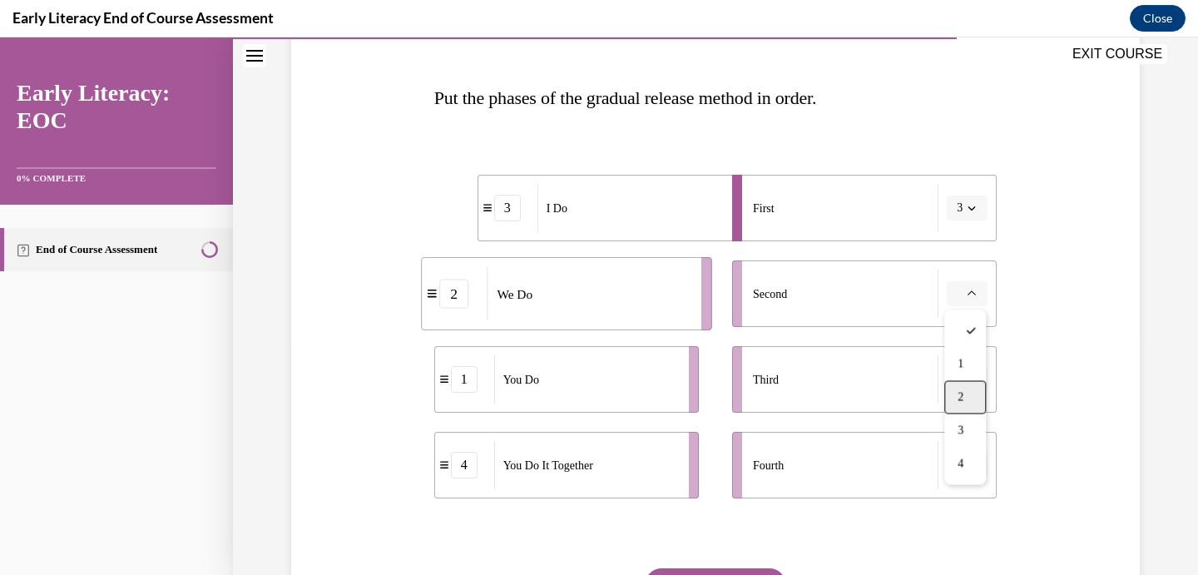
click at [964, 395] on span "2" at bounding box center [961, 397] width 6 height 13
click at [969, 376] on icon "button" at bounding box center [972, 379] width 8 height 8
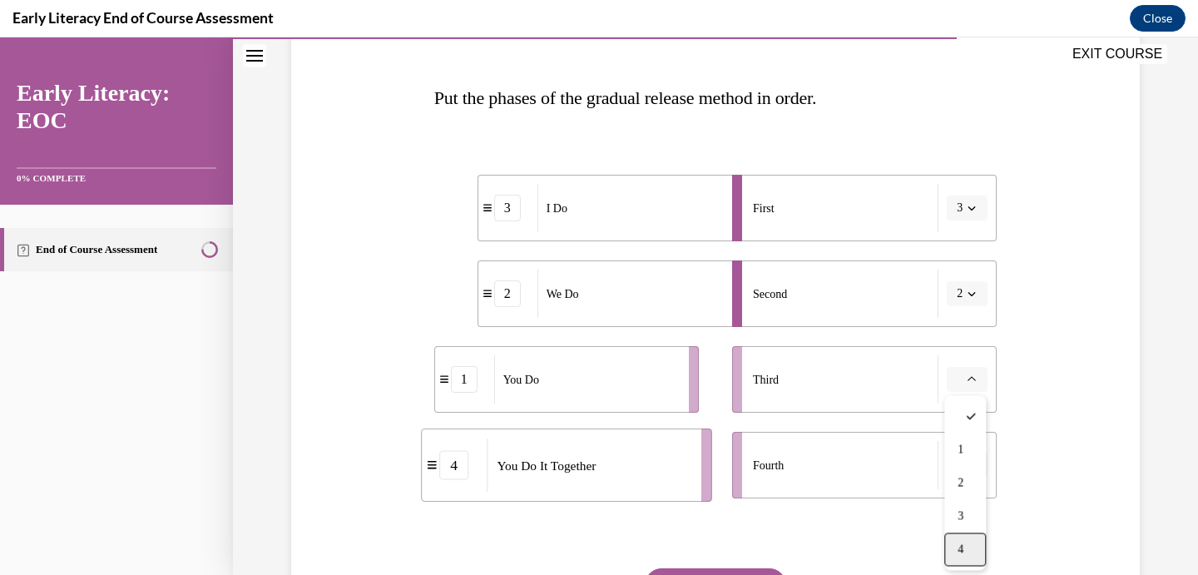
click at [962, 539] on div "4" at bounding box center [965, 549] width 42 height 33
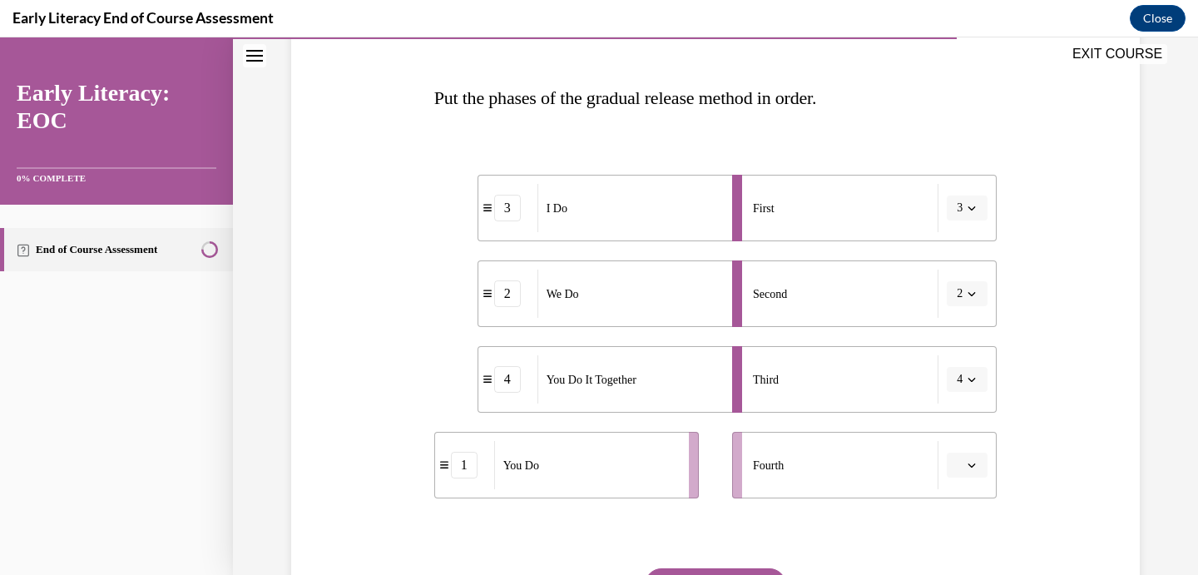
click at [975, 450] on li "Fourth" at bounding box center [864, 465] width 265 height 67
click at [975, 472] on button "button" at bounding box center [967, 465] width 41 height 25
click at [962, 394] on span "3" at bounding box center [961, 395] width 6 height 13
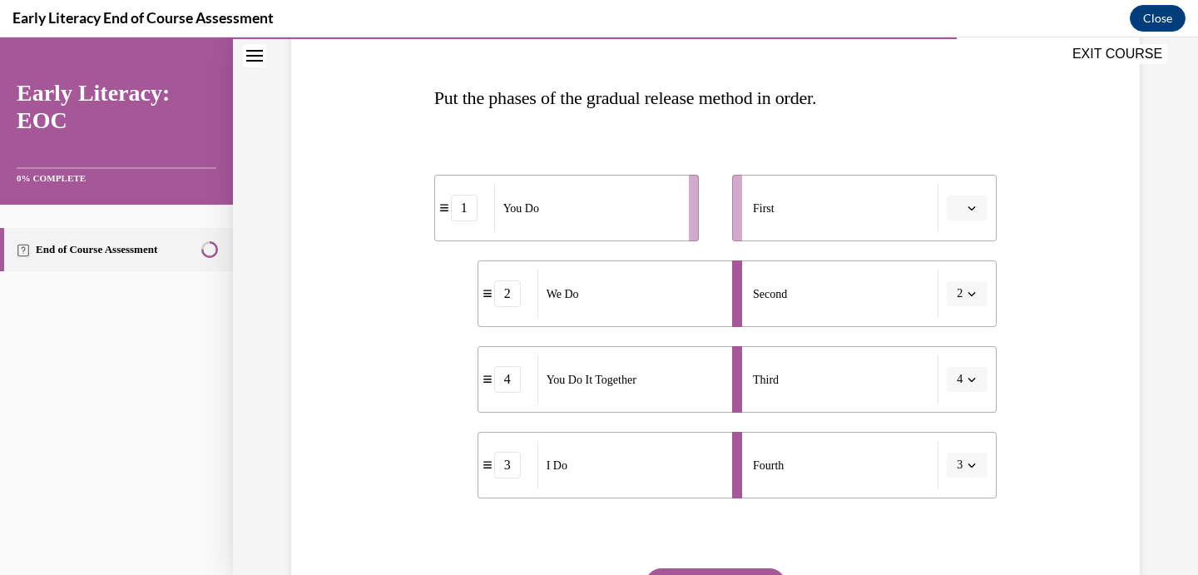
click at [972, 207] on icon "button" at bounding box center [972, 208] width 8 height 8
click at [966, 350] on div "3" at bounding box center [965, 345] width 42 height 33
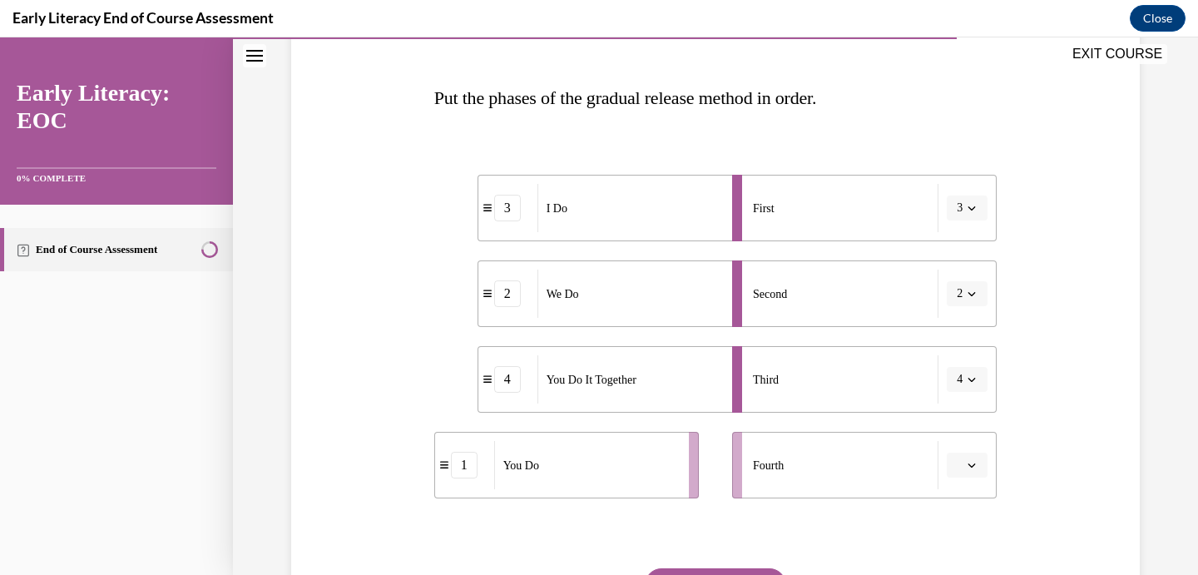
click at [964, 463] on button "button" at bounding box center [967, 465] width 41 height 25
click at [964, 331] on span "1" at bounding box center [961, 328] width 6 height 13
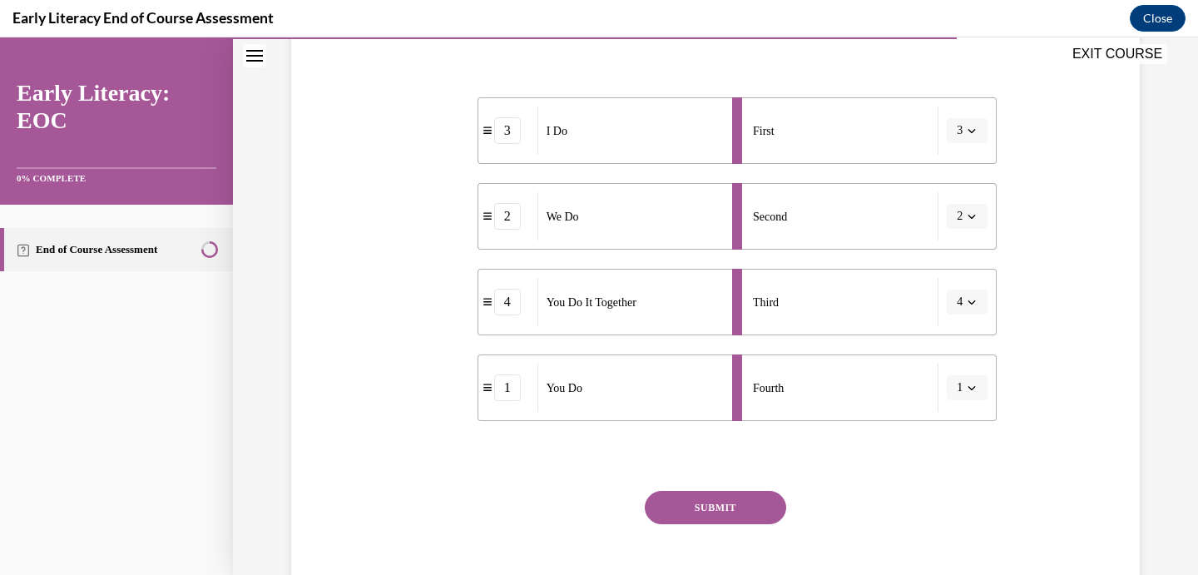
scroll to position [325, 0]
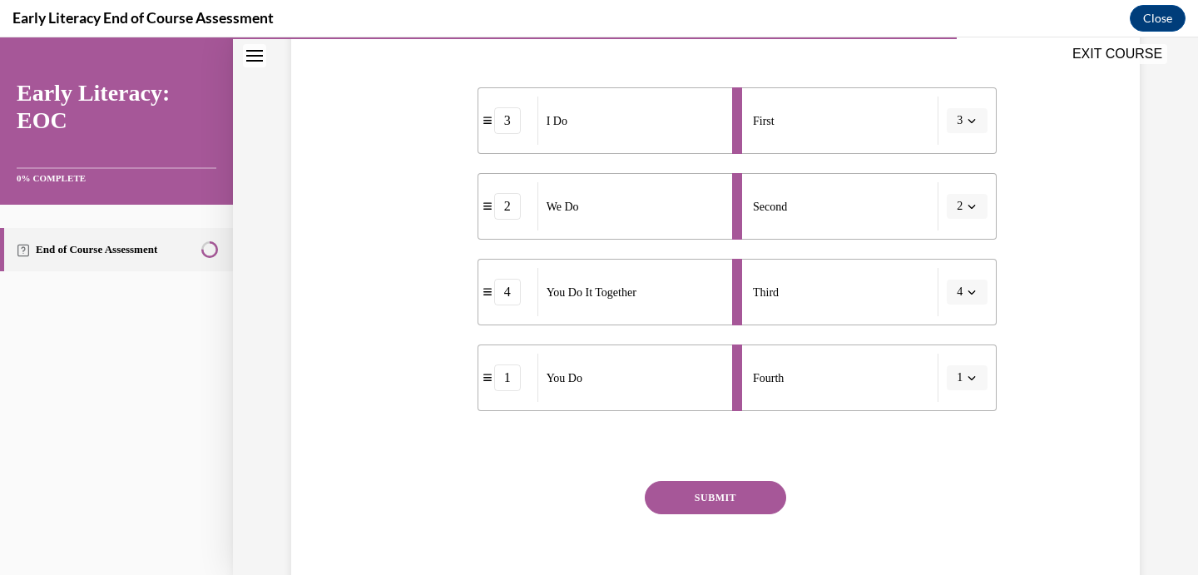
click at [716, 493] on button "SUBMIT" at bounding box center [715, 497] width 141 height 33
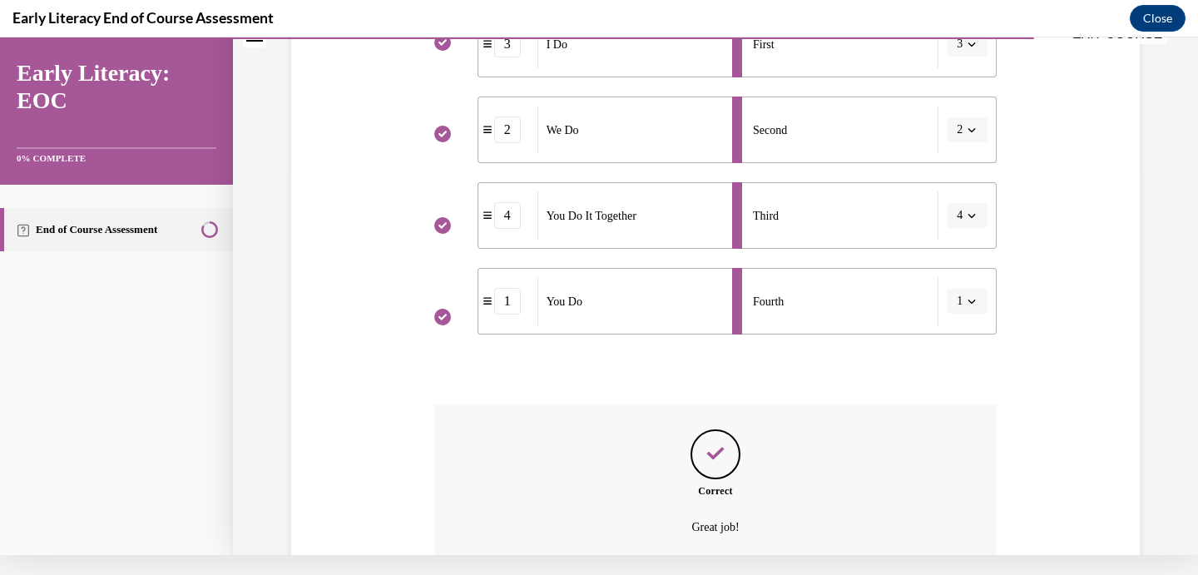
scroll to position [514, 0]
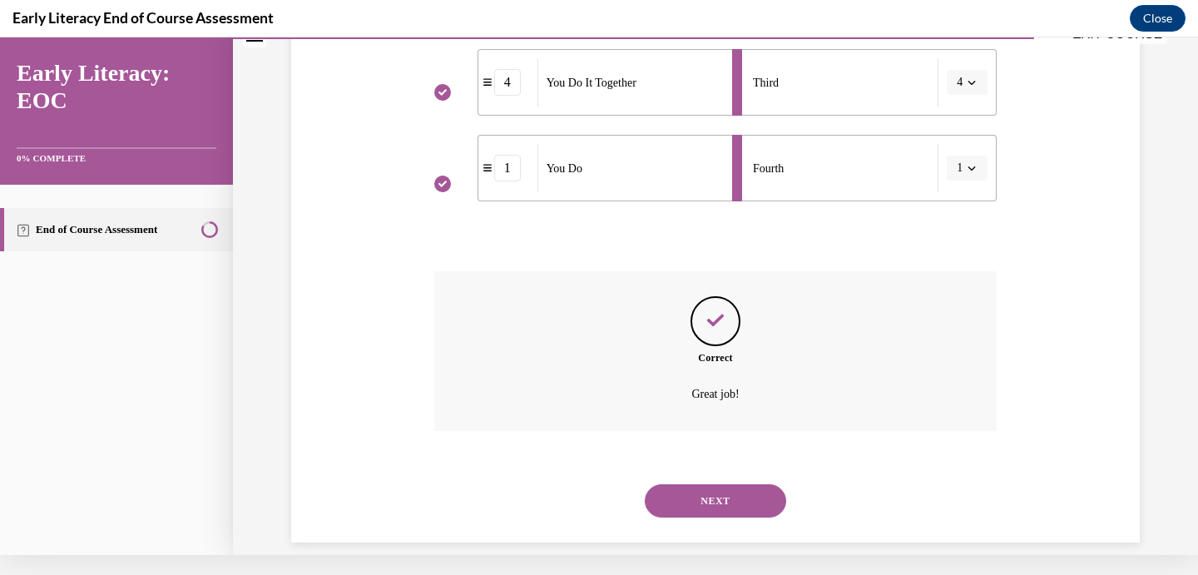
click at [697, 492] on button "NEXT" at bounding box center [715, 500] width 141 height 33
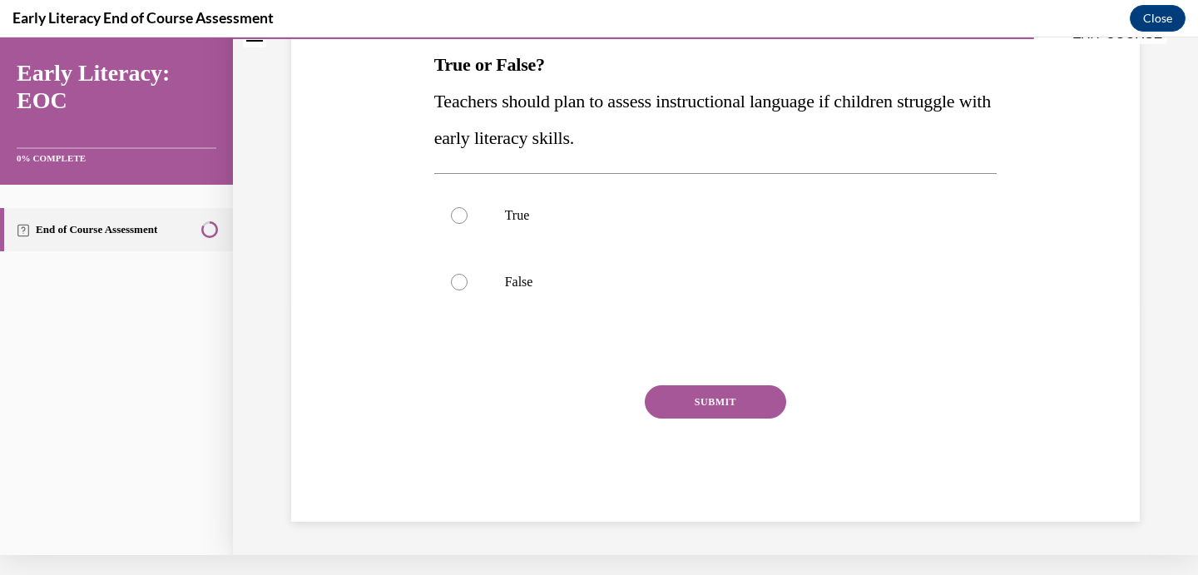
scroll to position [0, 0]
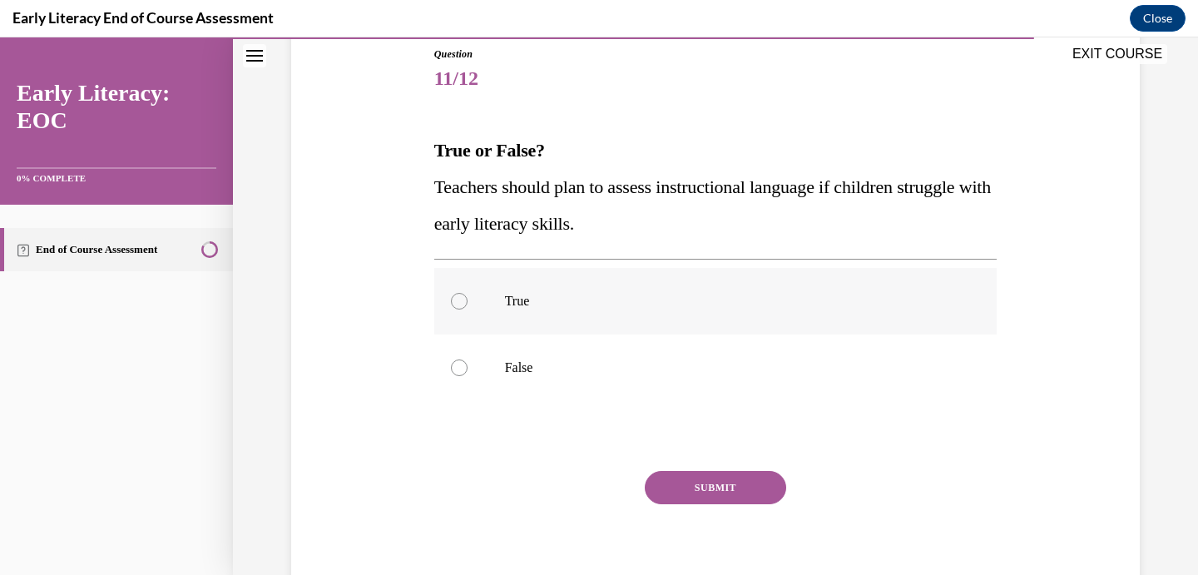
click at [518, 300] on p "True" at bounding box center [730, 301] width 451 height 17
click at [751, 489] on button "SUBMIT" at bounding box center [715, 487] width 141 height 33
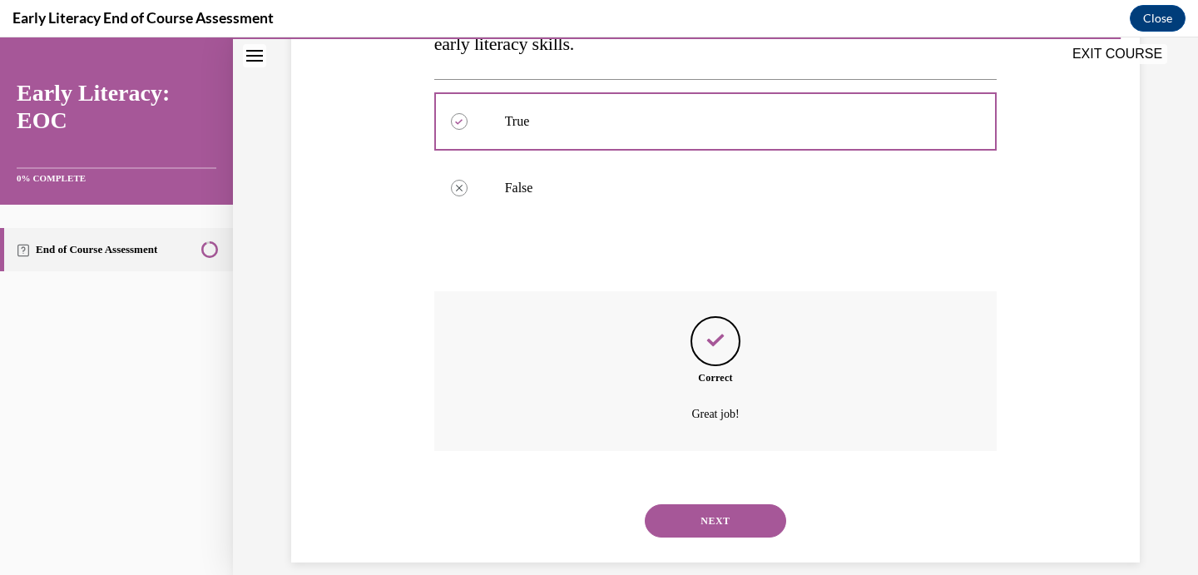
scroll to position [20, 0]
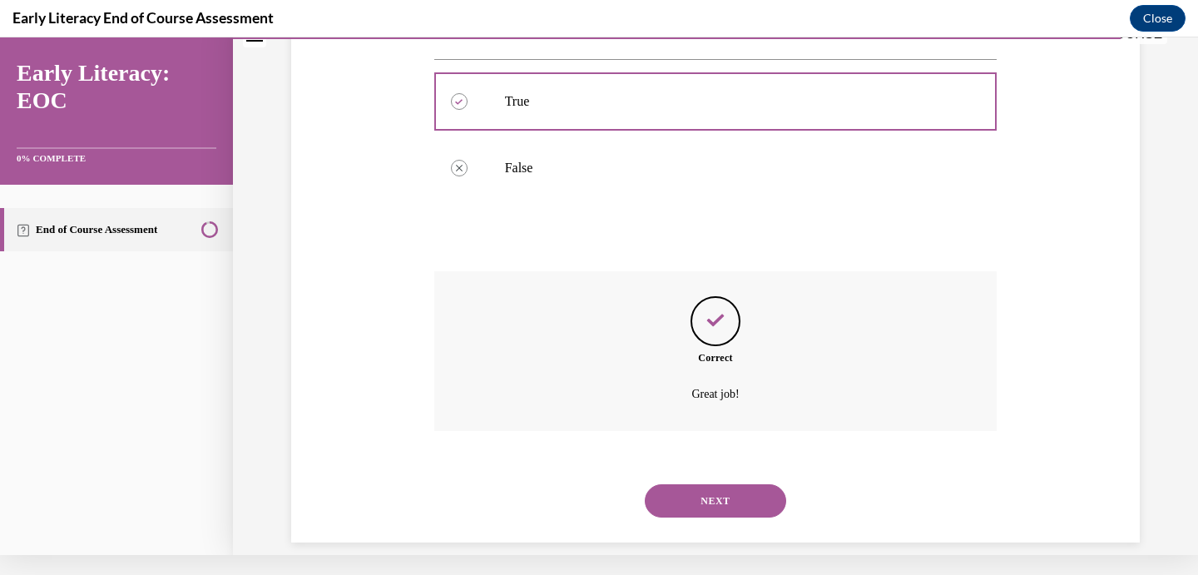
click at [706, 484] on button "NEXT" at bounding box center [715, 500] width 141 height 33
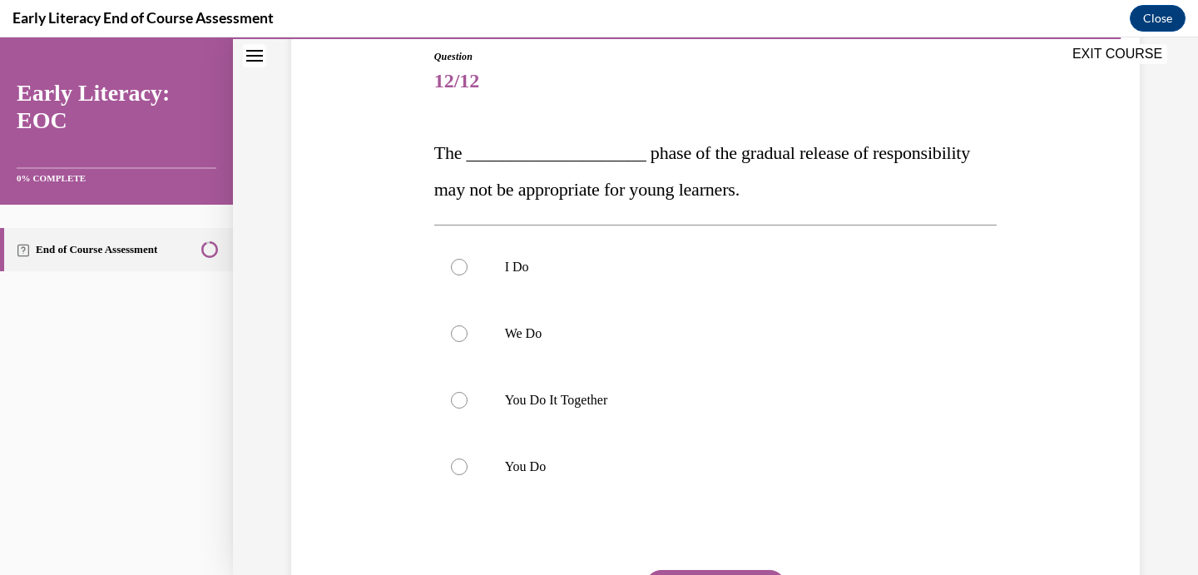
scroll to position [186, 0]
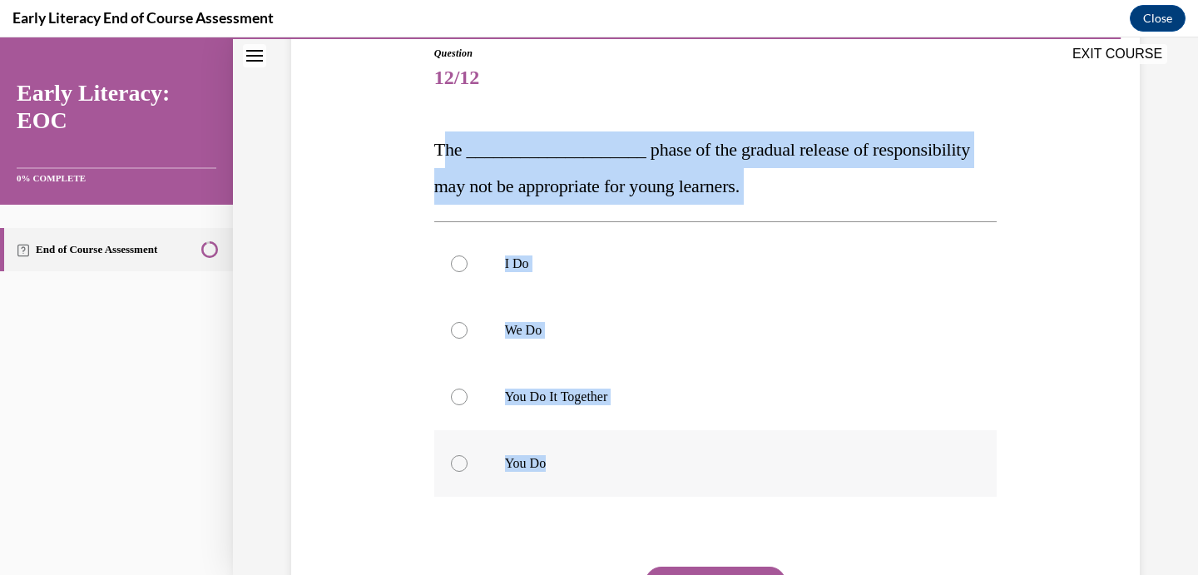
drag, startPoint x: 440, startPoint y: 150, endPoint x: 546, endPoint y: 465, distance: 332.6
click at [546, 465] on div "Question 12/12 The ____________________ phase of the gradual release of respons…" at bounding box center [715, 374] width 563 height 657
copy div "he ____________________ phase of the gradual release of responsibility may not …"
click at [419, 404] on div "Question 12/12 The ____________________ phase of the gradual release of respons…" at bounding box center [715, 349] width 857 height 707
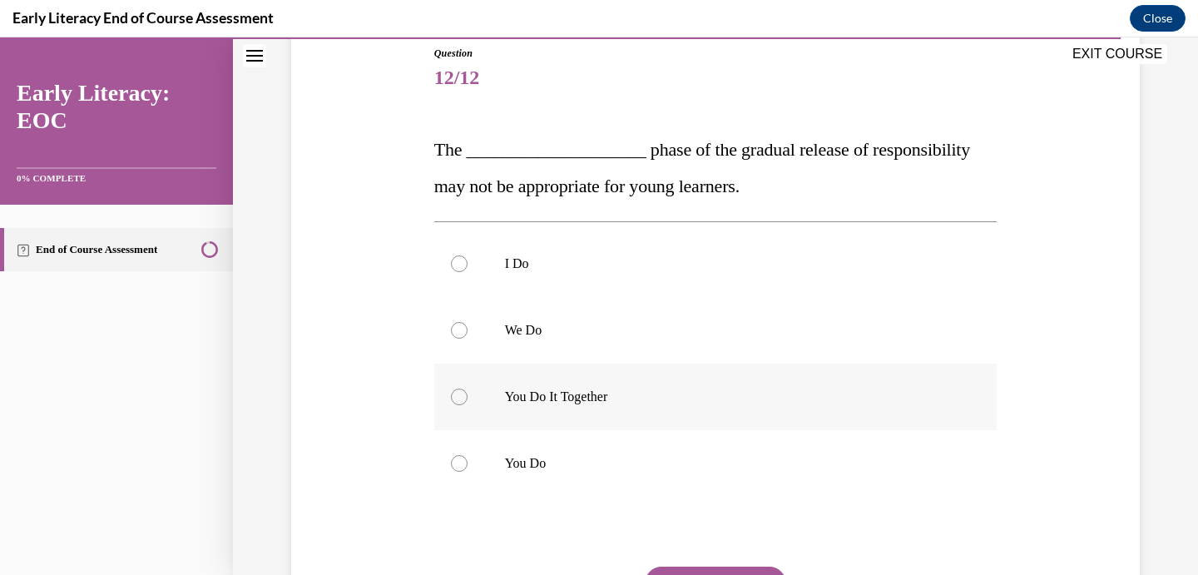
click at [476, 394] on div at bounding box center [715, 397] width 563 height 67
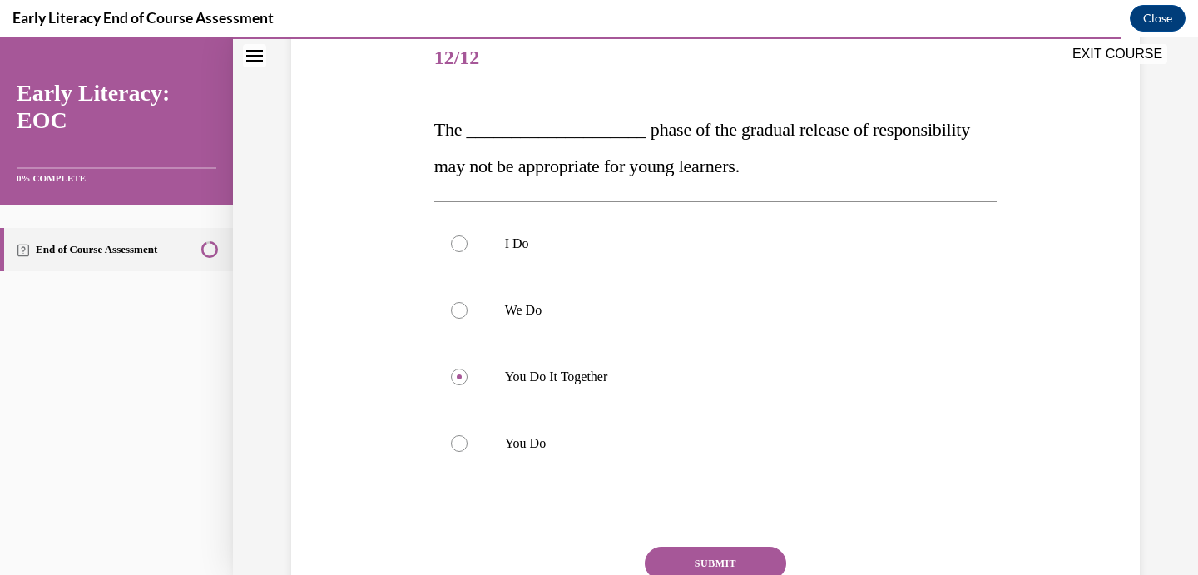
click at [698, 562] on button "SUBMIT" at bounding box center [715, 563] width 141 height 33
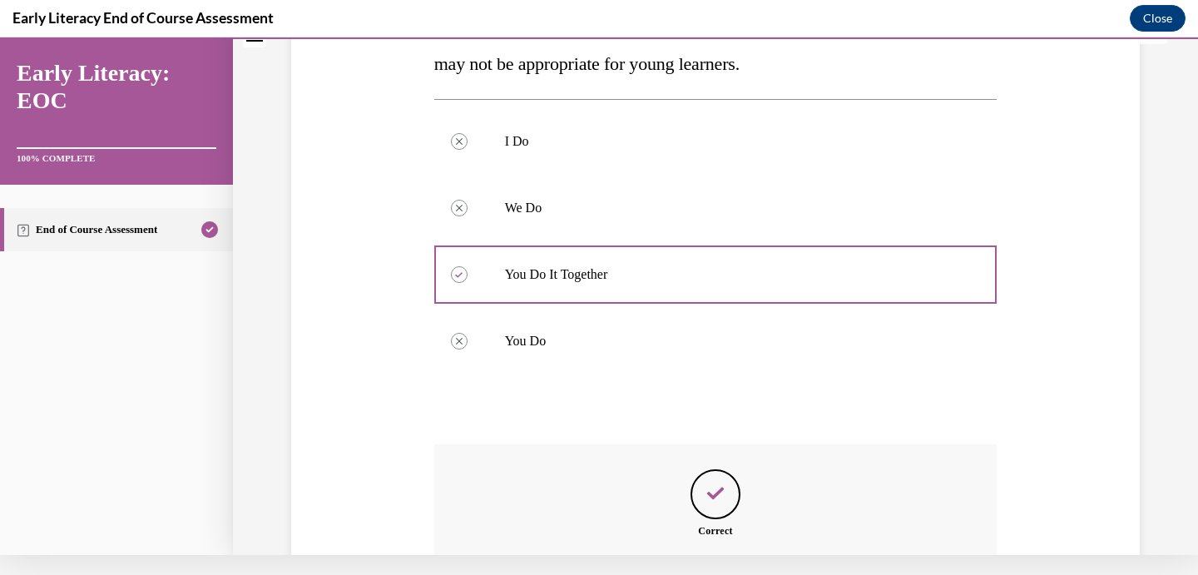
scroll to position [461, 0]
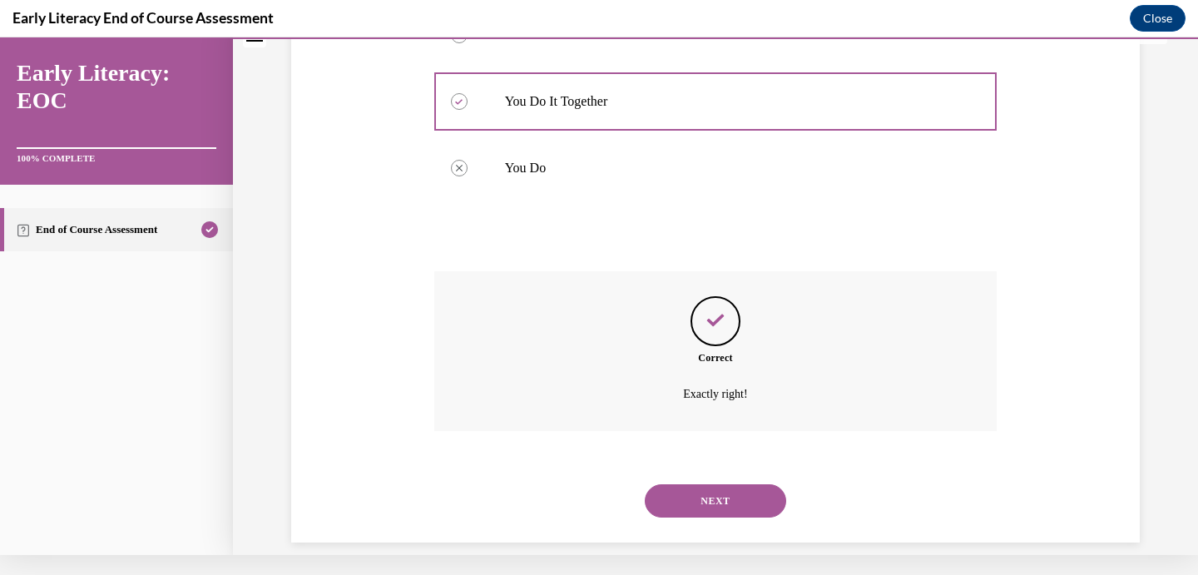
click at [701, 484] on button "NEXT" at bounding box center [715, 500] width 141 height 33
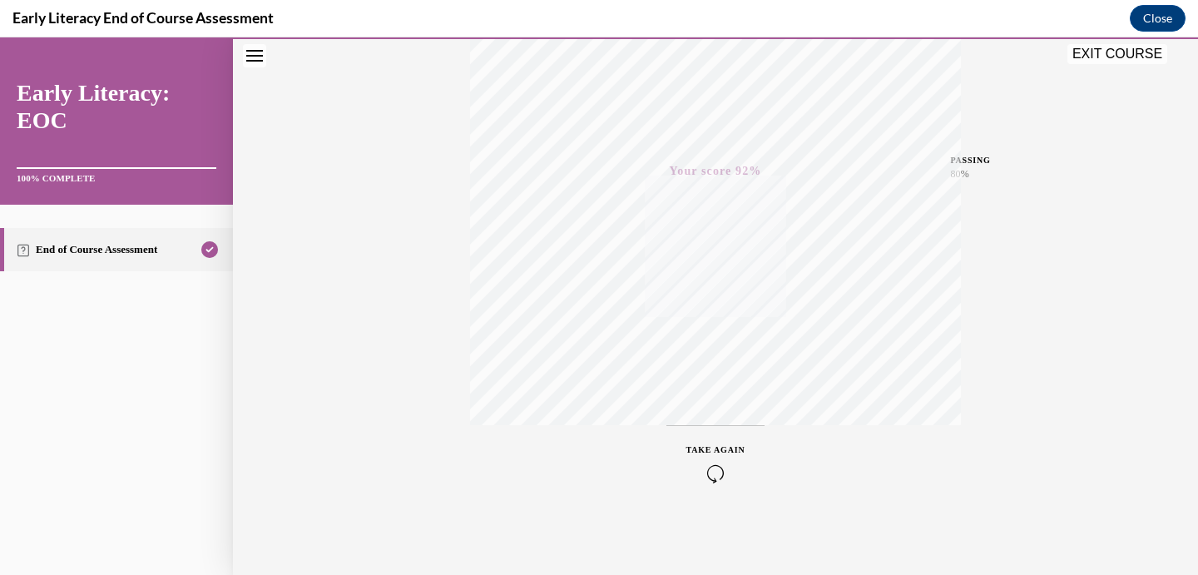
scroll to position [315, 0]
click at [1110, 51] on button "EXIT COURSE" at bounding box center [1118, 54] width 100 height 20
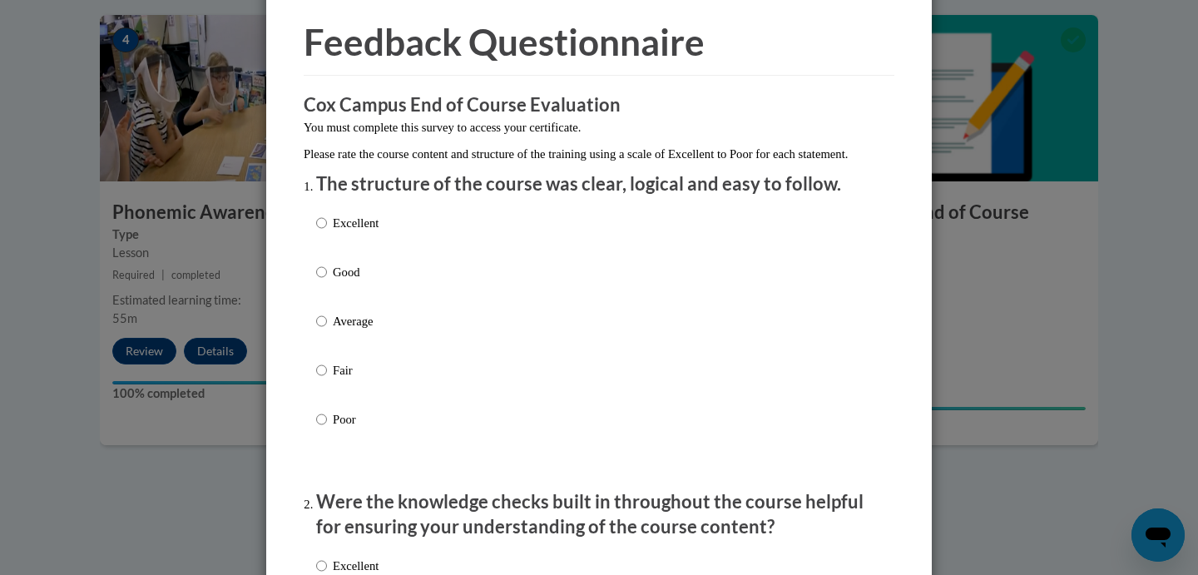
scroll to position [82, 0]
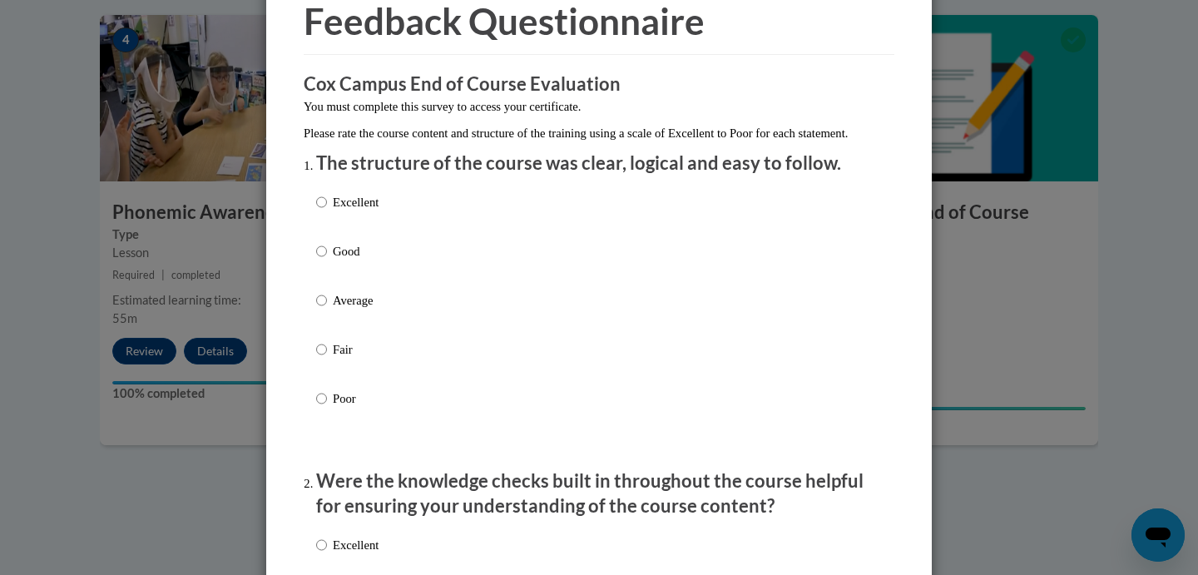
click at [325, 211] on input "Excellent" at bounding box center [321, 202] width 11 height 18
radio input "true"
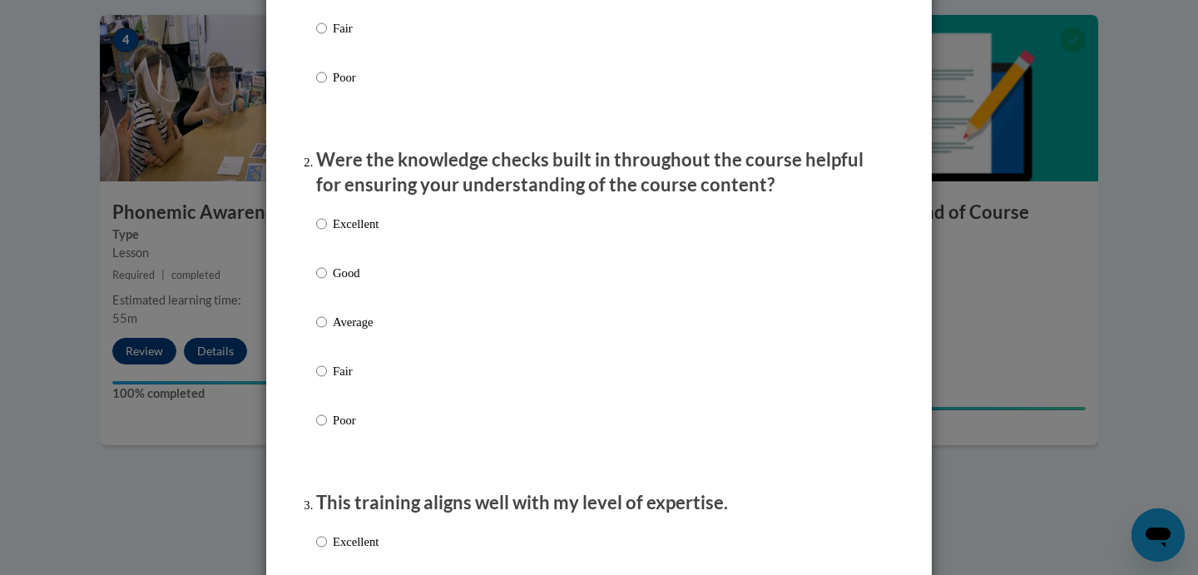
click at [324, 233] on input "Excellent" at bounding box center [321, 224] width 11 height 18
radio input "true"
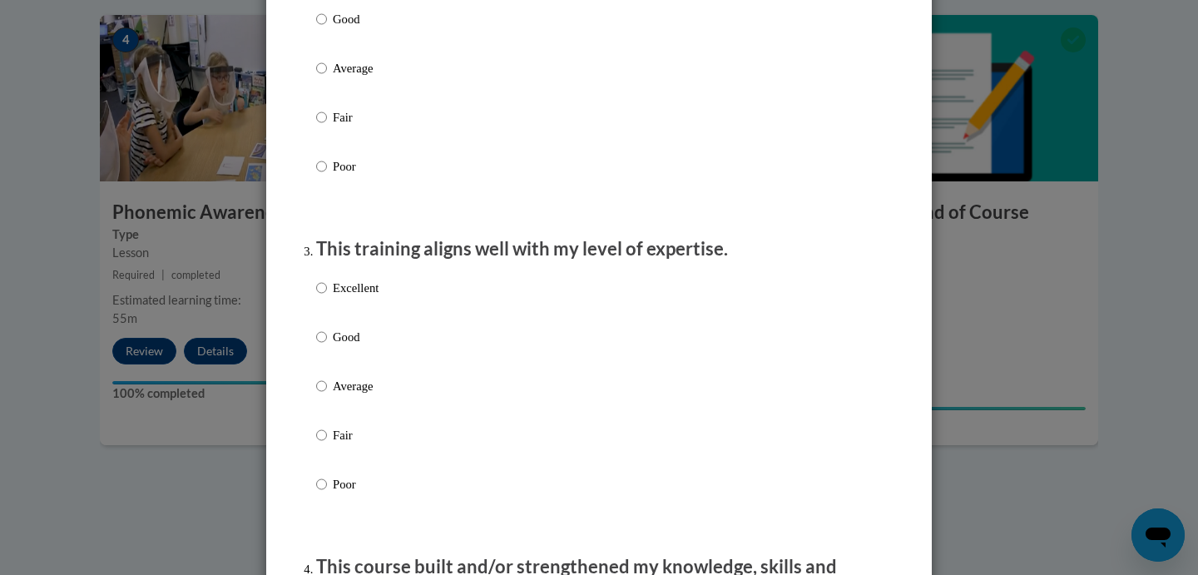
scroll to position [685, 0]
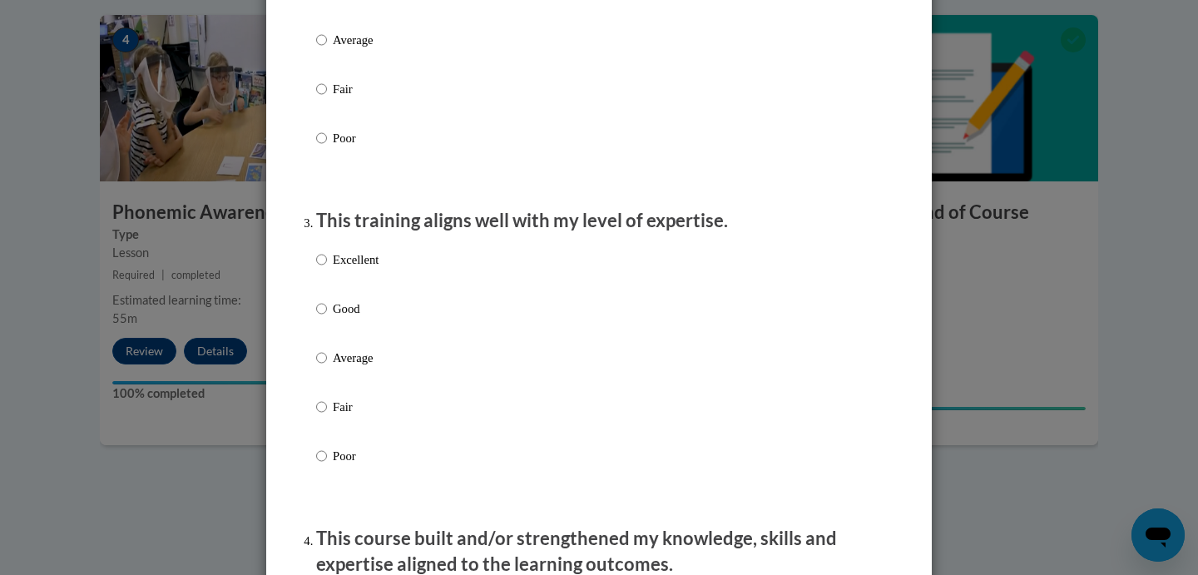
click at [317, 269] on input "Excellent" at bounding box center [321, 259] width 11 height 18
radio input "true"
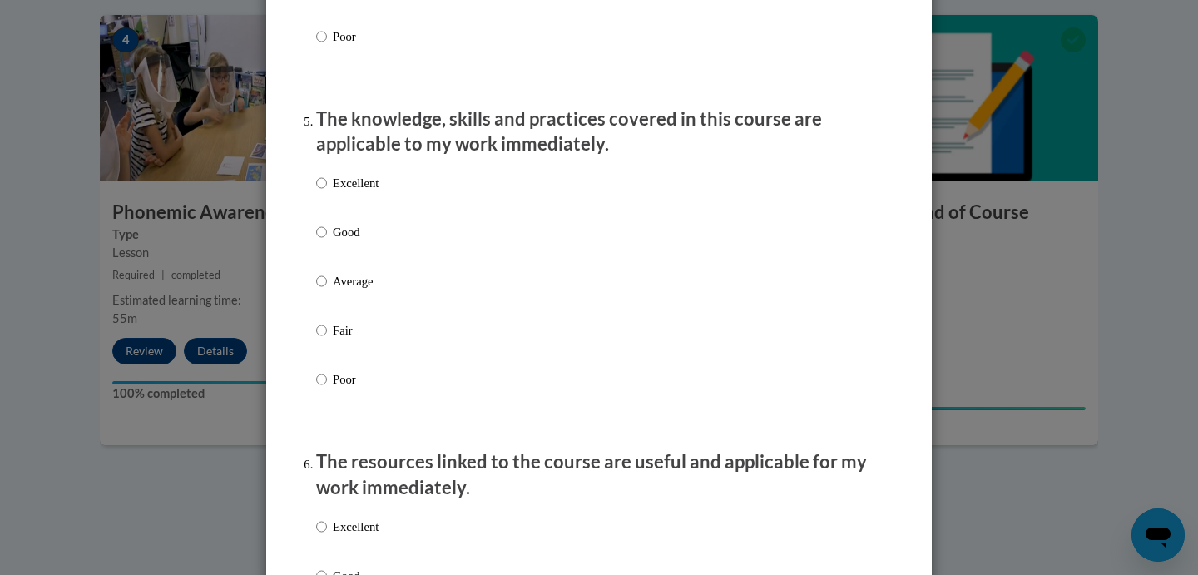
scroll to position [1460, 0]
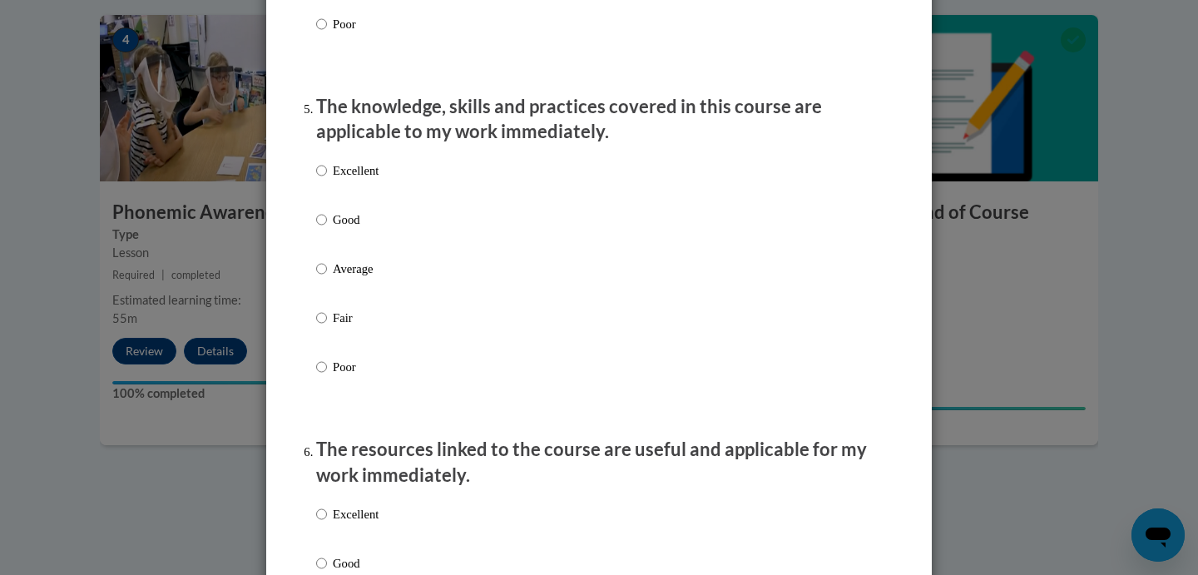
click at [325, 180] on input "Excellent" at bounding box center [321, 170] width 11 height 18
radio input "true"
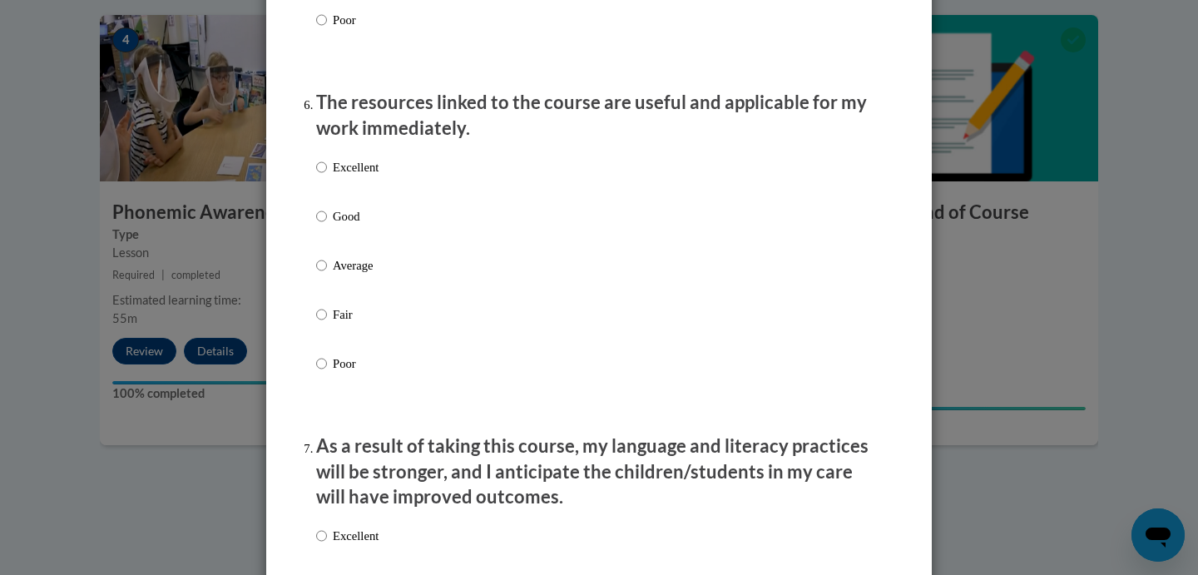
click at [329, 172] on label "Excellent" at bounding box center [347, 180] width 62 height 45
click at [327, 172] on input "Excellent" at bounding box center [321, 167] width 11 height 18
radio input "true"
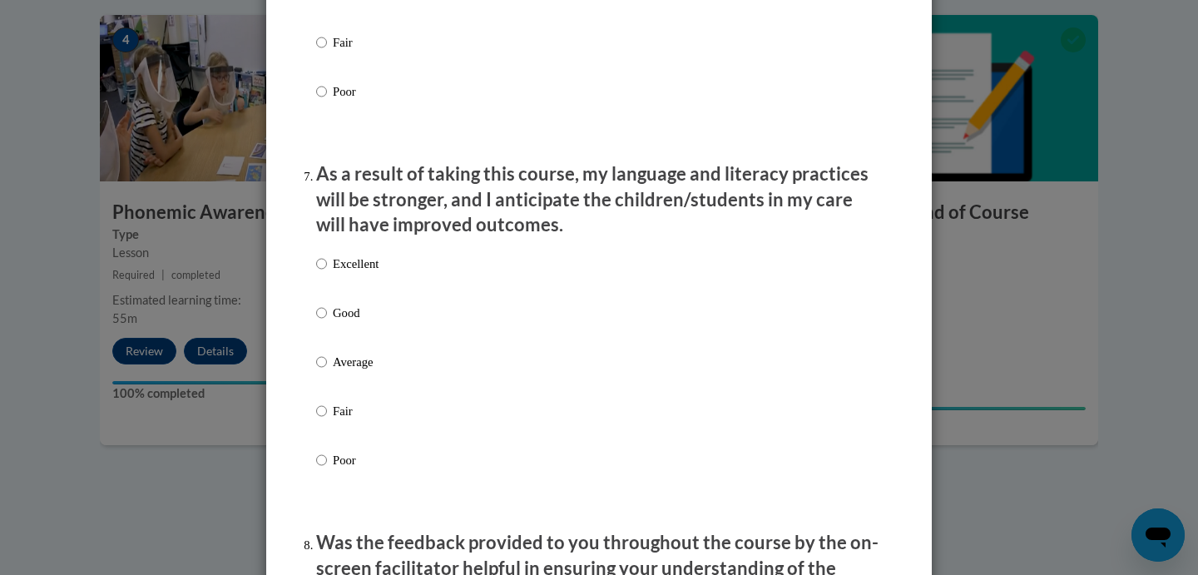
scroll to position [2110, 0]
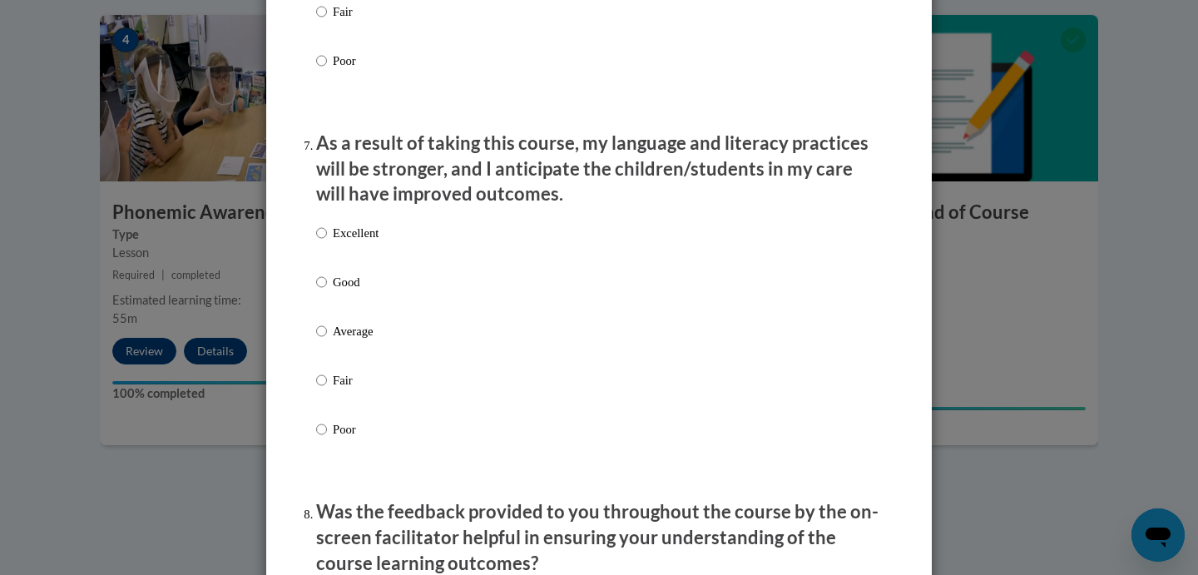
click at [322, 241] on input "Excellent" at bounding box center [321, 233] width 11 height 18
radio input "true"
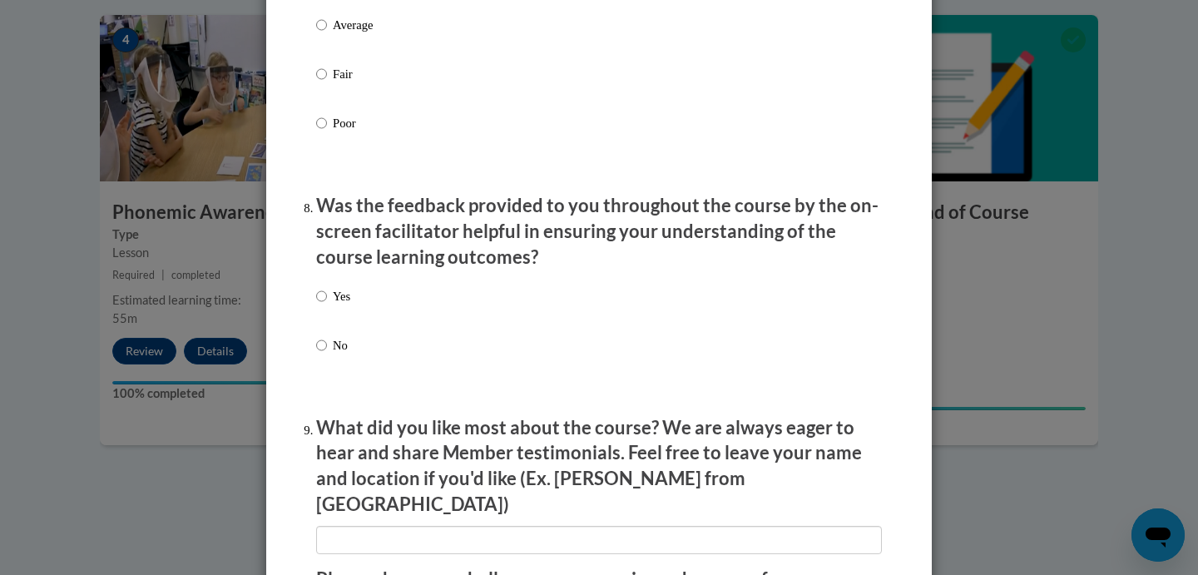
scroll to position [2420, 0]
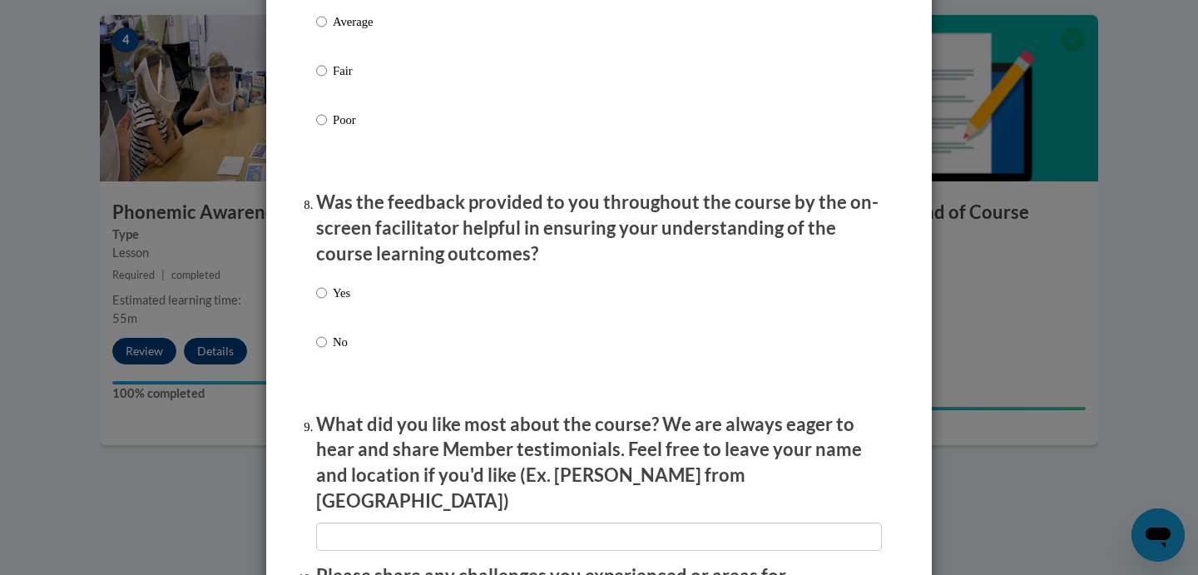
click at [322, 290] on input "Yes" at bounding box center [321, 293] width 11 height 18
radio input "true"
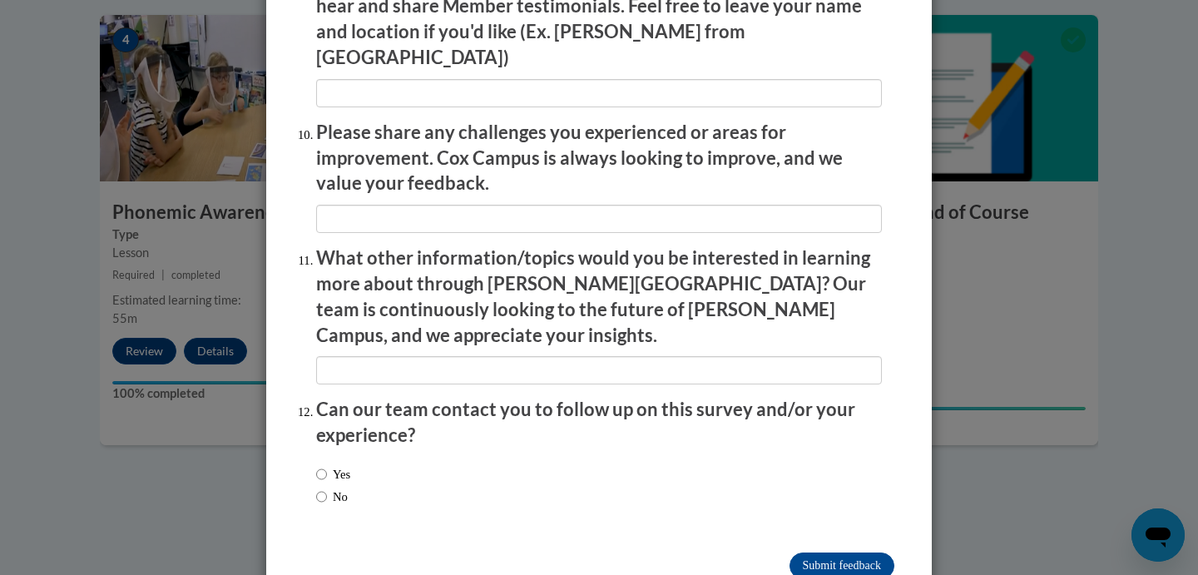
click at [323, 488] on input "No" at bounding box center [321, 497] width 11 height 18
radio input "true"
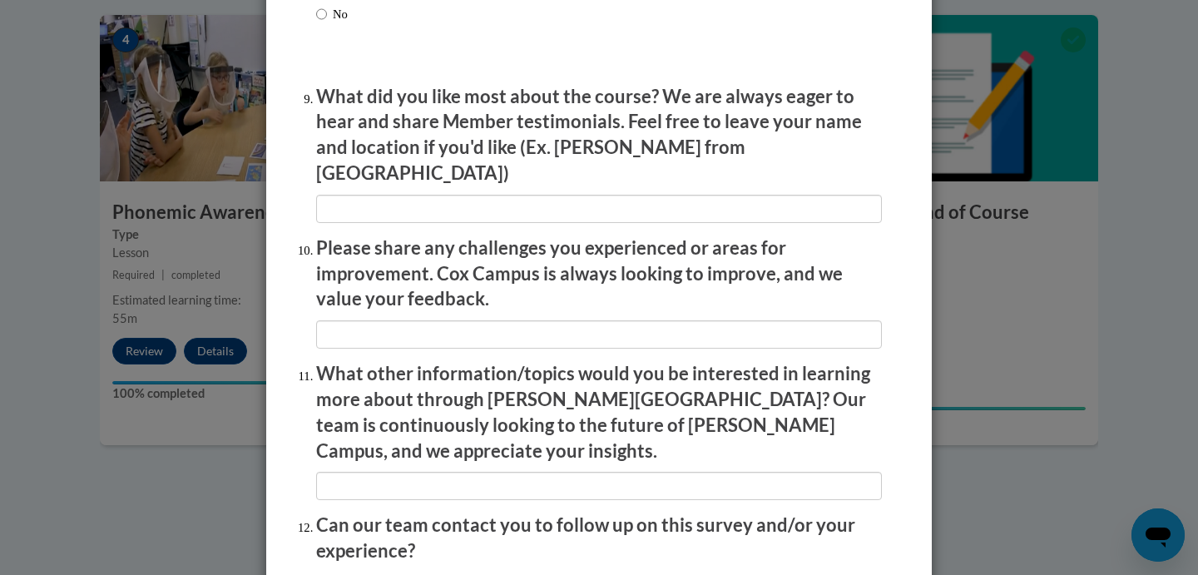
scroll to position [2725, 0]
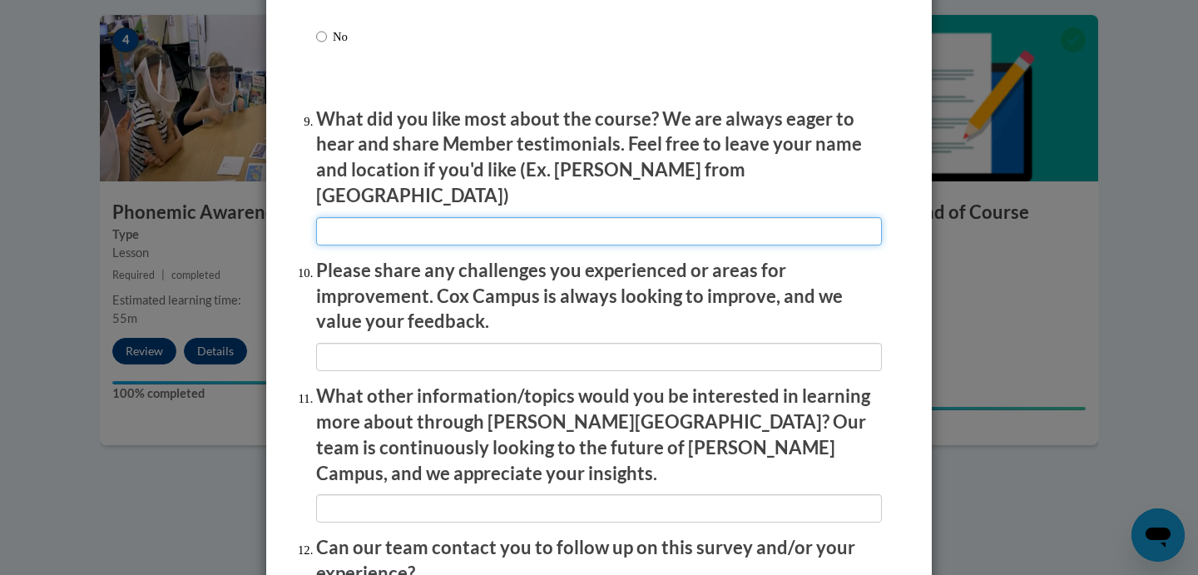
click at [345, 217] on input "textbox" at bounding box center [599, 231] width 566 height 28
type input "-"
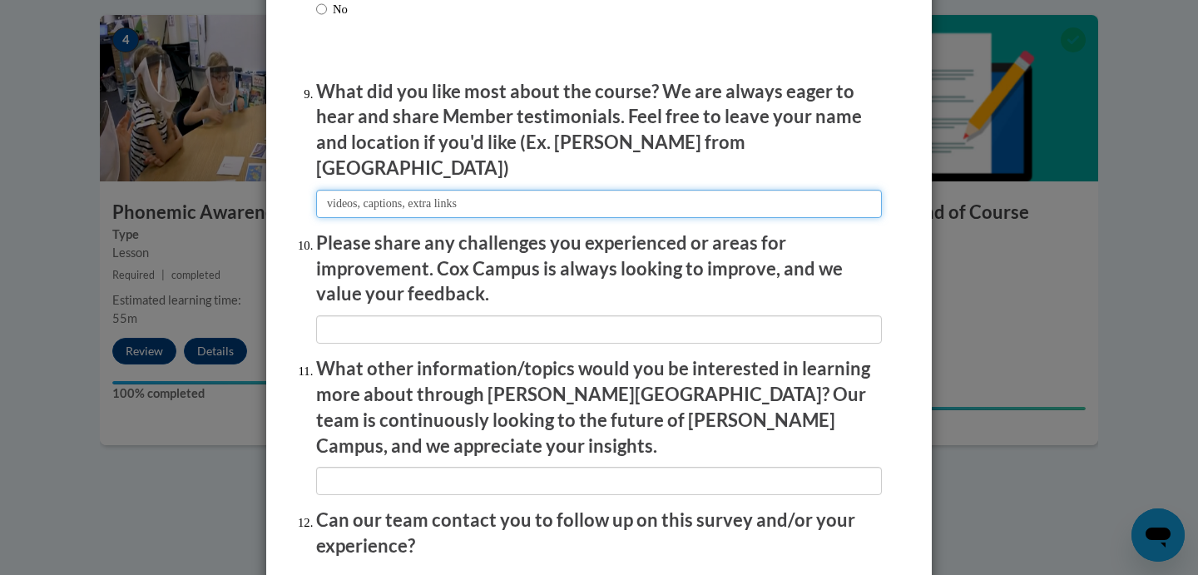
scroll to position [2757, 0]
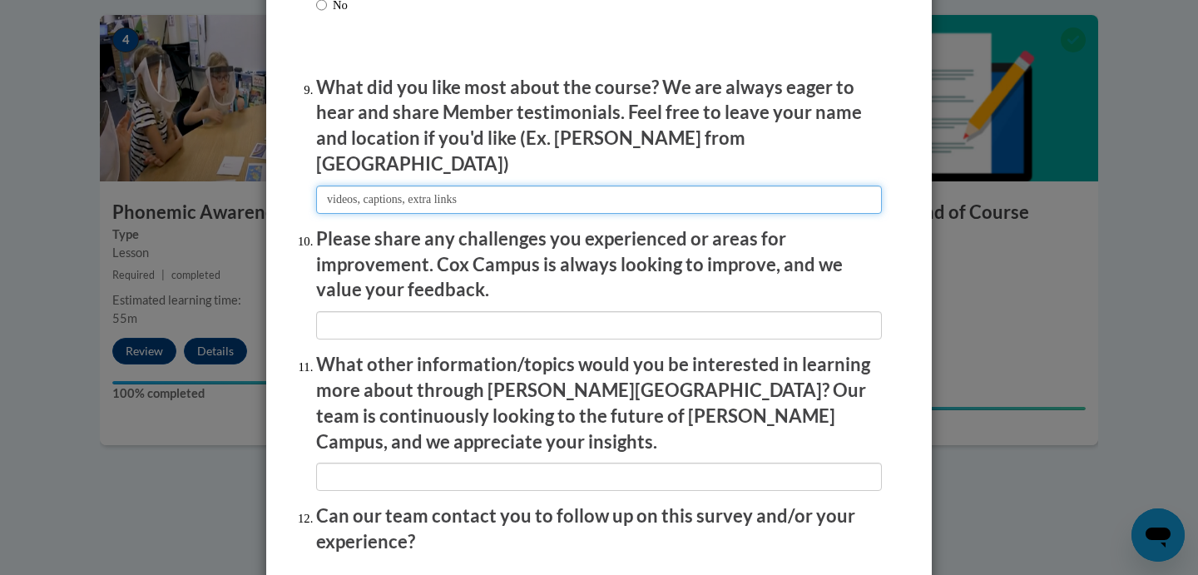
type input "videos, captions, extra links"
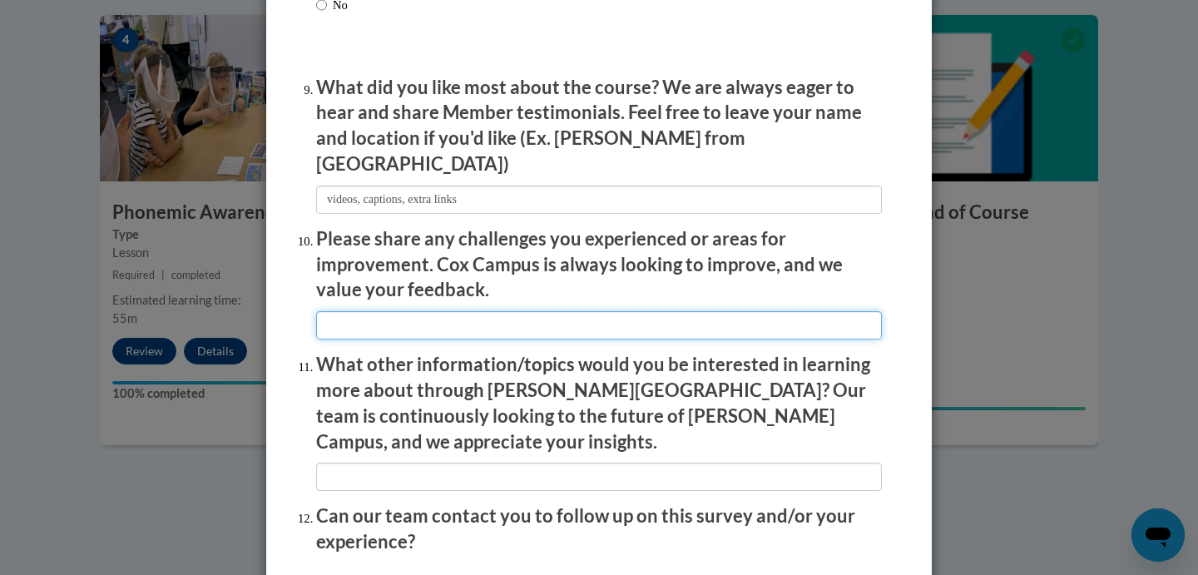
click at [340, 311] on input "textbox" at bounding box center [599, 325] width 566 height 28
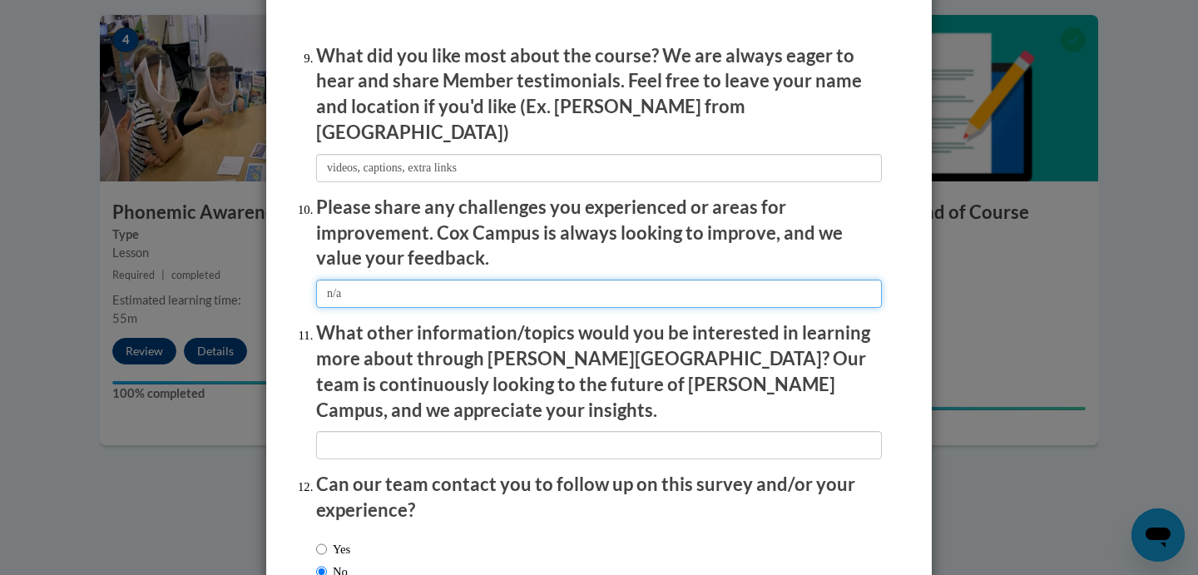
scroll to position [2792, 0]
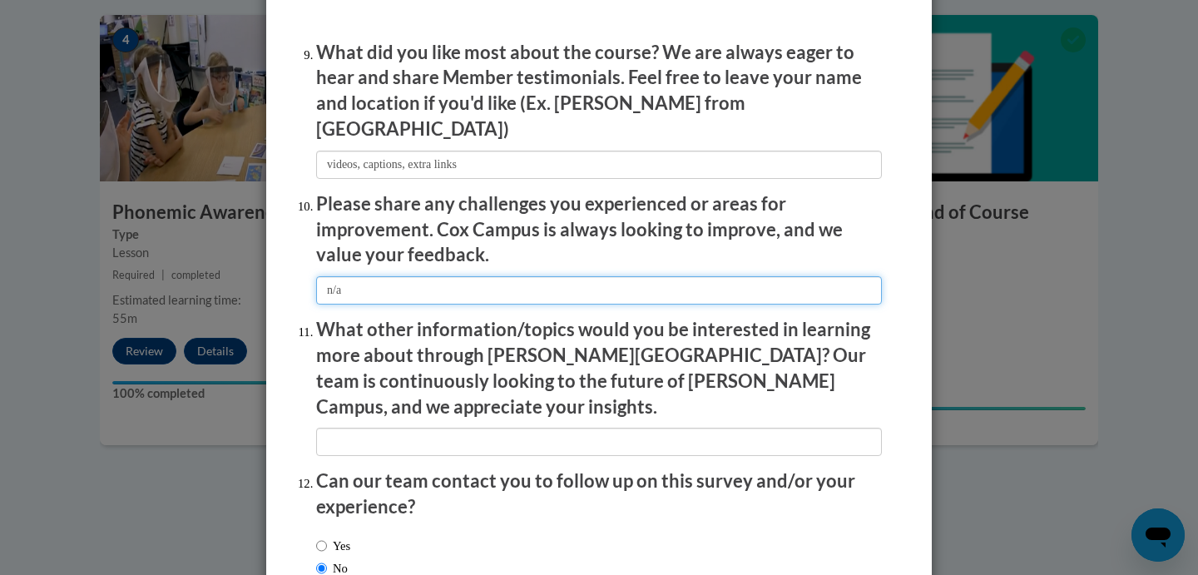
type input "n/a"
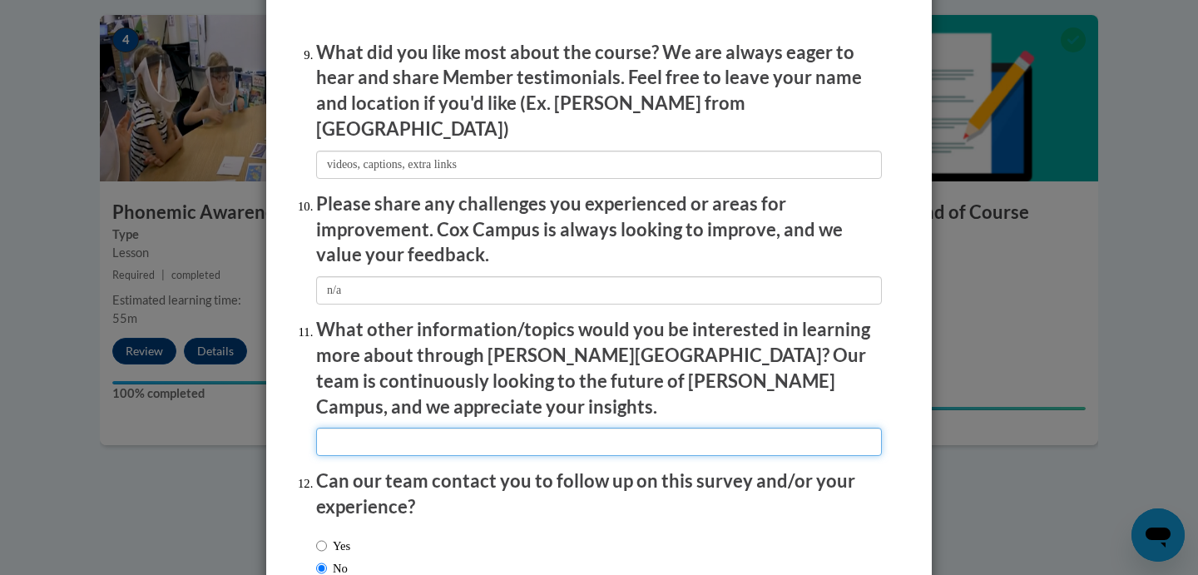
click at [371, 428] on input "textbox" at bounding box center [599, 442] width 566 height 28
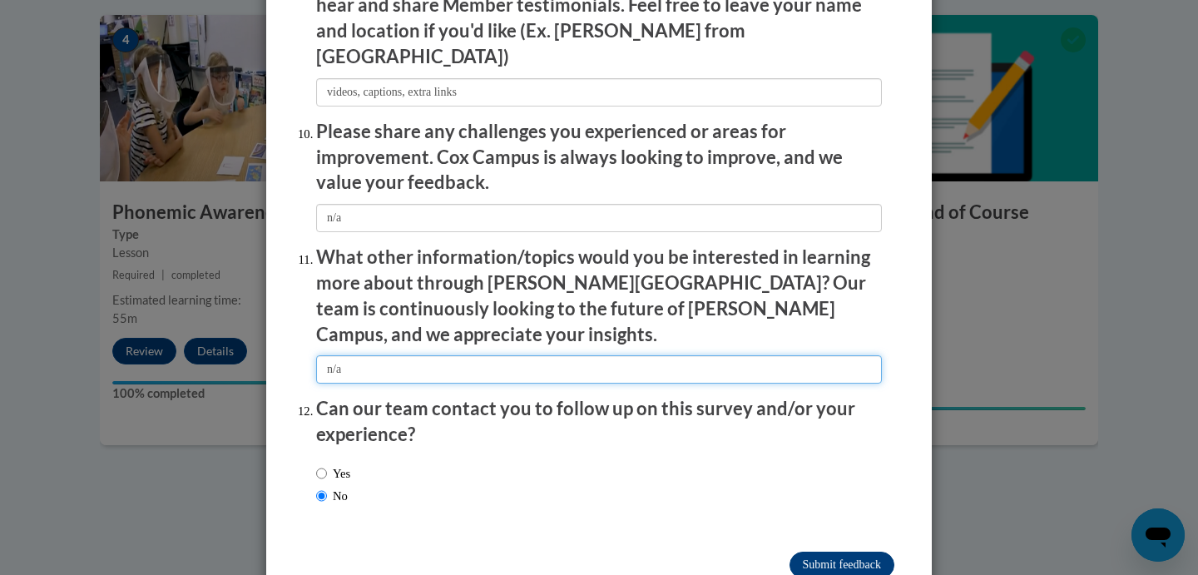
scroll to position [2863, 0]
type input "n/a"
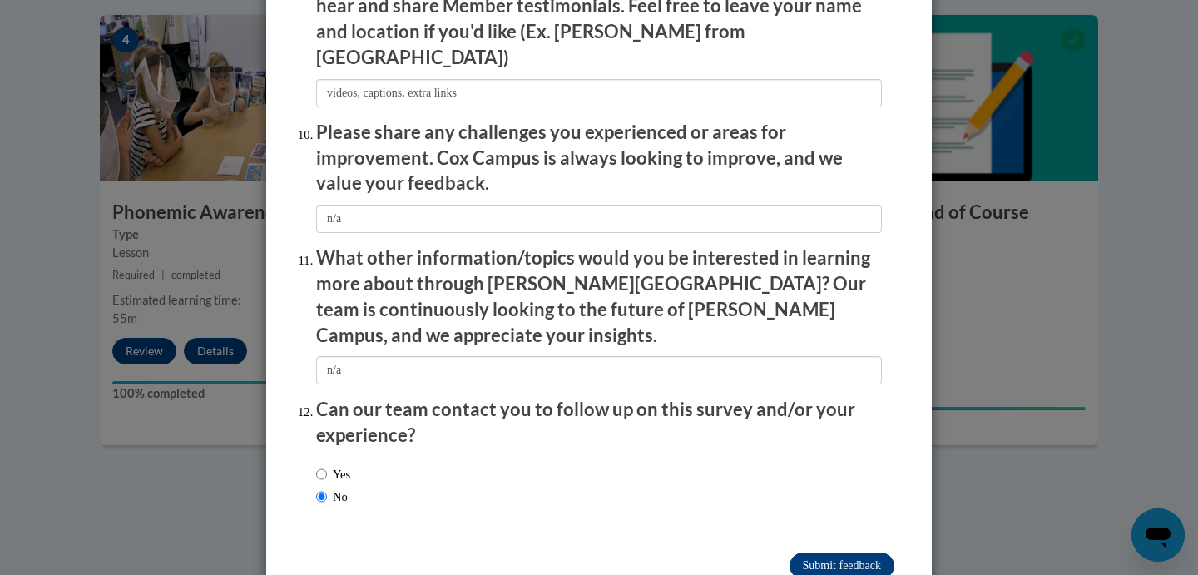
click at [820, 553] on input "Submit feedback" at bounding box center [842, 566] width 105 height 27
